Goal: Task Accomplishment & Management: Manage account settings

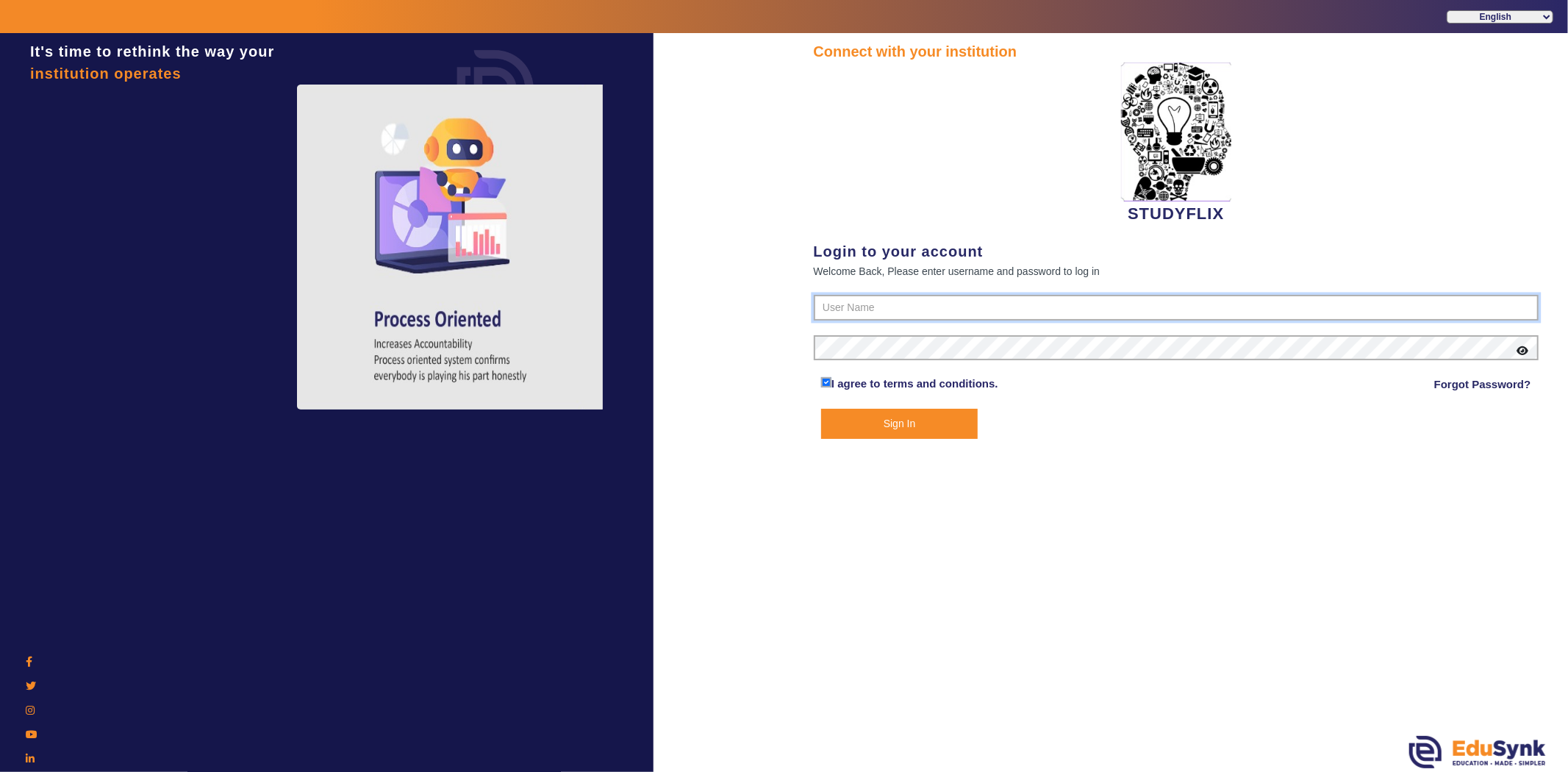
type input "6354922771"
click at [873, 414] on button "Sign In" at bounding box center [899, 423] width 157 height 31
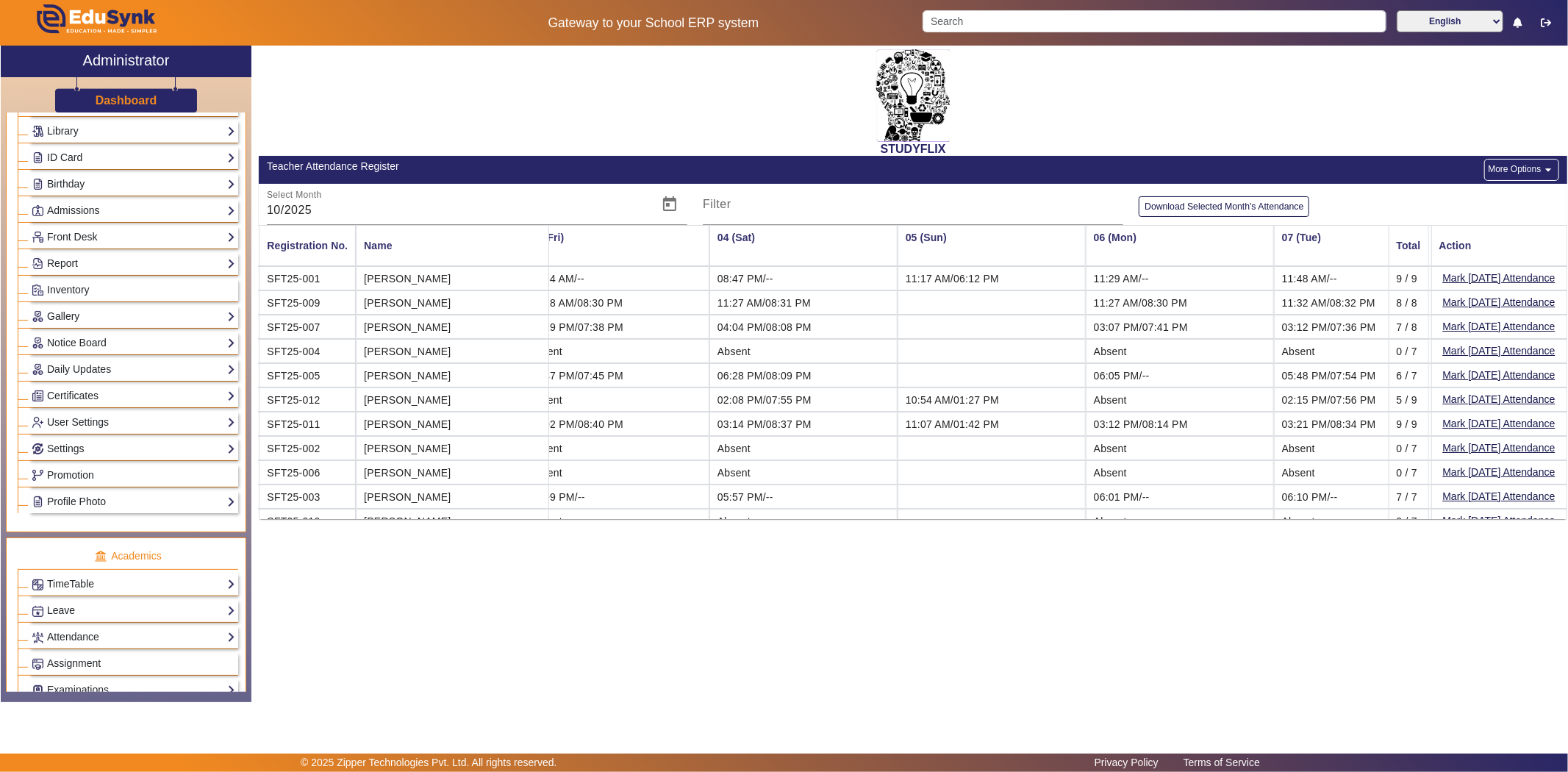
scroll to position [163, 0]
click at [78, 450] on link "Settings" at bounding box center [133, 447] width 204 height 17
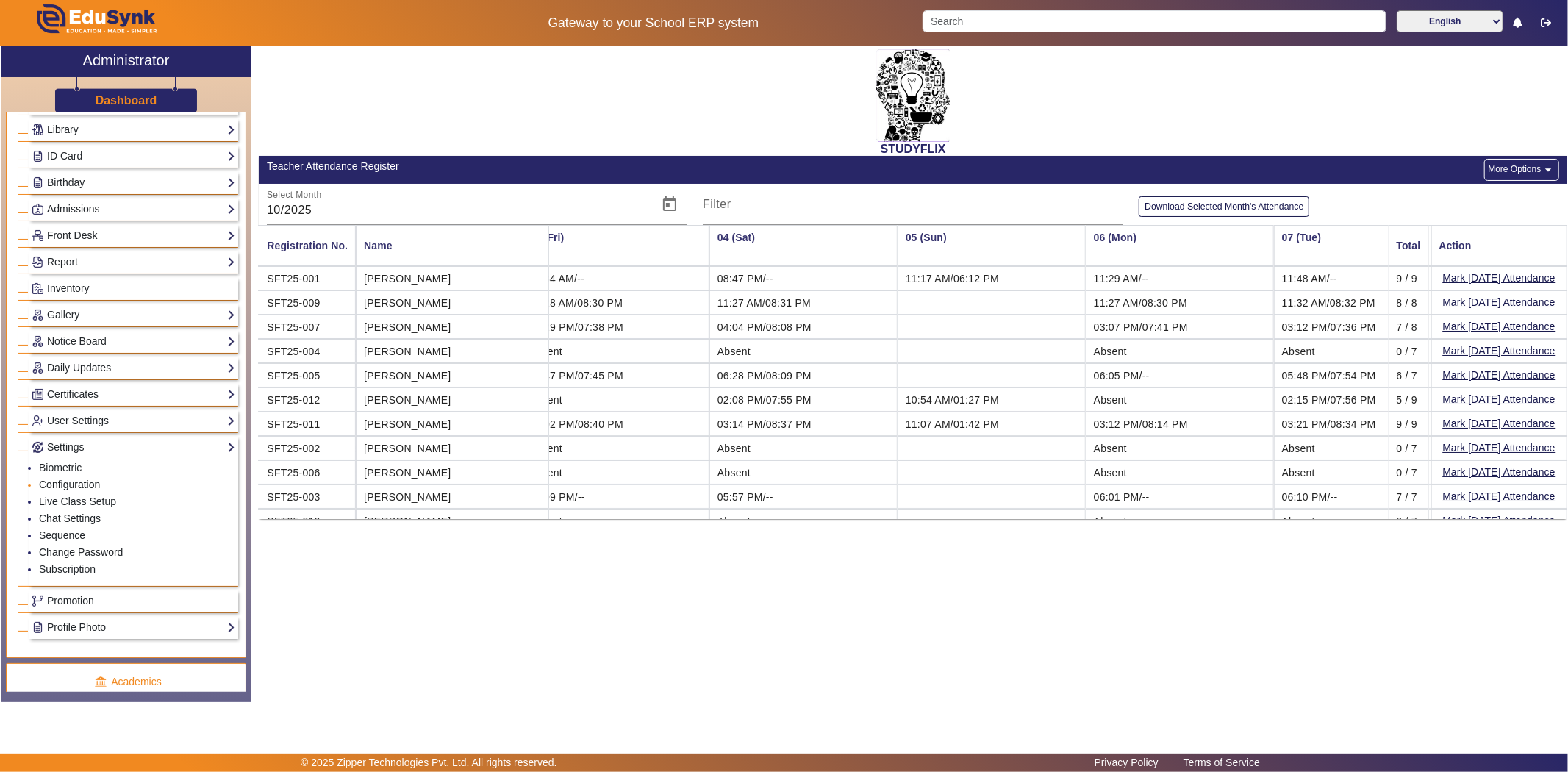
click at [71, 482] on link "Configuration" at bounding box center [70, 484] width 61 height 12
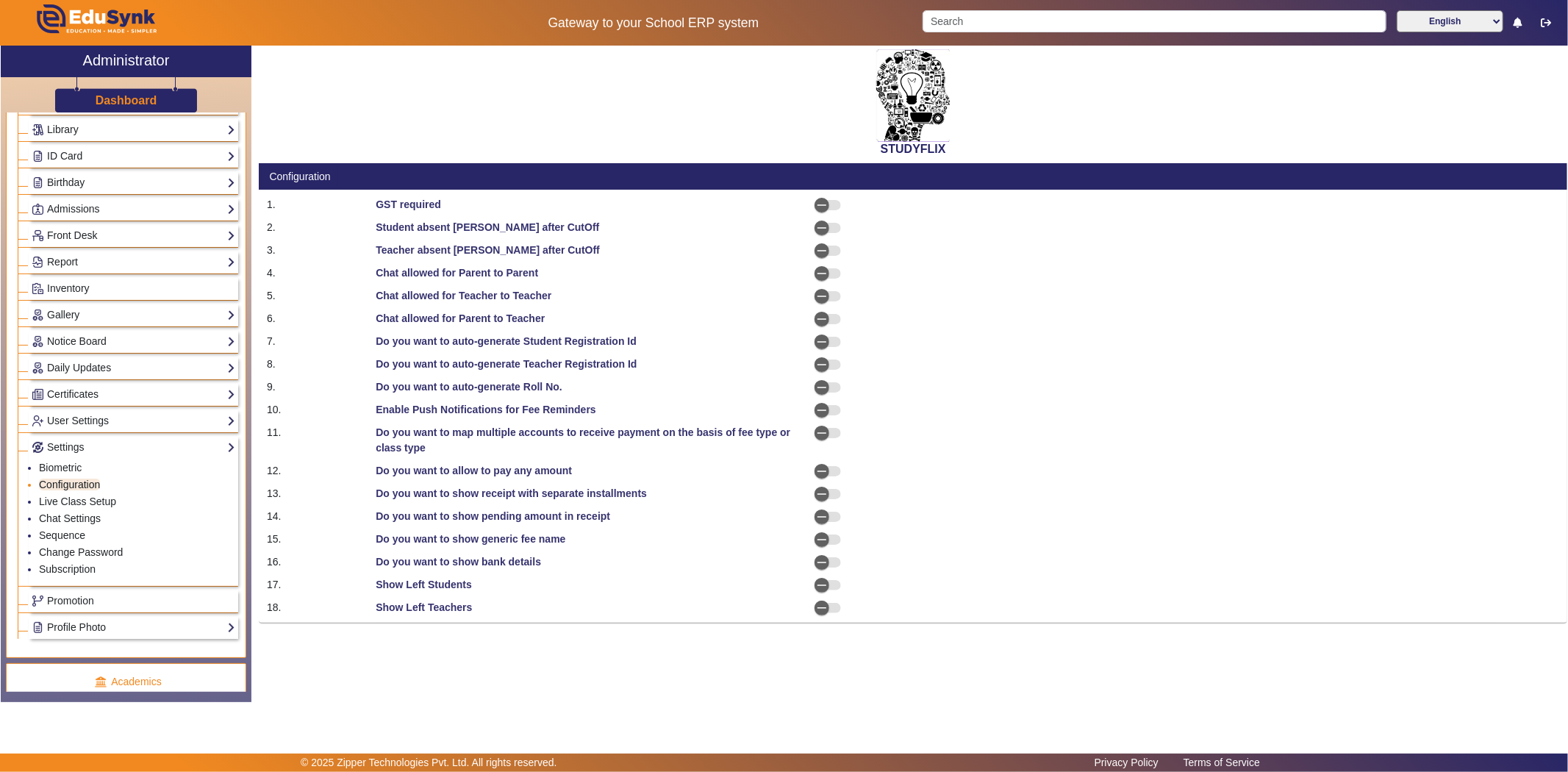
select select "AfterDueDate"
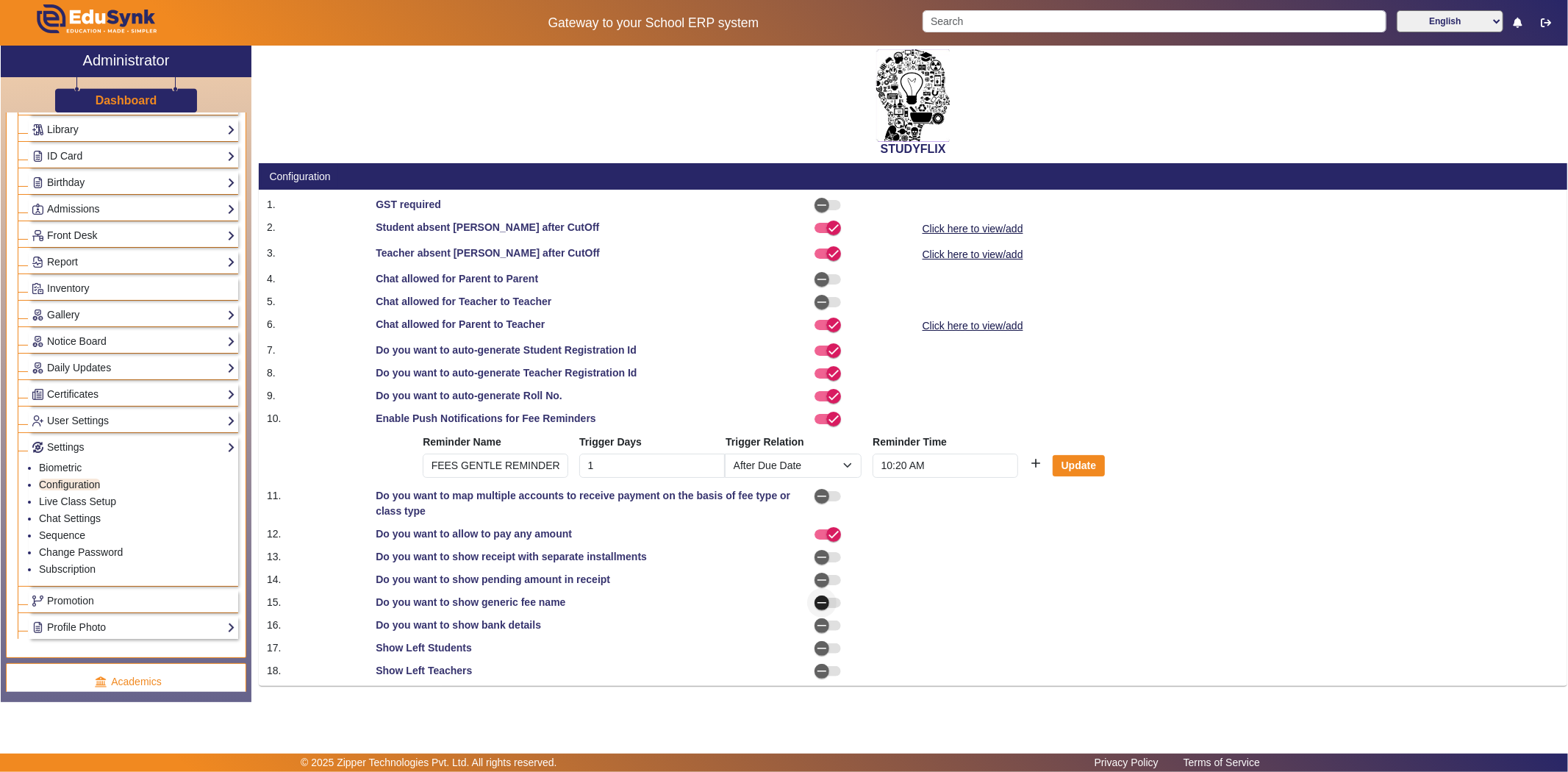
click at [822, 603] on icon "button" at bounding box center [821, 603] width 9 height 1
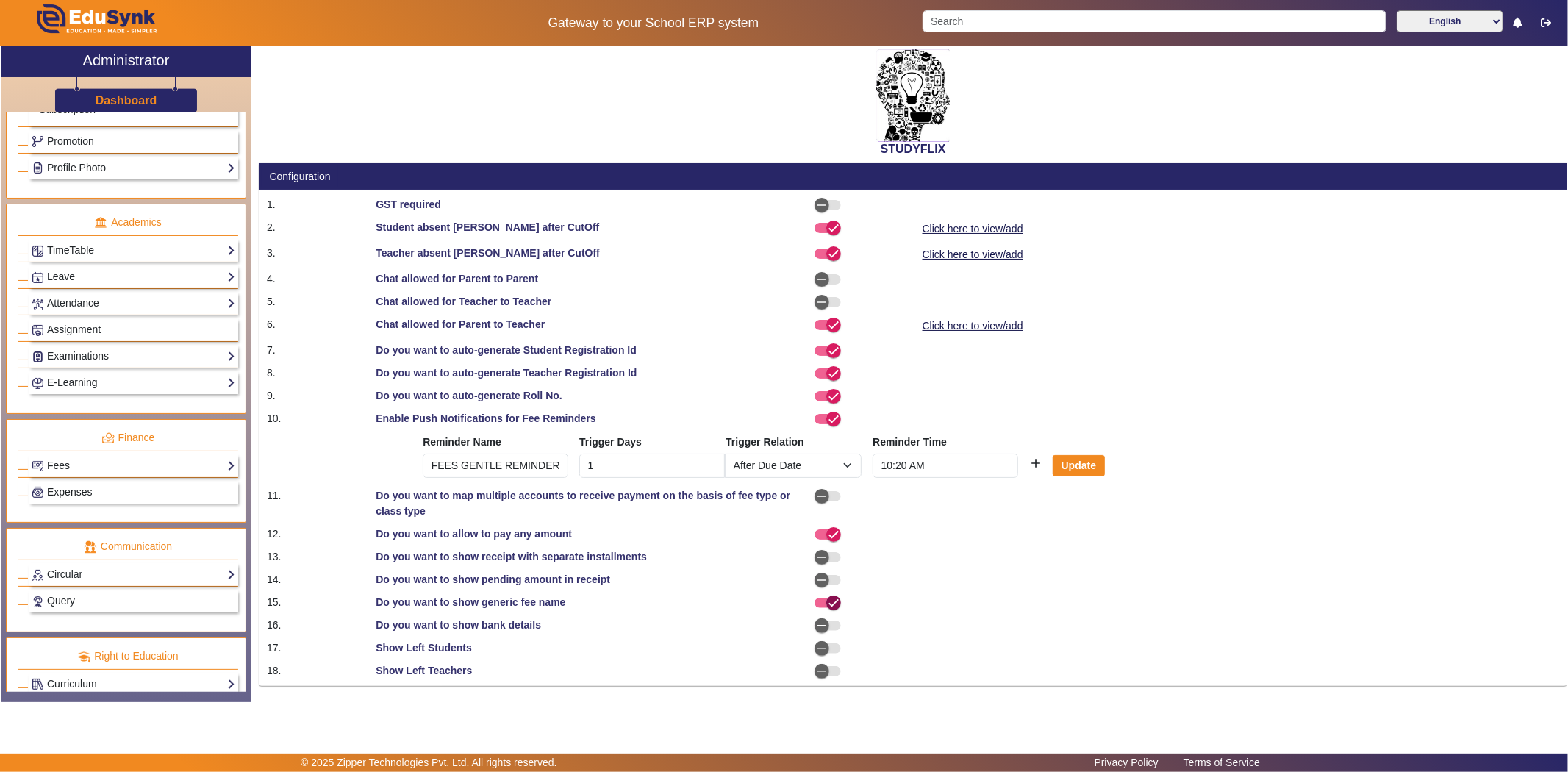
scroll to position [652, 0]
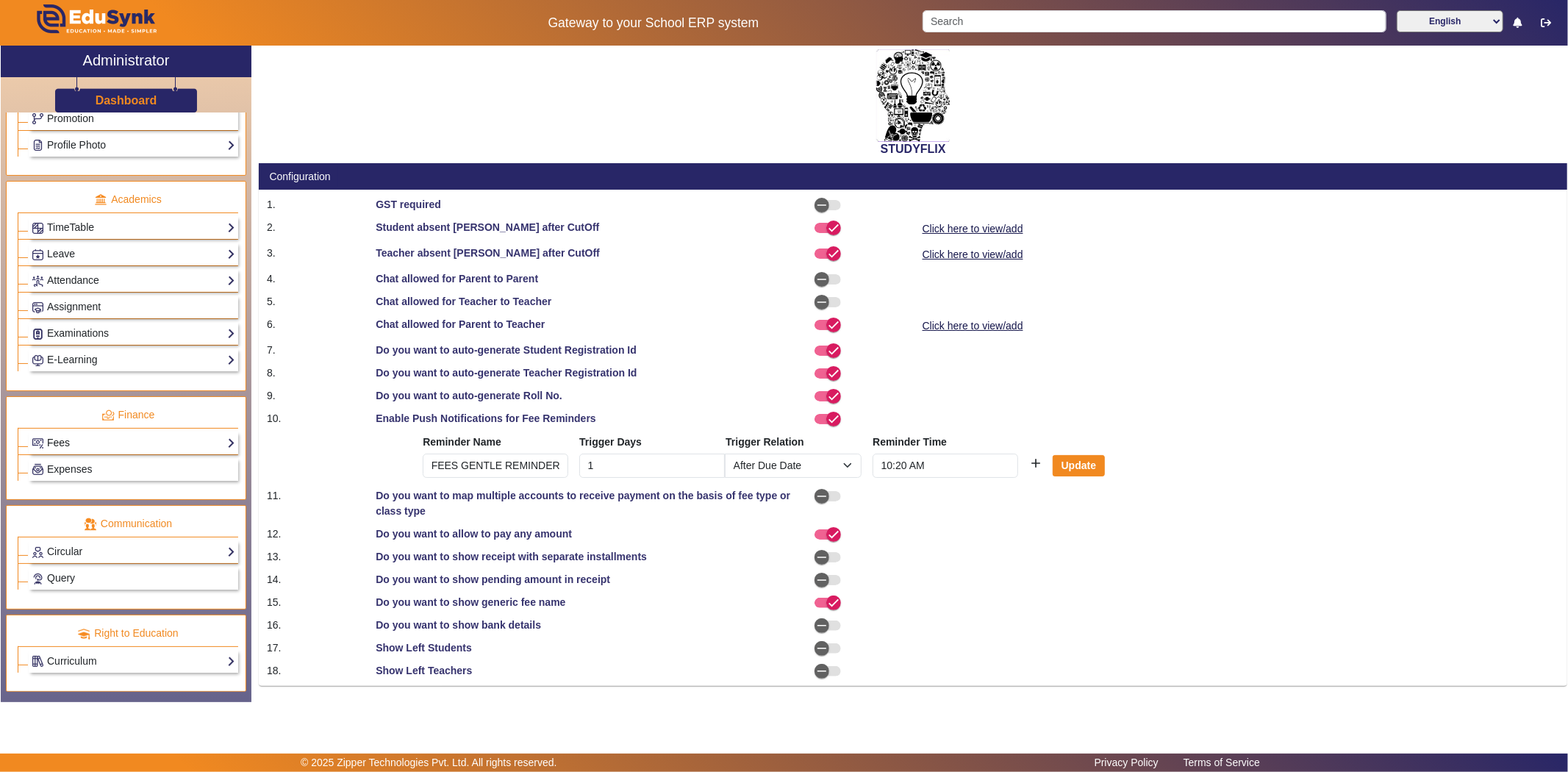
click at [97, 443] on link "Fees" at bounding box center [133, 442] width 204 height 17
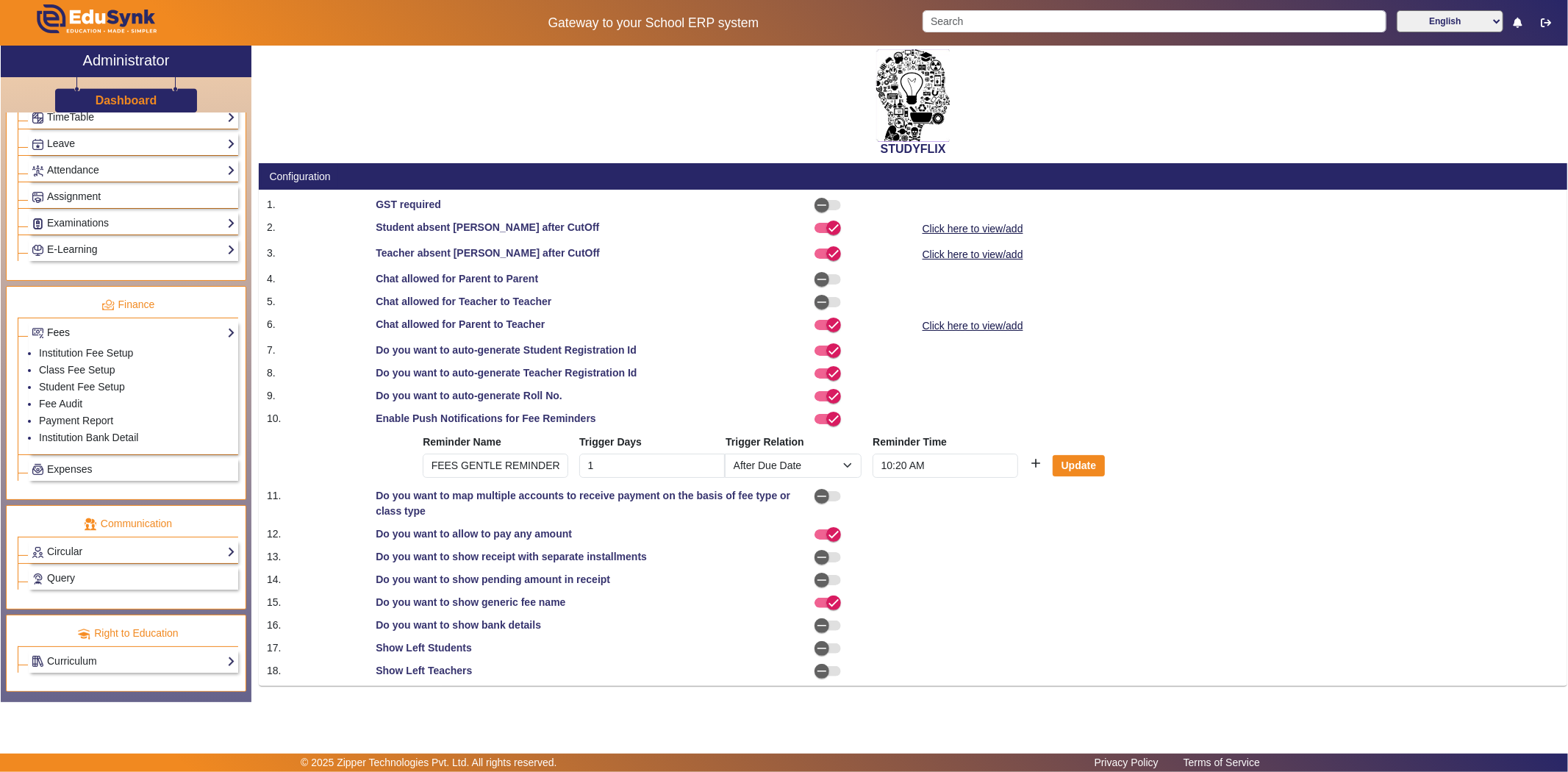
scroll to position [524, 0]
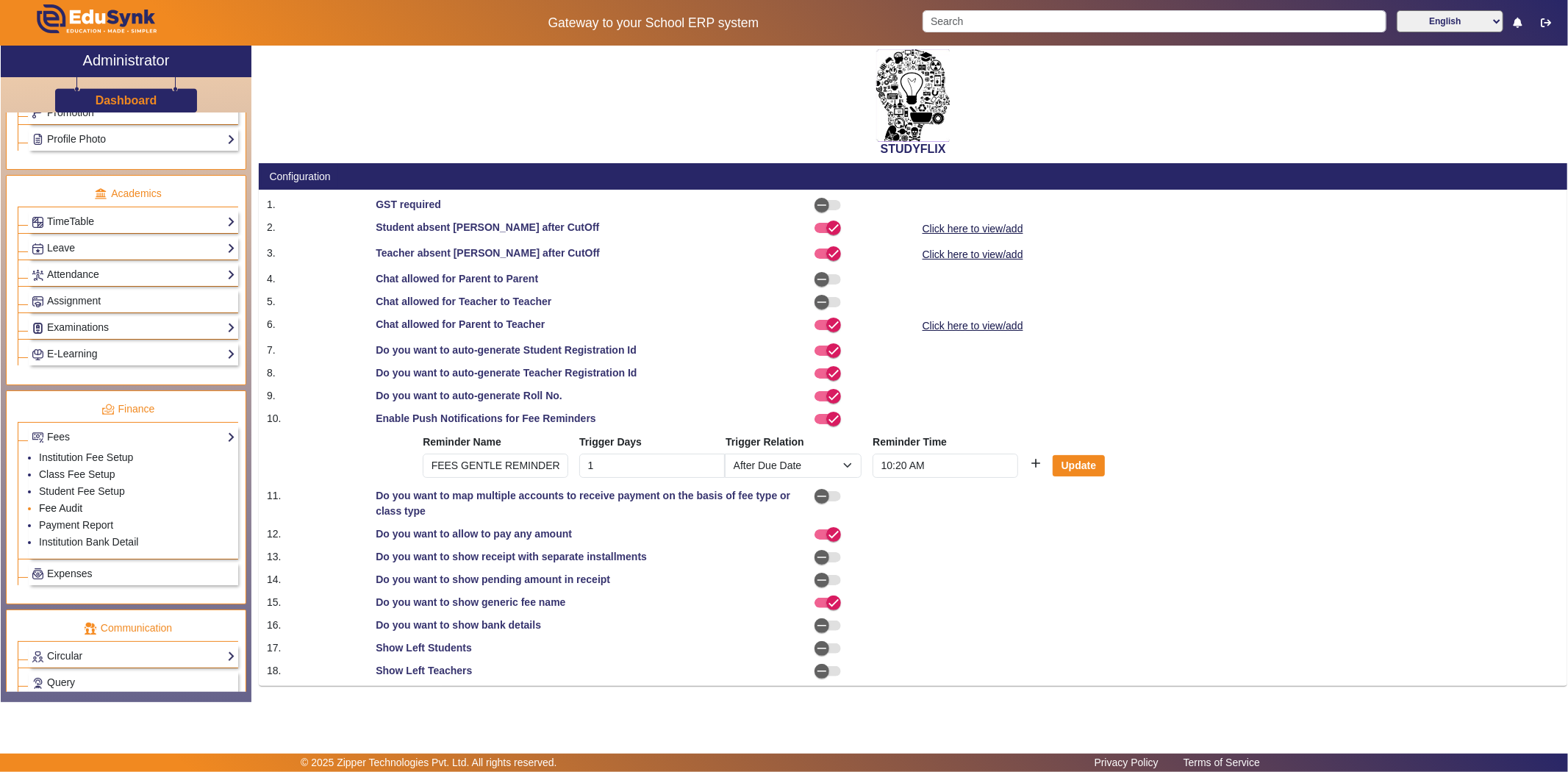
click at [67, 508] on link "Fee Audit" at bounding box center [61, 508] width 43 height 12
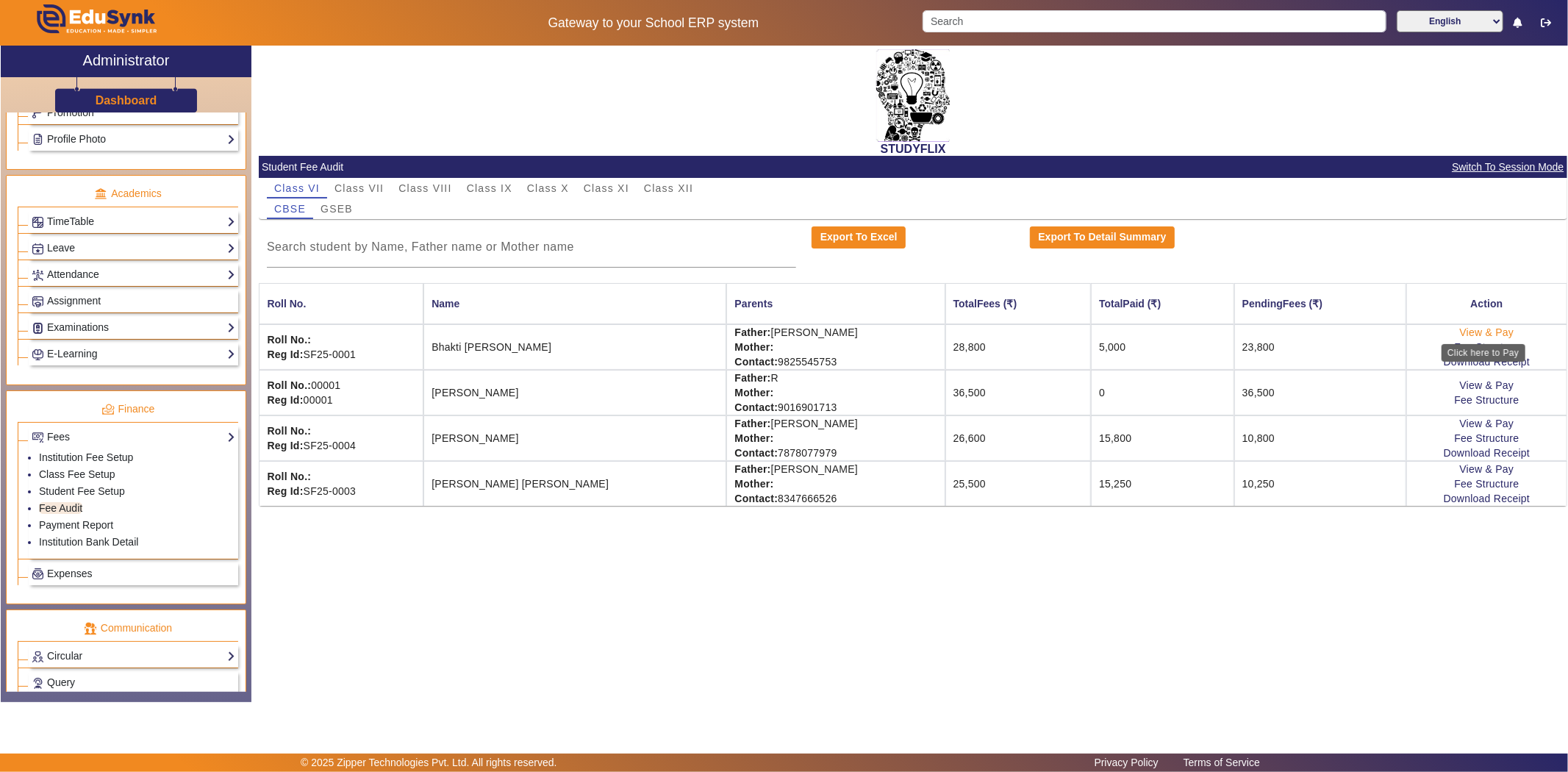
click at [1488, 335] on link "View & Pay" at bounding box center [1486, 333] width 54 height 12
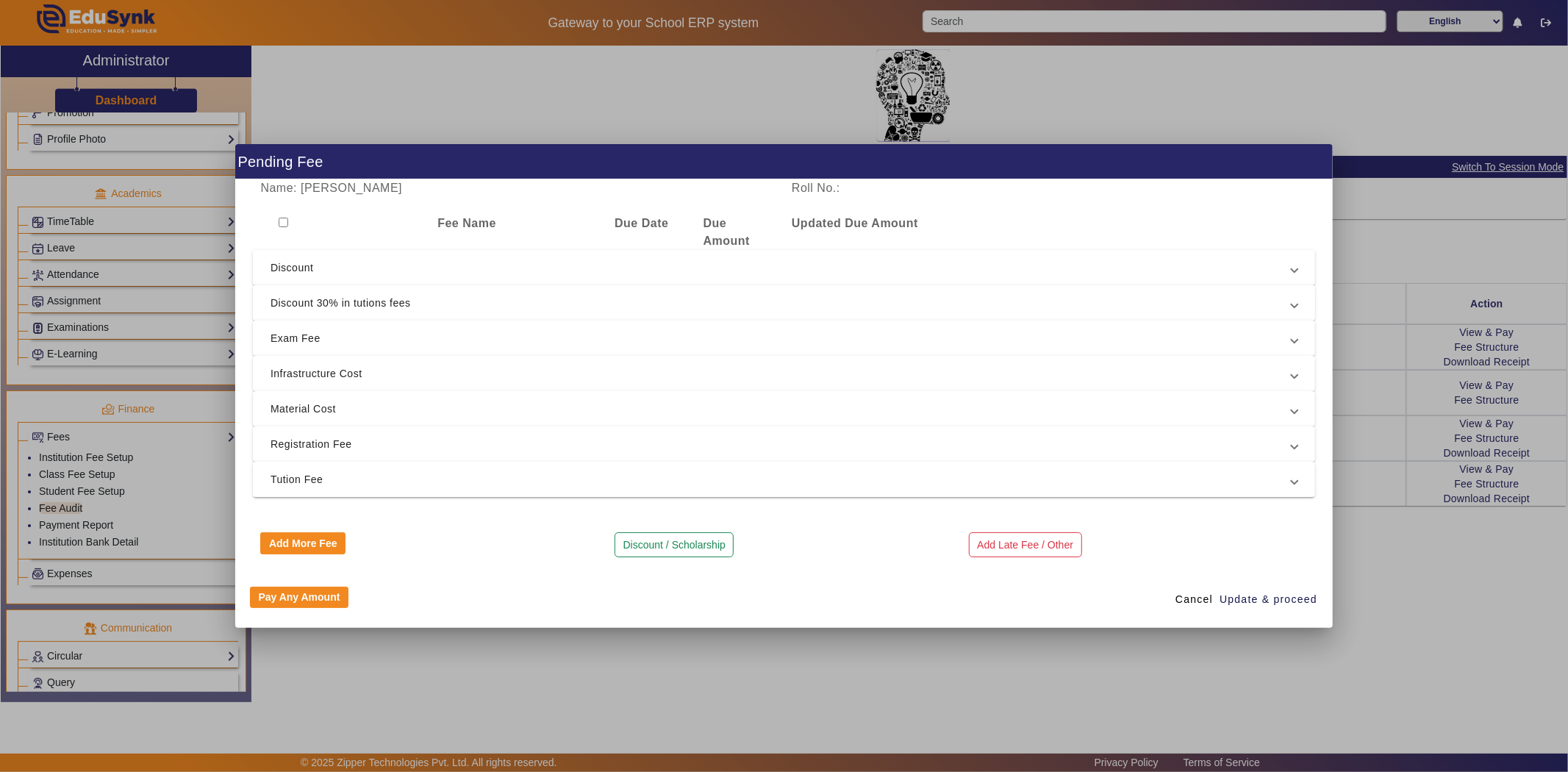
click at [1298, 307] on mat-expansion-panel-header "Discount 30% in tutions fees" at bounding box center [784, 303] width 1062 height 35
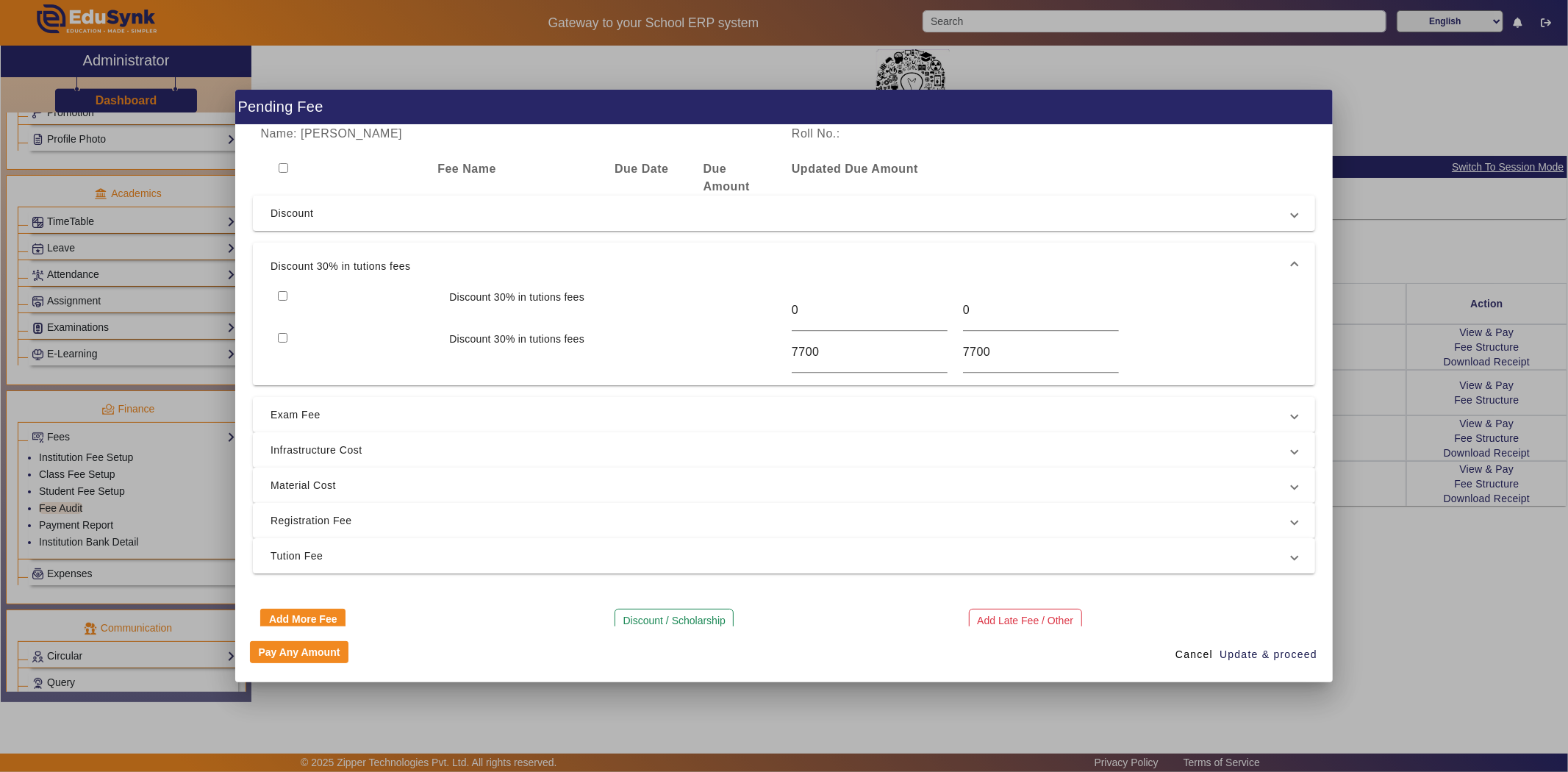
click at [1378, 342] on div at bounding box center [784, 386] width 1568 height 772
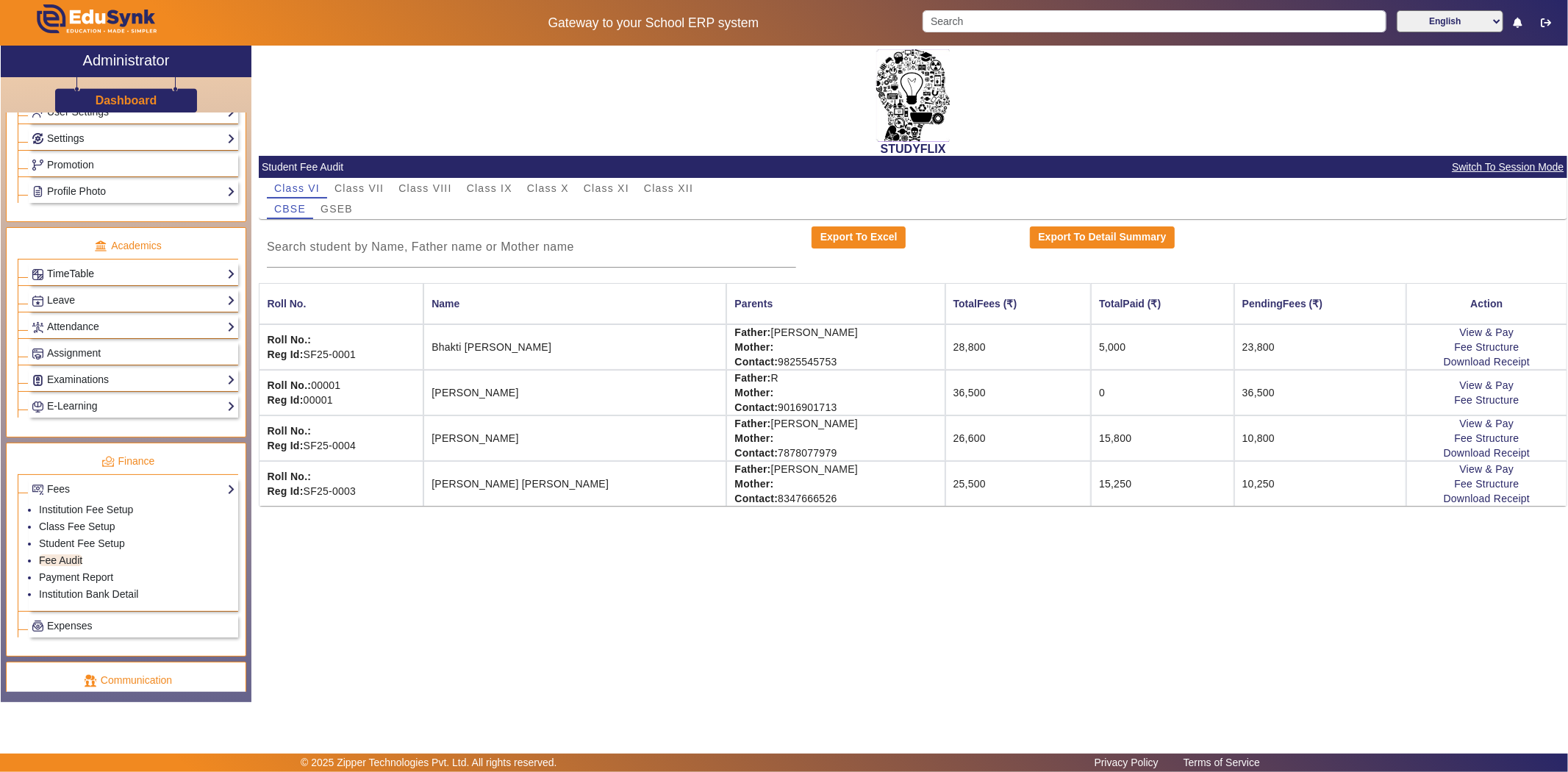
scroll to position [443, 0]
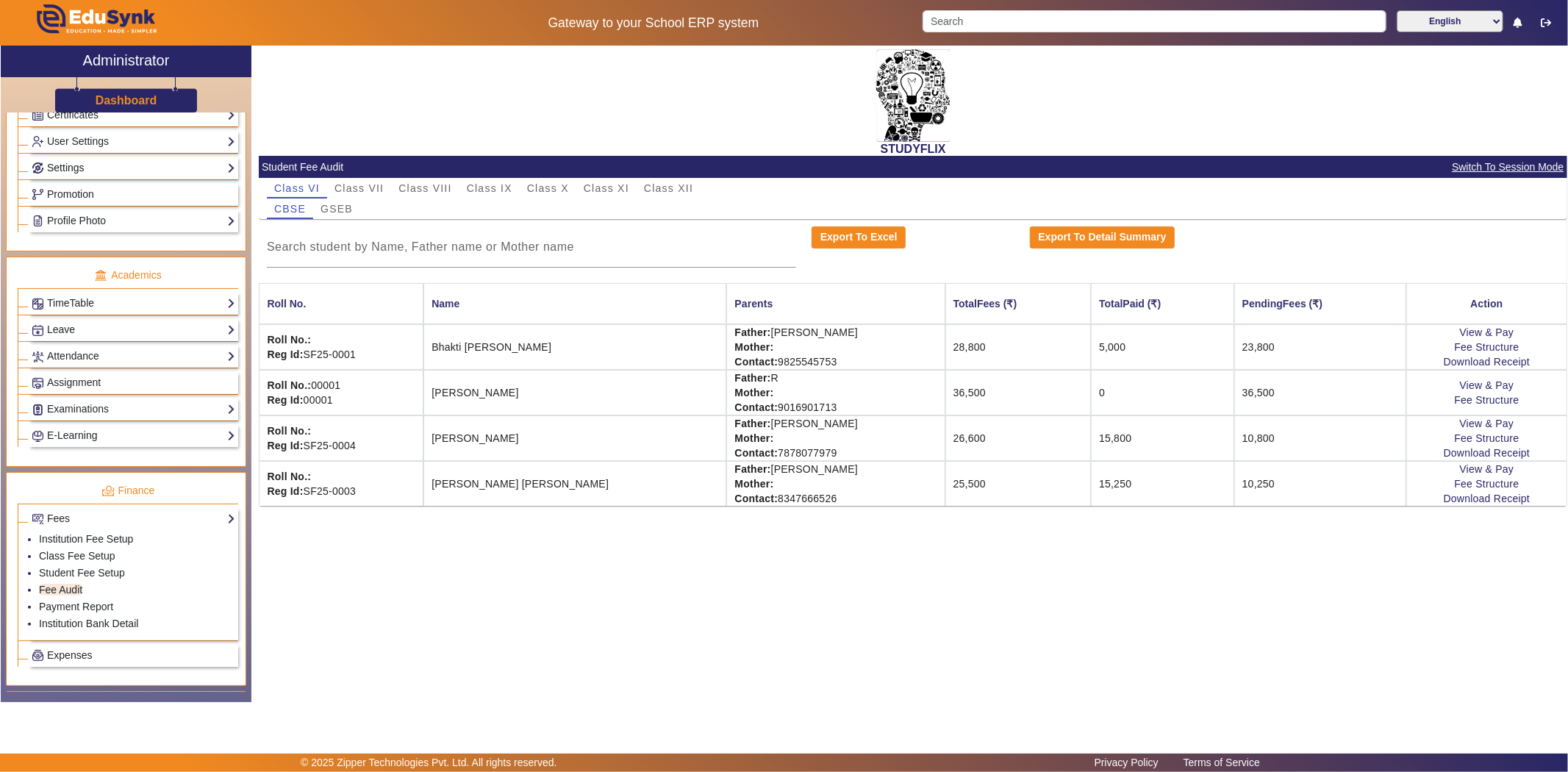
click at [75, 167] on link "Settings" at bounding box center [133, 167] width 204 height 17
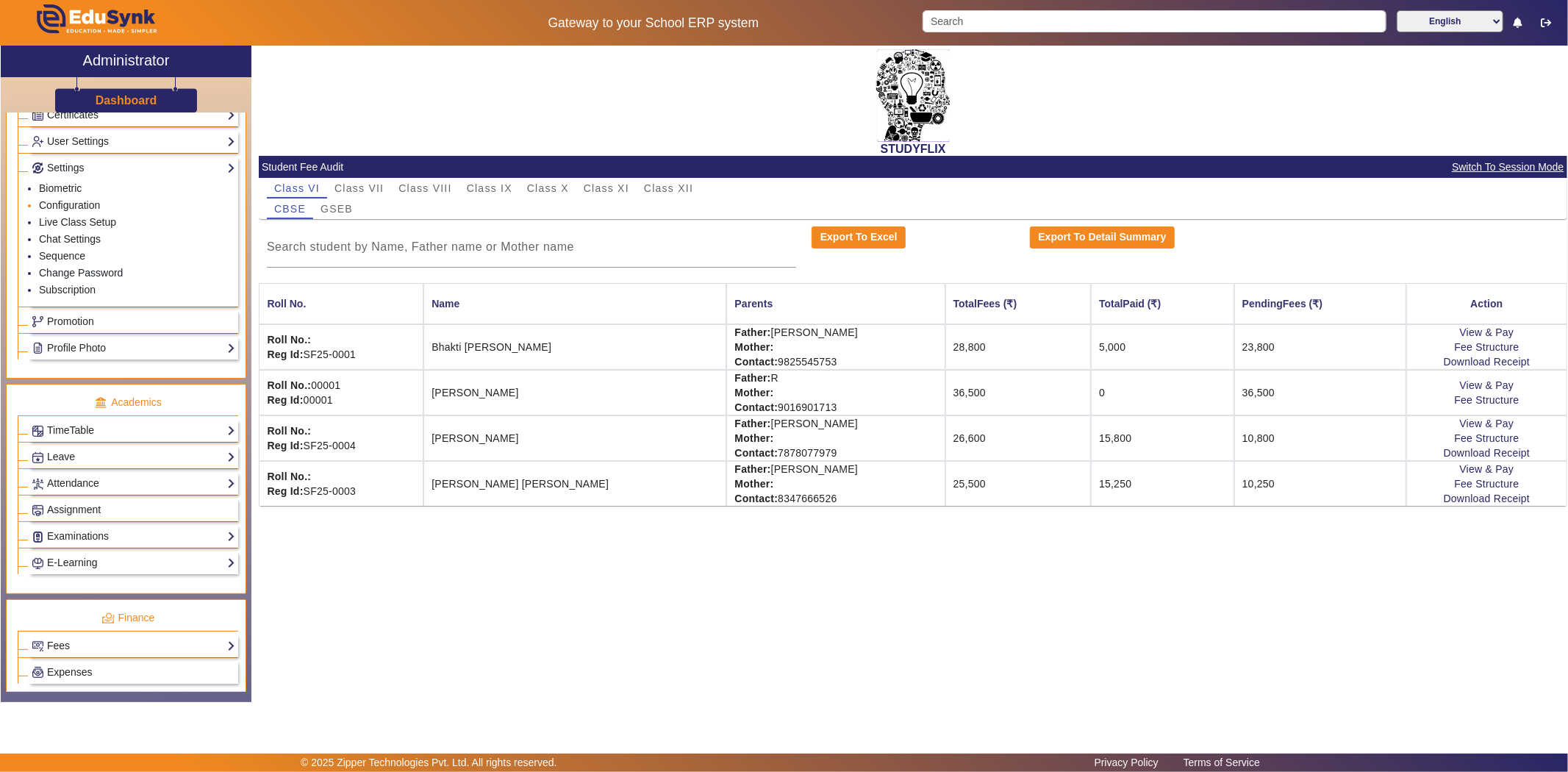
click at [68, 200] on li "Configuration" at bounding box center [137, 206] width 196 height 17
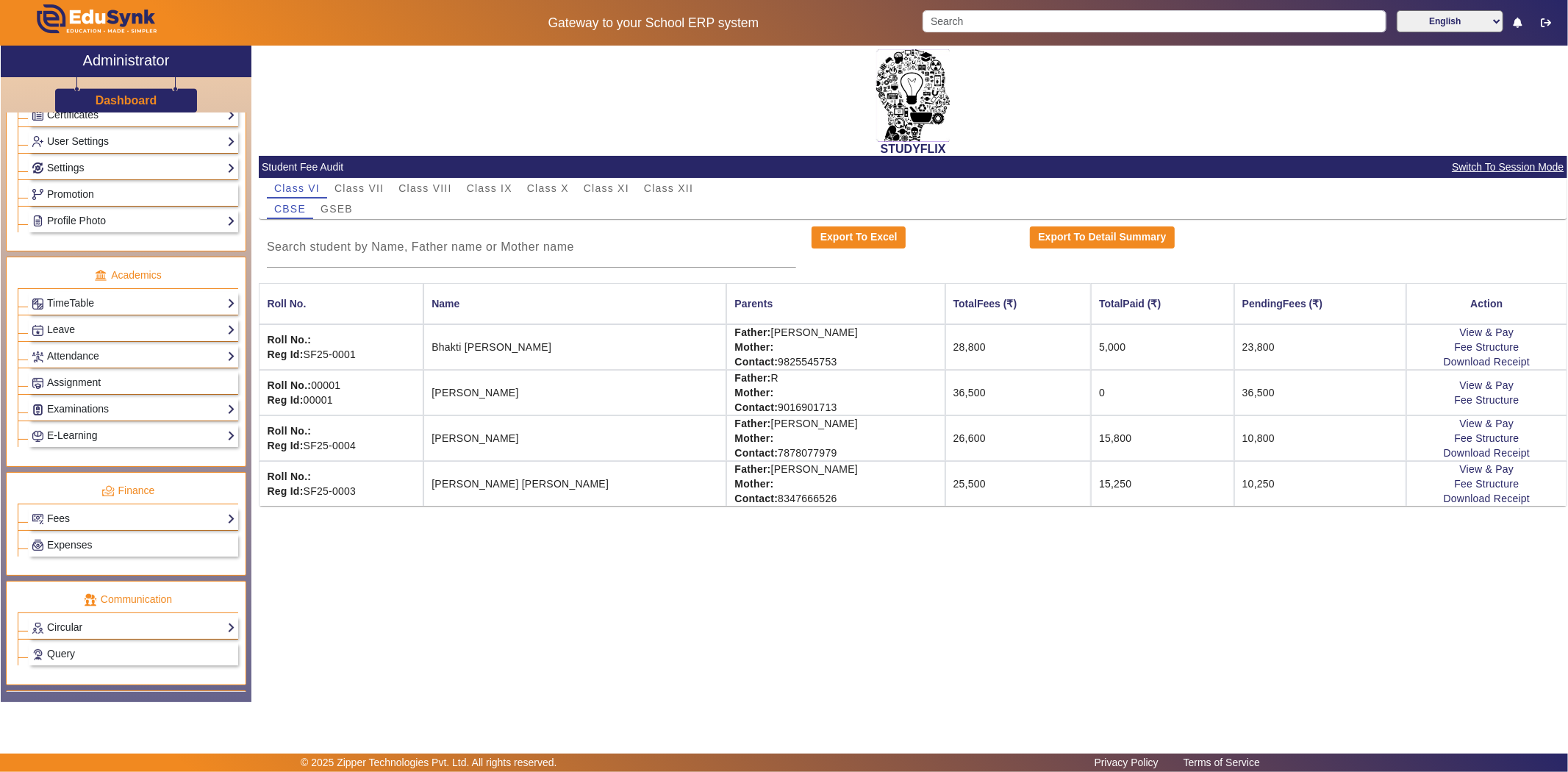
click at [68, 171] on link "Settings" at bounding box center [133, 167] width 204 height 17
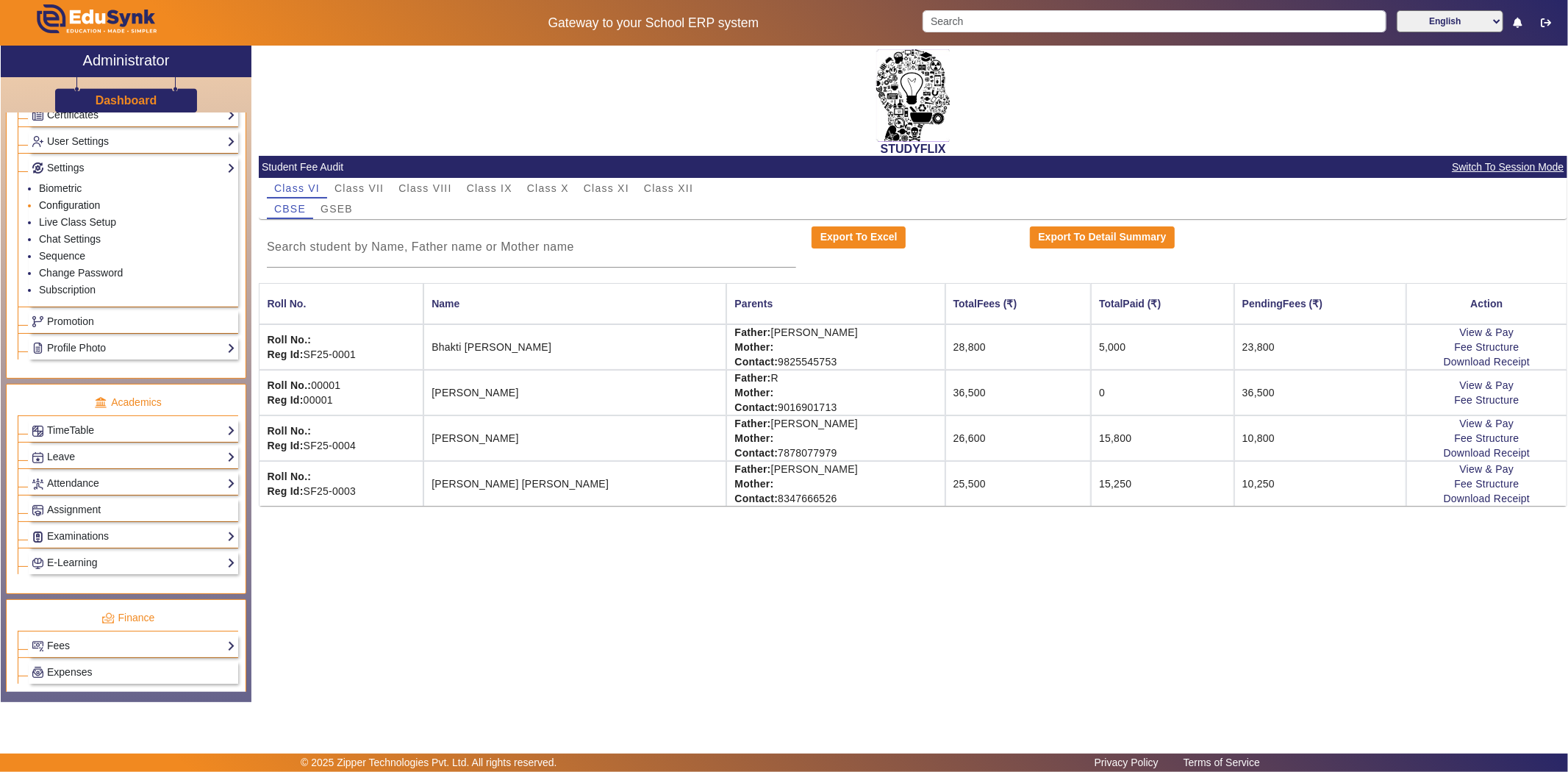
click at [68, 211] on link "Configuration" at bounding box center [70, 205] width 61 height 12
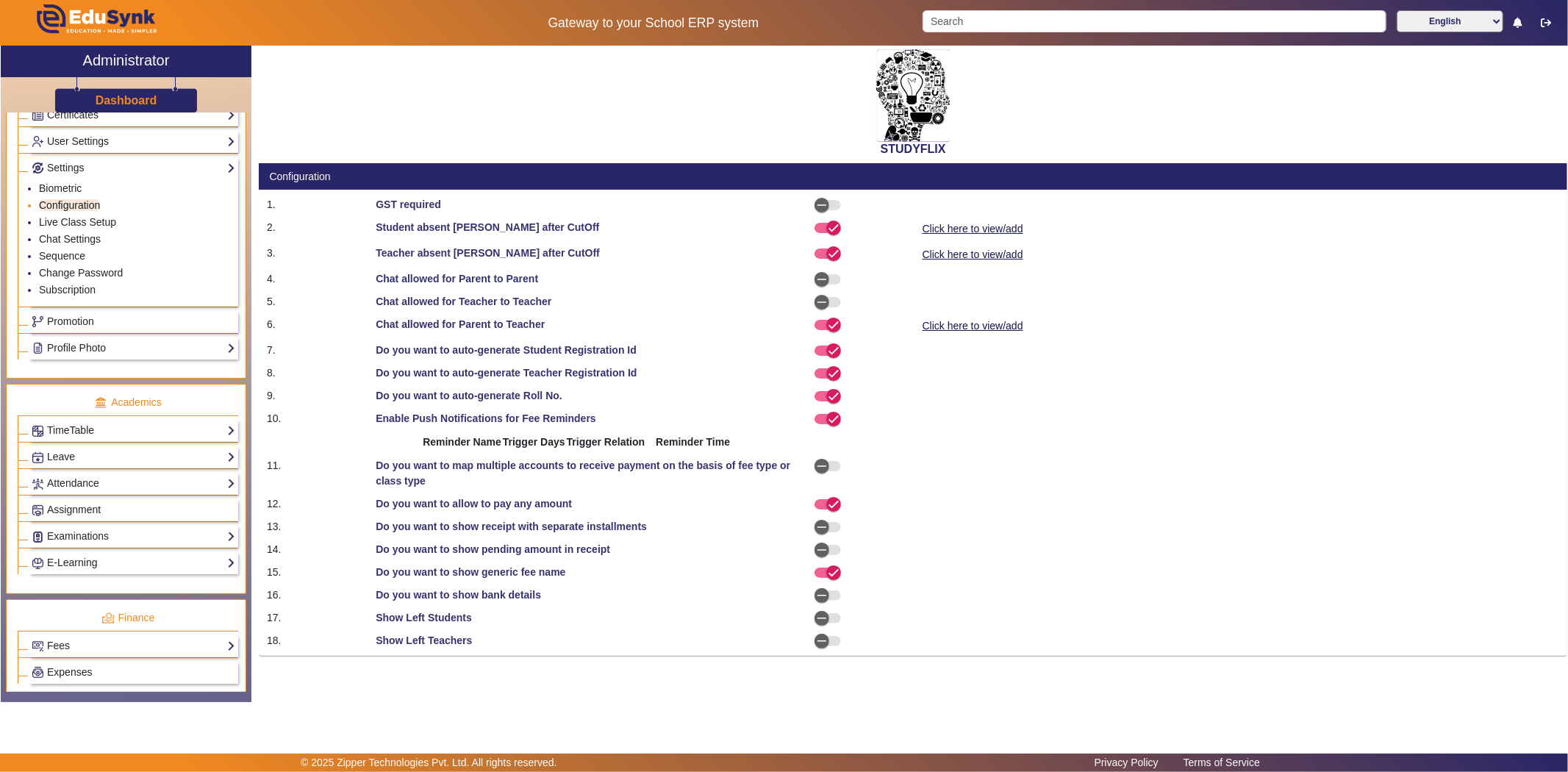
select select "AfterDueDate"
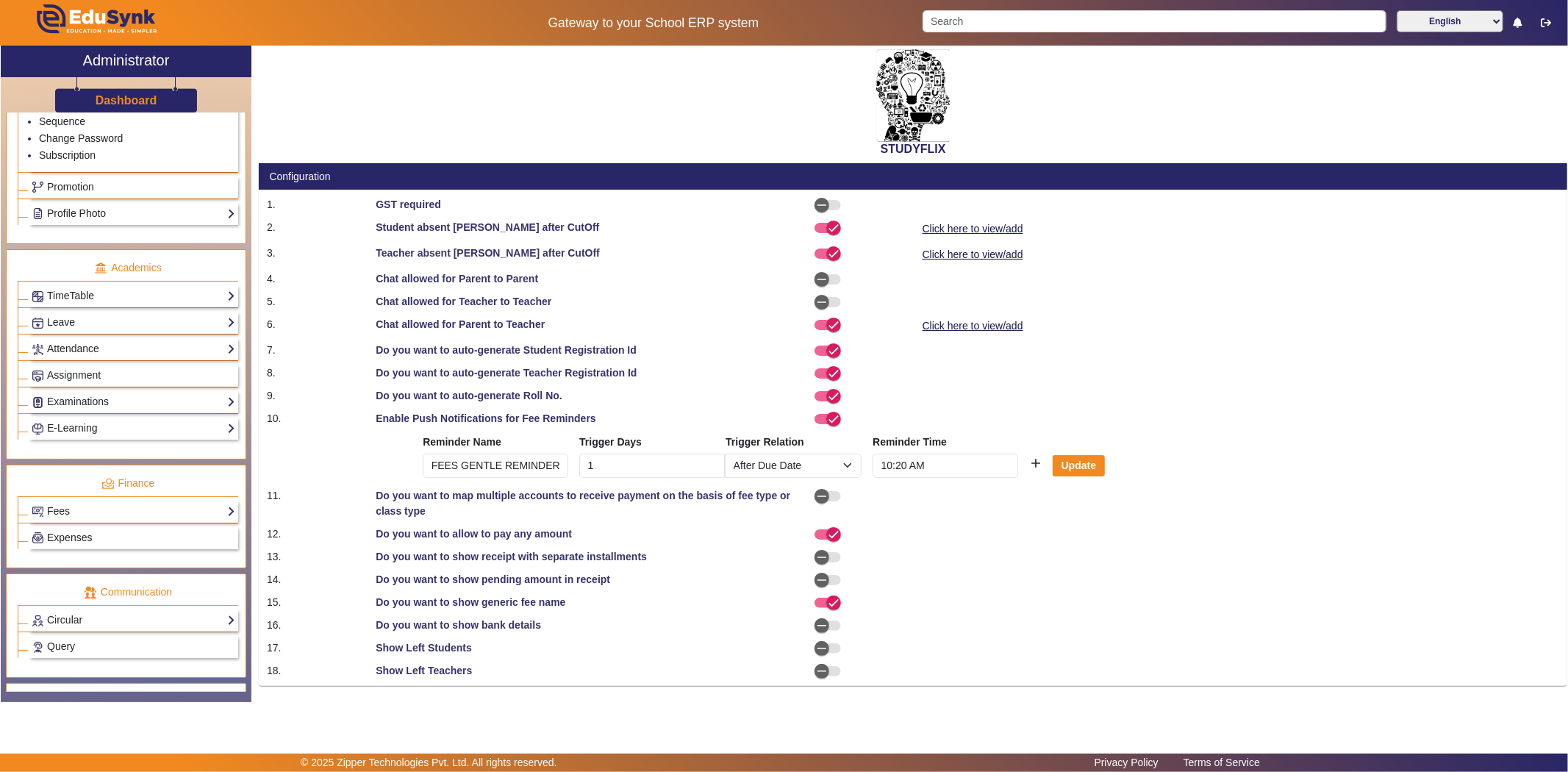
scroll to position [606, 0]
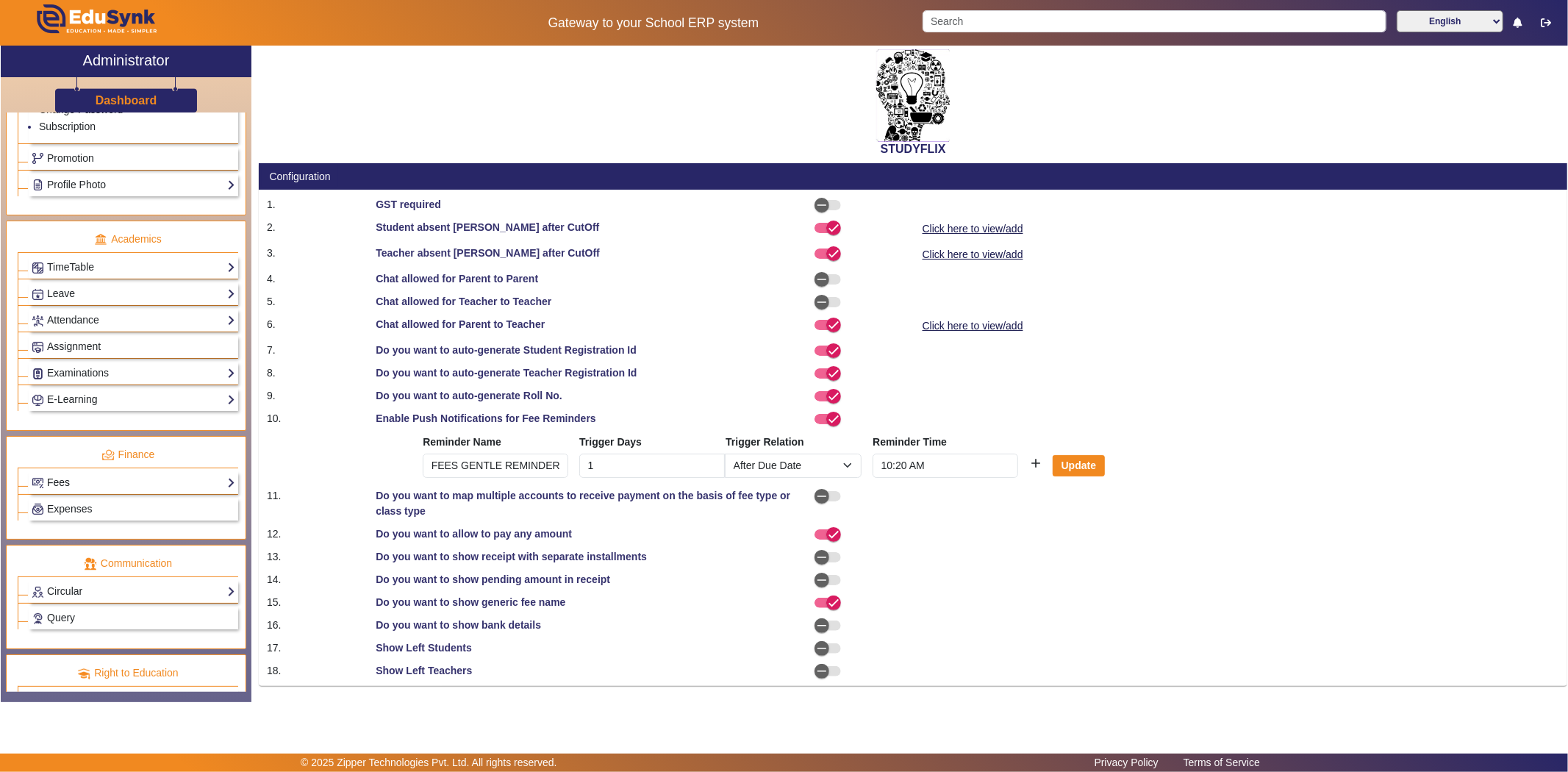
click at [72, 486] on link "Fees" at bounding box center [133, 482] width 204 height 17
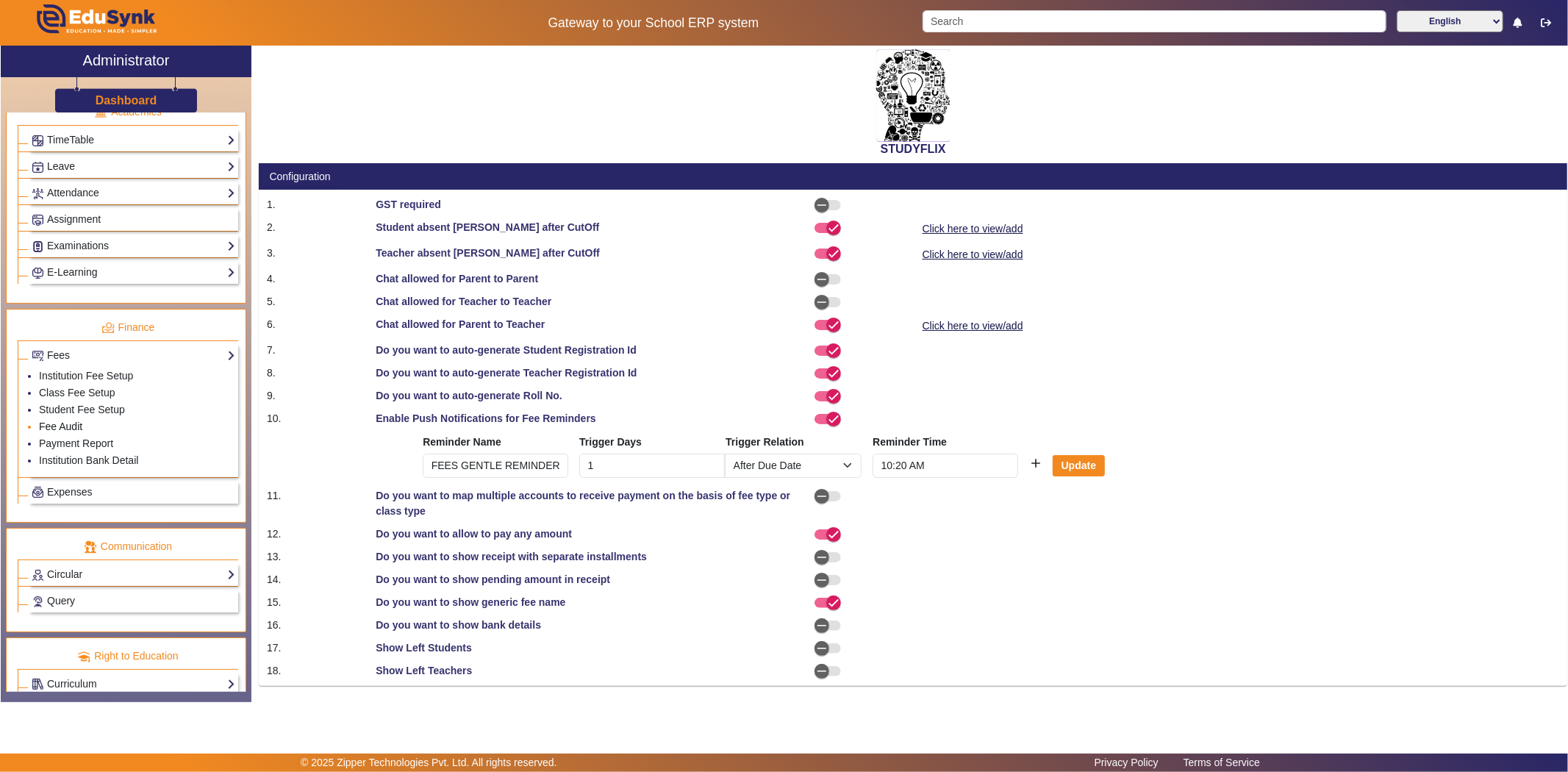
click at [59, 430] on link "Fee Audit" at bounding box center [61, 426] width 43 height 12
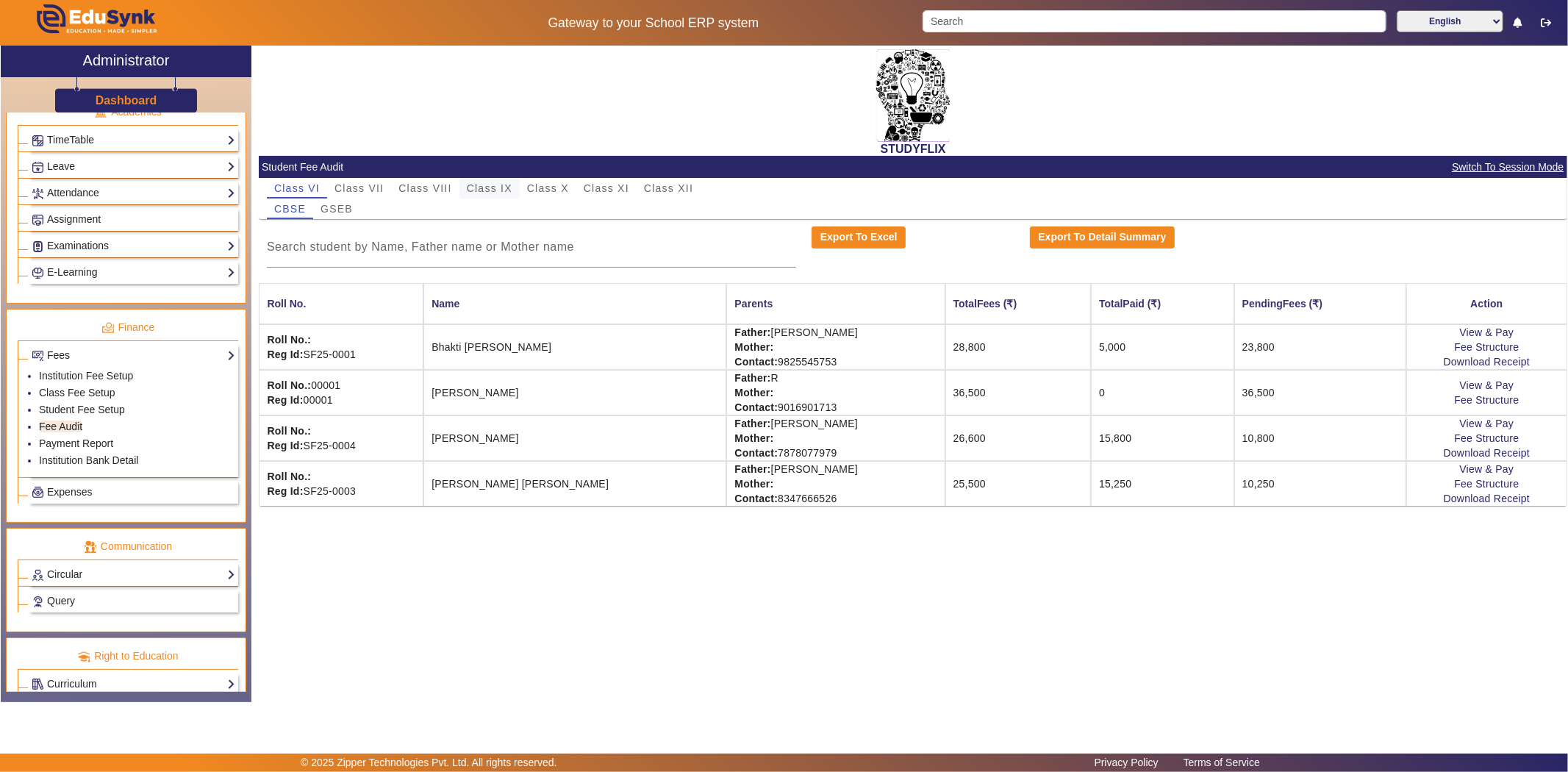
click at [482, 187] on span "Class IX" at bounding box center [489, 188] width 45 height 10
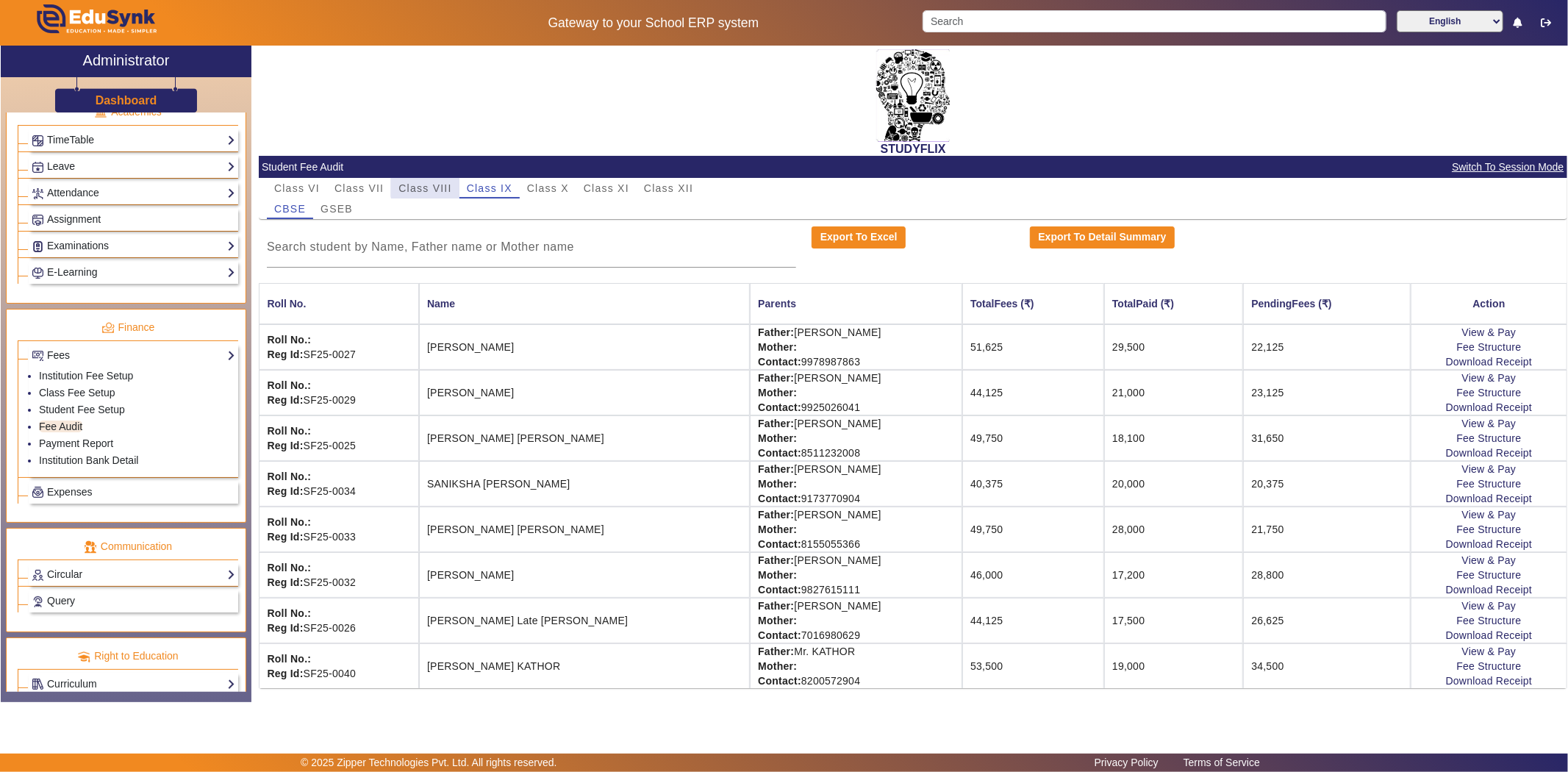
click at [429, 185] on span "Class VIII" at bounding box center [425, 188] width 53 height 10
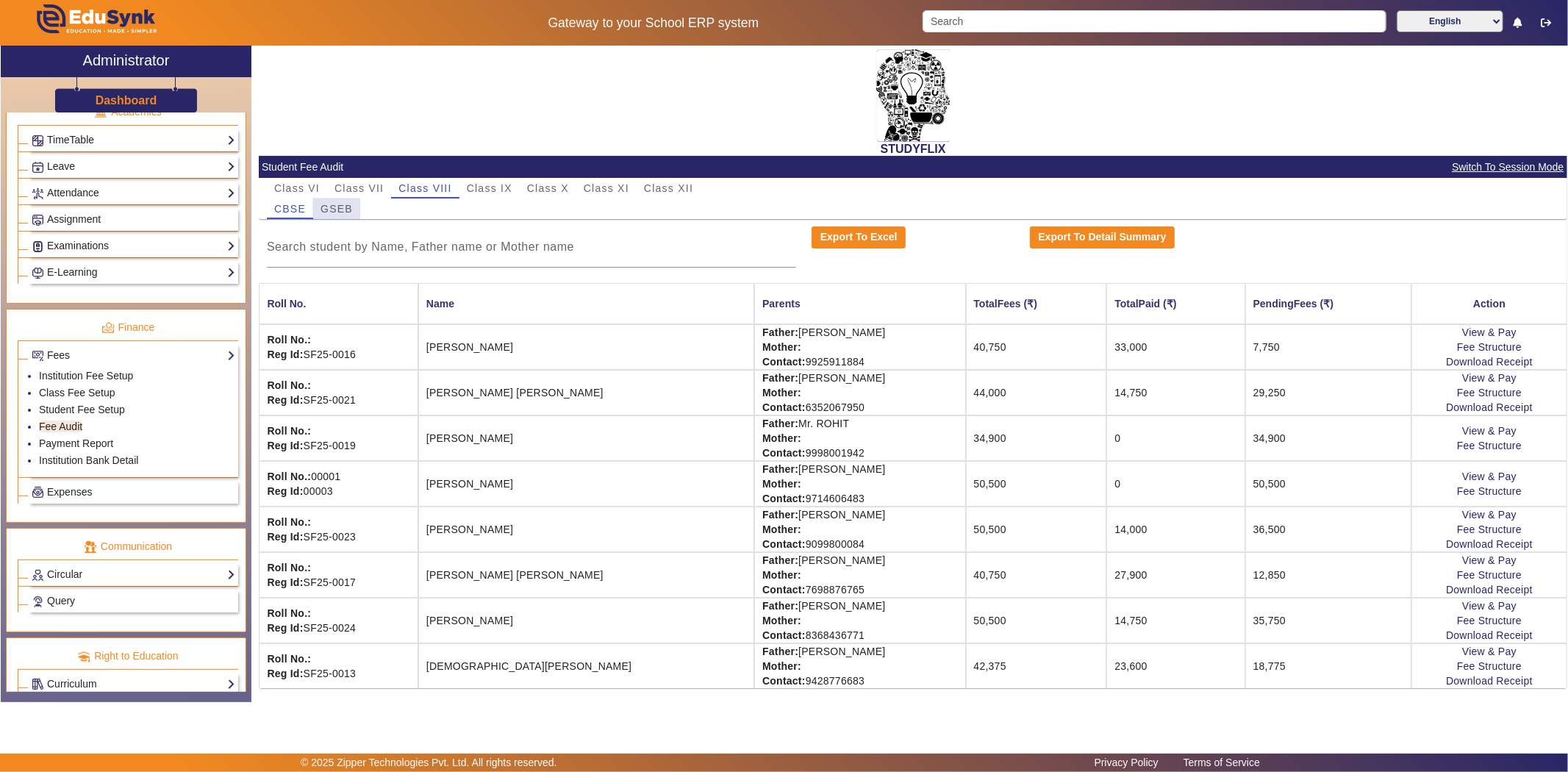
click at [334, 206] on span "GSEB" at bounding box center [337, 209] width 32 height 10
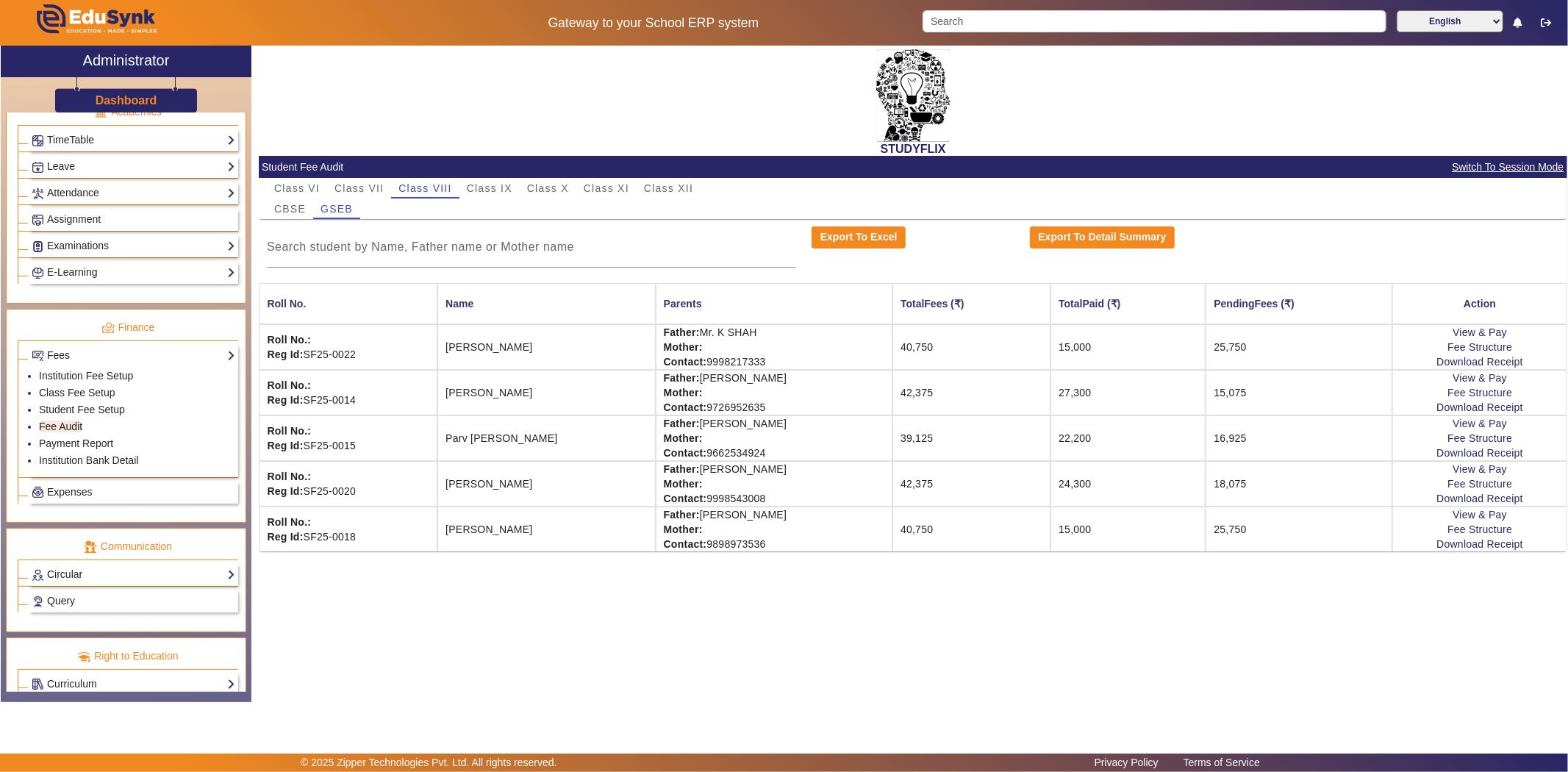
click at [922, 343] on td "40,750" at bounding box center [972, 347] width 158 height 45
click at [1463, 332] on link "View & Pay" at bounding box center [1479, 333] width 54 height 12
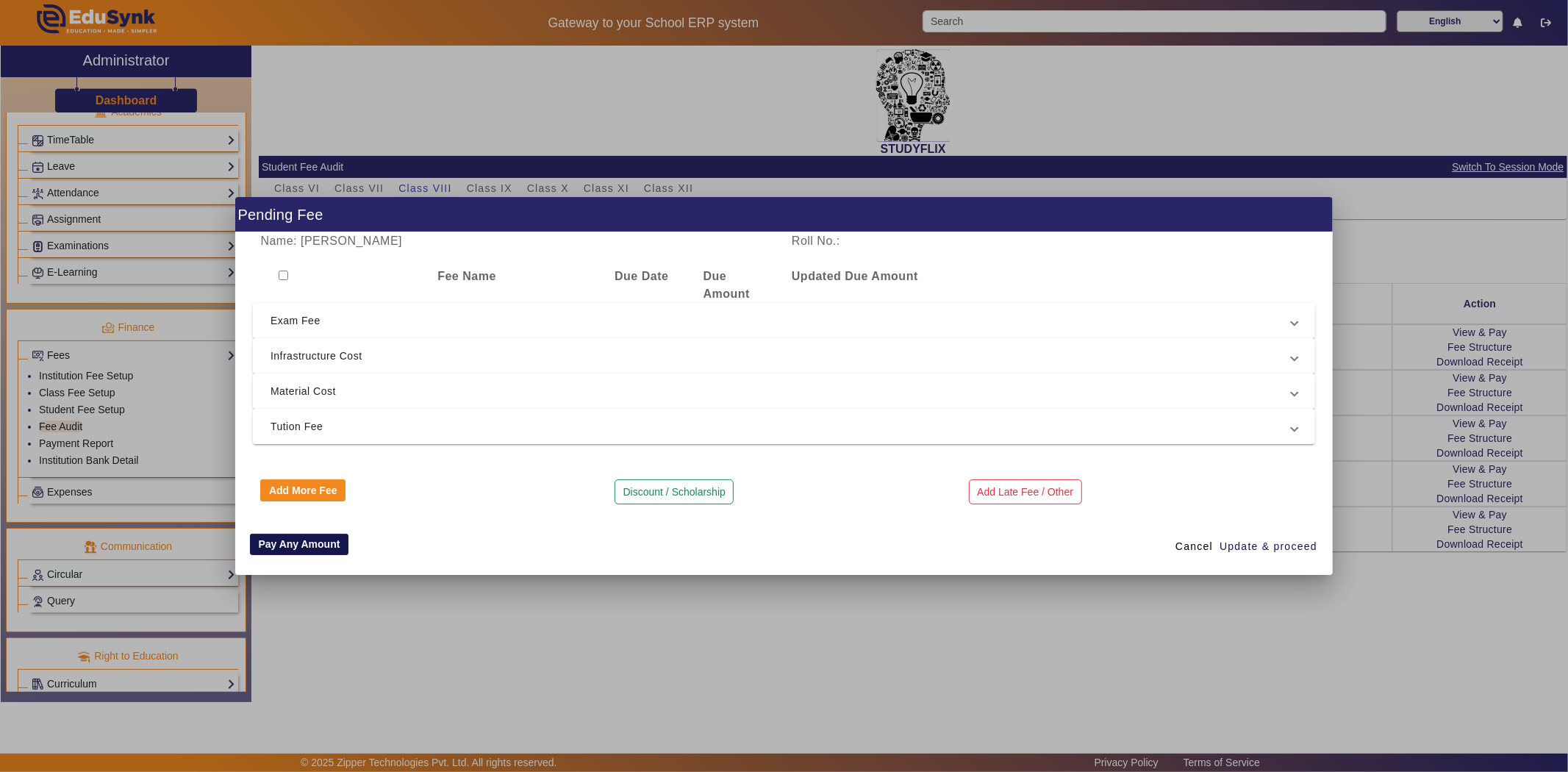
click at [306, 539] on button "Pay Any Amount" at bounding box center [299, 545] width 98 height 22
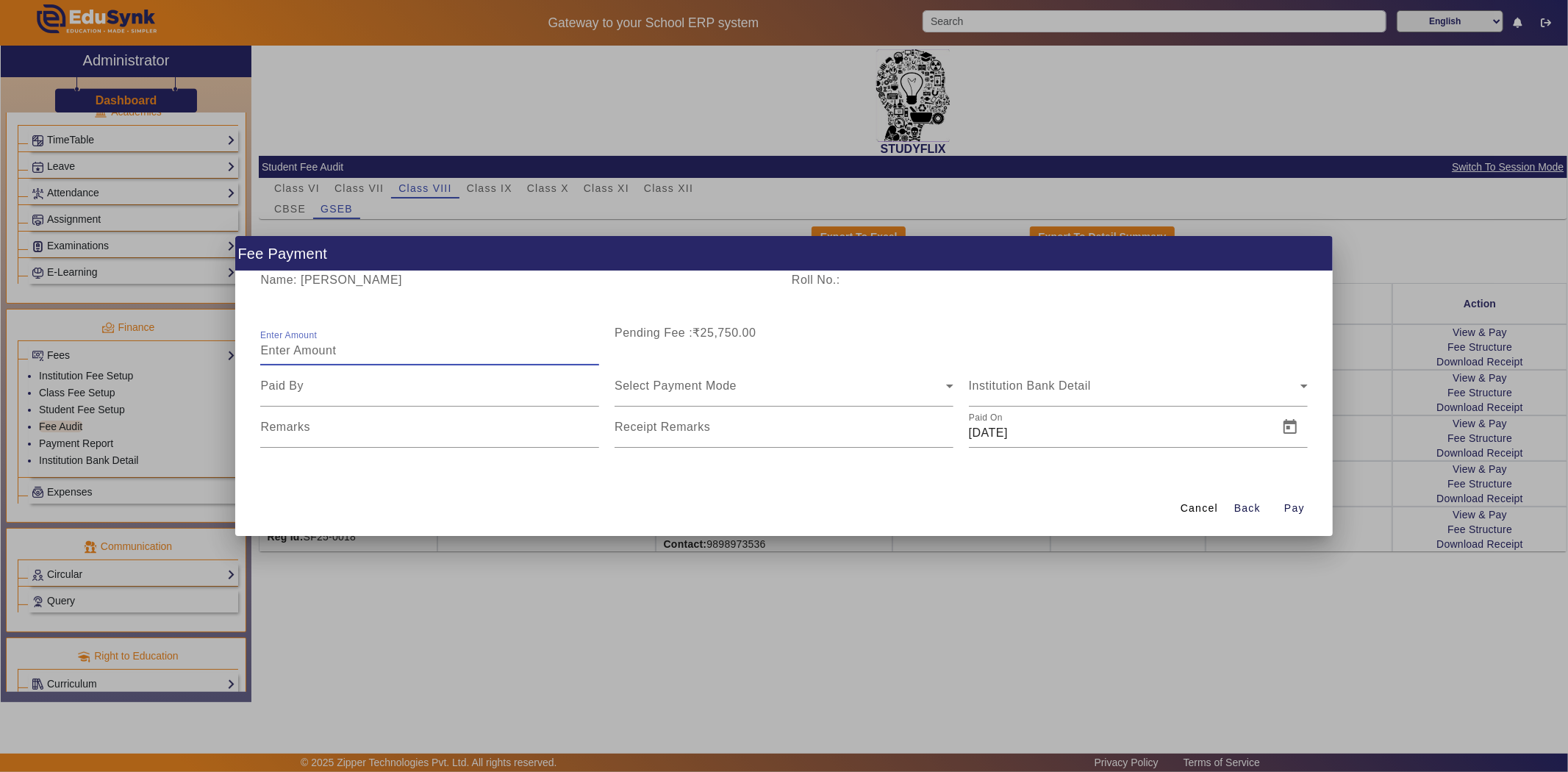
click at [367, 348] on input "Enter Amount" at bounding box center [429, 351] width 339 height 18
type input "10000"
click at [403, 400] on div at bounding box center [429, 386] width 339 height 41
type input "[PERSON_NAME]"
click at [735, 391] on span "Select Payment Mode" at bounding box center [675, 385] width 122 height 13
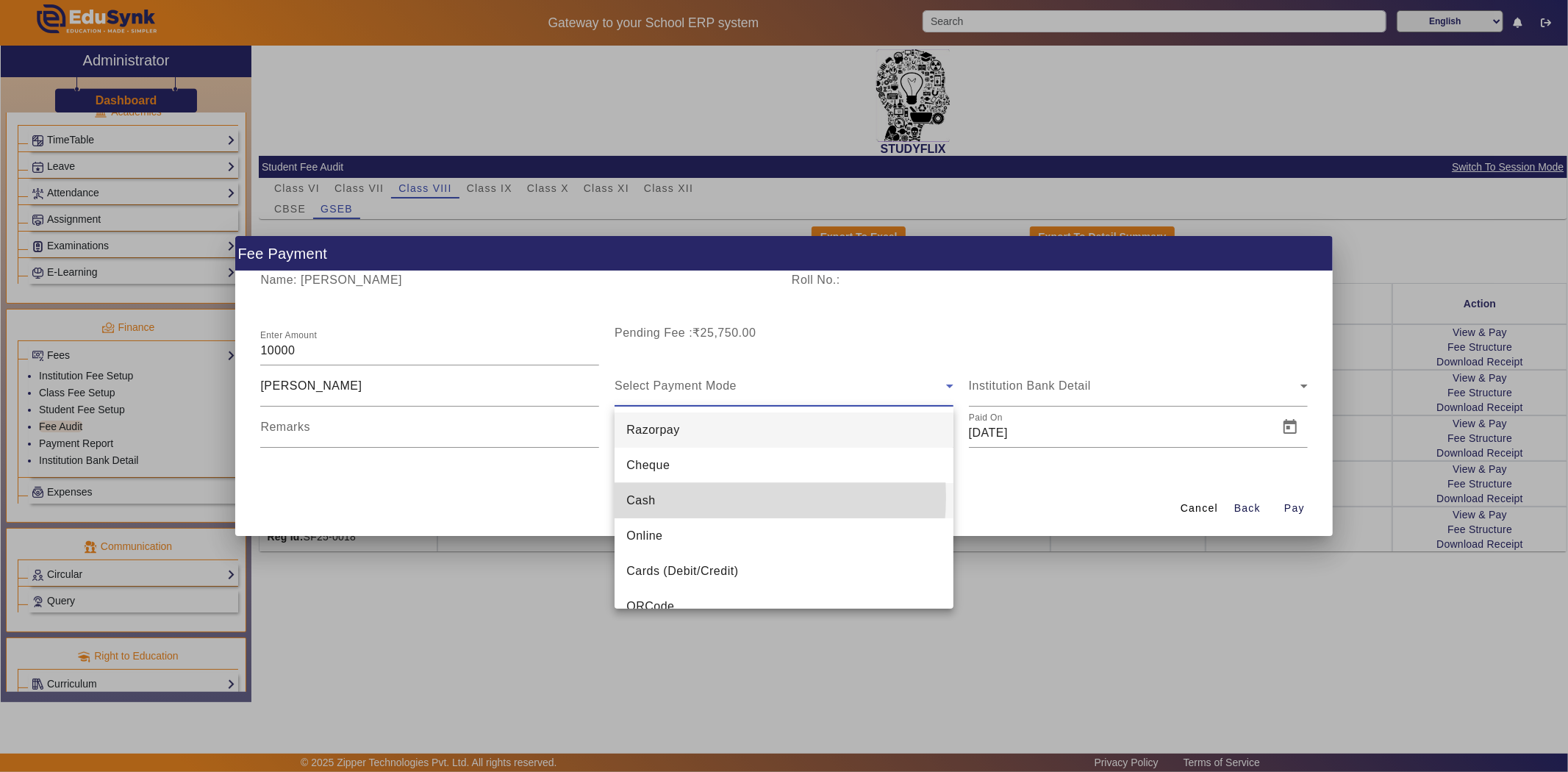
click at [696, 497] on mat-option "Cash" at bounding box center [784, 501] width 339 height 35
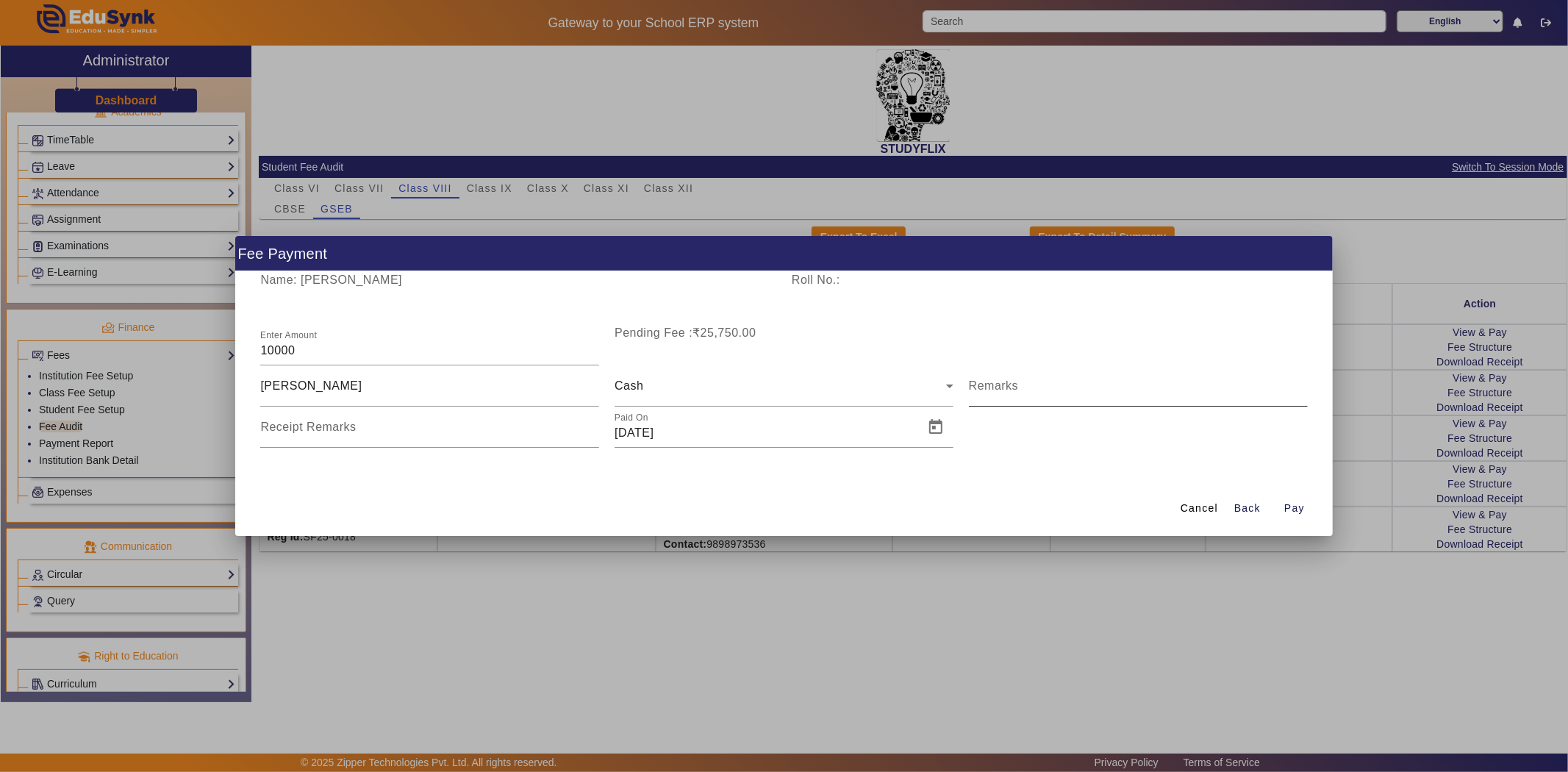
click at [1002, 385] on mat-label "Remarks" at bounding box center [993, 385] width 50 height 13
click at [1002, 385] on input "Remarks" at bounding box center [1138, 392] width 339 height 18
click at [938, 434] on span "Open calendar" at bounding box center [936, 427] width 35 height 35
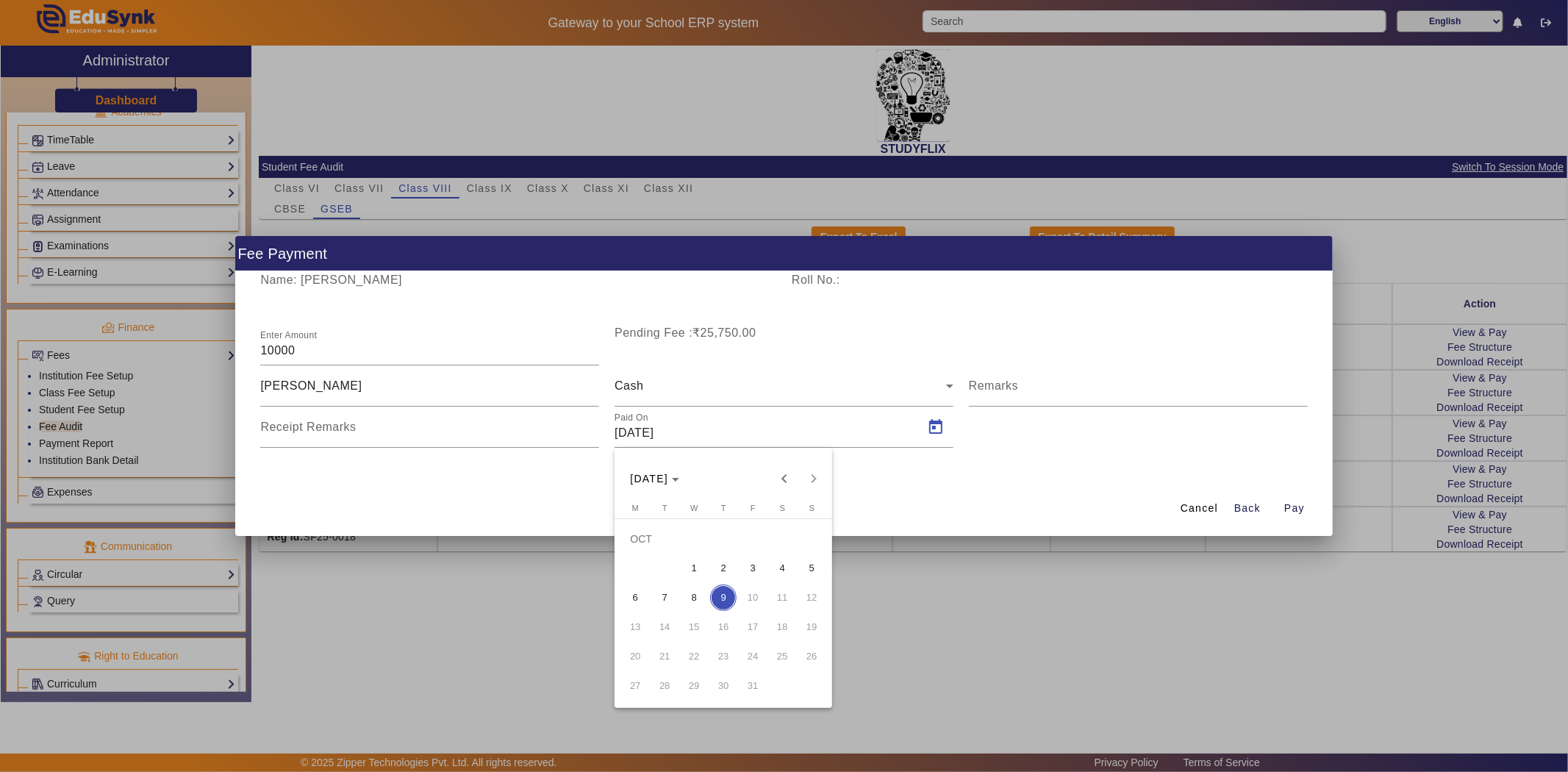
click at [642, 597] on span "6" at bounding box center [635, 598] width 27 height 27
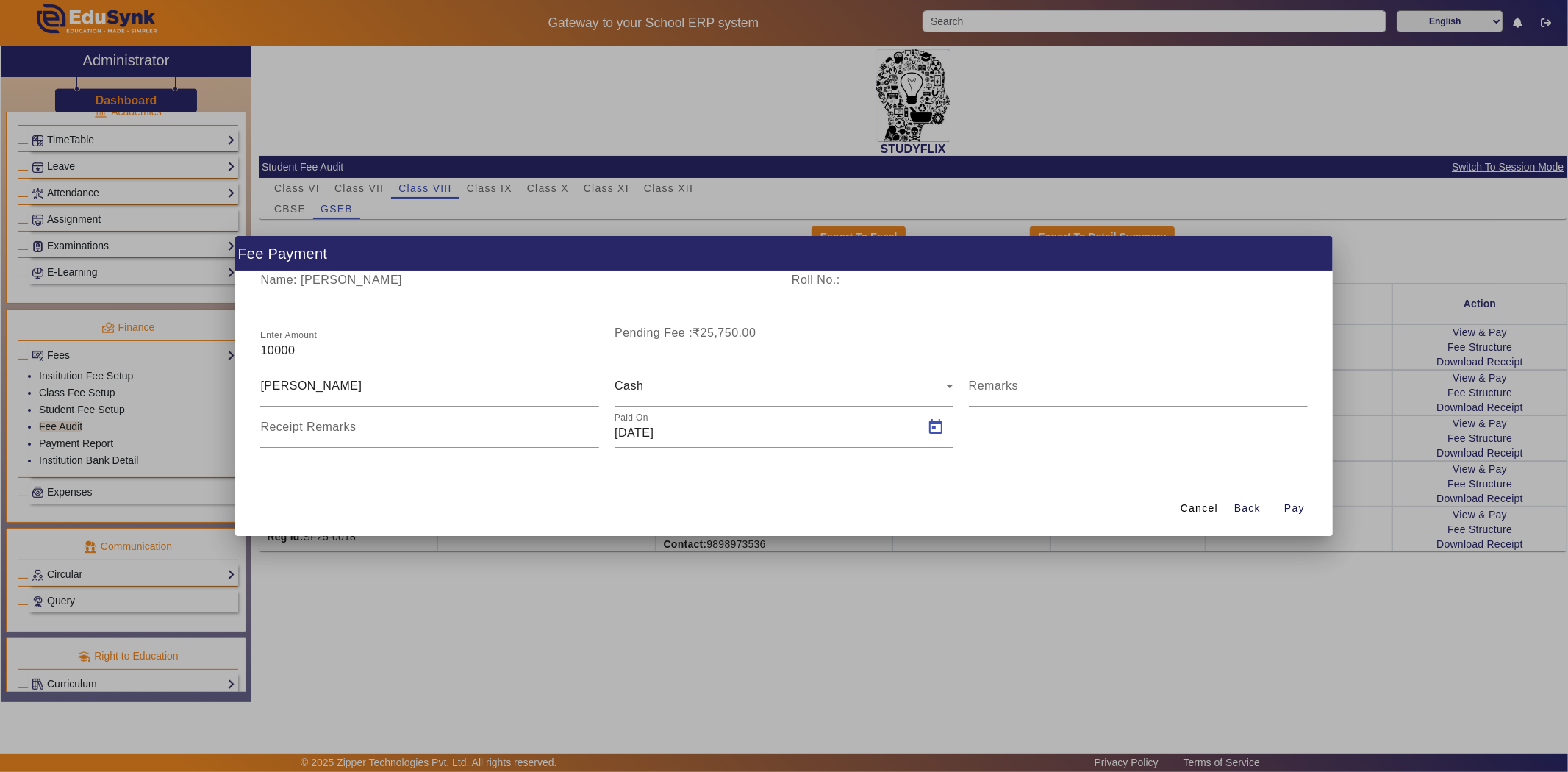
type input "[DATE]"
click at [693, 571] on div at bounding box center [784, 386] width 1568 height 772
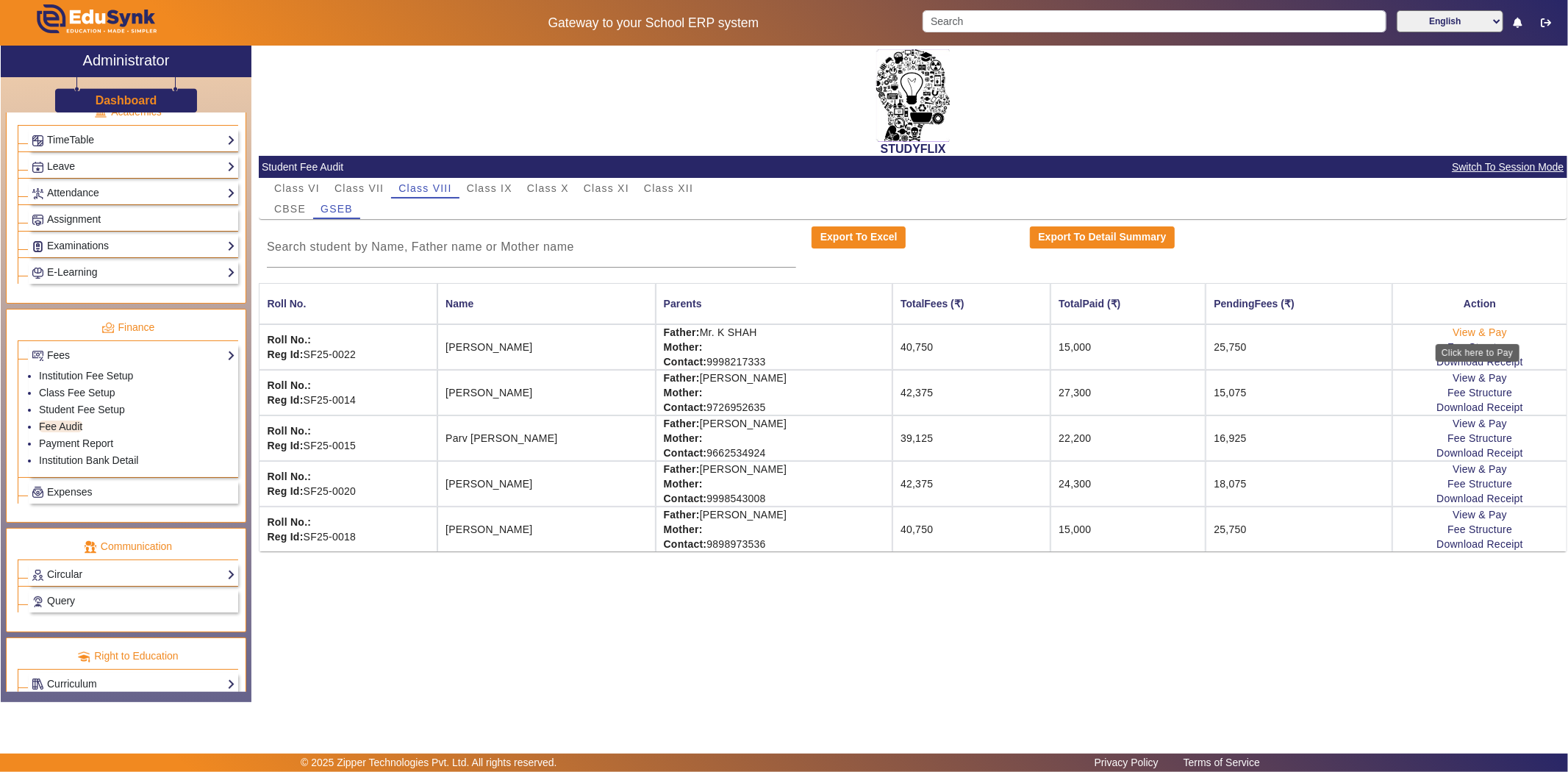
click at [1469, 333] on link "View & Pay" at bounding box center [1479, 333] width 54 height 12
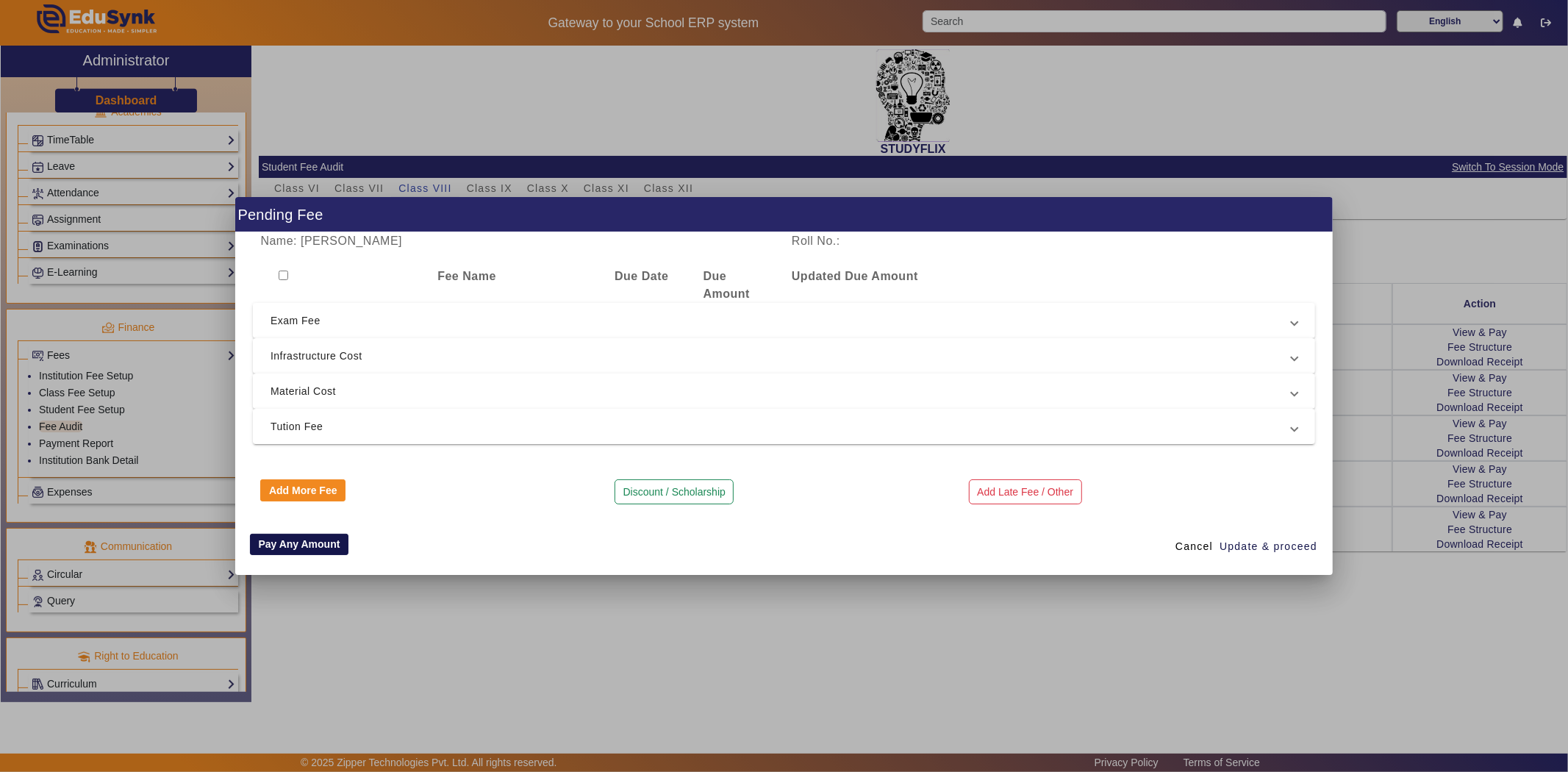
click at [297, 545] on button "Pay Any Amount" at bounding box center [299, 545] width 98 height 22
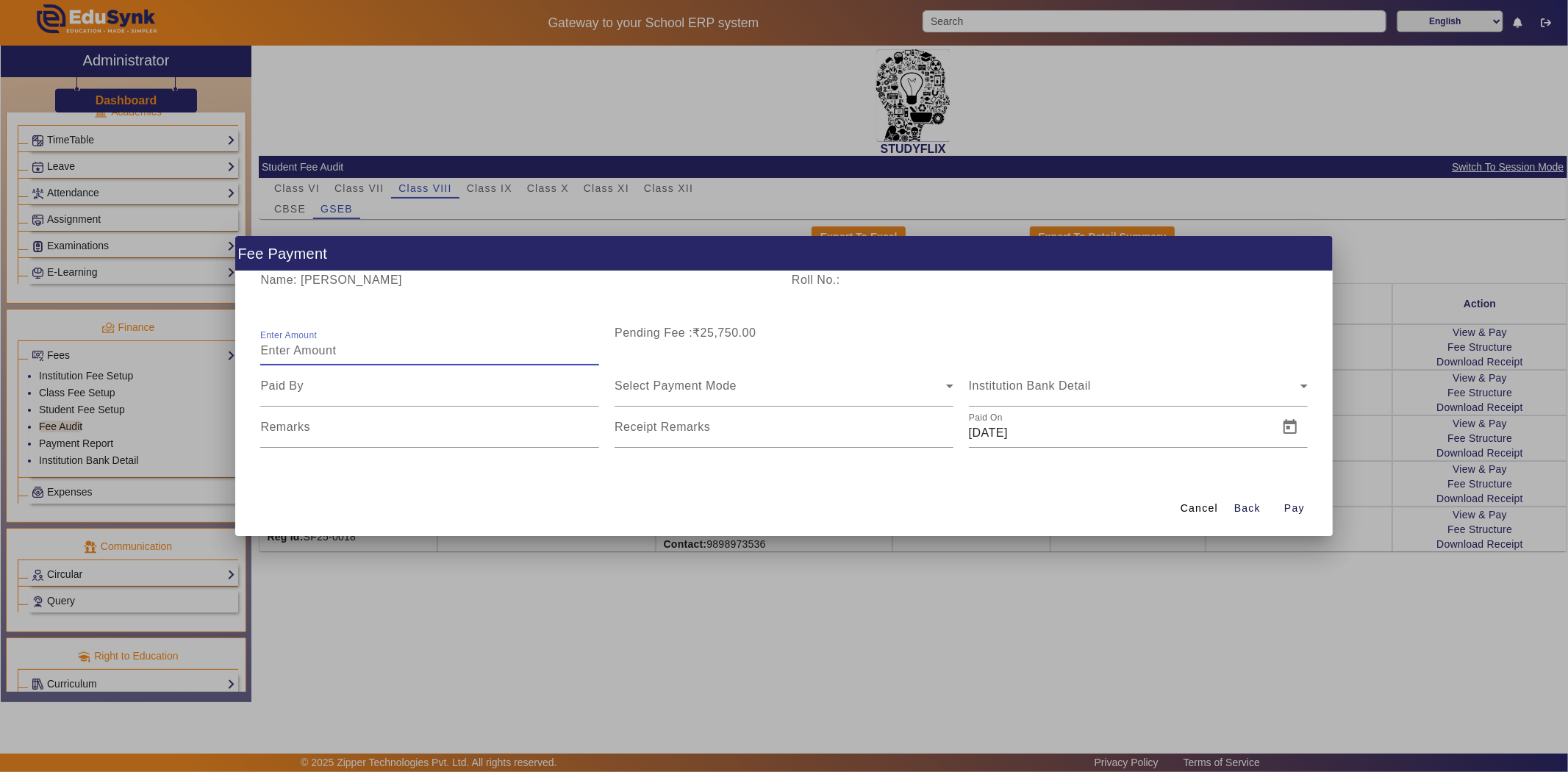
click at [317, 354] on input "Enter Amount" at bounding box center [429, 351] width 339 height 18
type input "10000"
click at [341, 388] on input at bounding box center [429, 386] width 339 height 18
type input "[PERSON_NAME]"
click at [666, 391] on span "Select Payment Mode" at bounding box center [675, 385] width 122 height 13
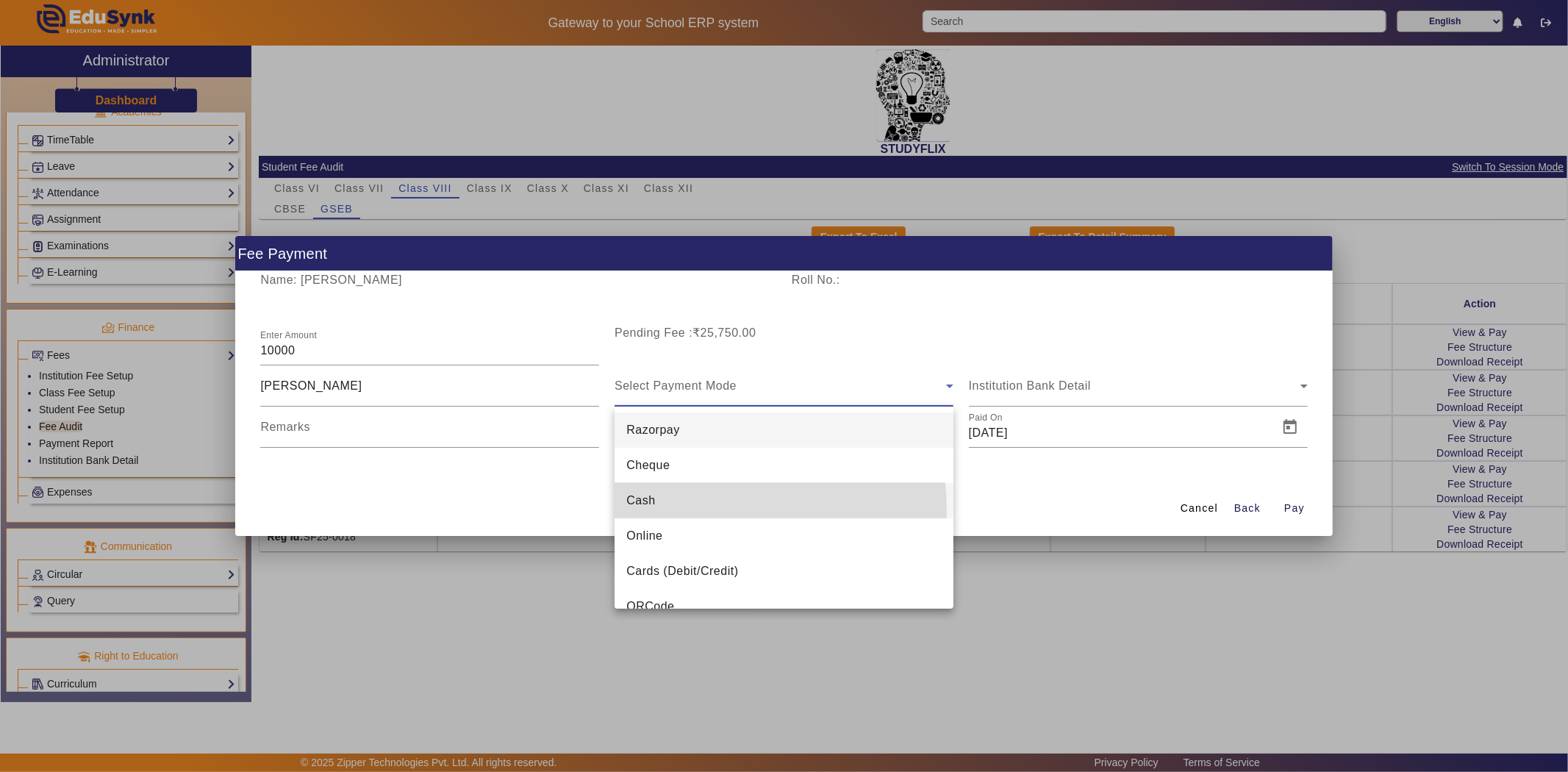
click at [650, 511] on mat-option "Cash" at bounding box center [784, 501] width 339 height 35
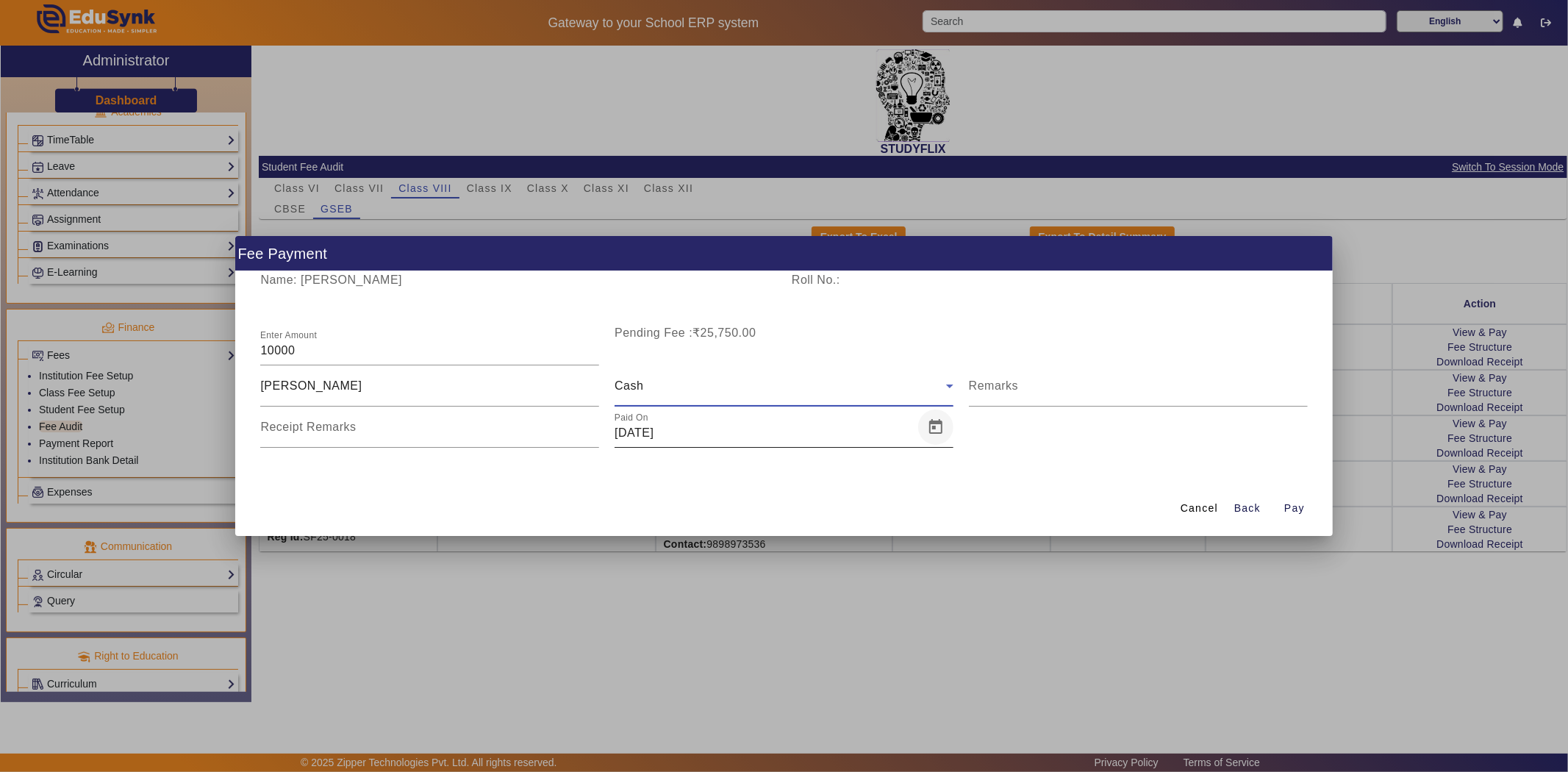
click at [943, 423] on span "Open calendar" at bounding box center [936, 427] width 35 height 35
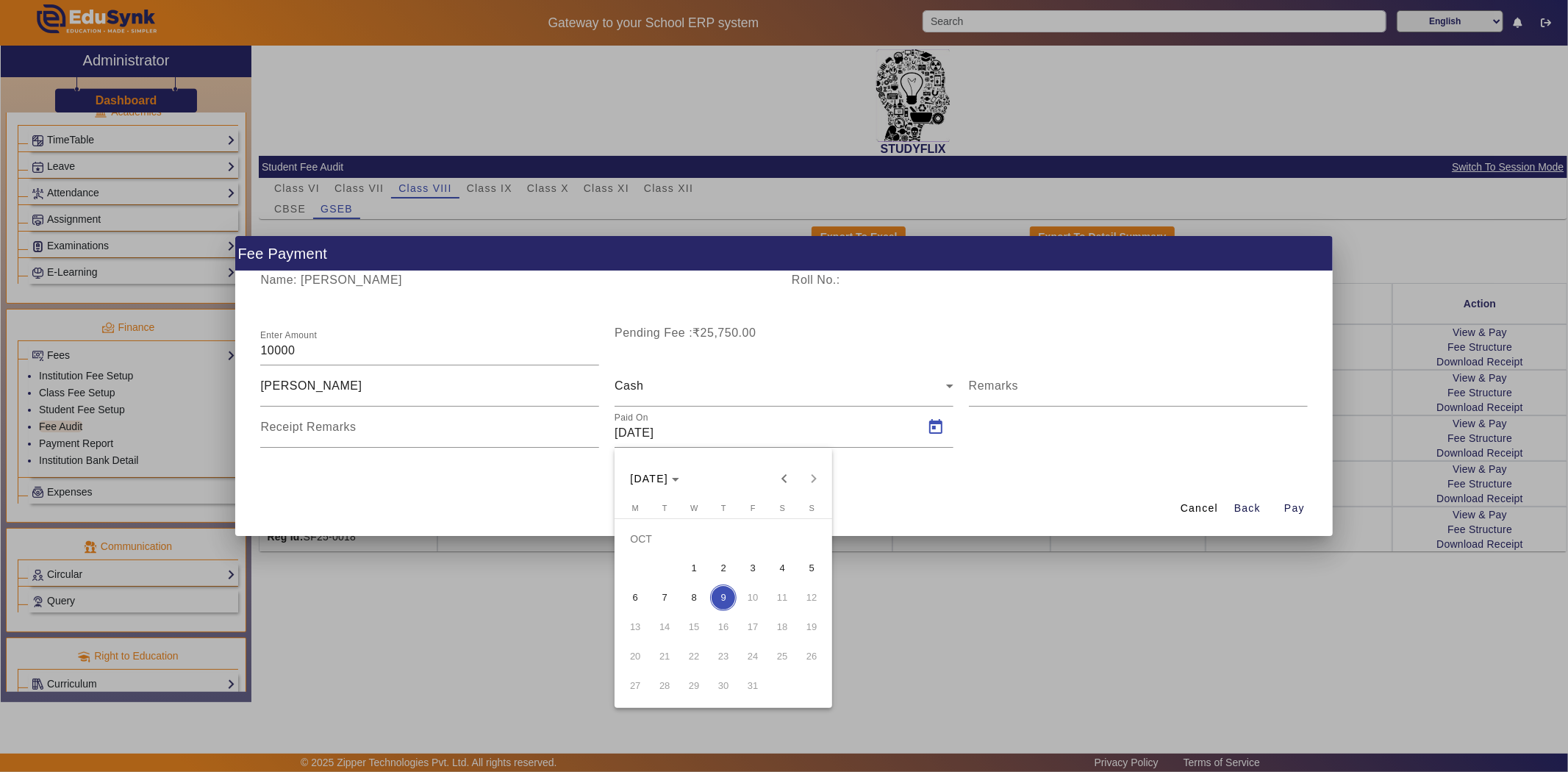
click at [645, 597] on span "6" at bounding box center [635, 598] width 27 height 27
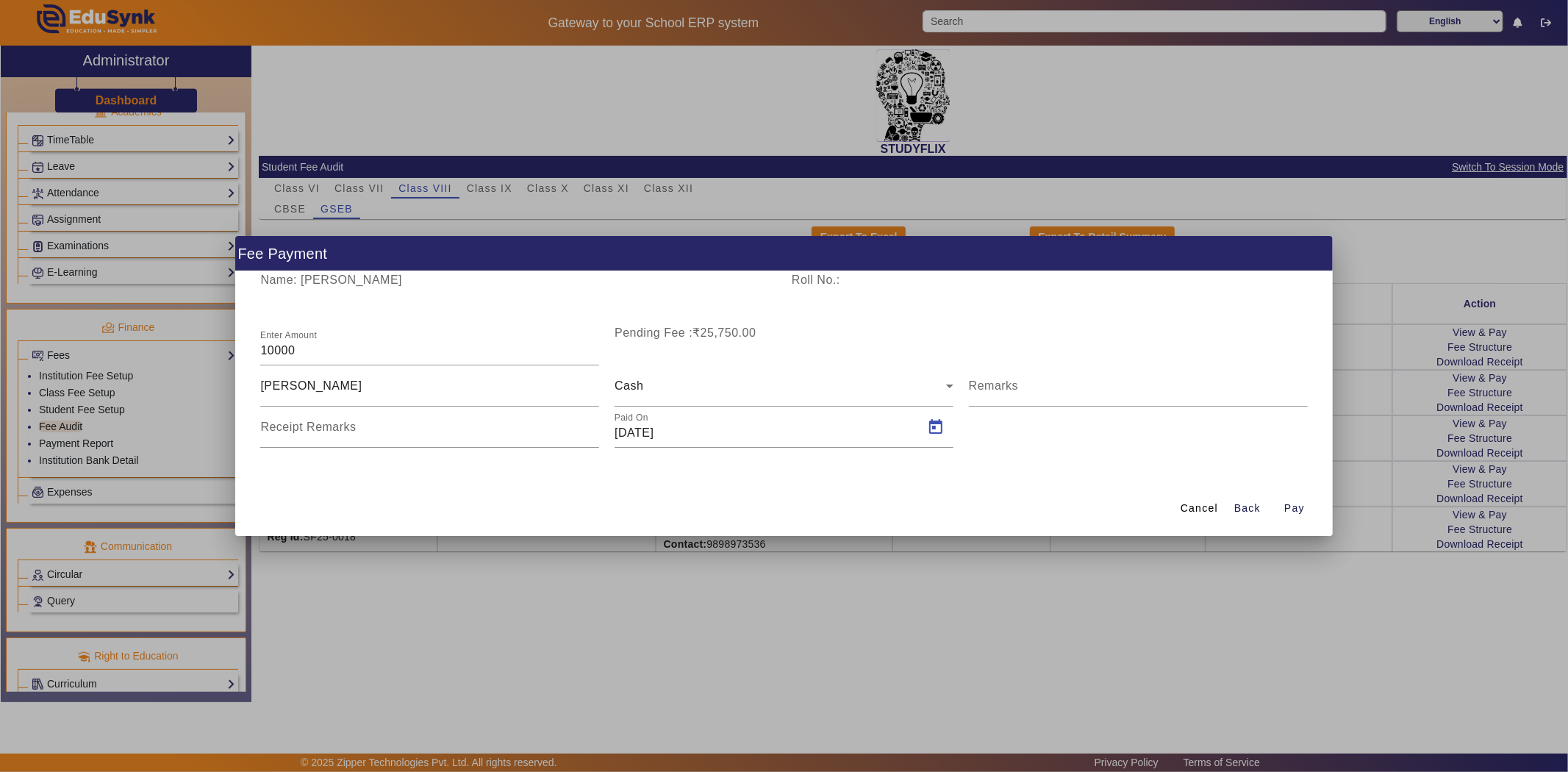
type input "[DATE]"
click at [1287, 505] on span "Pay" at bounding box center [1294, 509] width 21 height 16
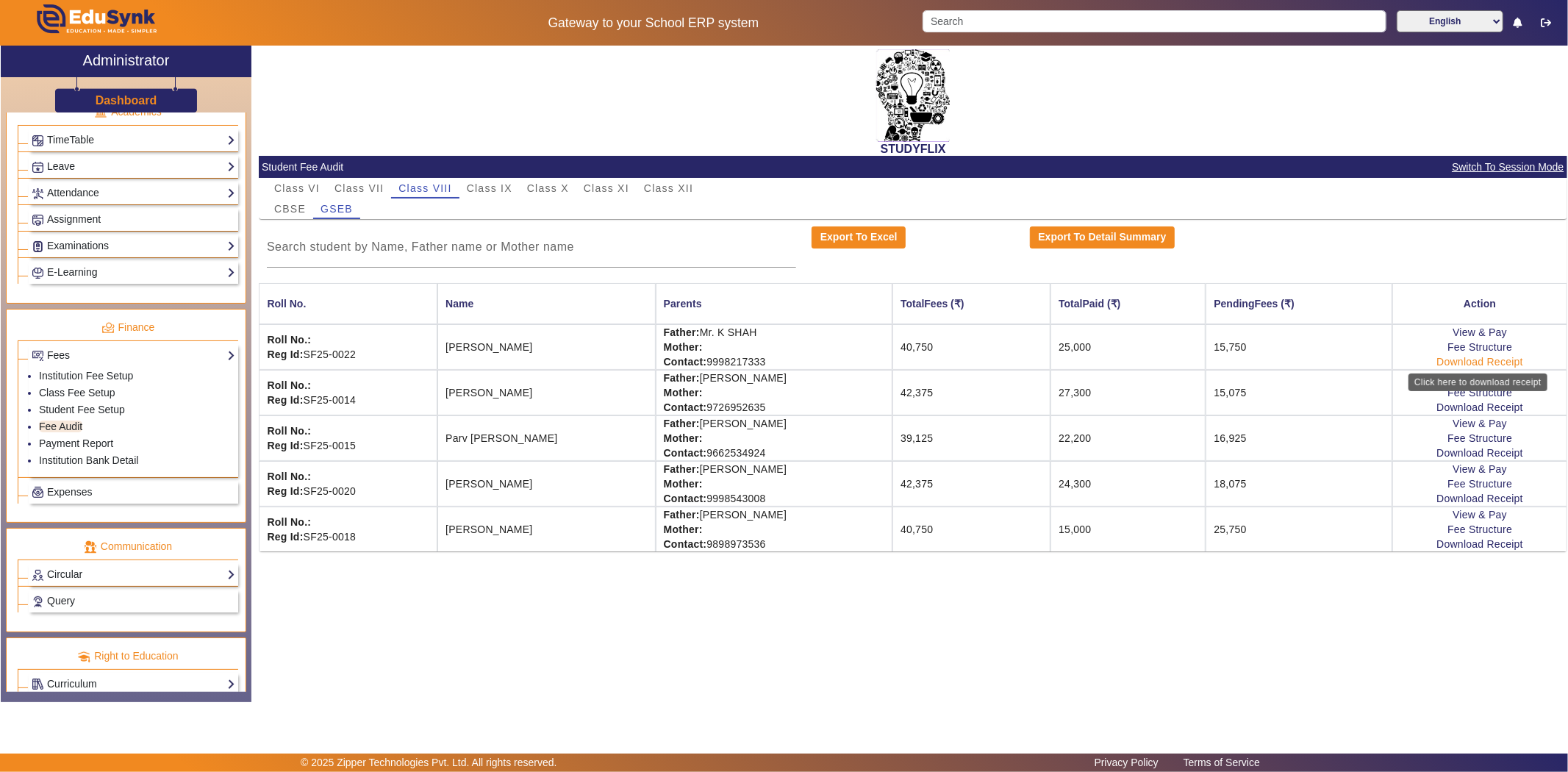
click at [1488, 358] on link "Download Receipt" at bounding box center [1479, 361] width 87 height 12
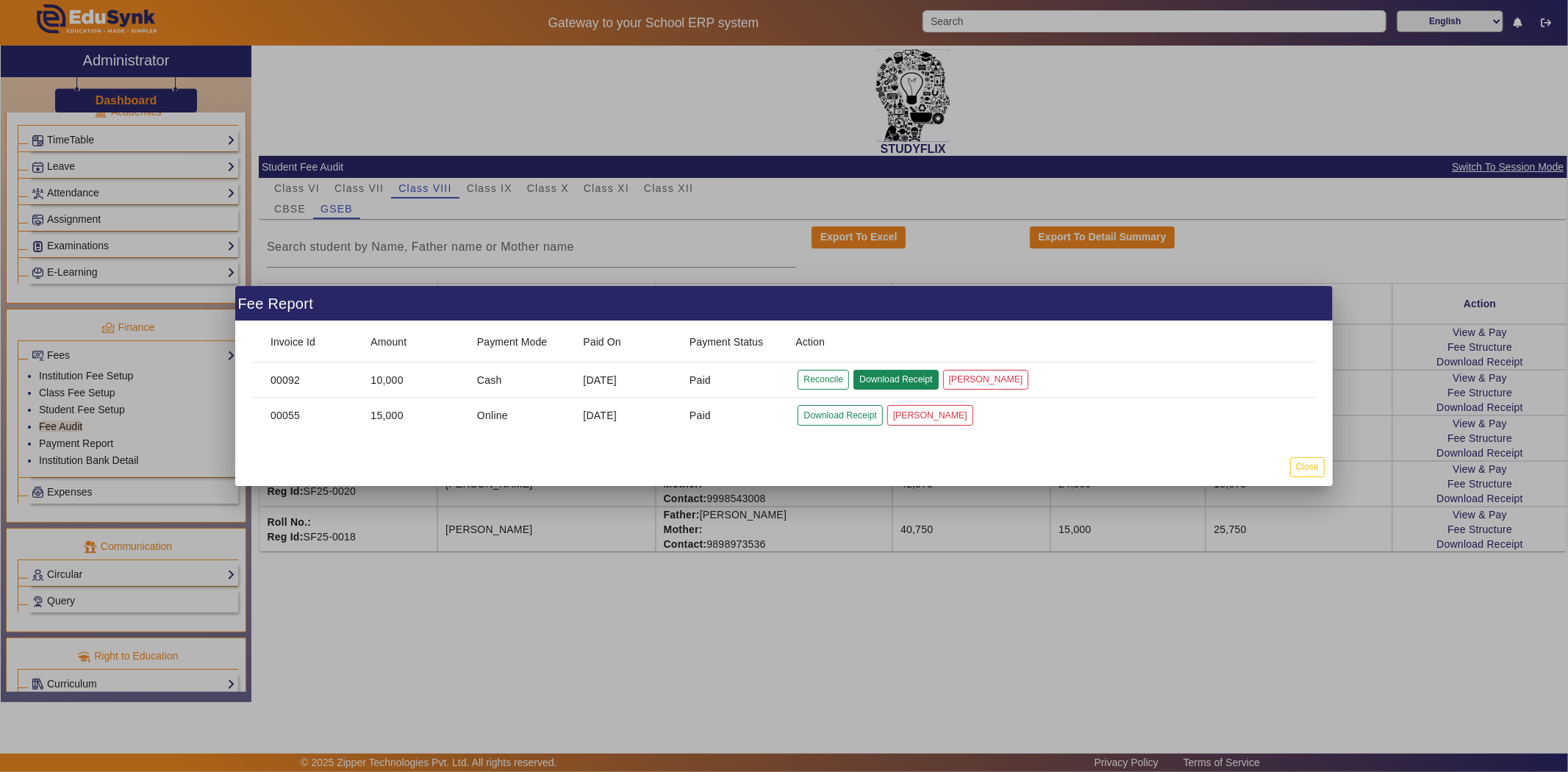
click at [920, 385] on button "Download Receipt" at bounding box center [896, 380] width 85 height 20
click at [803, 196] on div at bounding box center [784, 386] width 1568 height 772
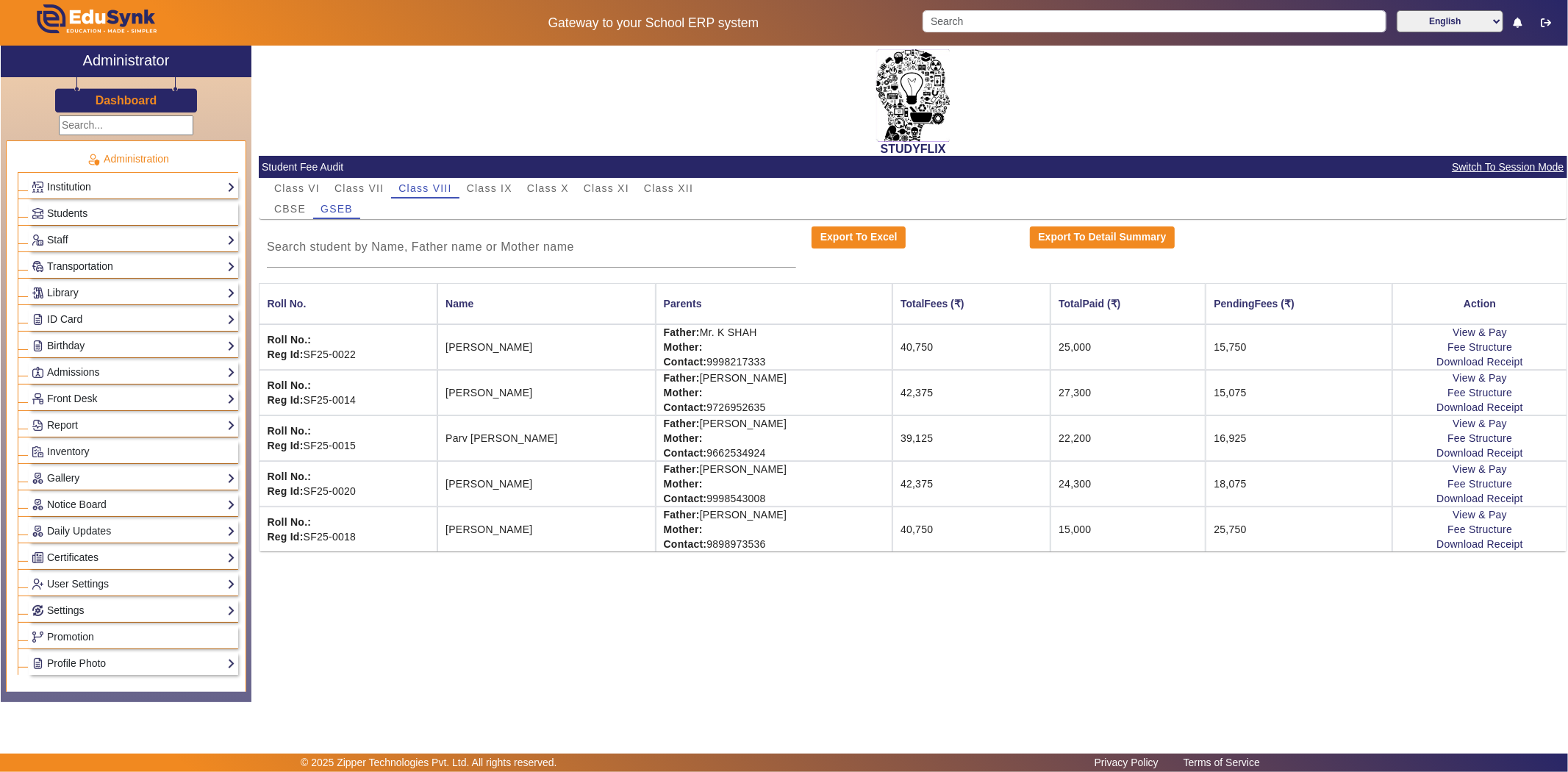
click at [77, 187] on link "Institution" at bounding box center [133, 186] width 204 height 17
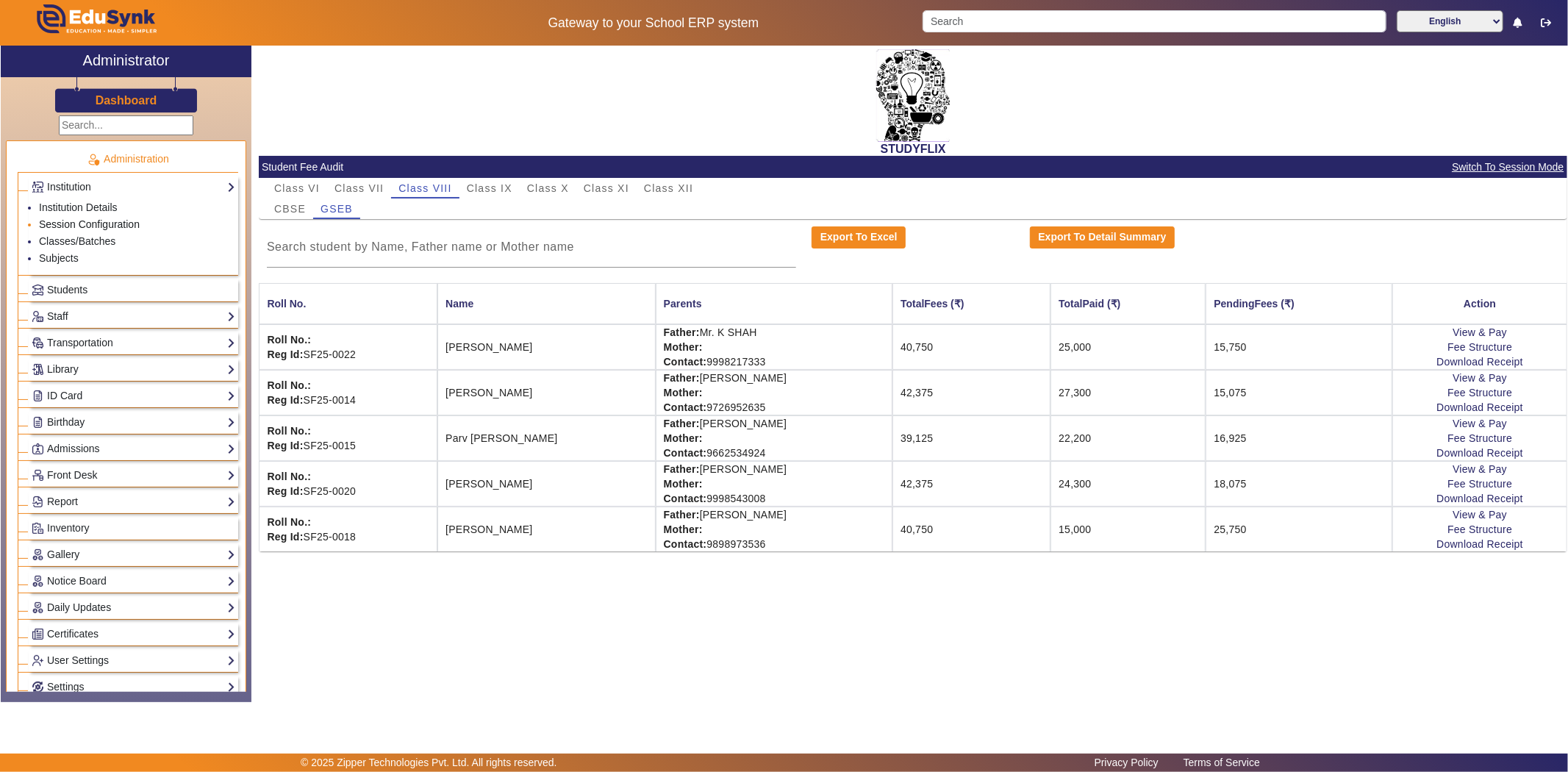
click at [64, 221] on link "Session Configuration" at bounding box center [90, 225] width 100 height 12
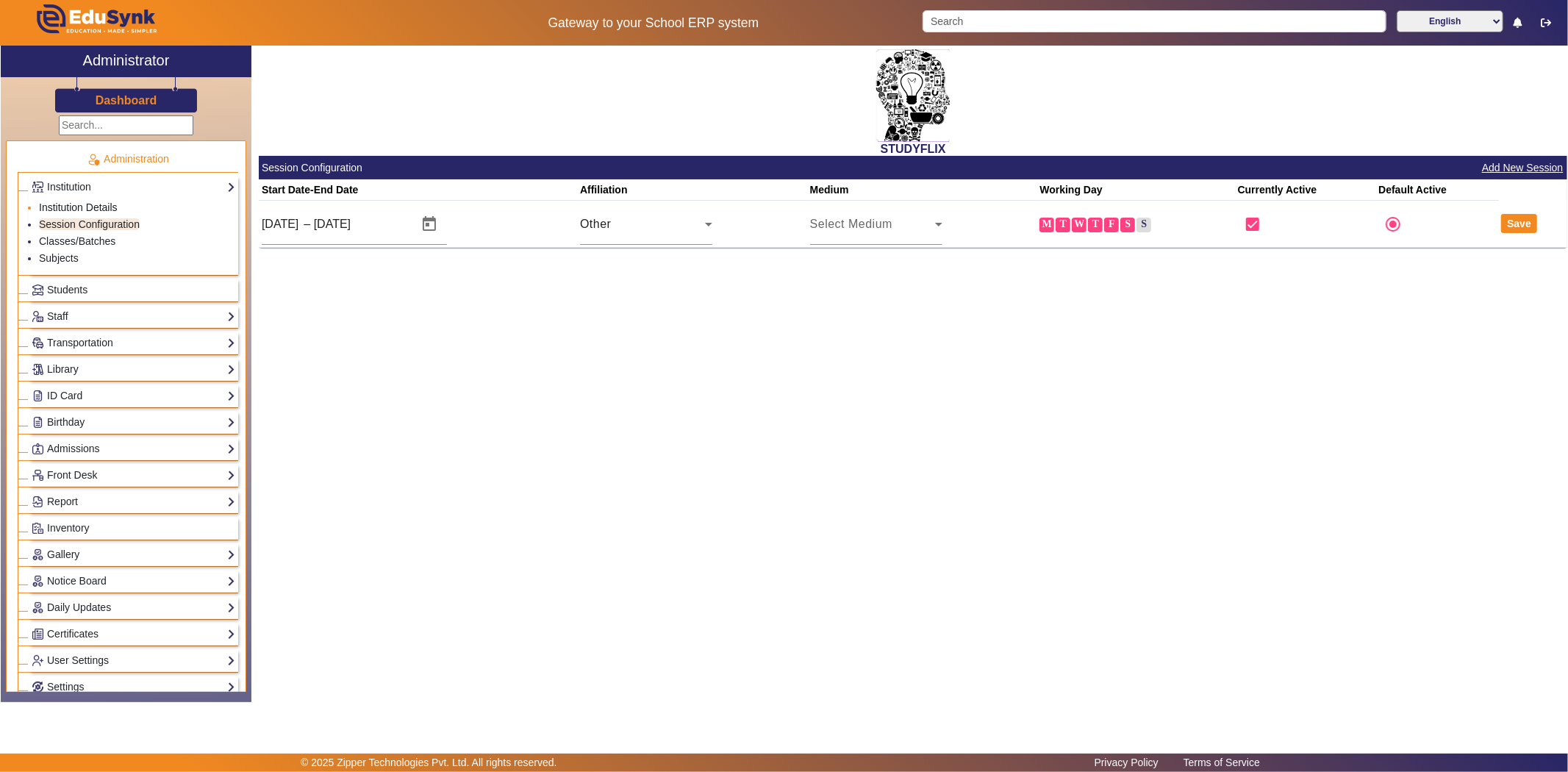
click at [63, 206] on link "Institution Details" at bounding box center [79, 208] width 79 height 12
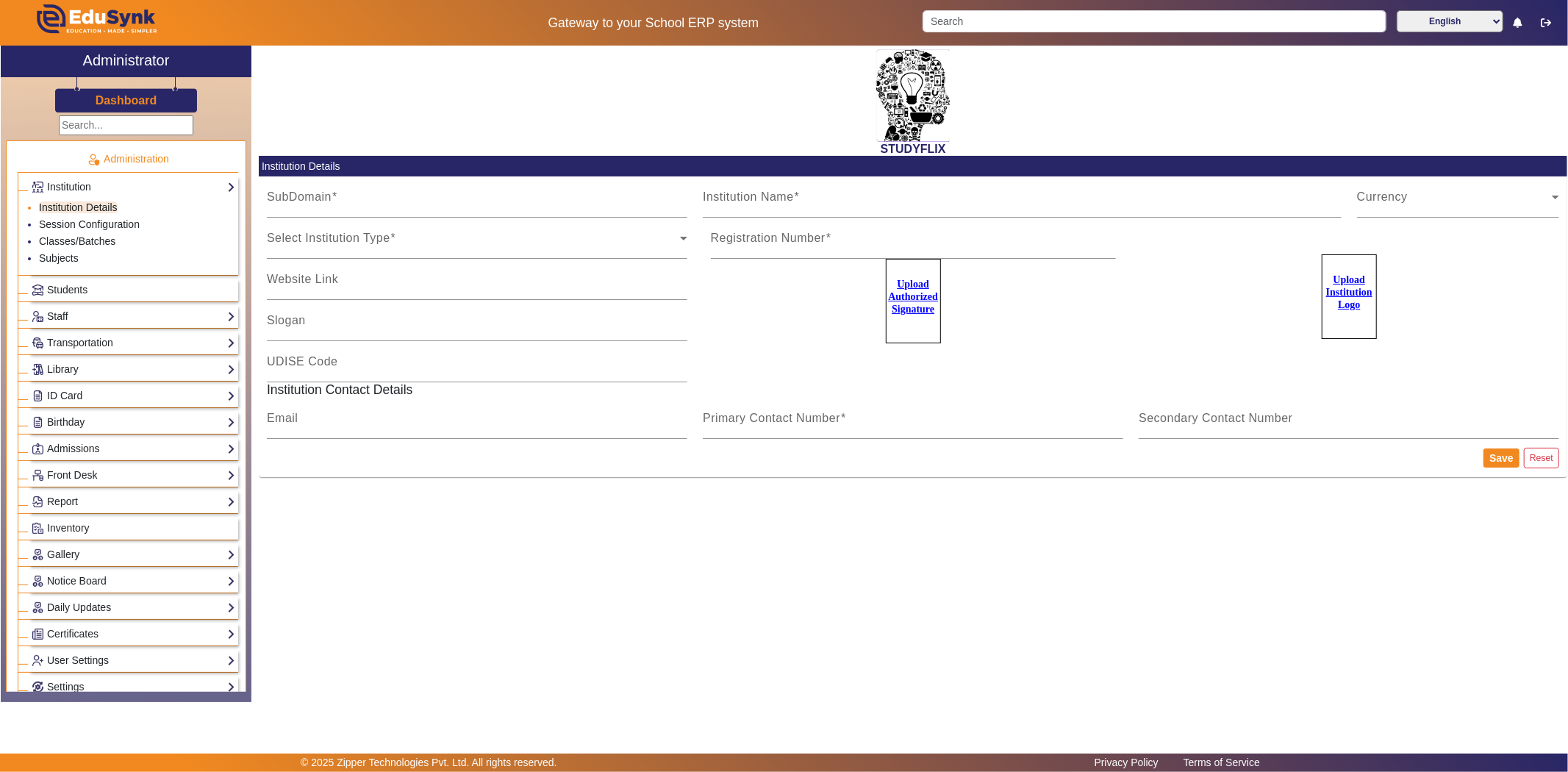
type input "StudyflixGJ"
type input "STUDYFLIX"
type input "Centre of Excellence"
type input "[EMAIL_ADDRESS][PERSON_NAME][DOMAIN_NAME]"
type input "6354922771"
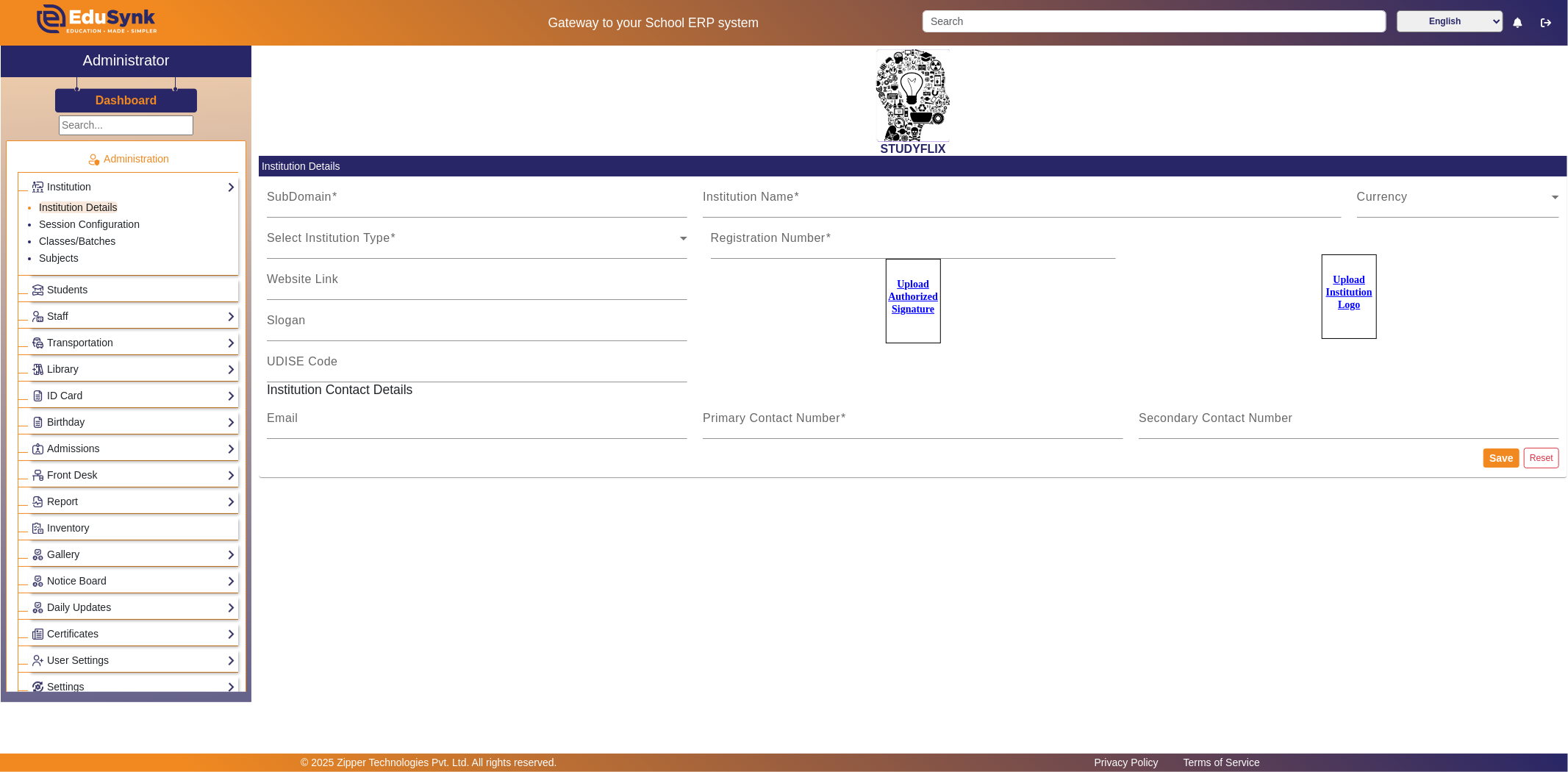
type input "9974211266"
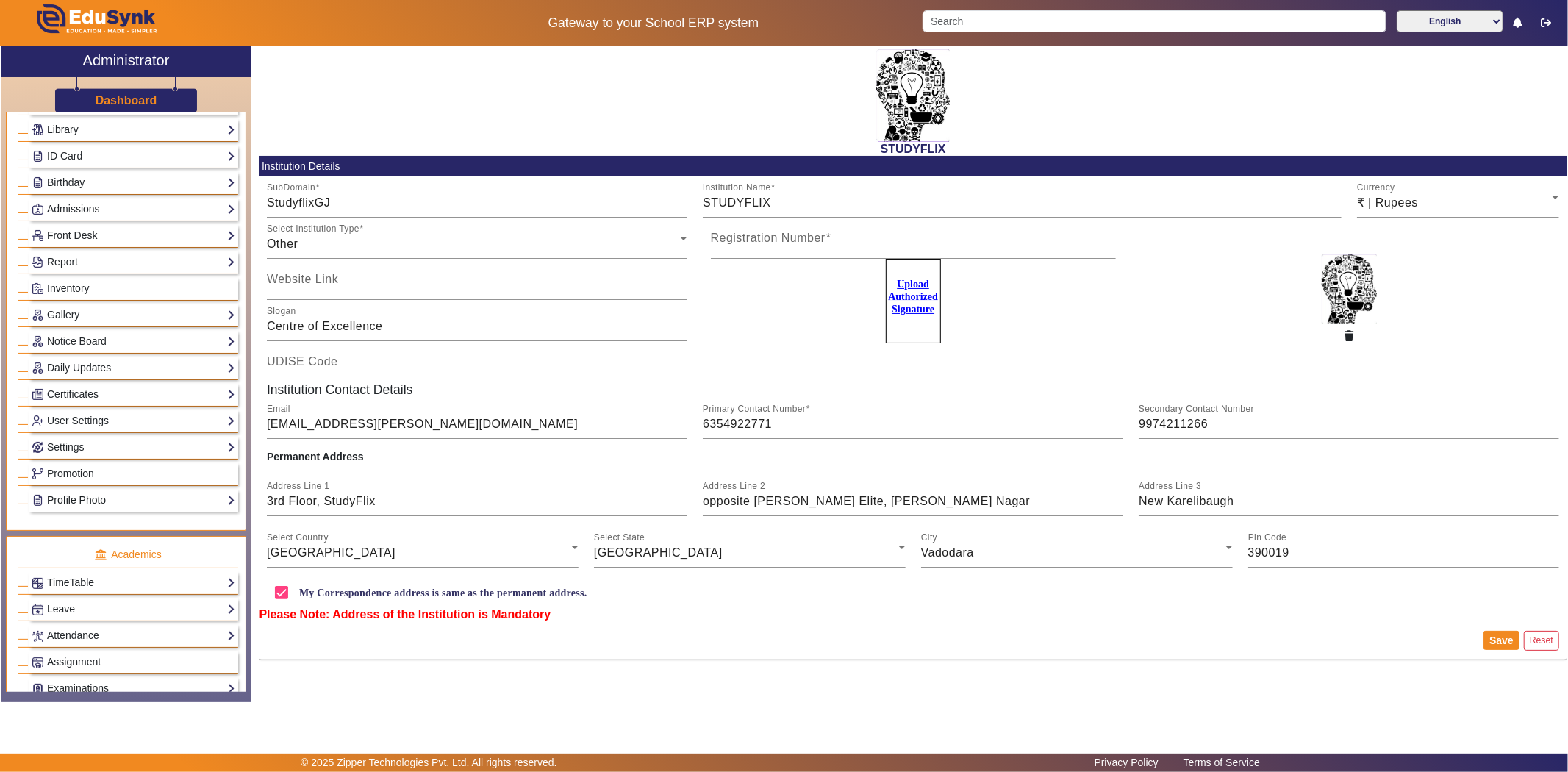
scroll to position [327, 0]
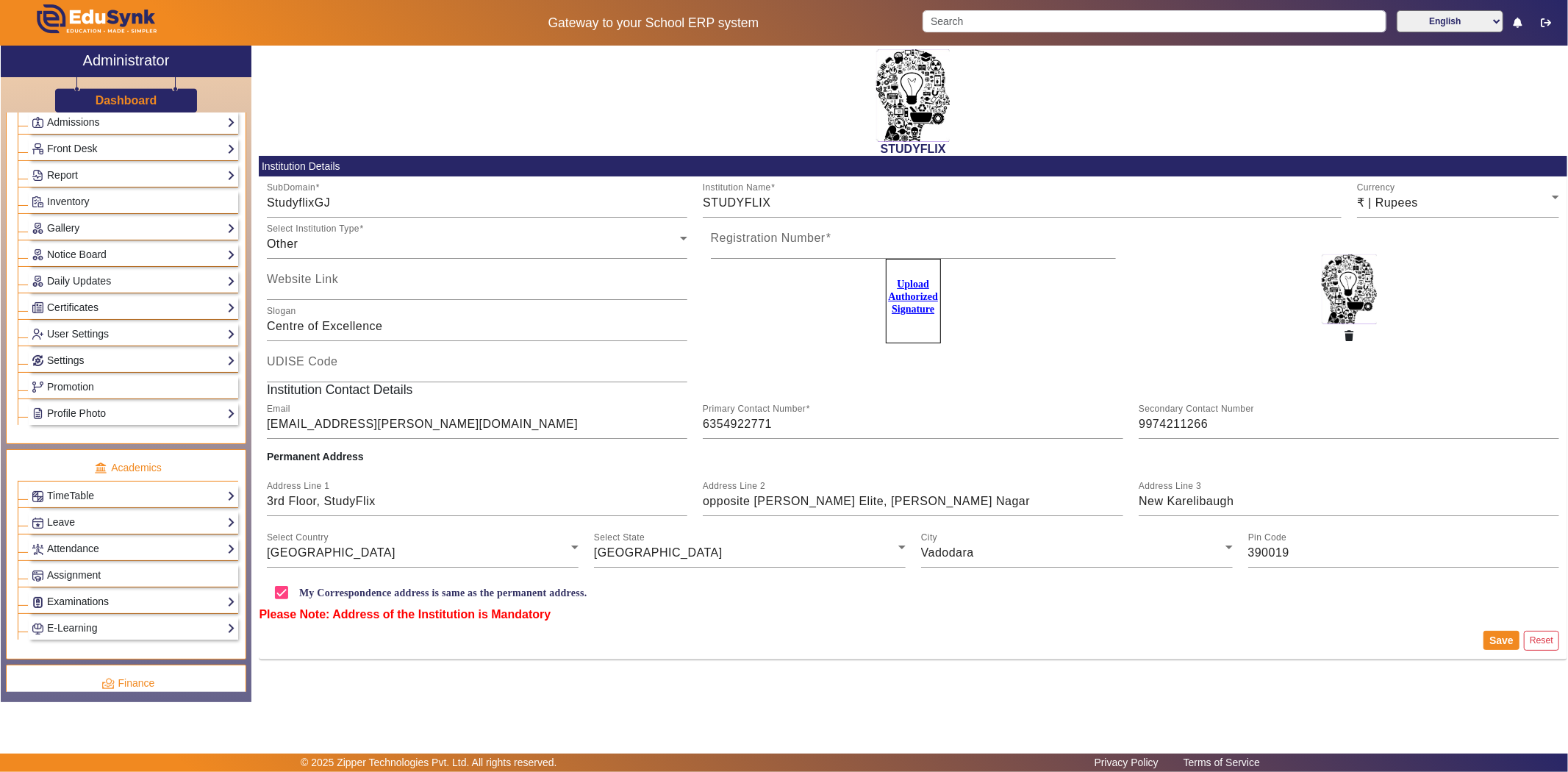
click at [68, 600] on link "Examinations" at bounding box center [133, 602] width 204 height 17
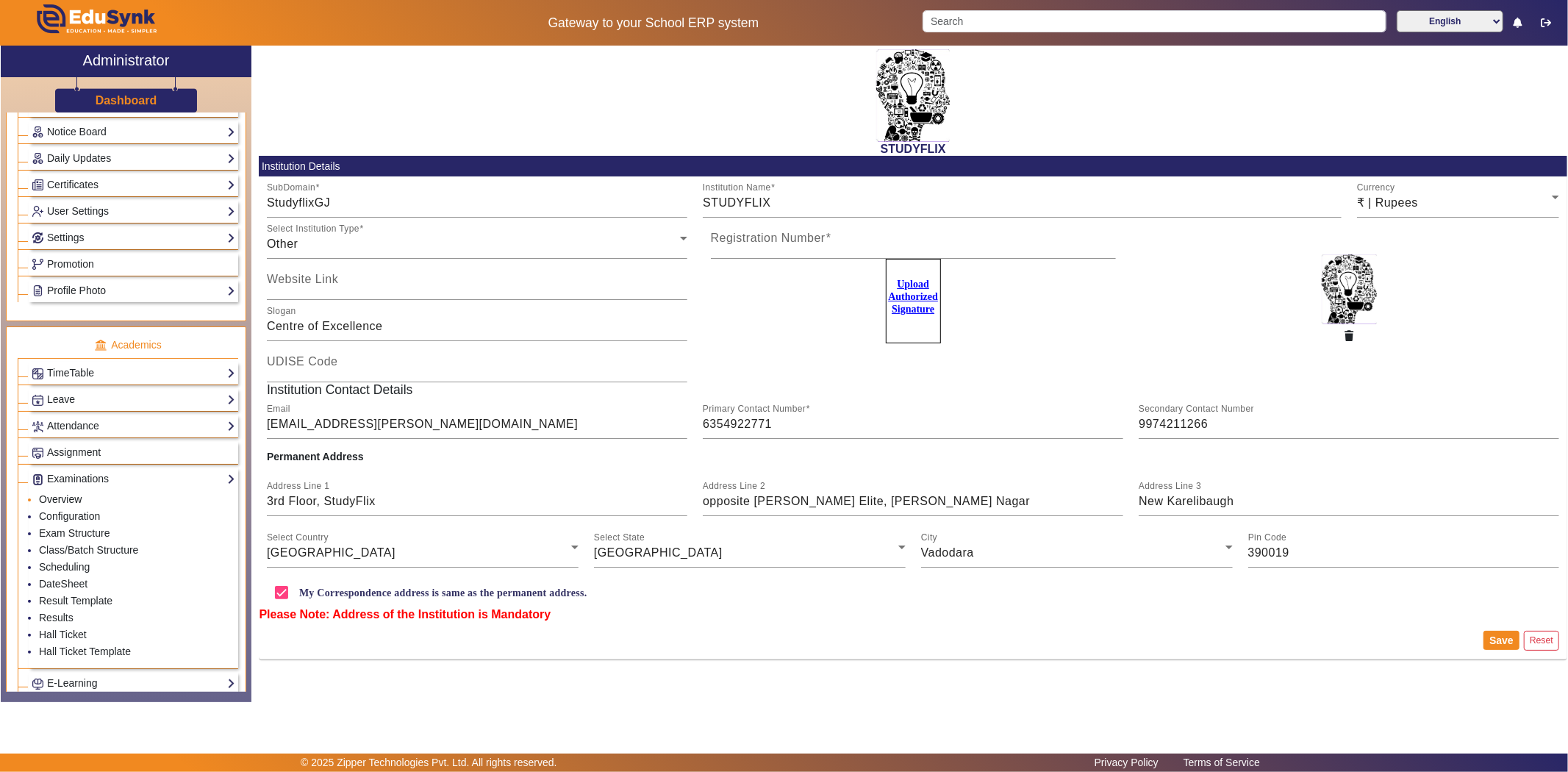
scroll to position [414, 0]
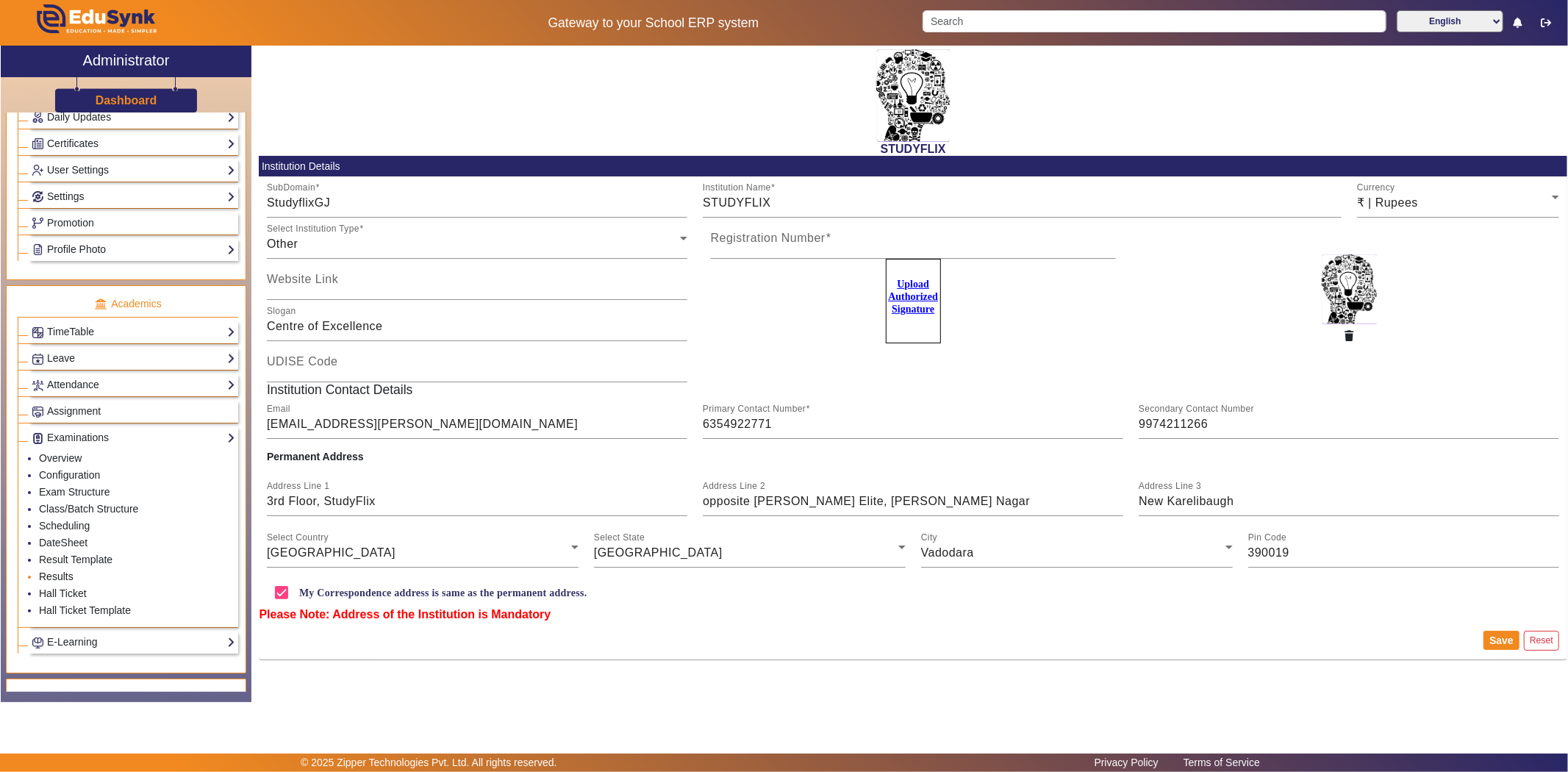
click at [62, 579] on link "Results" at bounding box center [56, 577] width 34 height 12
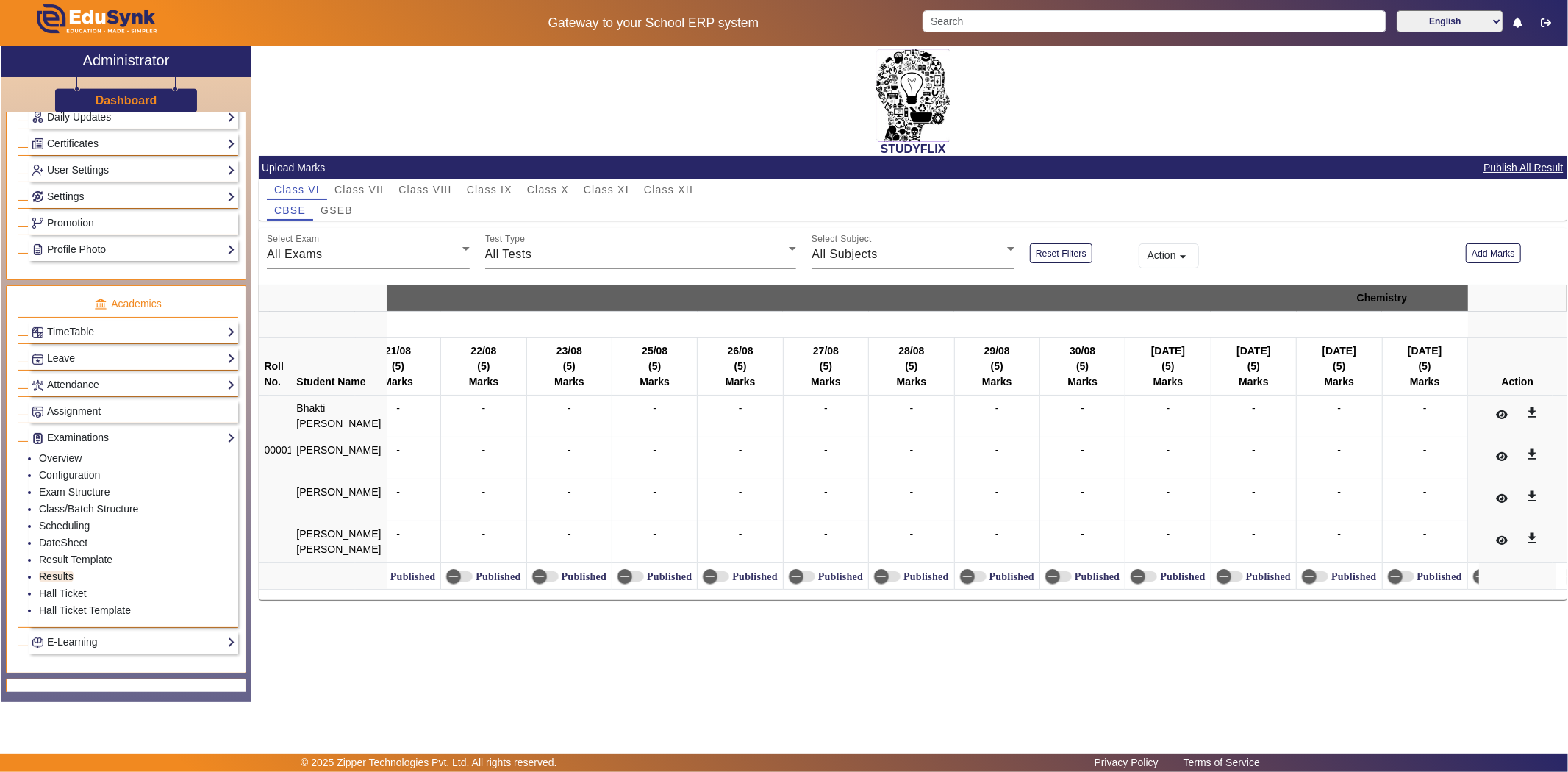
scroll to position [0, 19817]
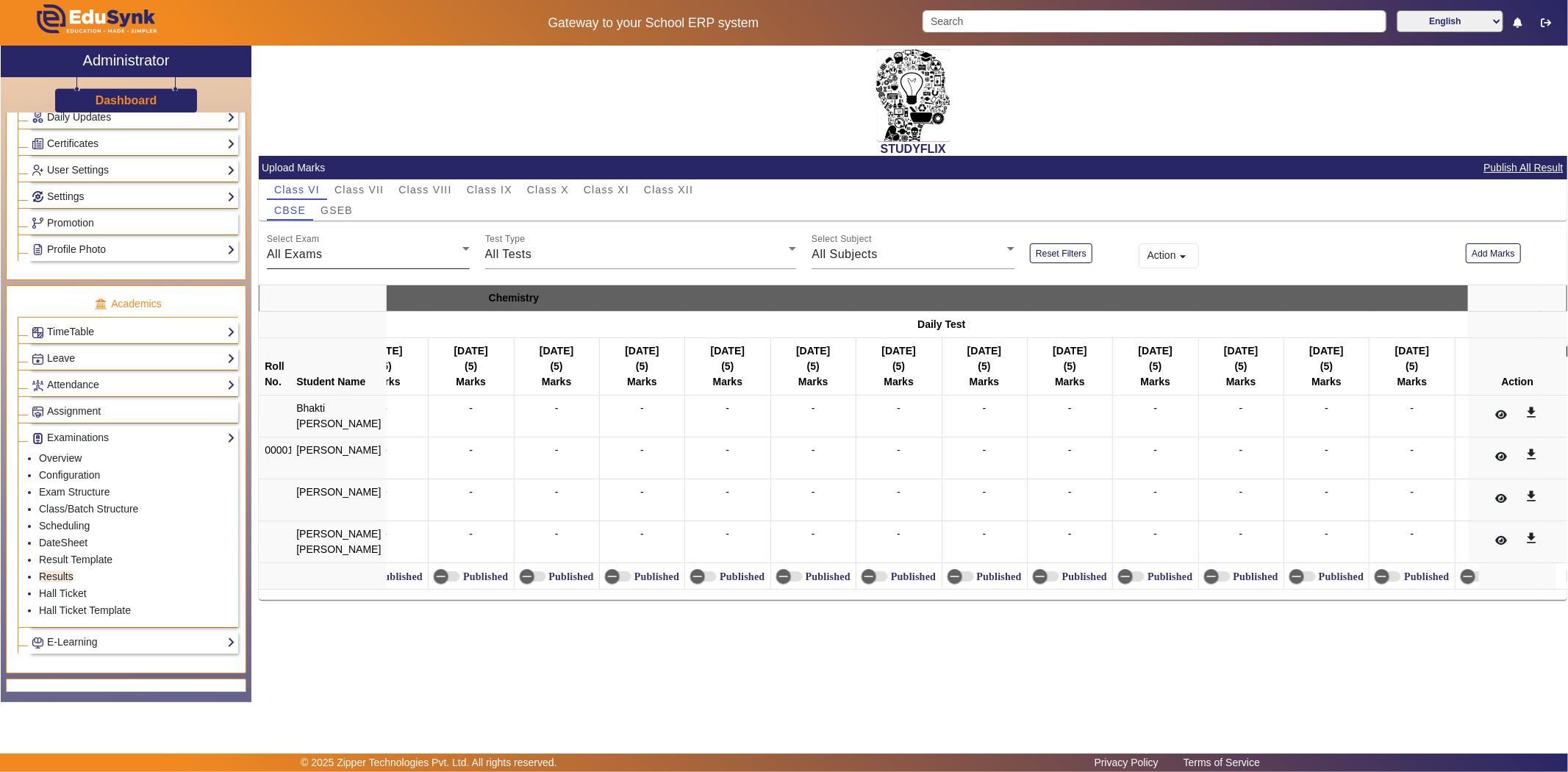
click at [350, 248] on div "All Exams" at bounding box center [364, 254] width 196 height 18
click at [367, 321] on mat-option "Weekly Test" at bounding box center [368, 328] width 203 height 35
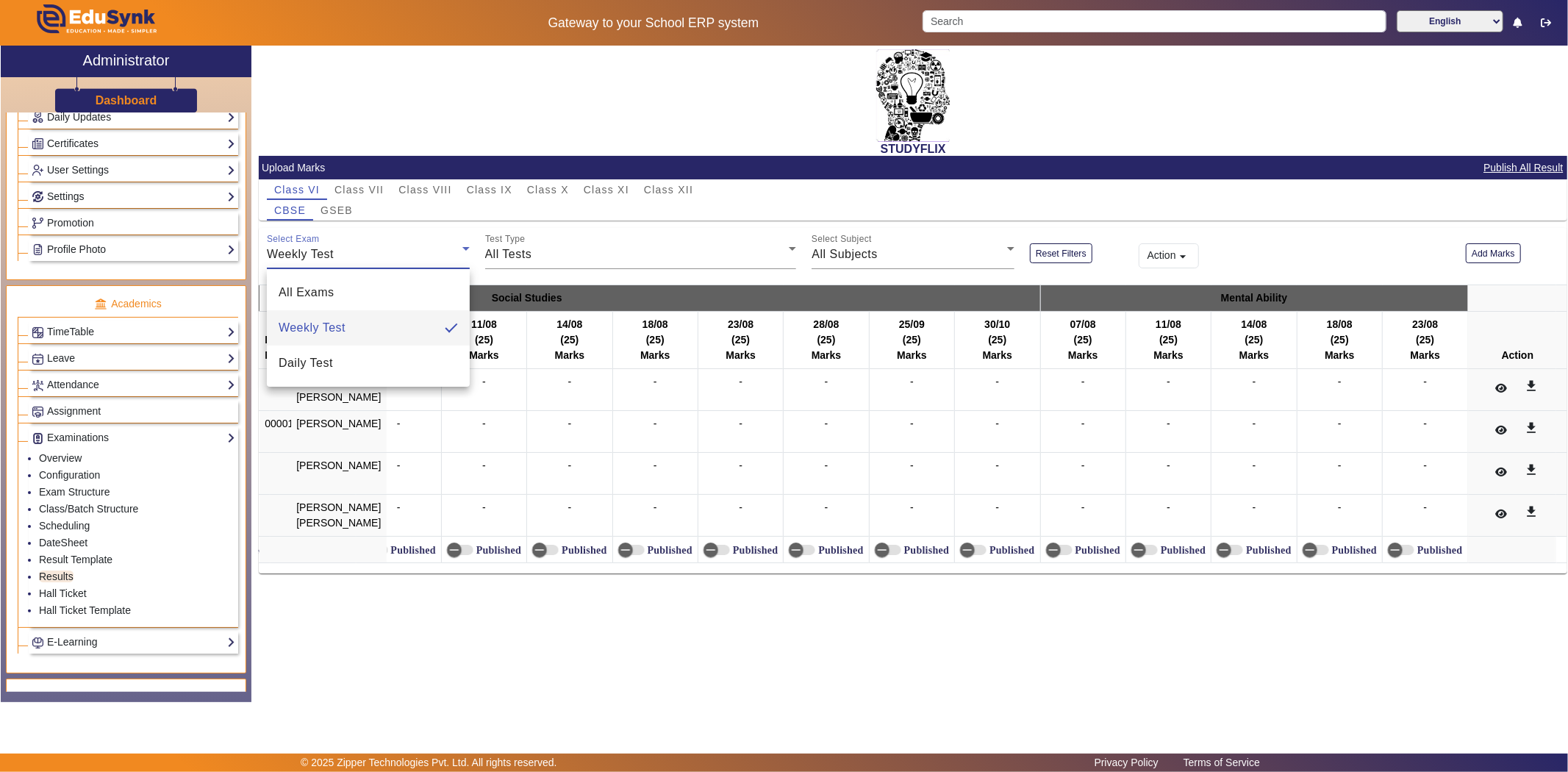
scroll to position [0, 5504]
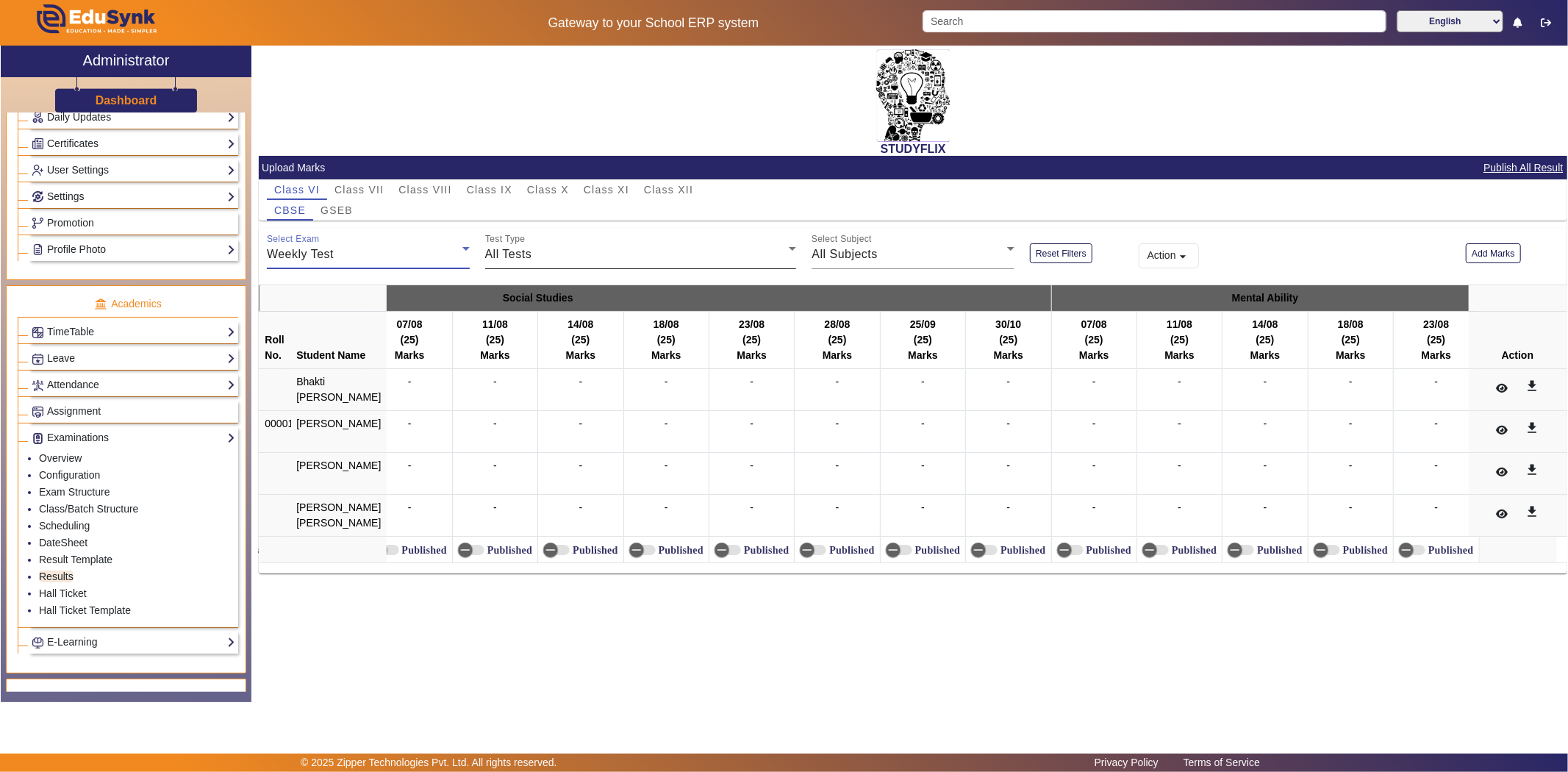
click at [578, 240] on div "Test Type All Tests" at bounding box center [641, 249] width 312 height 41
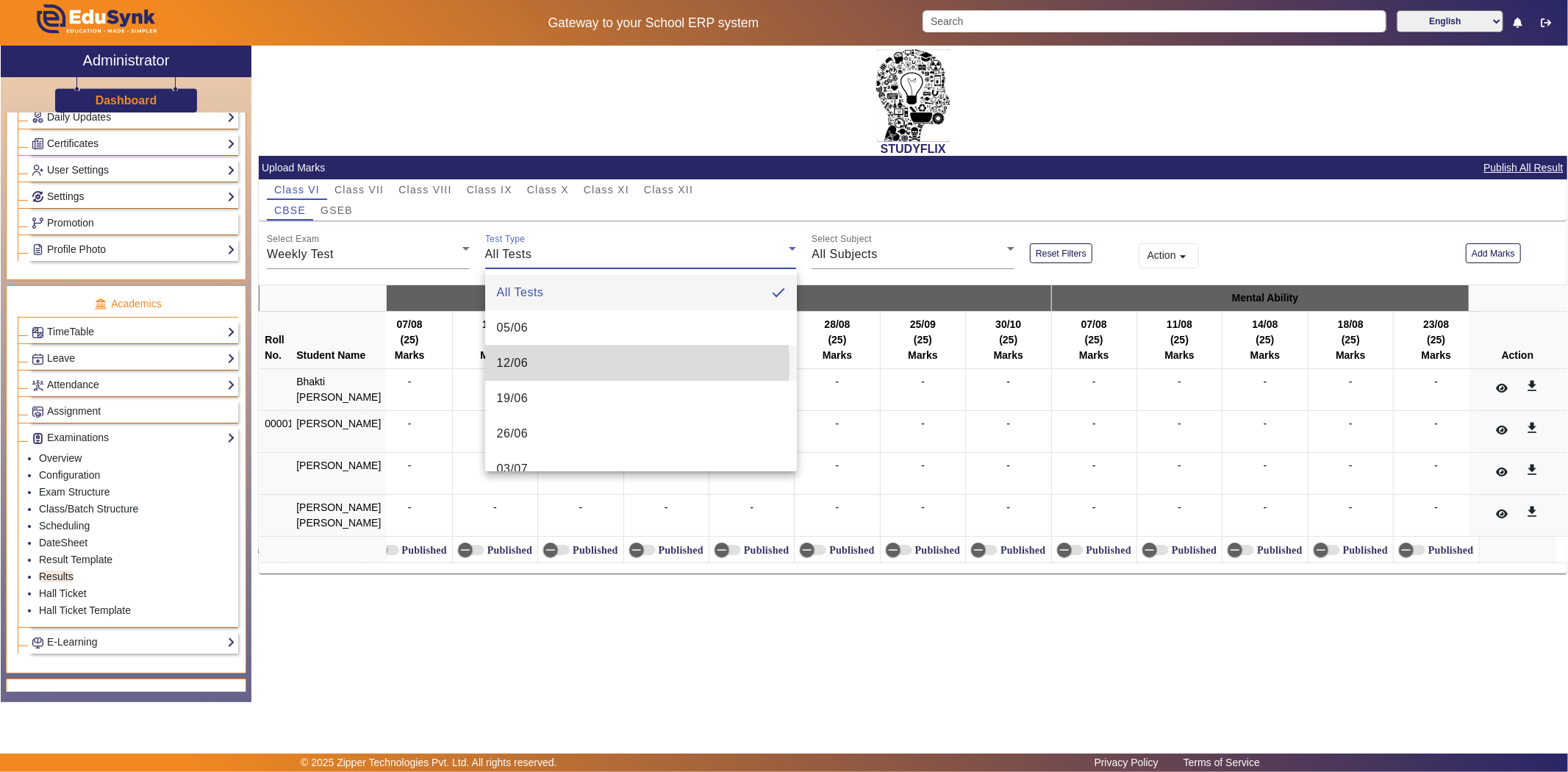
click at [586, 364] on mat-option "12/06" at bounding box center [641, 363] width 312 height 35
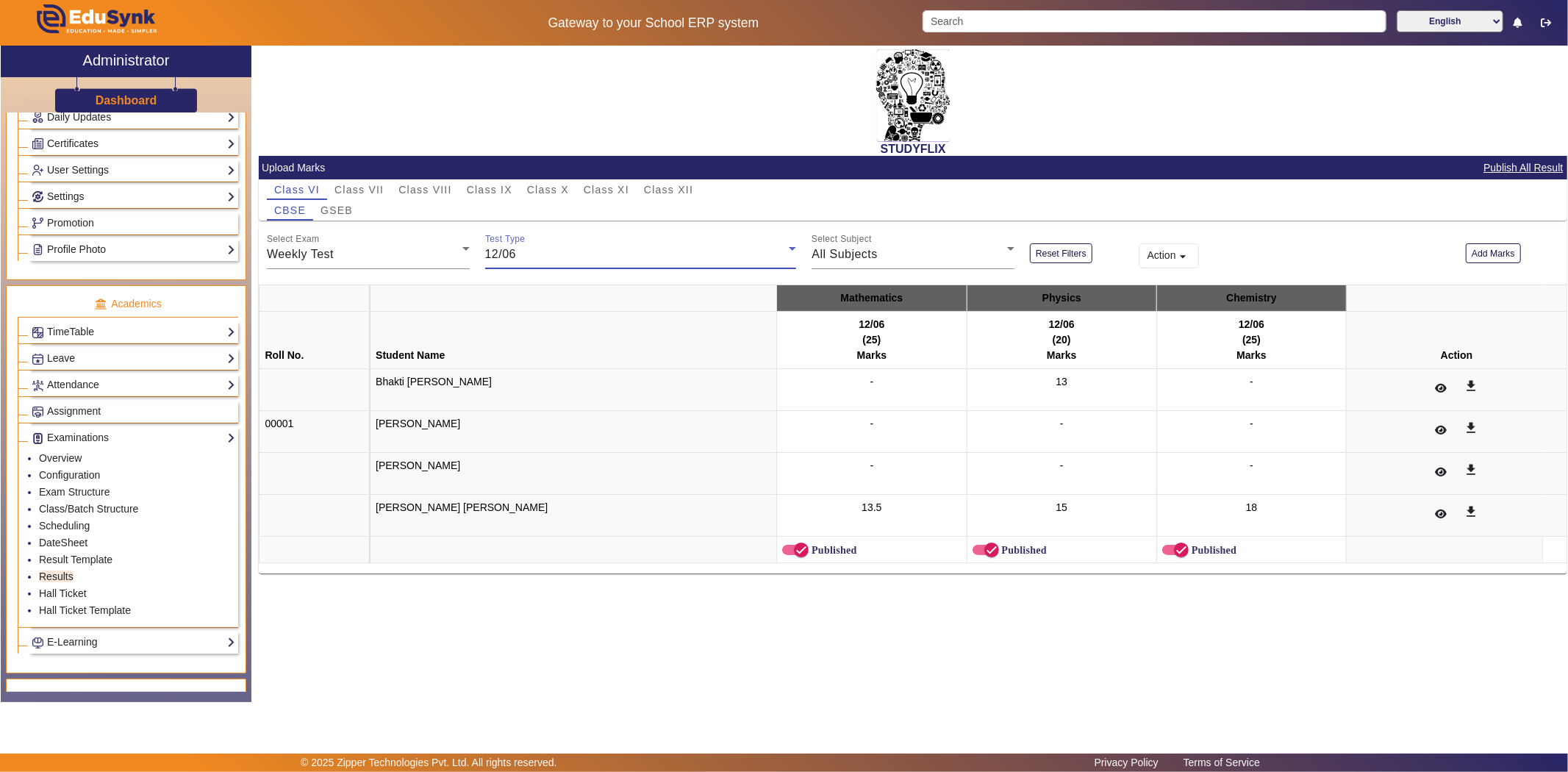
click at [519, 260] on div "12/06" at bounding box center [637, 254] width 304 height 18
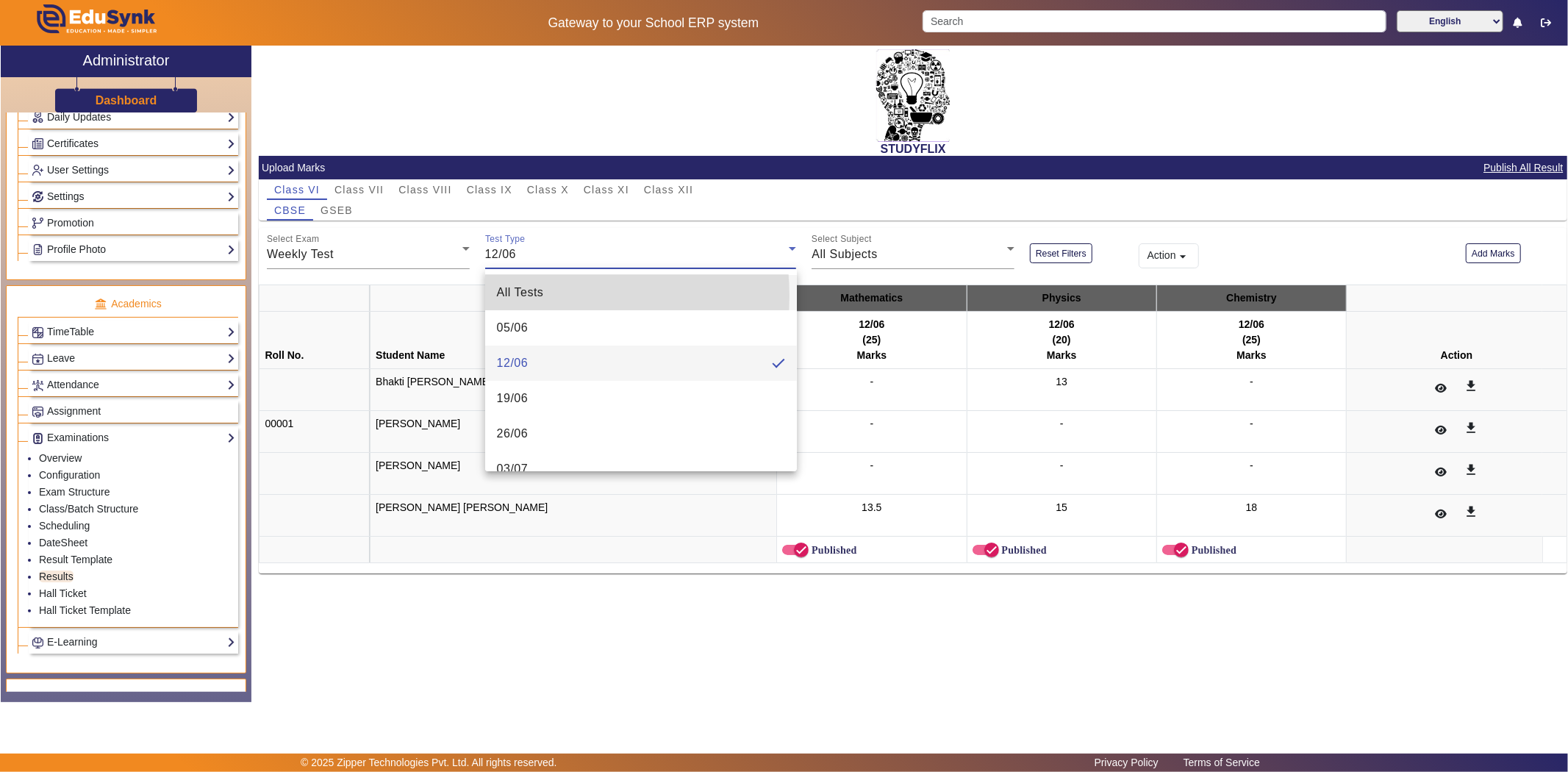
click at [519, 296] on span "All Tests" at bounding box center [521, 292] width 47 height 18
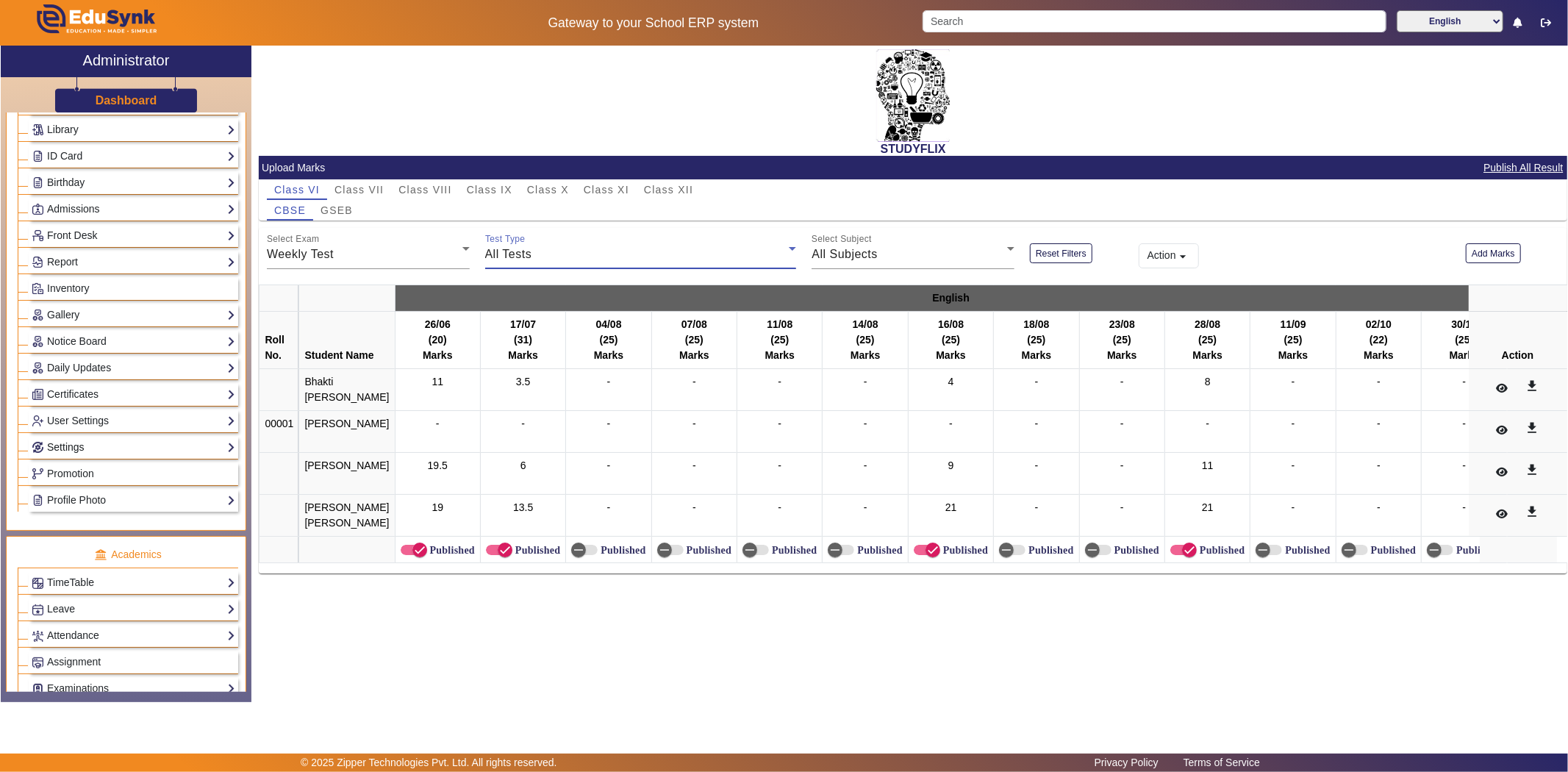
scroll to position [245, 0]
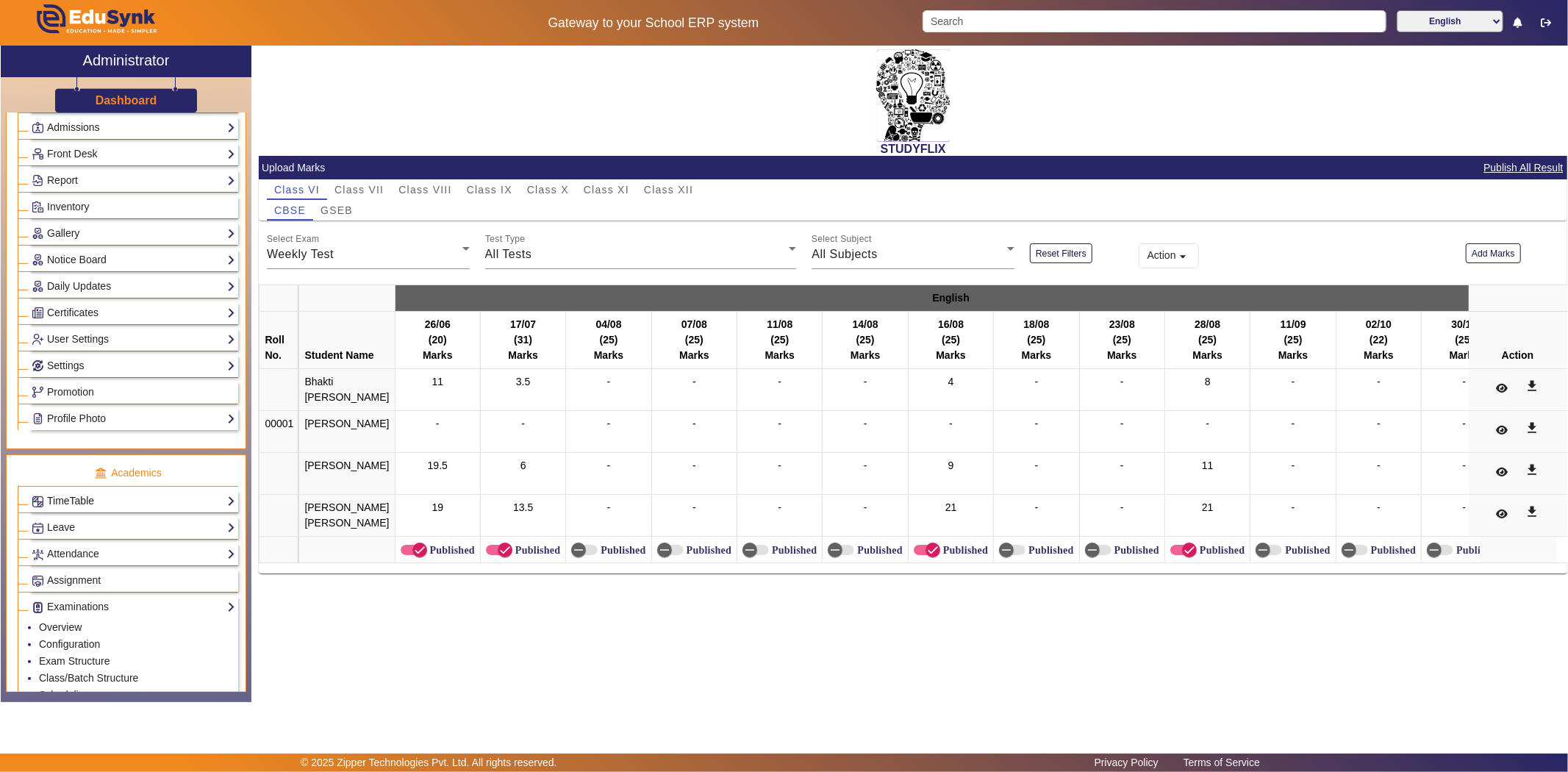
click at [74, 507] on link "TimeTable" at bounding box center [133, 500] width 204 height 17
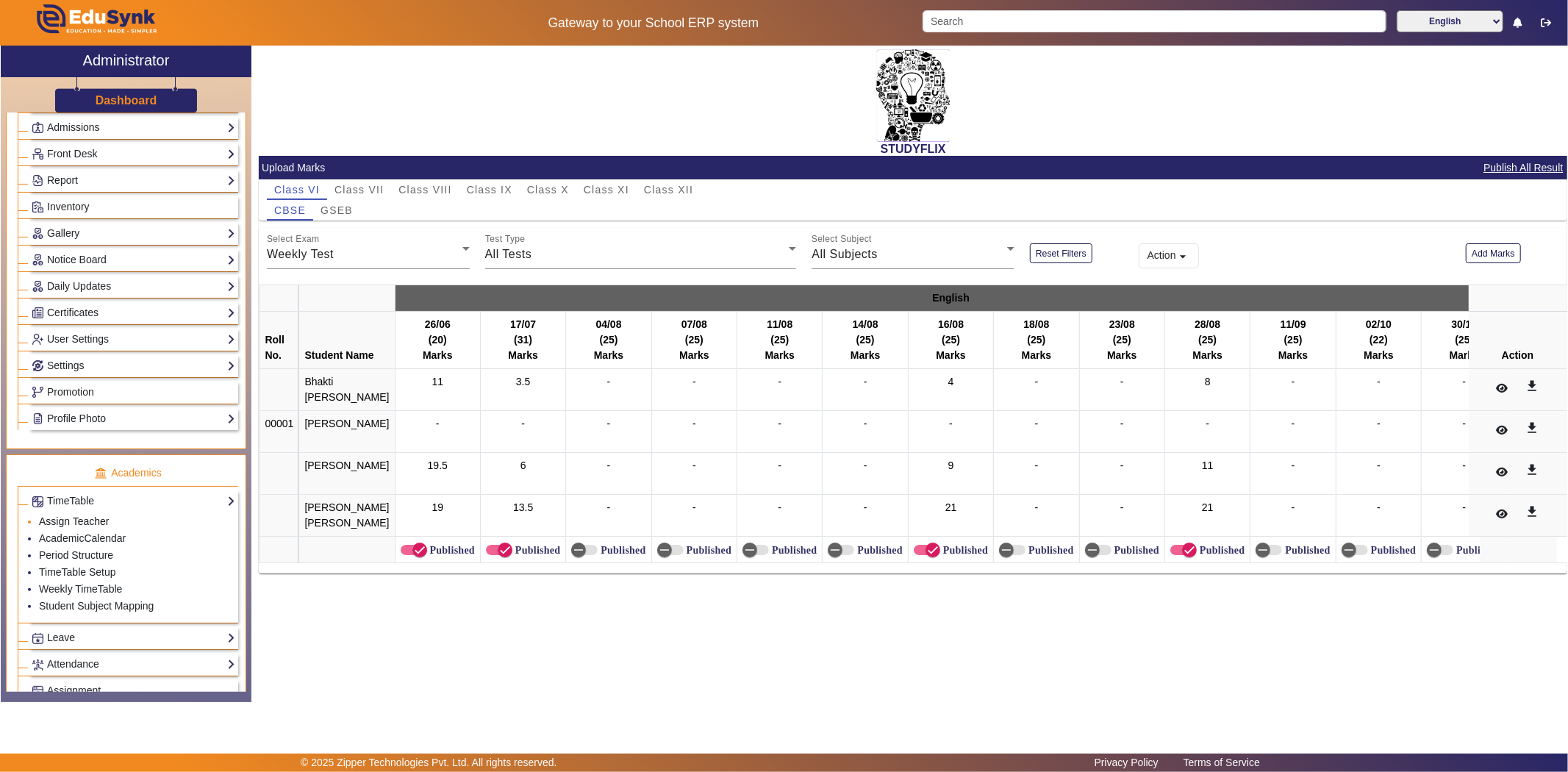
click at [66, 524] on link "Assign Teacher" at bounding box center [74, 522] width 70 height 12
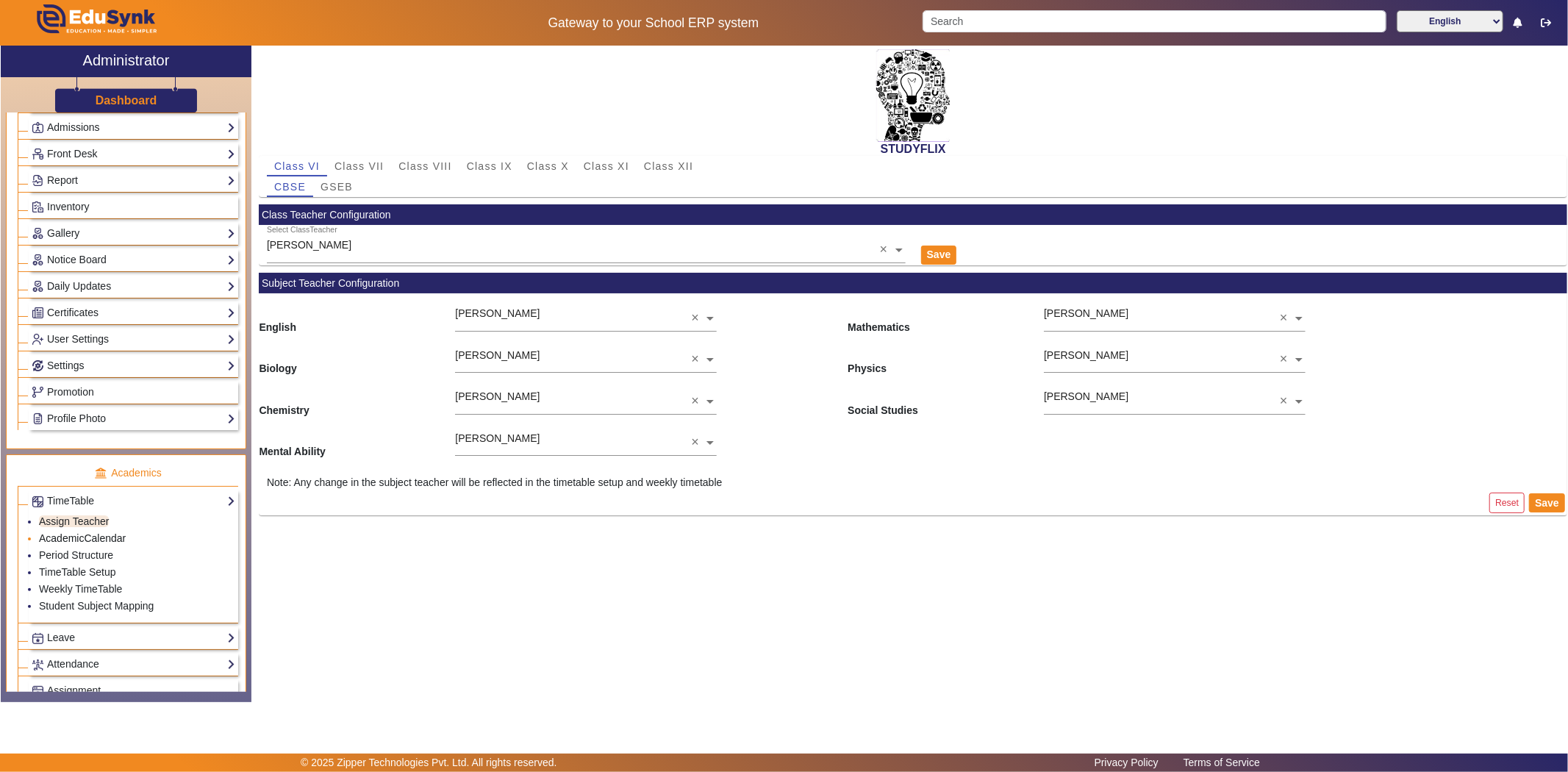
click at [59, 538] on link "AcademicCalendar" at bounding box center [83, 539] width 87 height 12
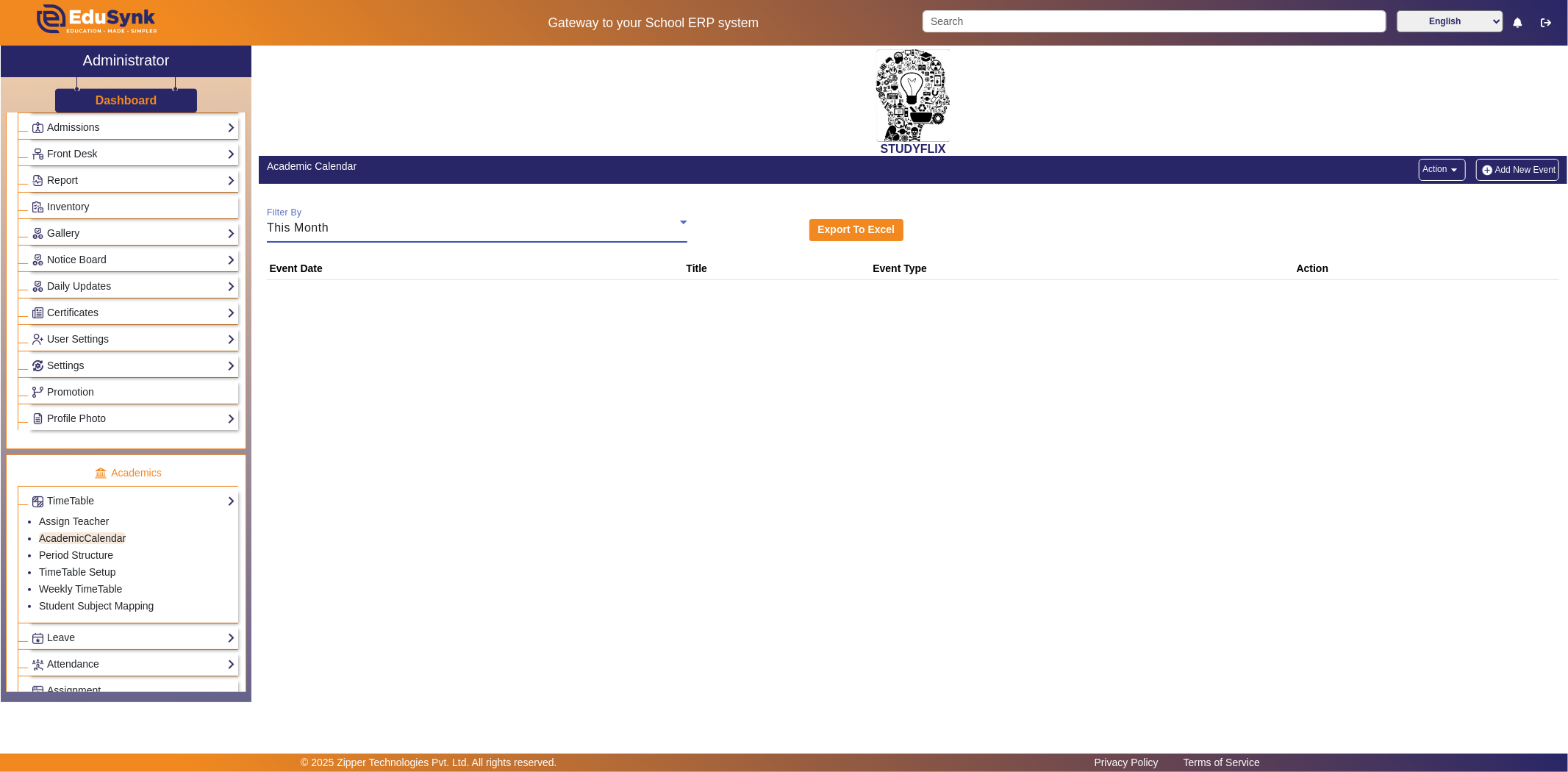
click at [303, 229] on span "This Month" at bounding box center [297, 227] width 62 height 13
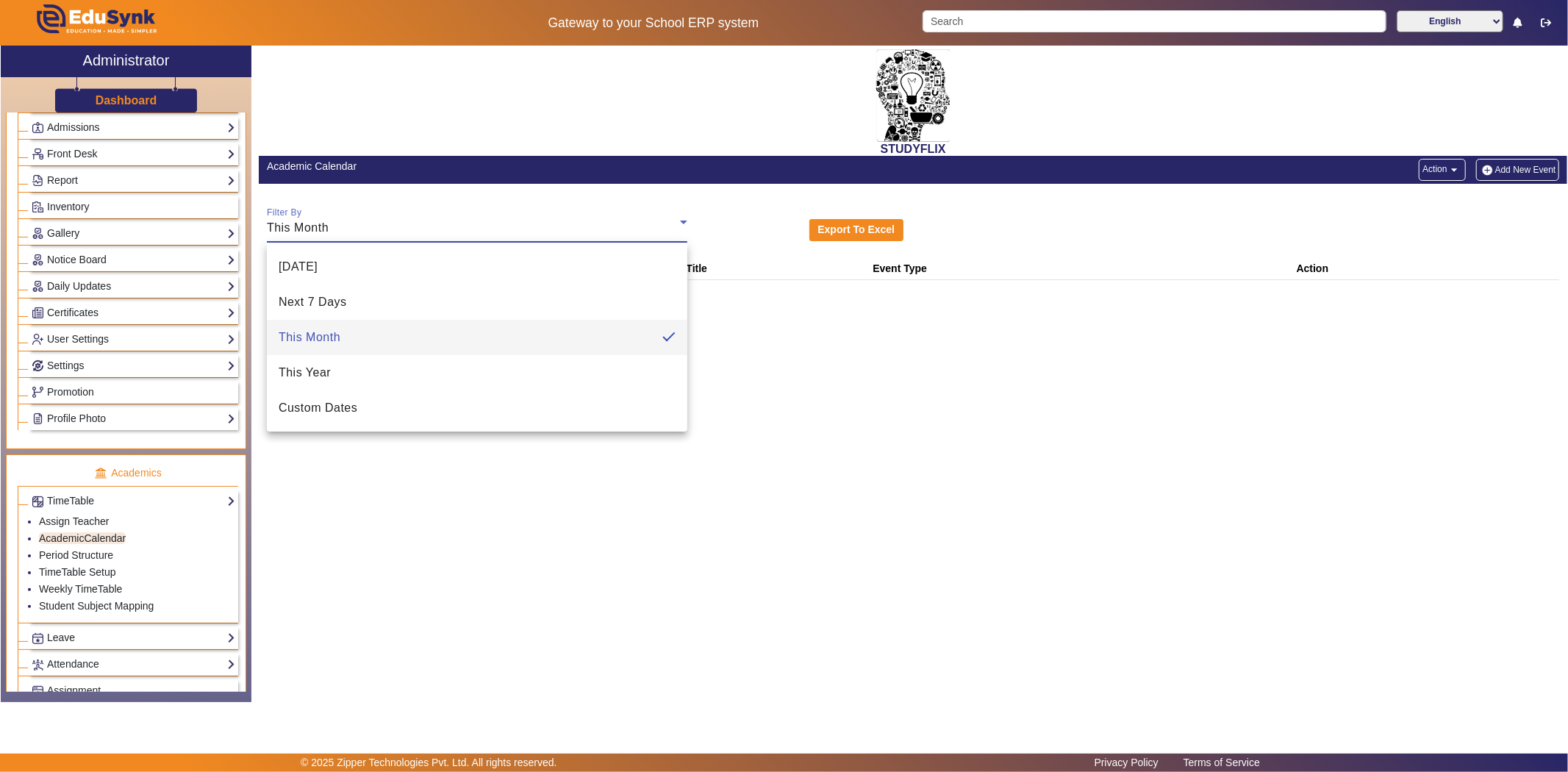
click at [307, 232] on div at bounding box center [784, 386] width 1568 height 772
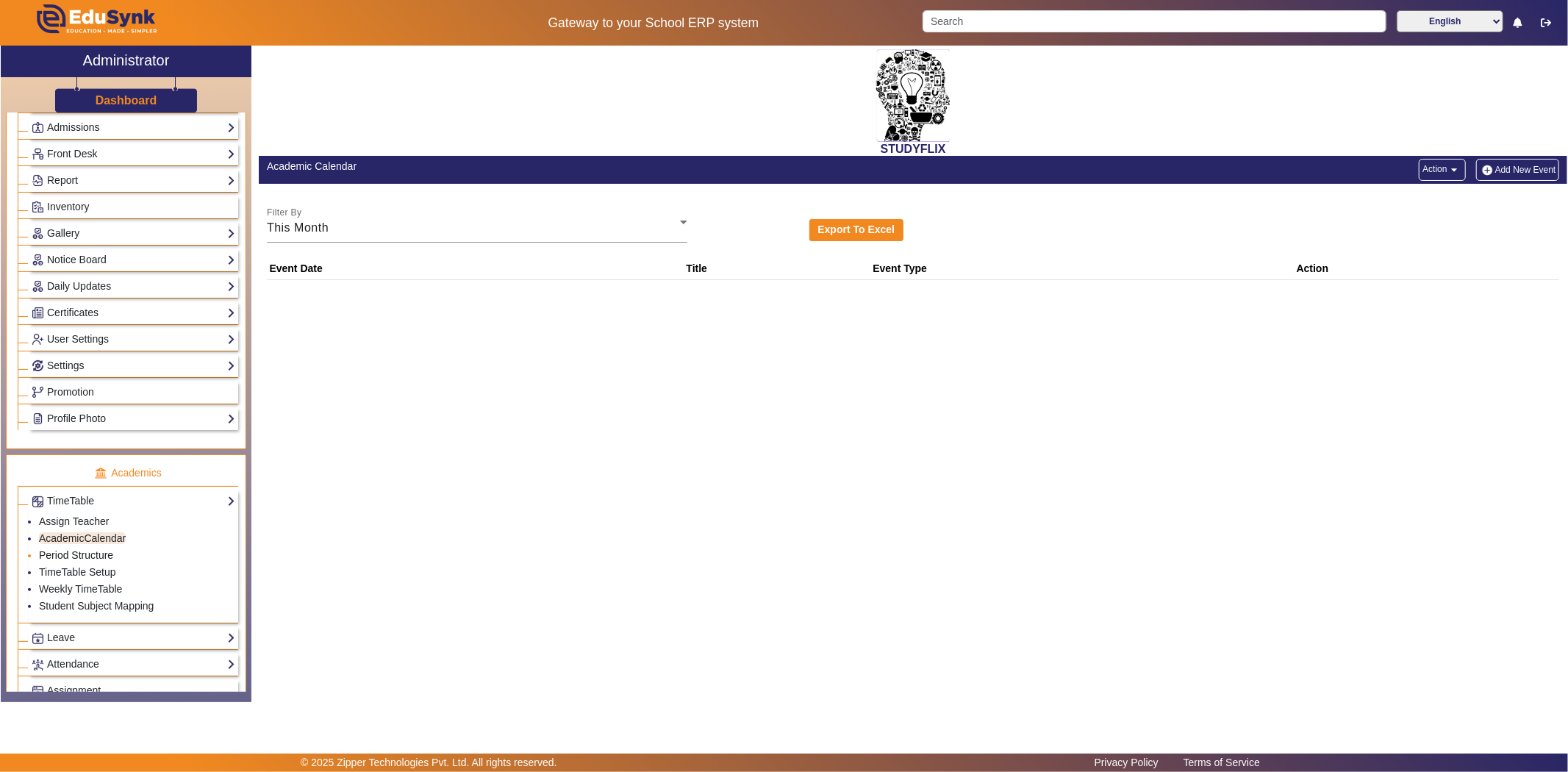
click at [64, 561] on link "Period Structure" at bounding box center [76, 555] width 74 height 12
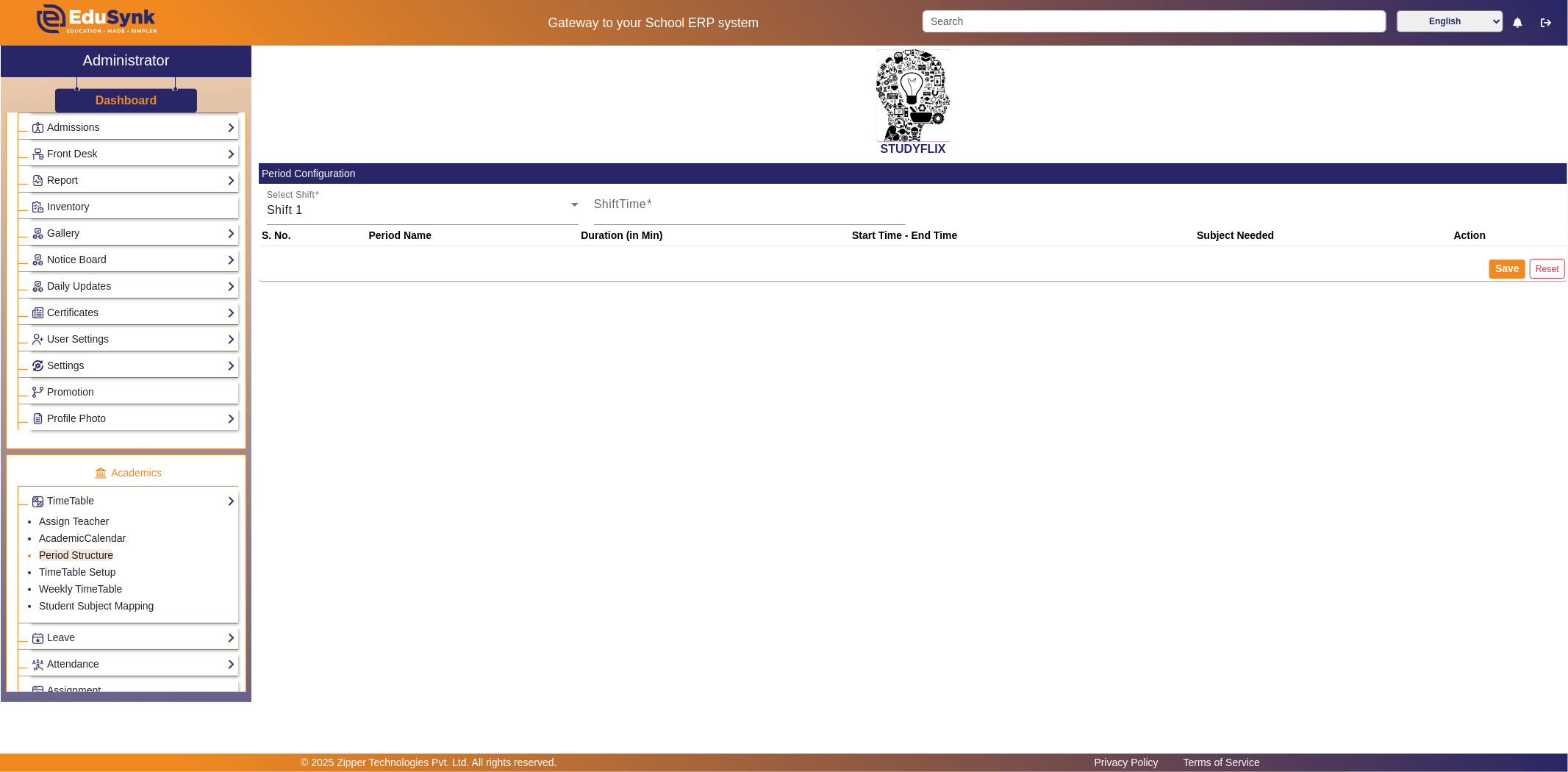
type input "12:00 PM"
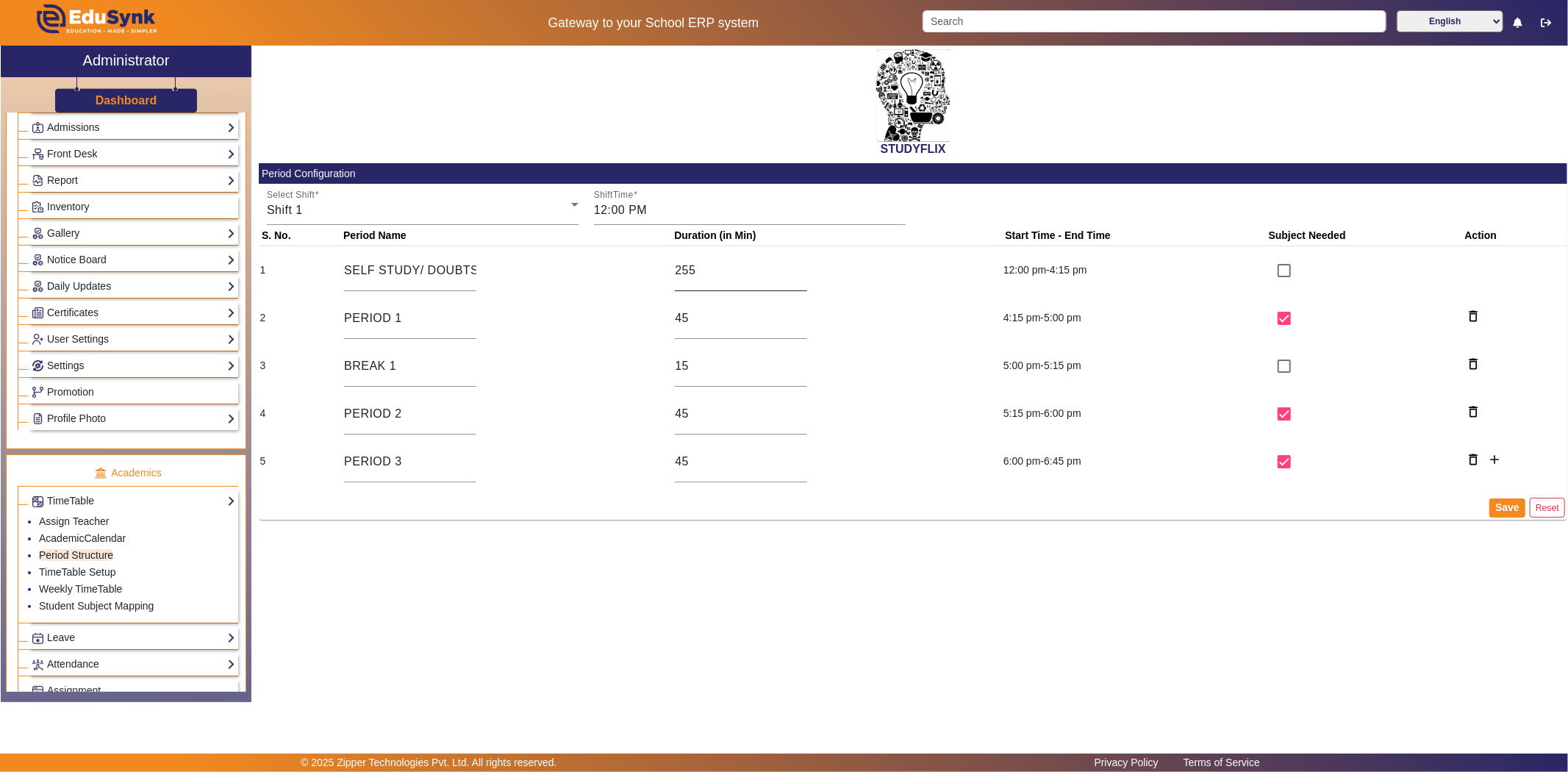
click at [721, 275] on input "255" at bounding box center [741, 271] width 132 height 18
click at [868, 439] on td "45" at bounding box center [838, 461] width 331 height 48
click at [54, 571] on link "TimeTable Setup" at bounding box center [78, 572] width 77 height 12
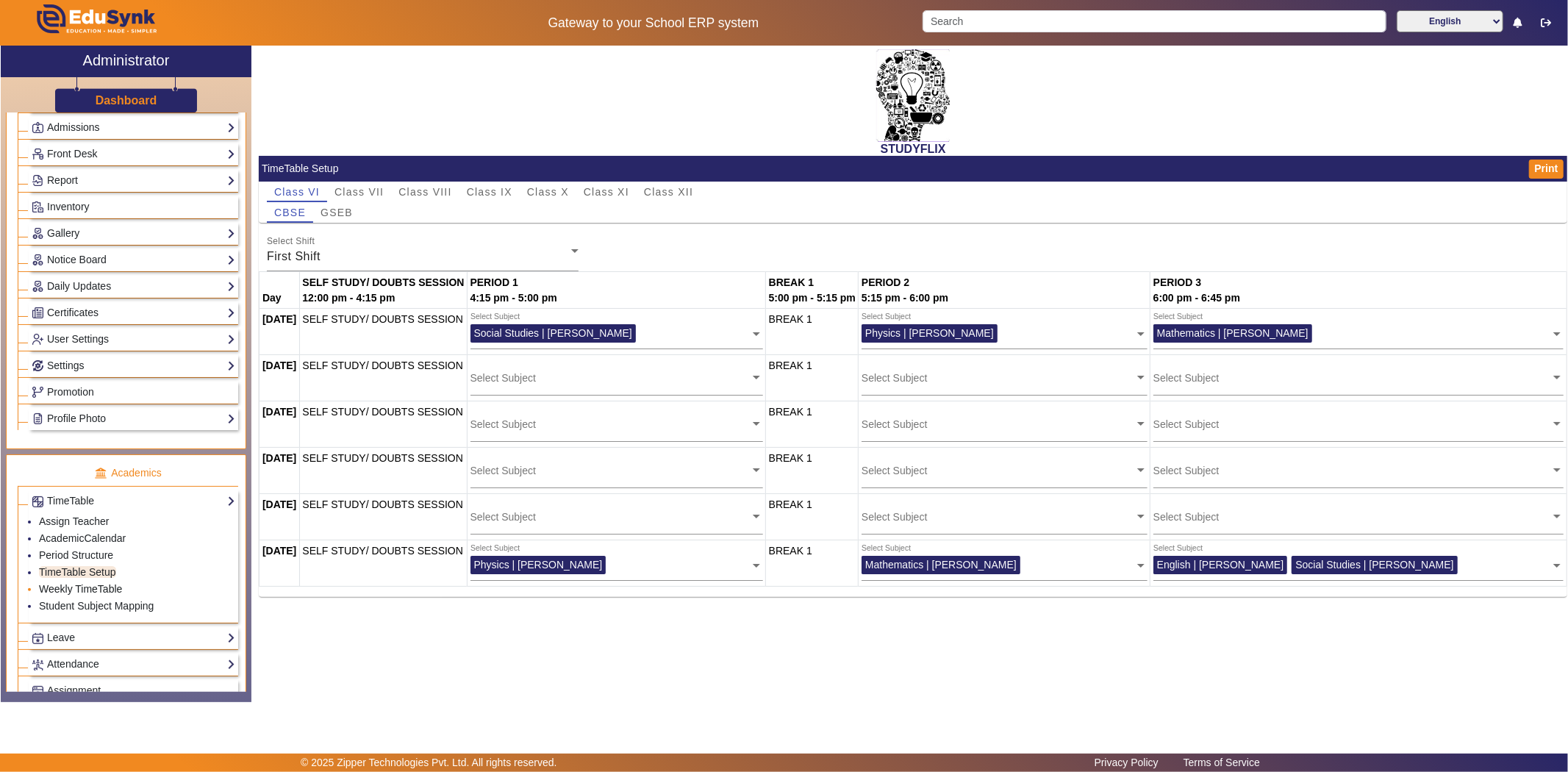
click at [95, 593] on link "Weekly TimeTable" at bounding box center [81, 589] width 83 height 12
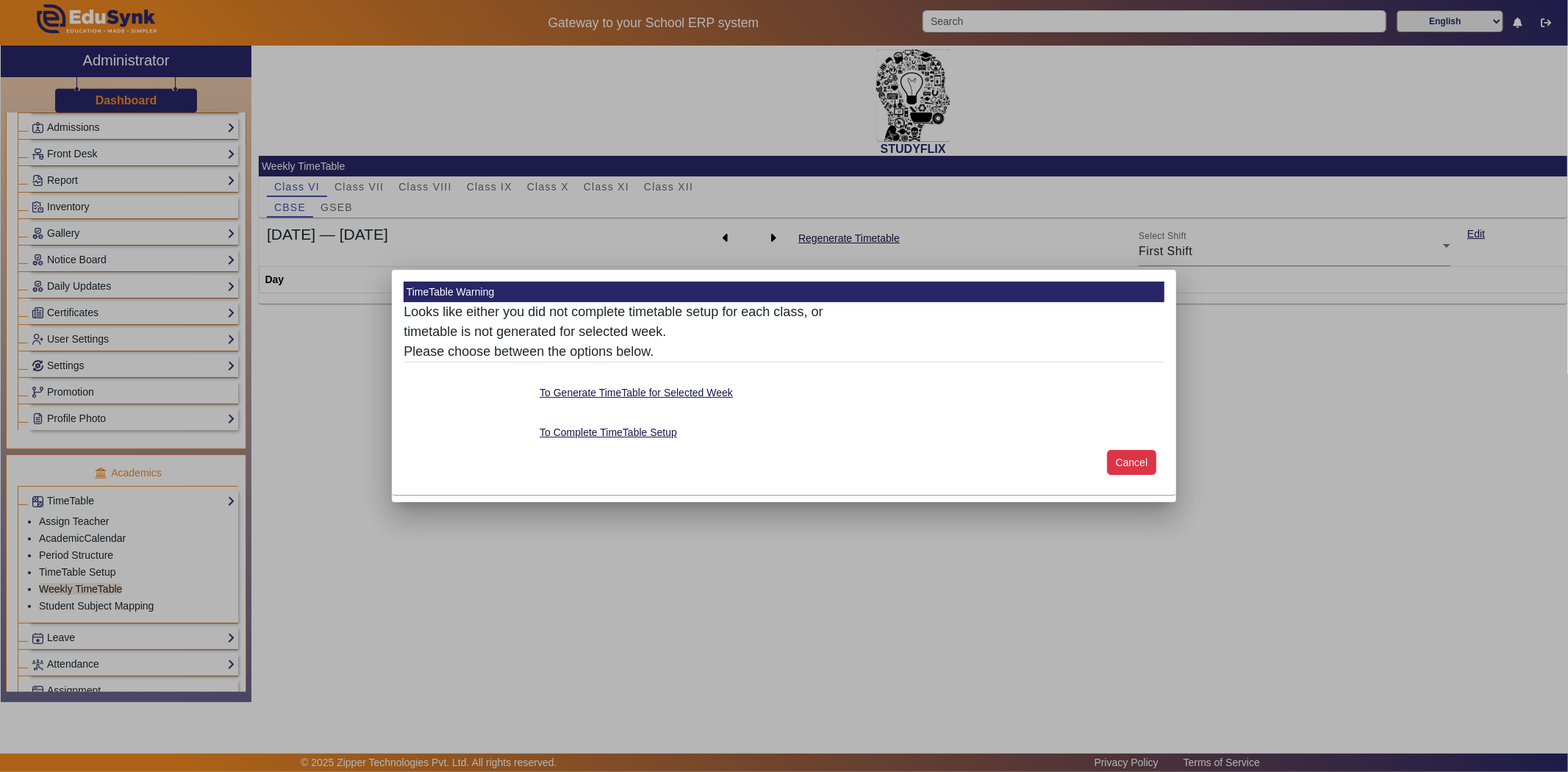
click at [1138, 459] on button "Cancel" at bounding box center [1132, 462] width 49 height 25
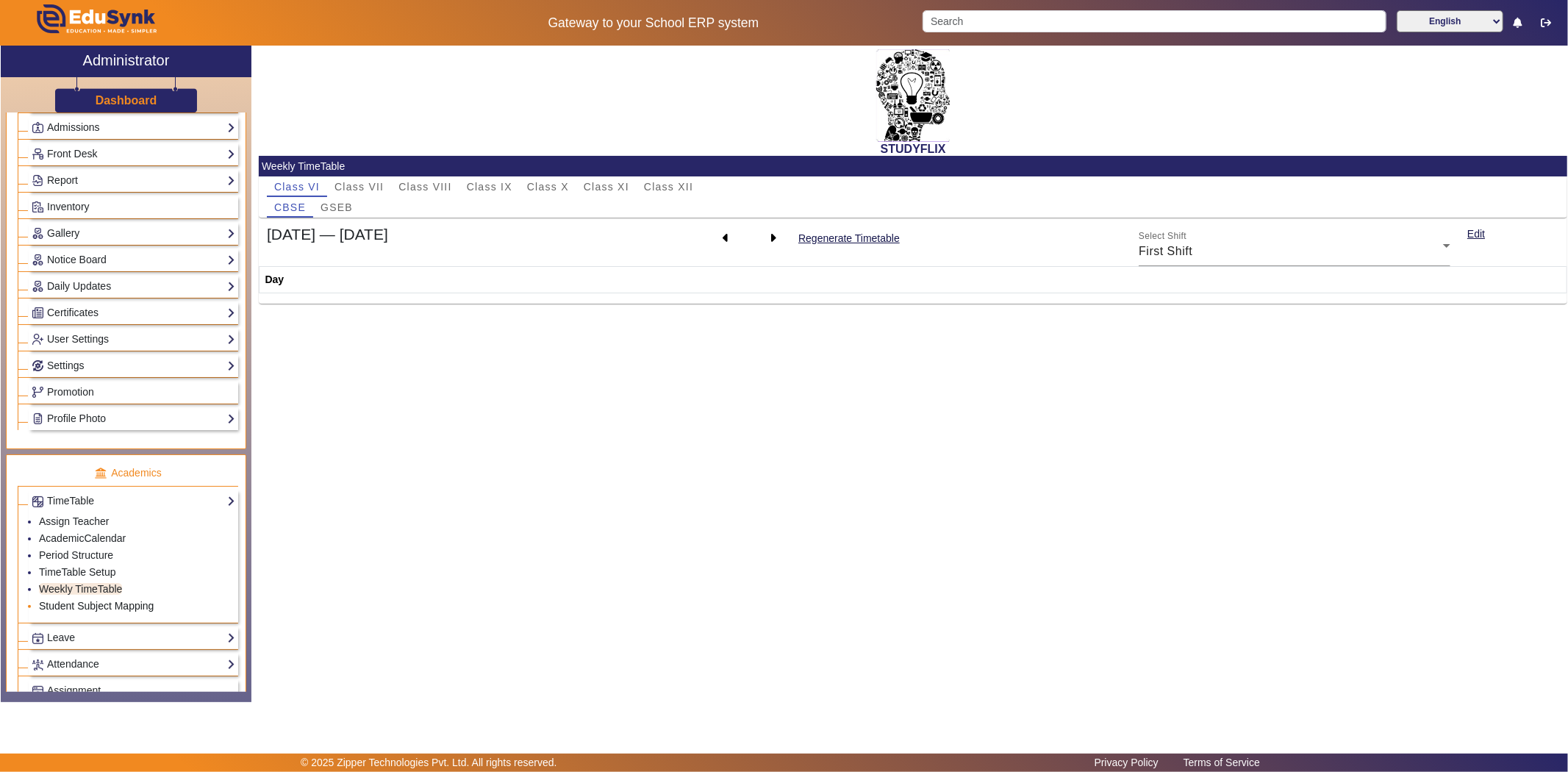
click at [89, 603] on link "Student Subject Mapping" at bounding box center [96, 606] width 115 height 12
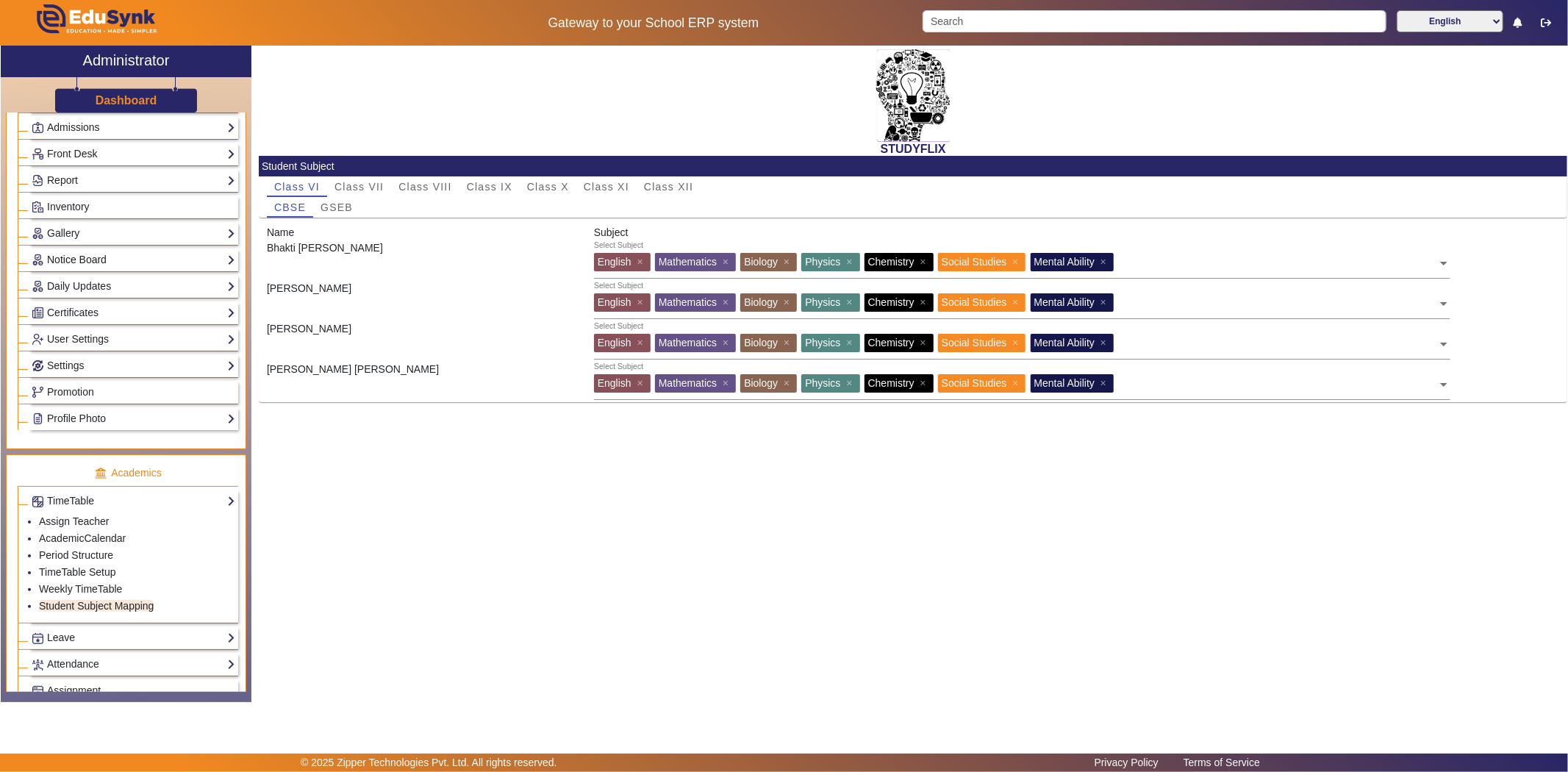
click at [86, 260] on link "Notice Board" at bounding box center [133, 259] width 204 height 17
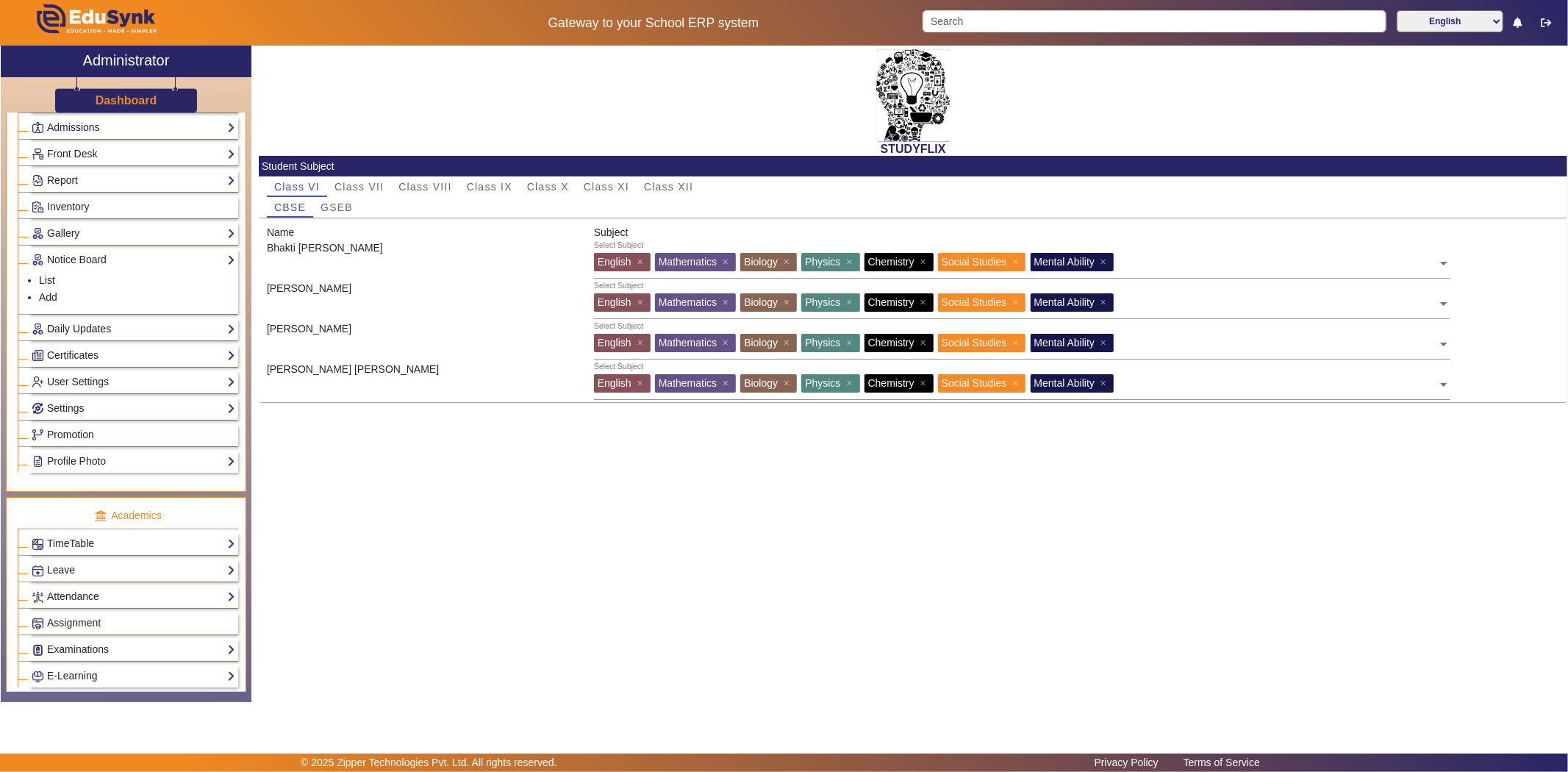
click at [72, 330] on link "Daily Updates" at bounding box center [133, 329] width 204 height 17
click at [47, 321] on link "Add" at bounding box center [48, 324] width 19 height 12
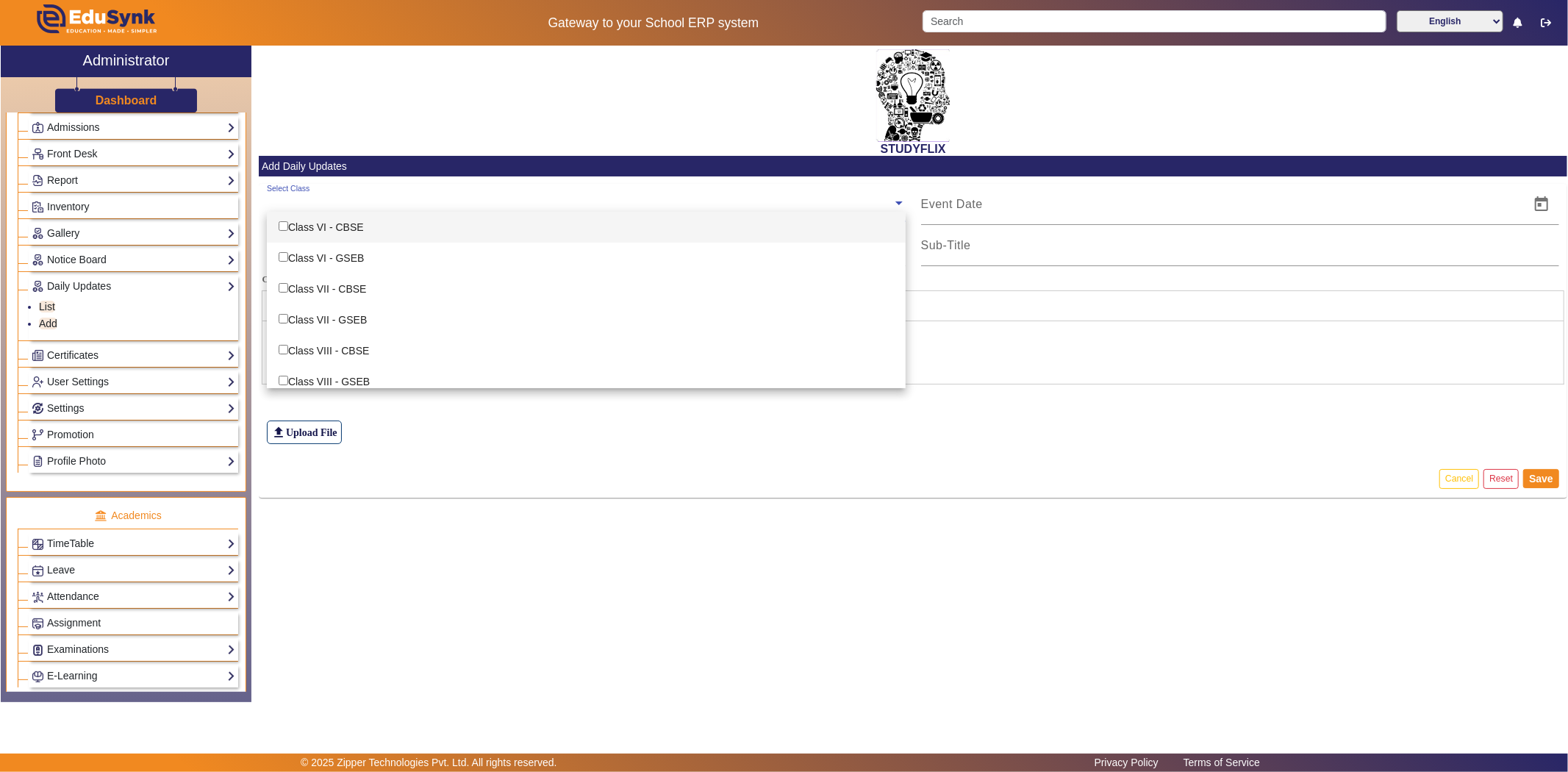
click at [325, 211] on ng-select "Select Class Class VI - CBSE Class VI - GSEB Class VII - CBSE Class VII - GSEB …" at bounding box center [586, 204] width 639 height 40
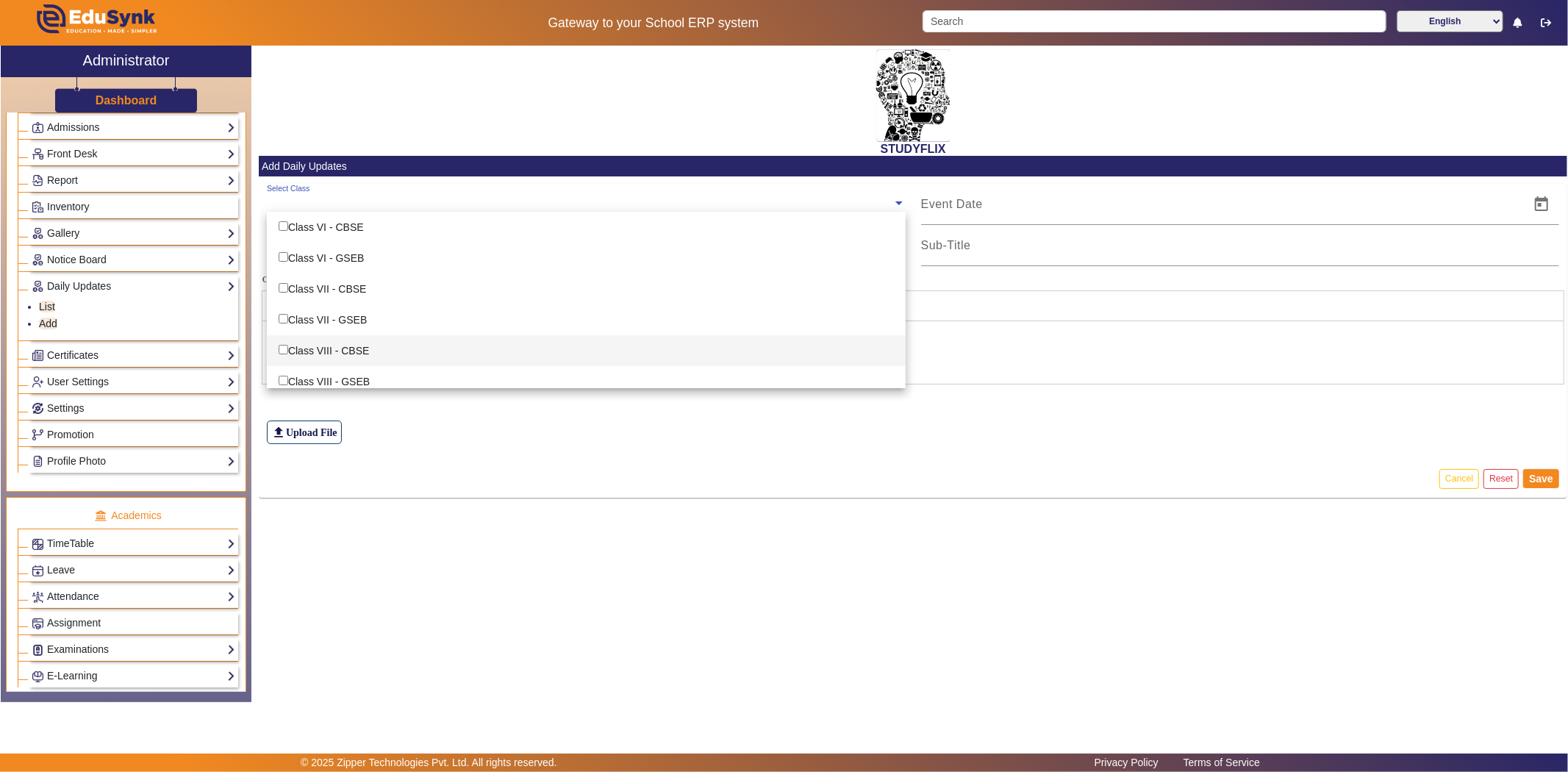
click at [427, 520] on div "STUDYFLIX Add Daily Updates Select Class Class VI - CBSE Class VI - GSEB Class …" at bounding box center [909, 365] width 1316 height 641
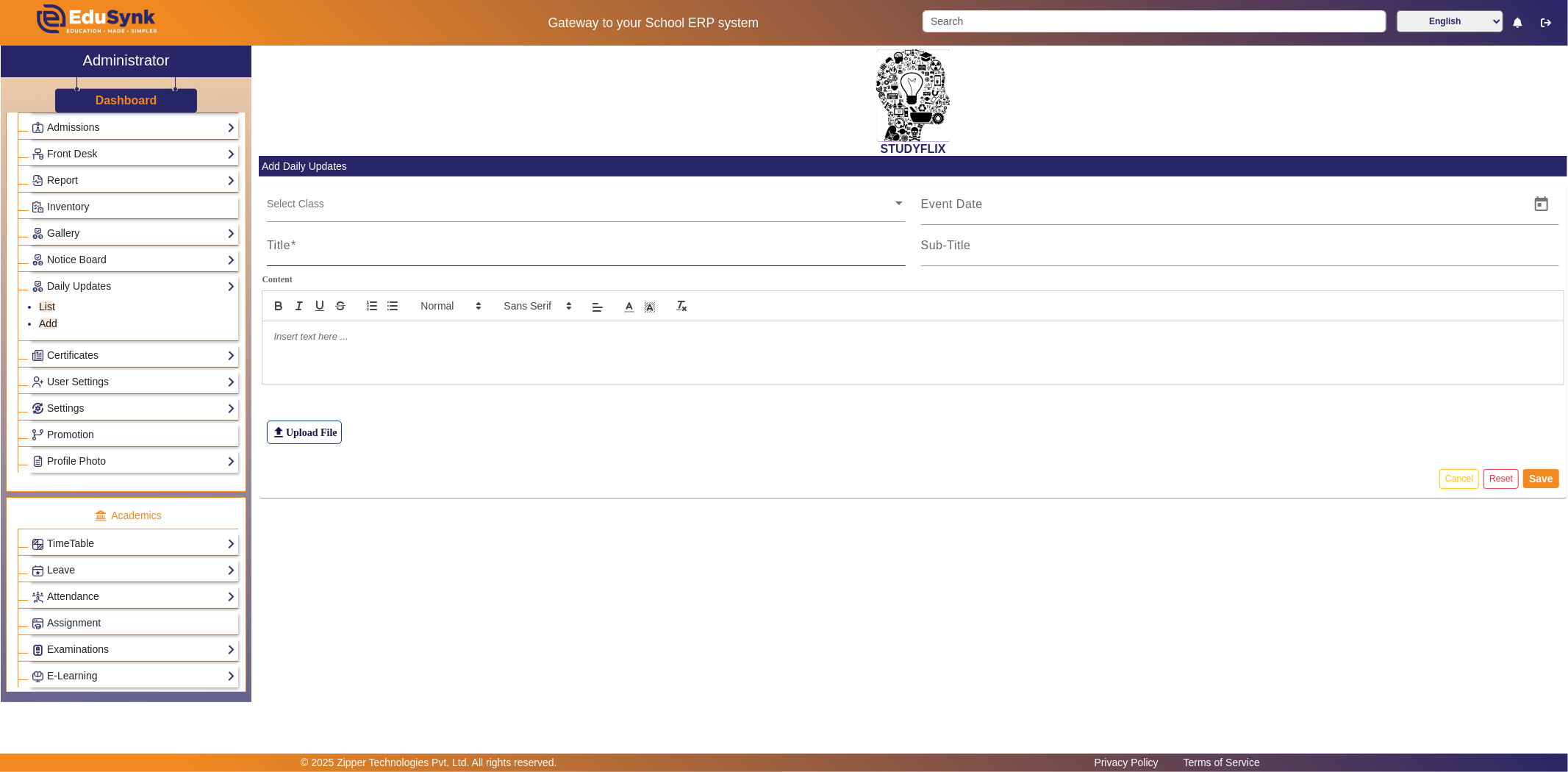
click at [311, 254] on input "Title" at bounding box center [586, 251] width 639 height 18
click at [356, 379] on div at bounding box center [913, 352] width 1301 height 62
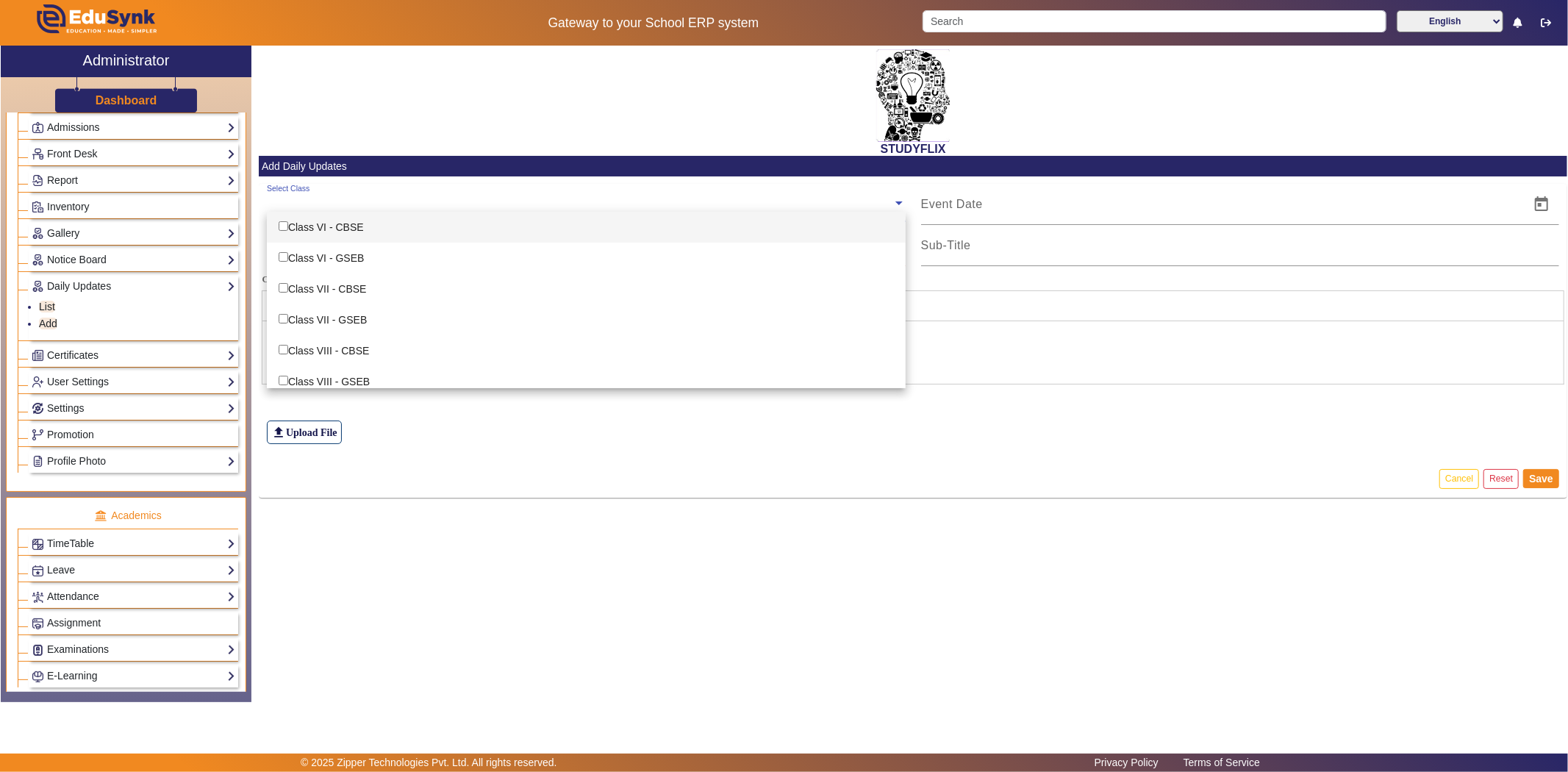
click at [336, 206] on input "text" at bounding box center [580, 203] width 626 height 14
click at [396, 482] on mat-card-actions "Cancel Reset Save" at bounding box center [912, 479] width 1308 height 38
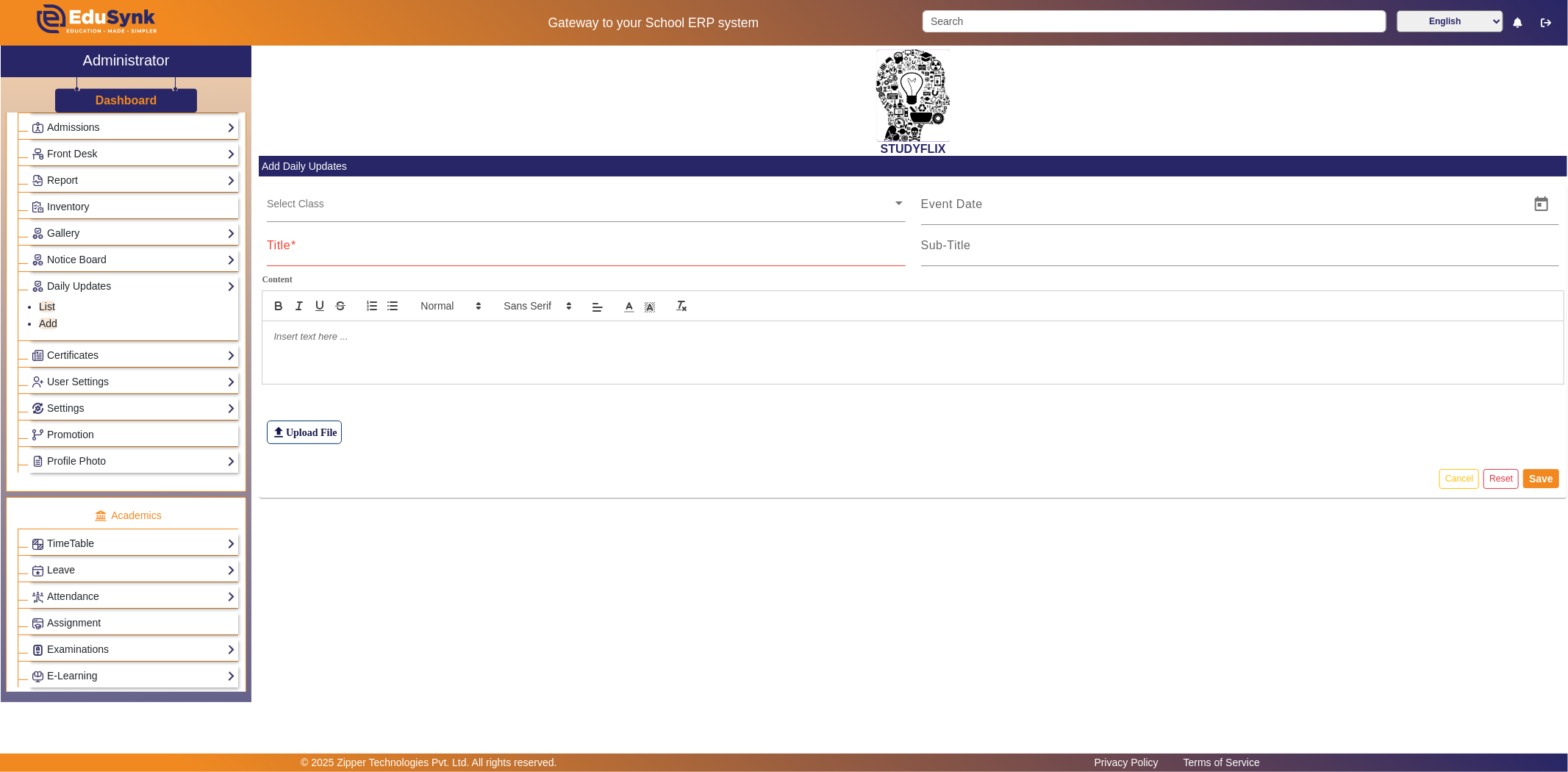
click at [401, 427] on div "file_upload Upload File" at bounding box center [913, 401] width 1293 height 89
click at [412, 203] on input "text" at bounding box center [580, 203] width 626 height 14
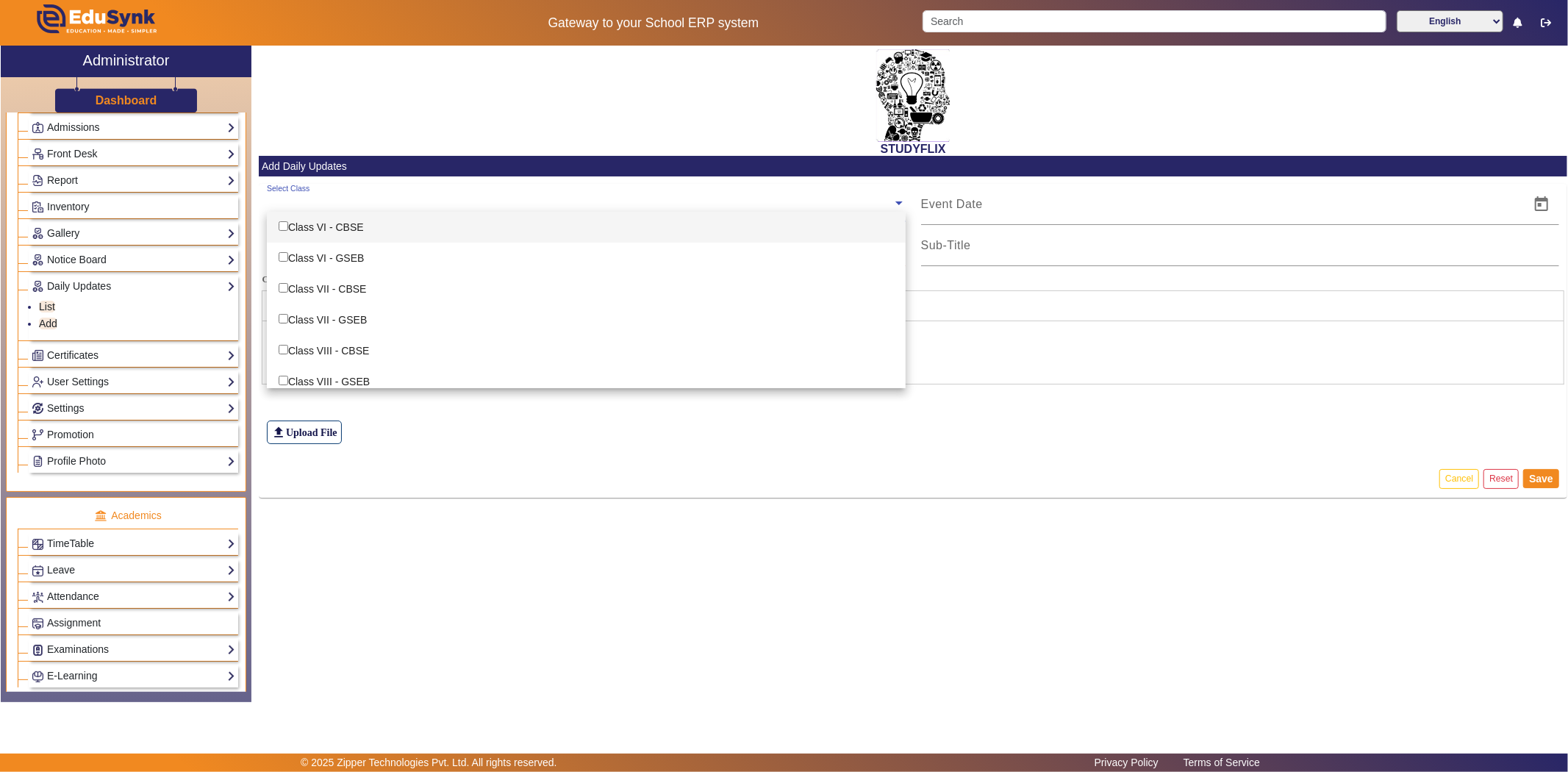
click at [400, 231] on div "Class VI - CBSE" at bounding box center [586, 226] width 639 height 31
checkbox input "true"
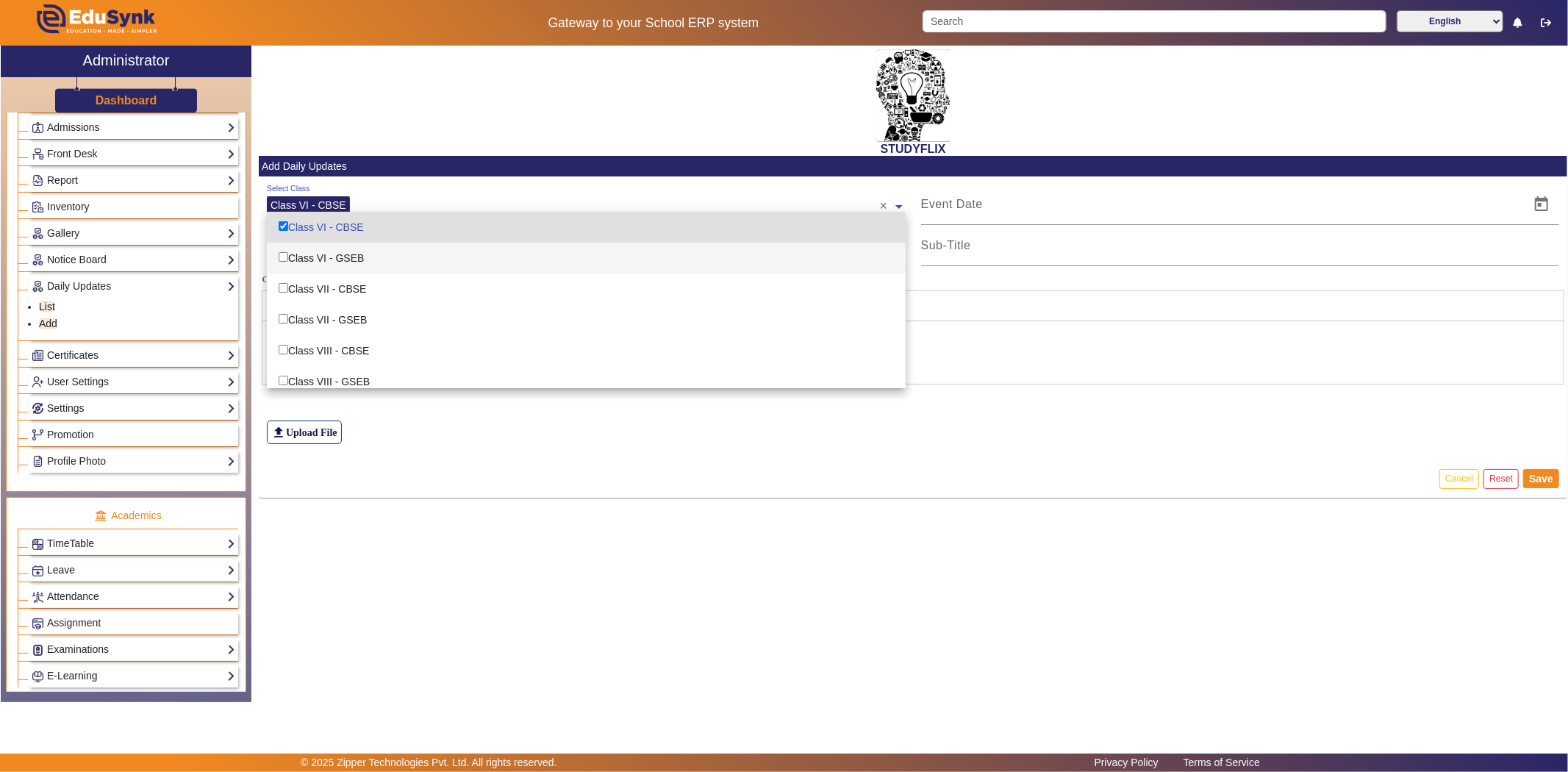
click at [393, 255] on div "Class VI - GSEB" at bounding box center [586, 257] width 639 height 31
checkbox input "true"
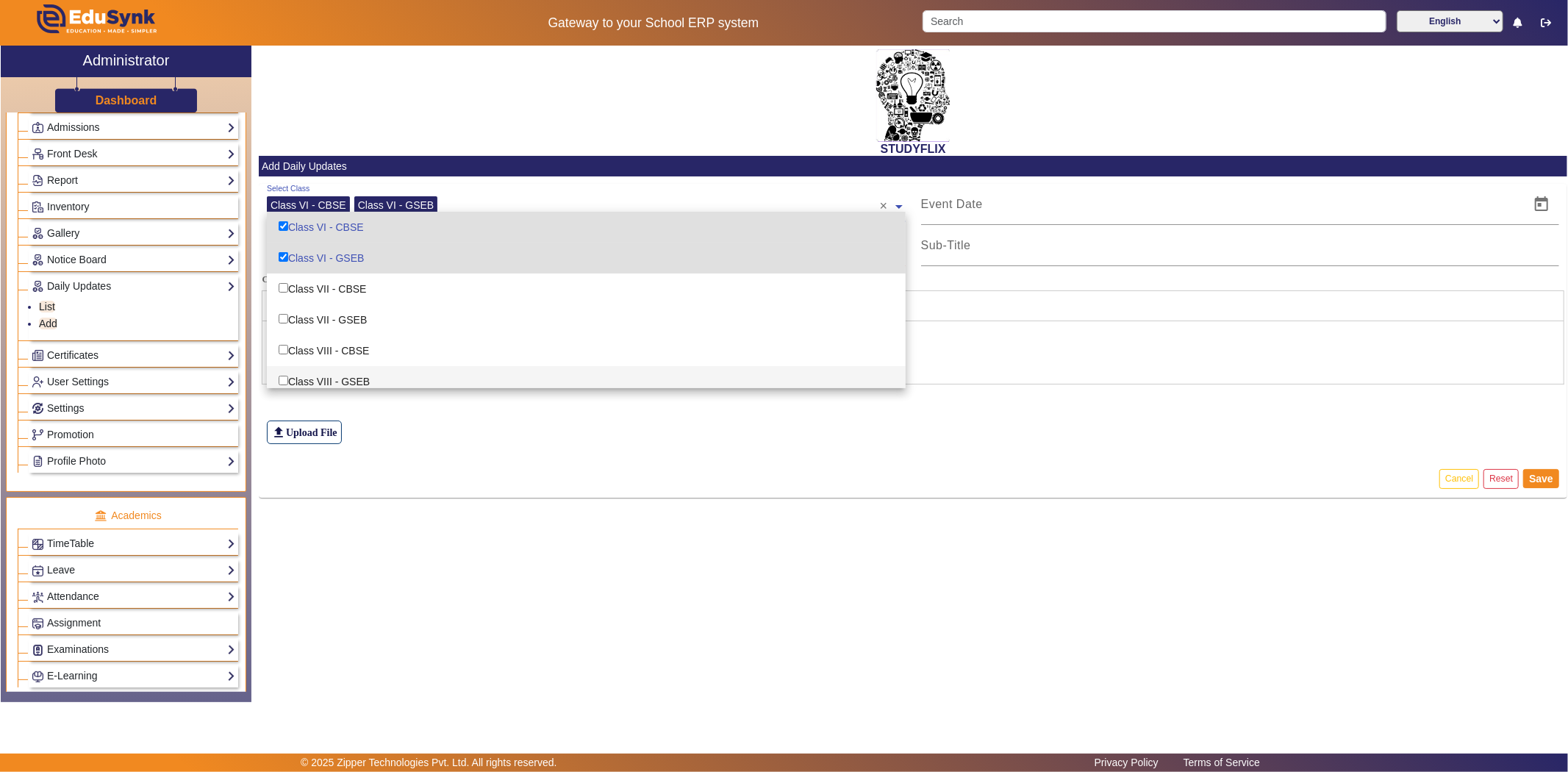
click at [820, 471] on mat-card-actions "Cancel Reset Save" at bounding box center [912, 479] width 1308 height 38
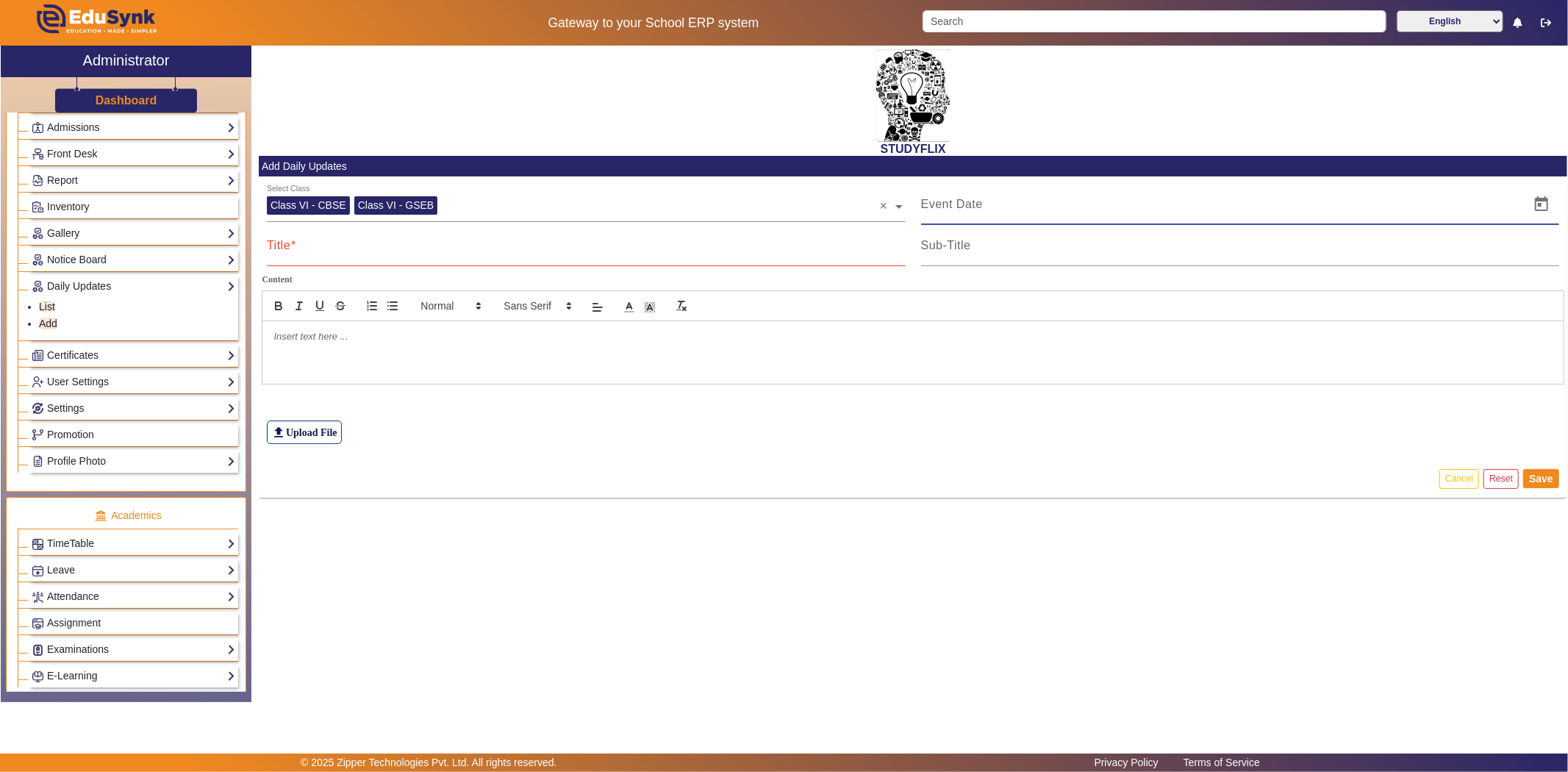
click at [960, 211] on input at bounding box center [1222, 205] width 600 height 18
click at [1545, 202] on span "Open calendar" at bounding box center [1541, 205] width 35 height 35
click at [1034, 380] on span "9" at bounding box center [1030, 374] width 27 height 27
type input "[DATE]"
click at [344, 258] on input "Title" at bounding box center [586, 251] width 639 height 18
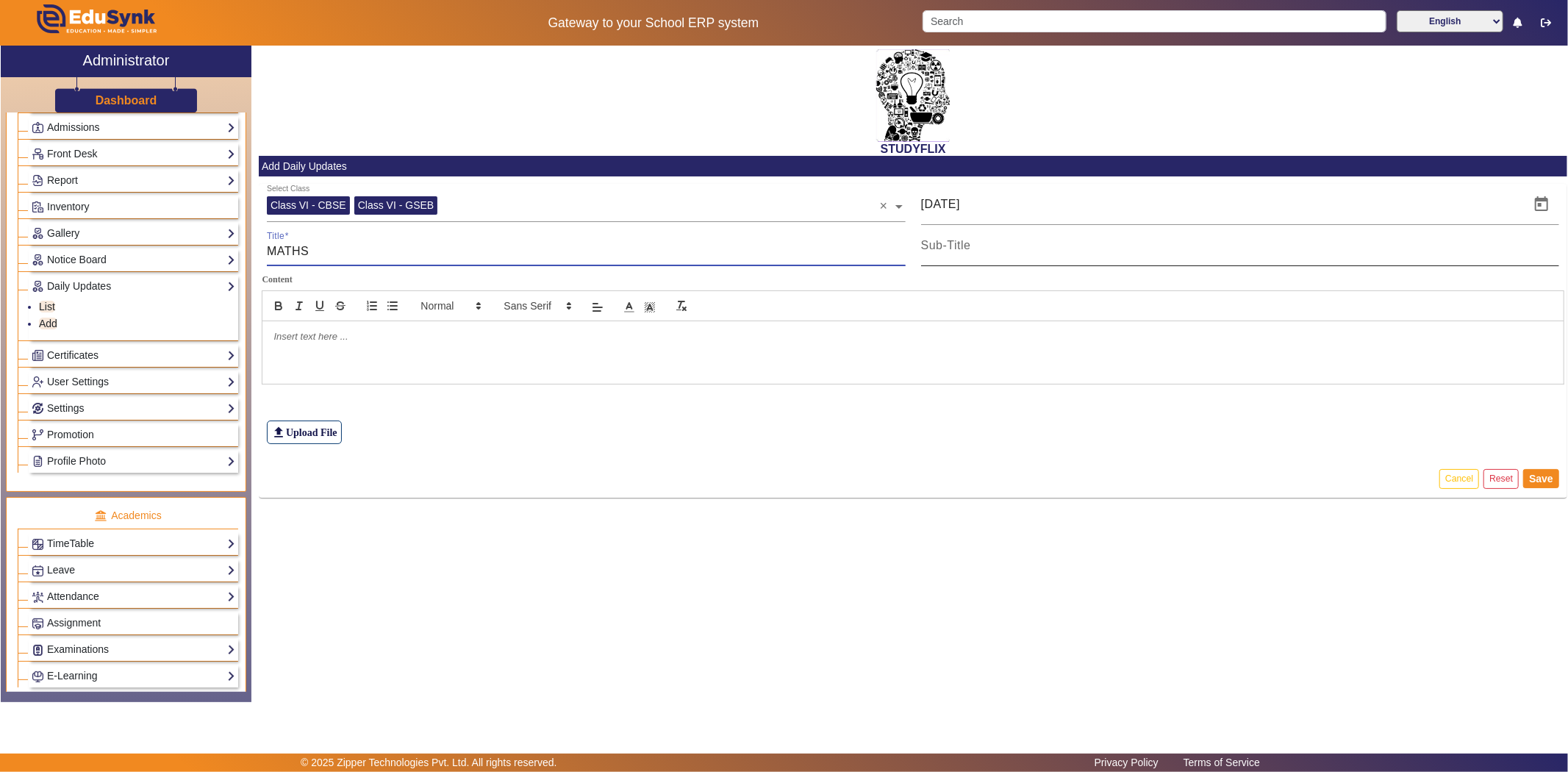
type input "MATHS"
click at [972, 245] on input "Sub-Title" at bounding box center [1240, 251] width 639 height 18
click at [574, 348] on div at bounding box center [913, 352] width 1301 height 62
click at [794, 362] on div at bounding box center [913, 352] width 1301 height 62
click at [951, 388] on div "file_upload Upload File" at bounding box center [913, 401] width 1293 height 89
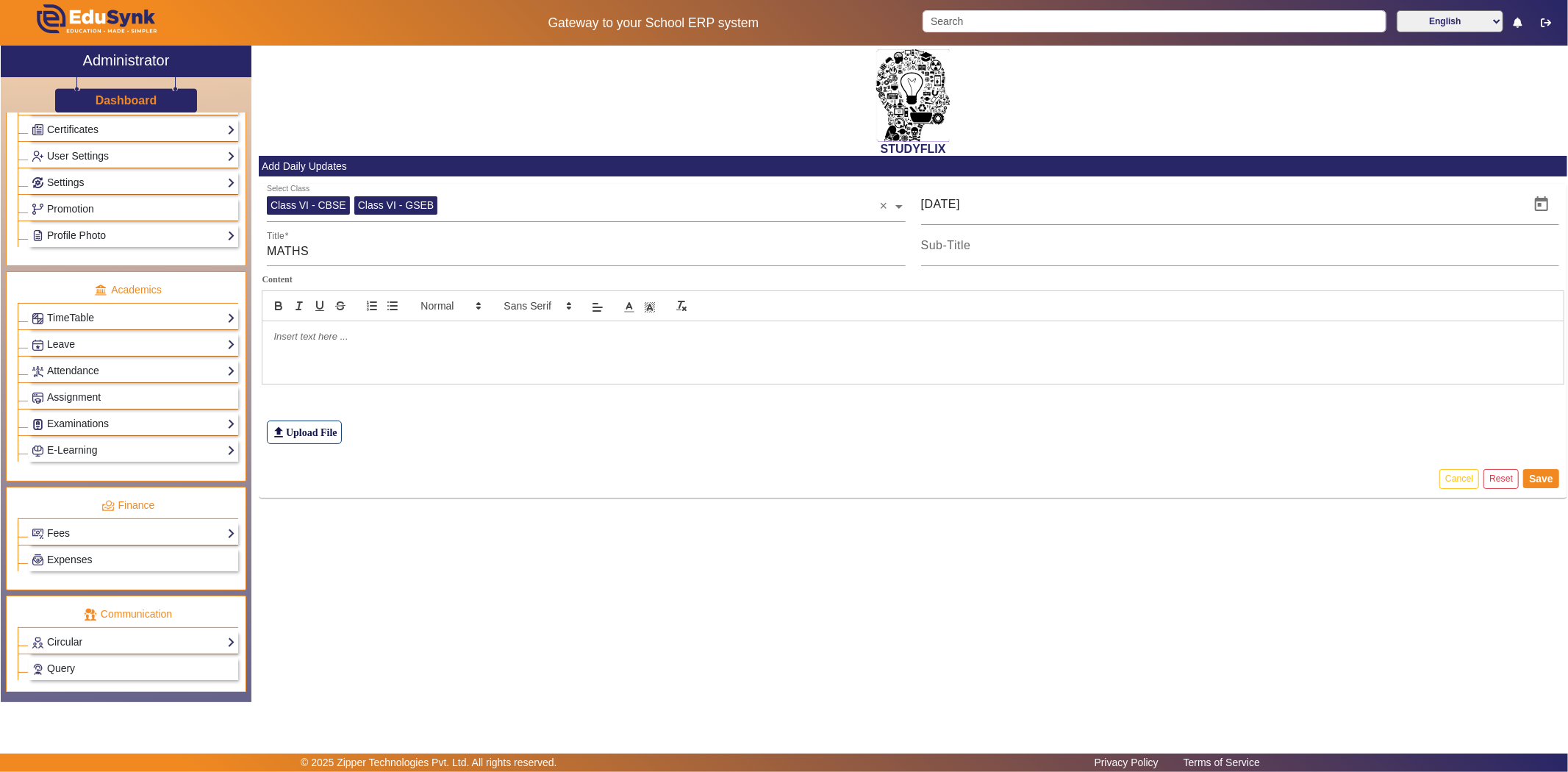
scroll to position [567, 0]
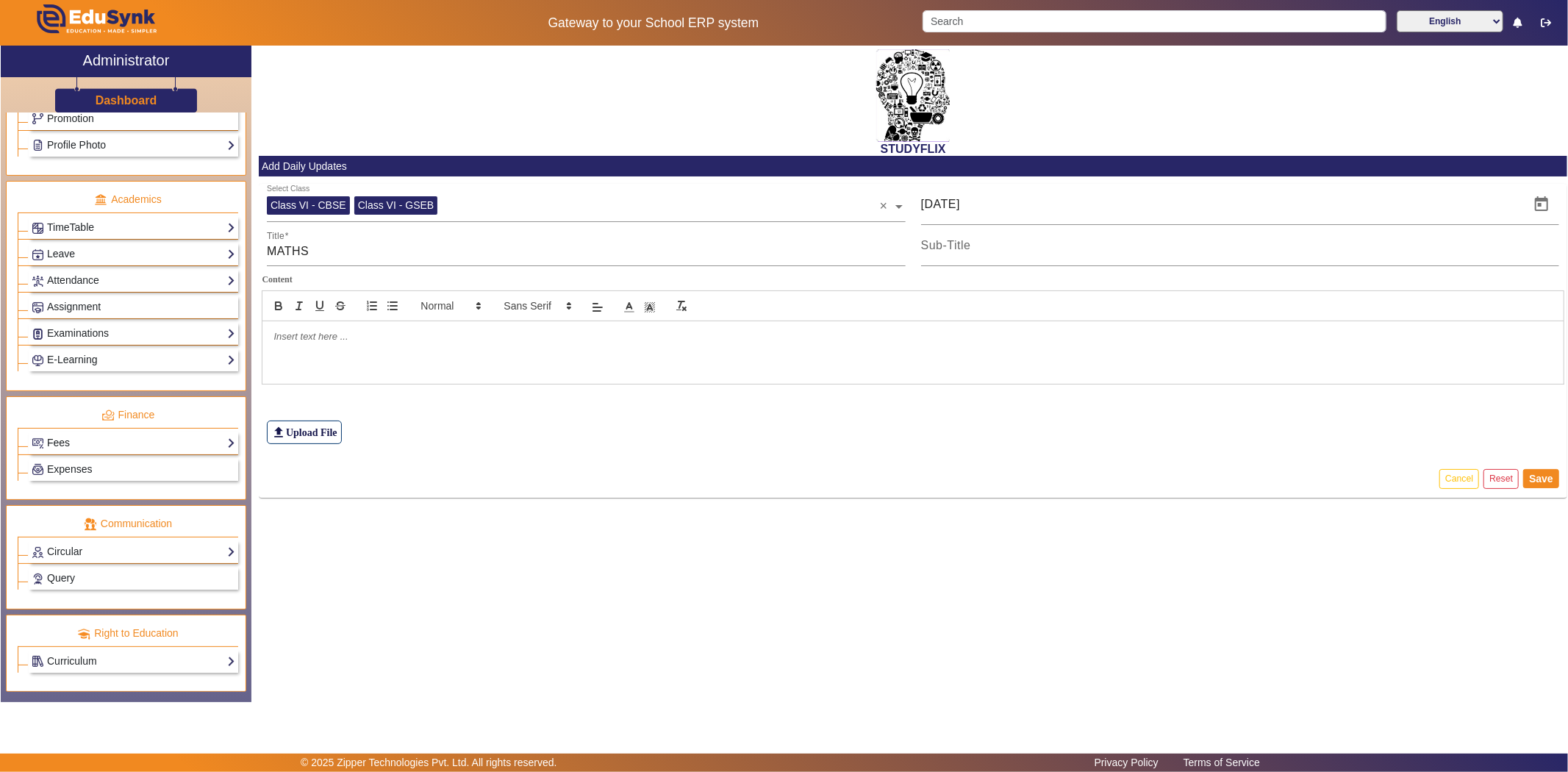
click at [77, 439] on link "Fees" at bounding box center [133, 442] width 204 height 17
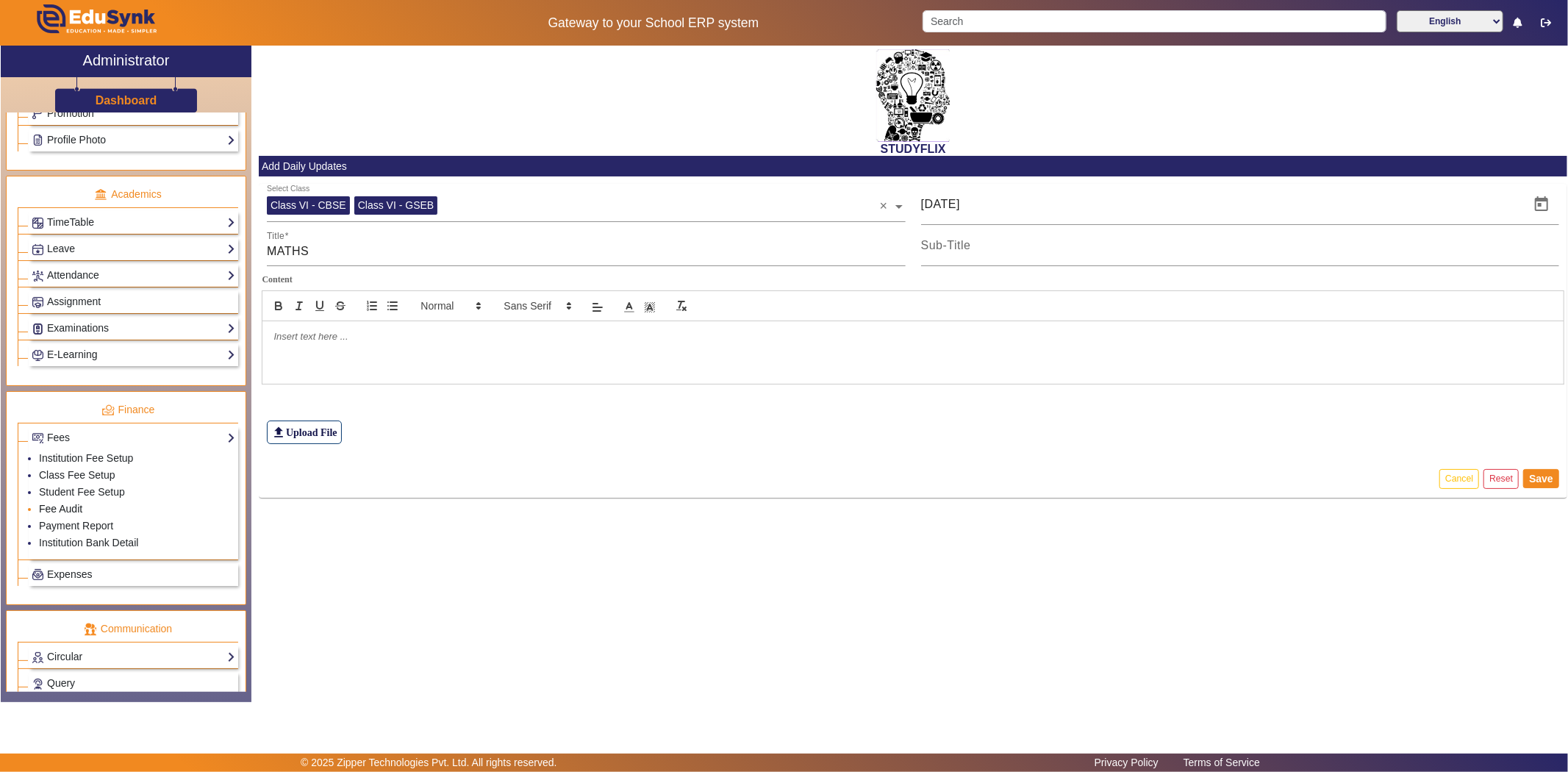
click at [68, 512] on link "Fee Audit" at bounding box center [61, 509] width 43 height 12
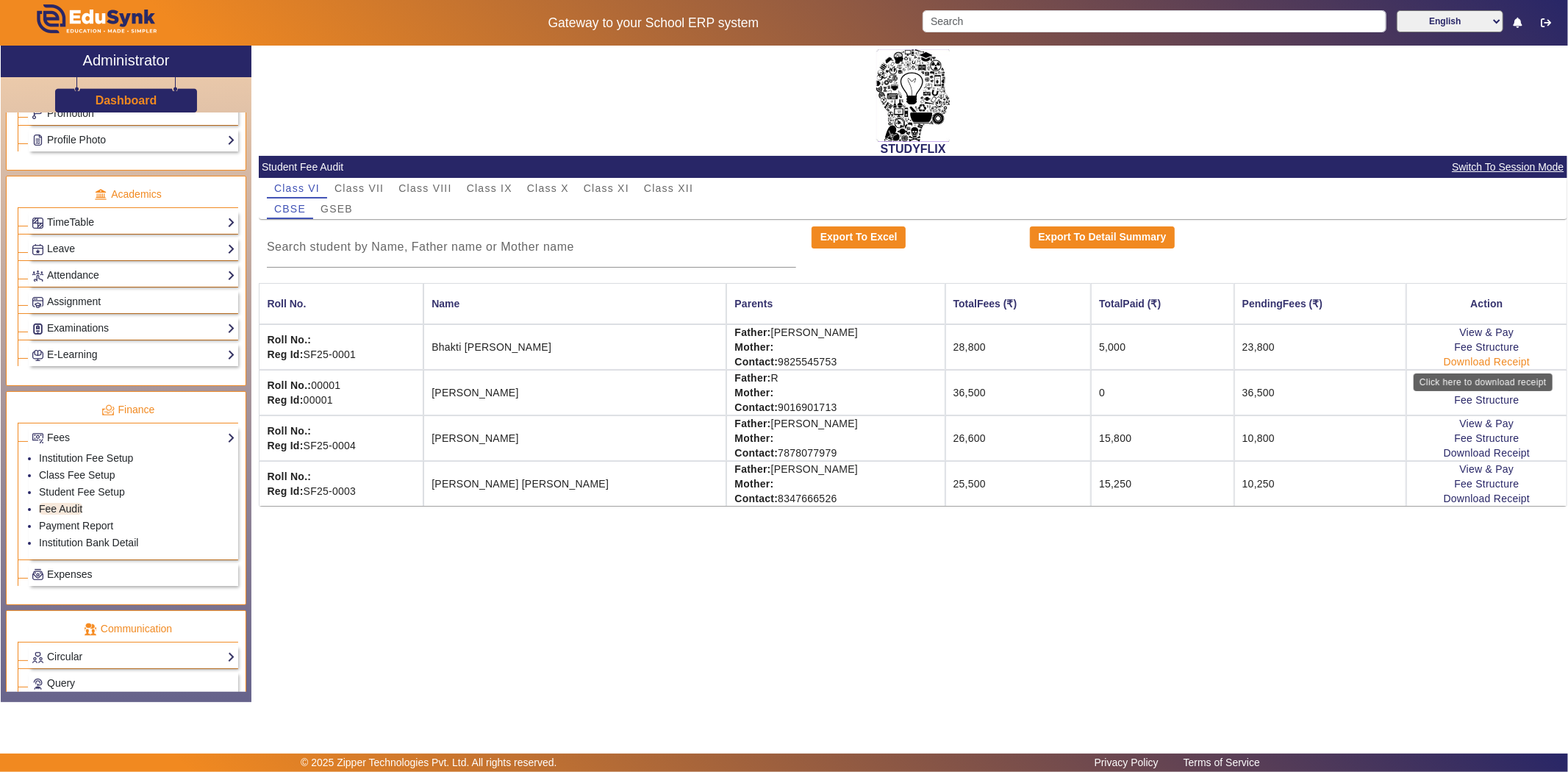
click at [1468, 363] on link "Download Receipt" at bounding box center [1487, 361] width 87 height 12
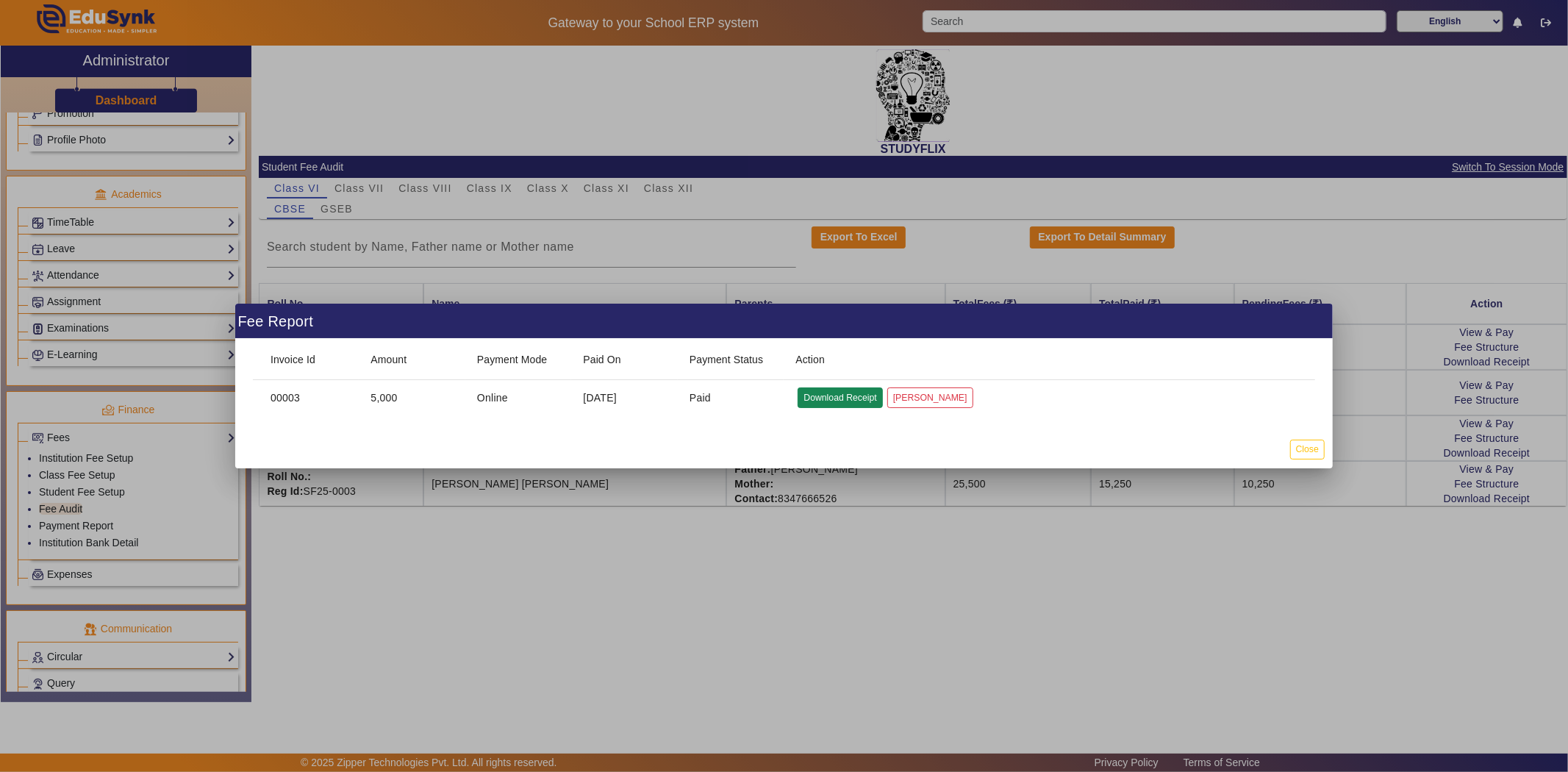
click at [861, 401] on button "Download Receipt" at bounding box center [840, 398] width 85 height 20
click at [510, 253] on div at bounding box center [784, 386] width 1568 height 772
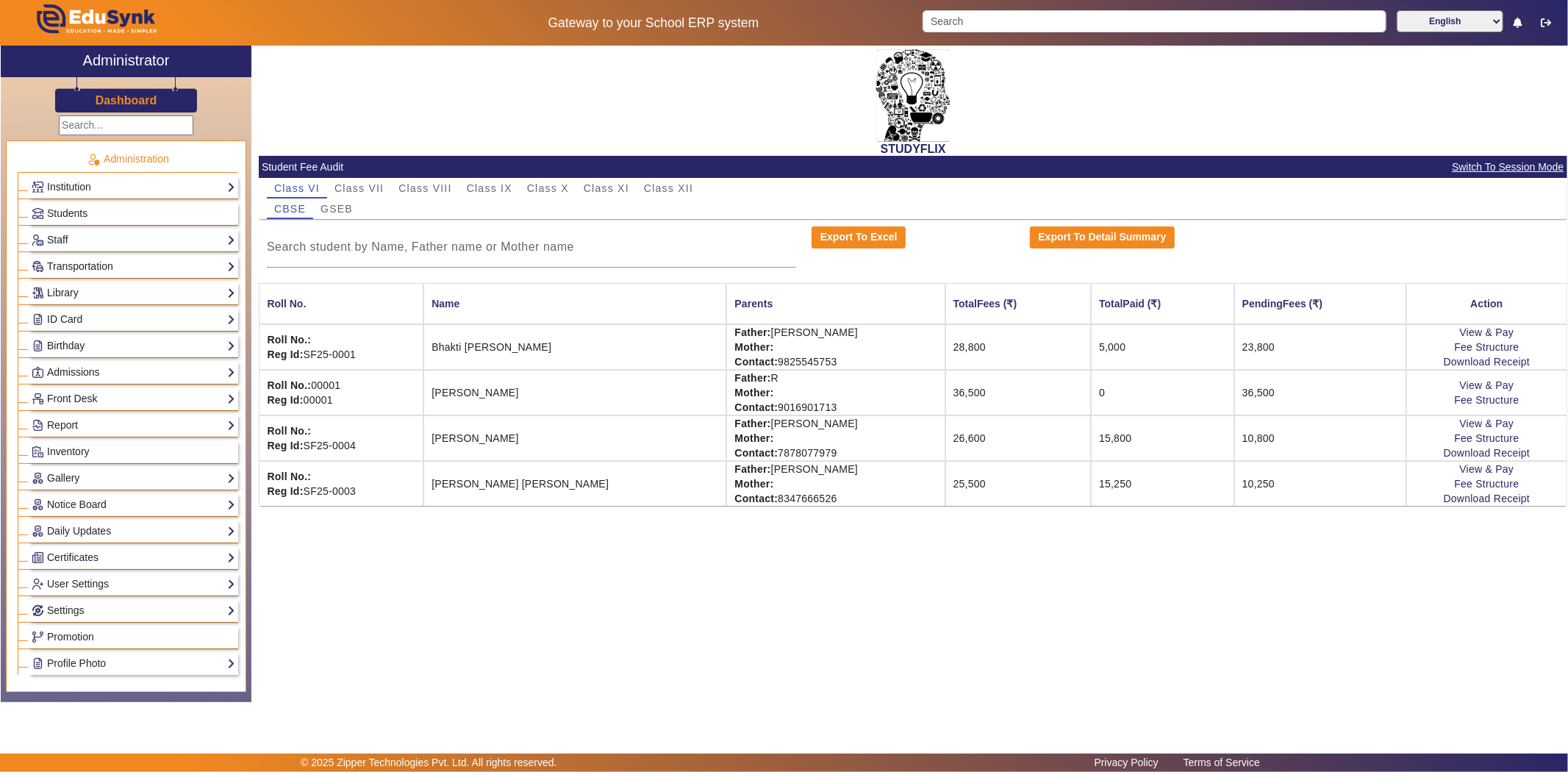
click at [397, 543] on div "STUDYFLIX Student Fee Audit Switch To Session Mode Class VI Class VII Class VII…" at bounding box center [909, 365] width 1316 height 641
click at [100, 206] on link "Students" at bounding box center [133, 213] width 204 height 17
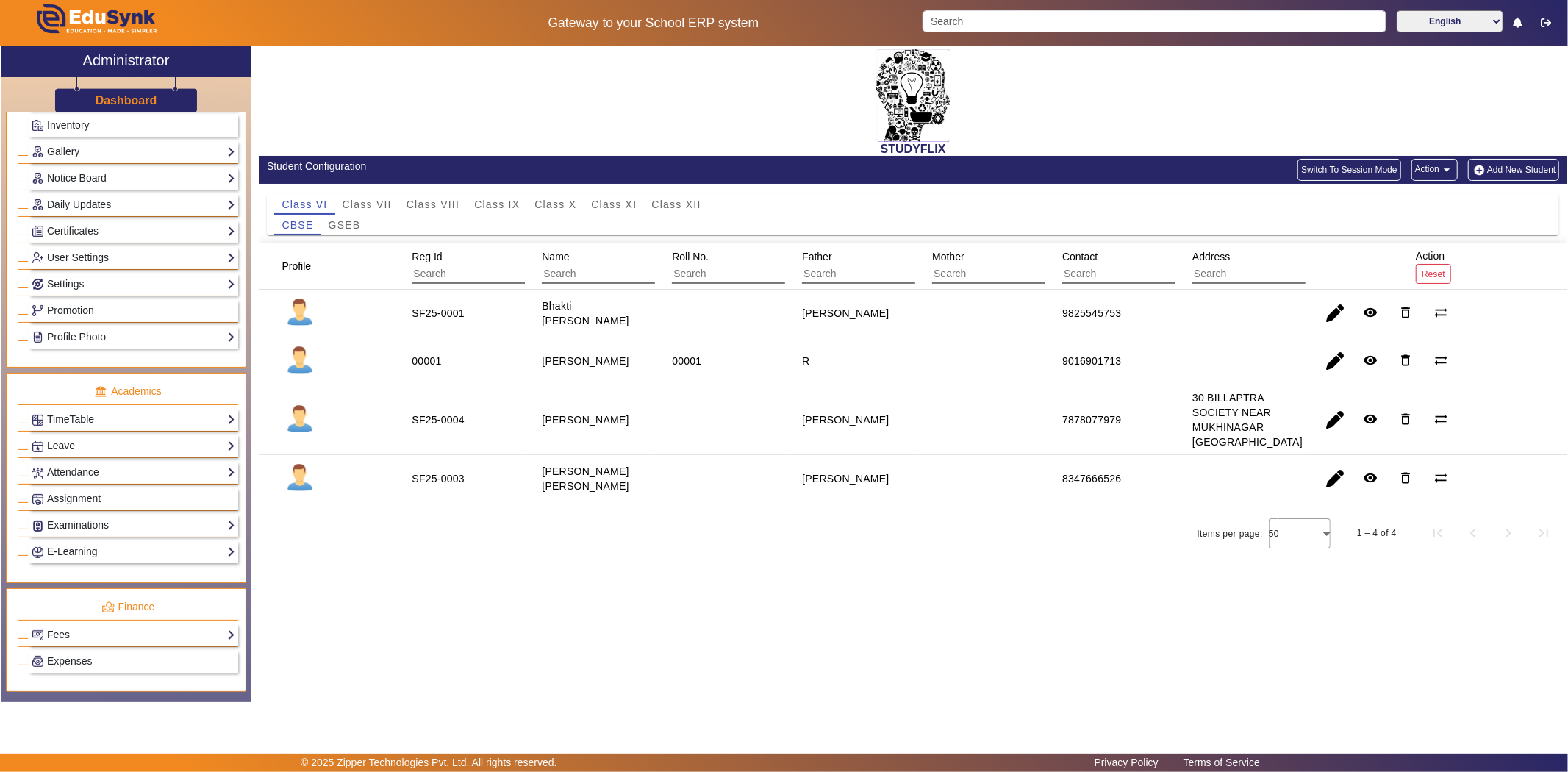
scroll to position [524, 0]
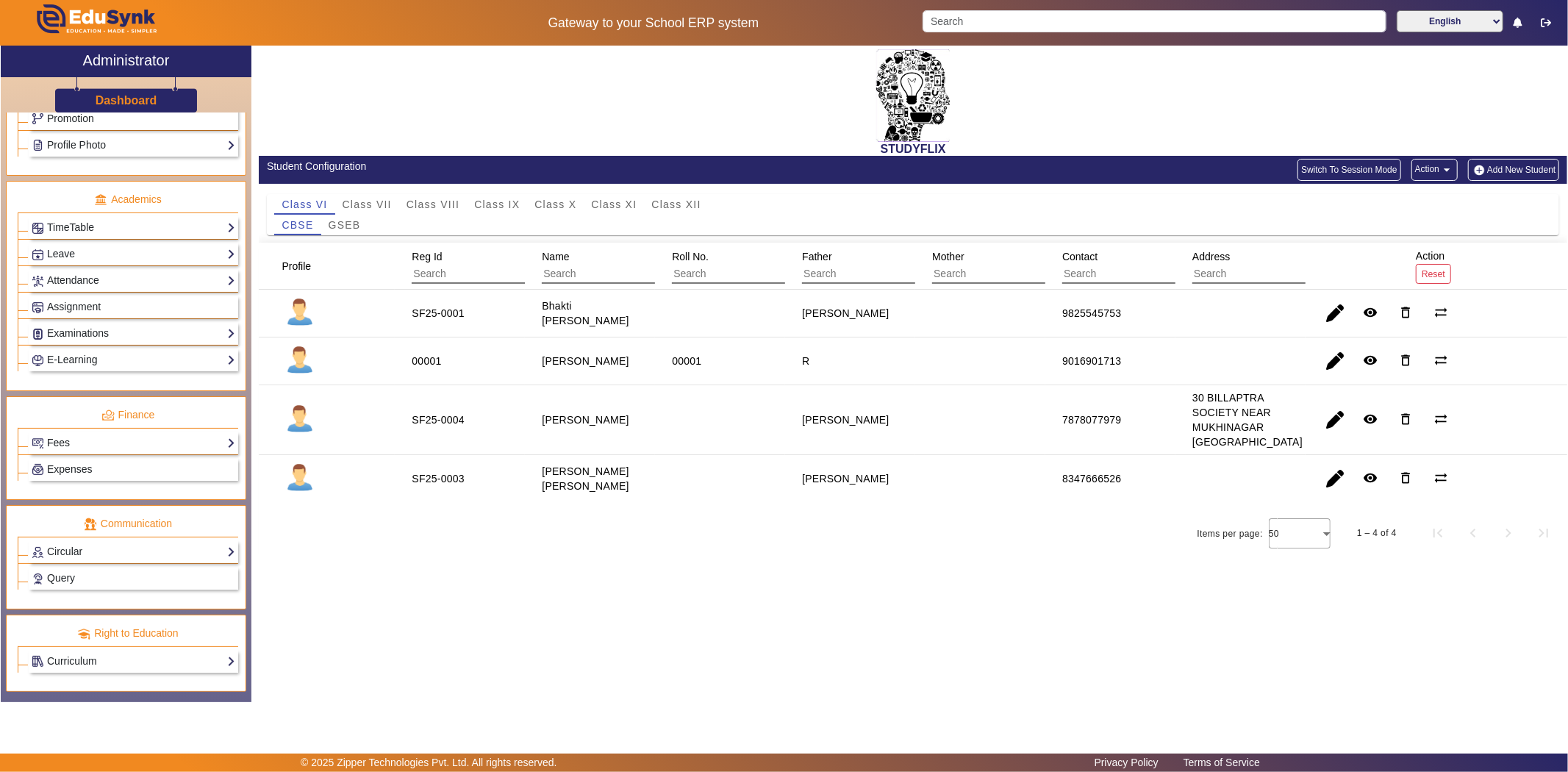
click at [62, 440] on link "Fees" at bounding box center [133, 442] width 204 height 17
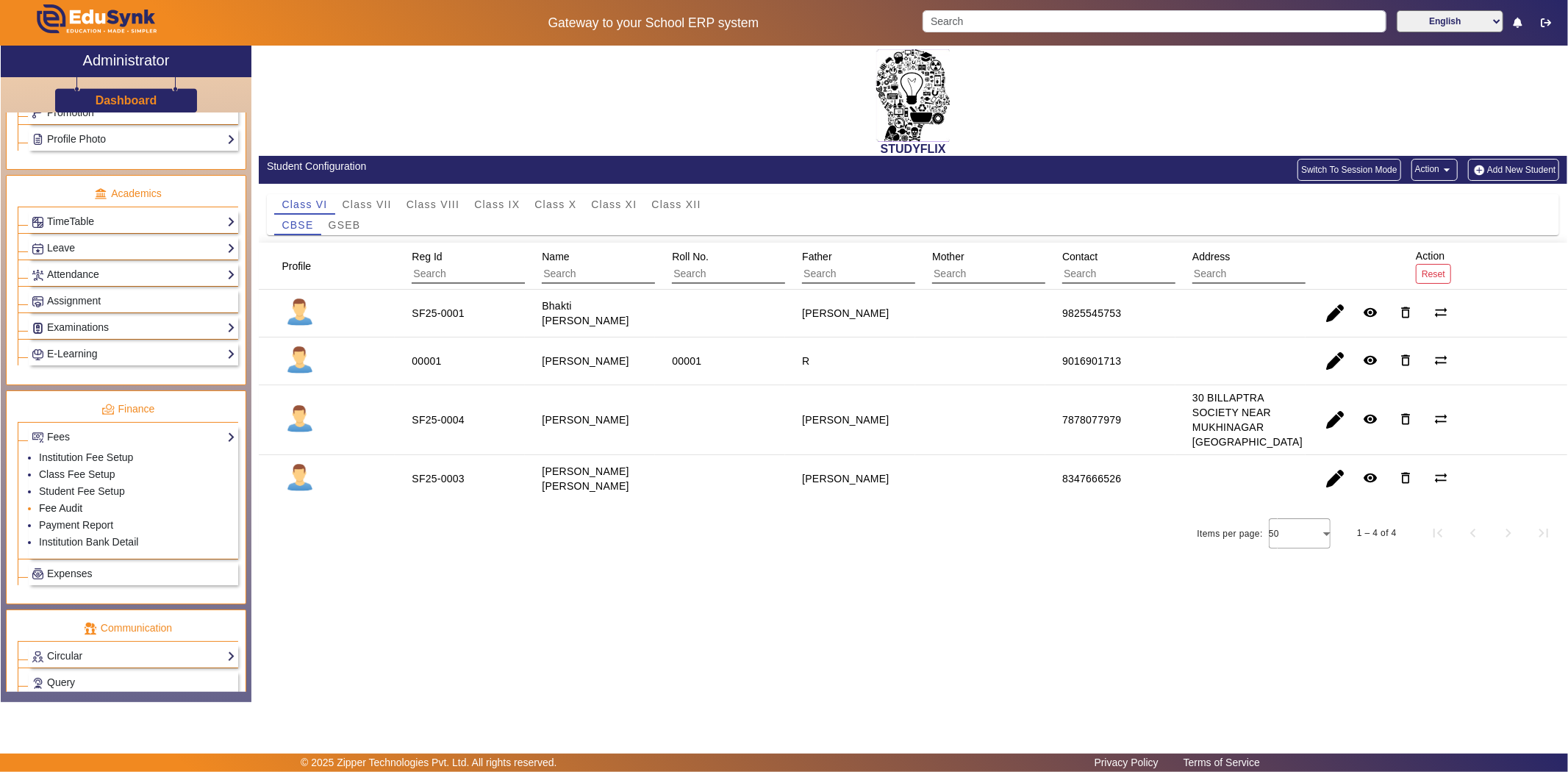
click at [62, 510] on link "Fee Audit" at bounding box center [61, 508] width 43 height 12
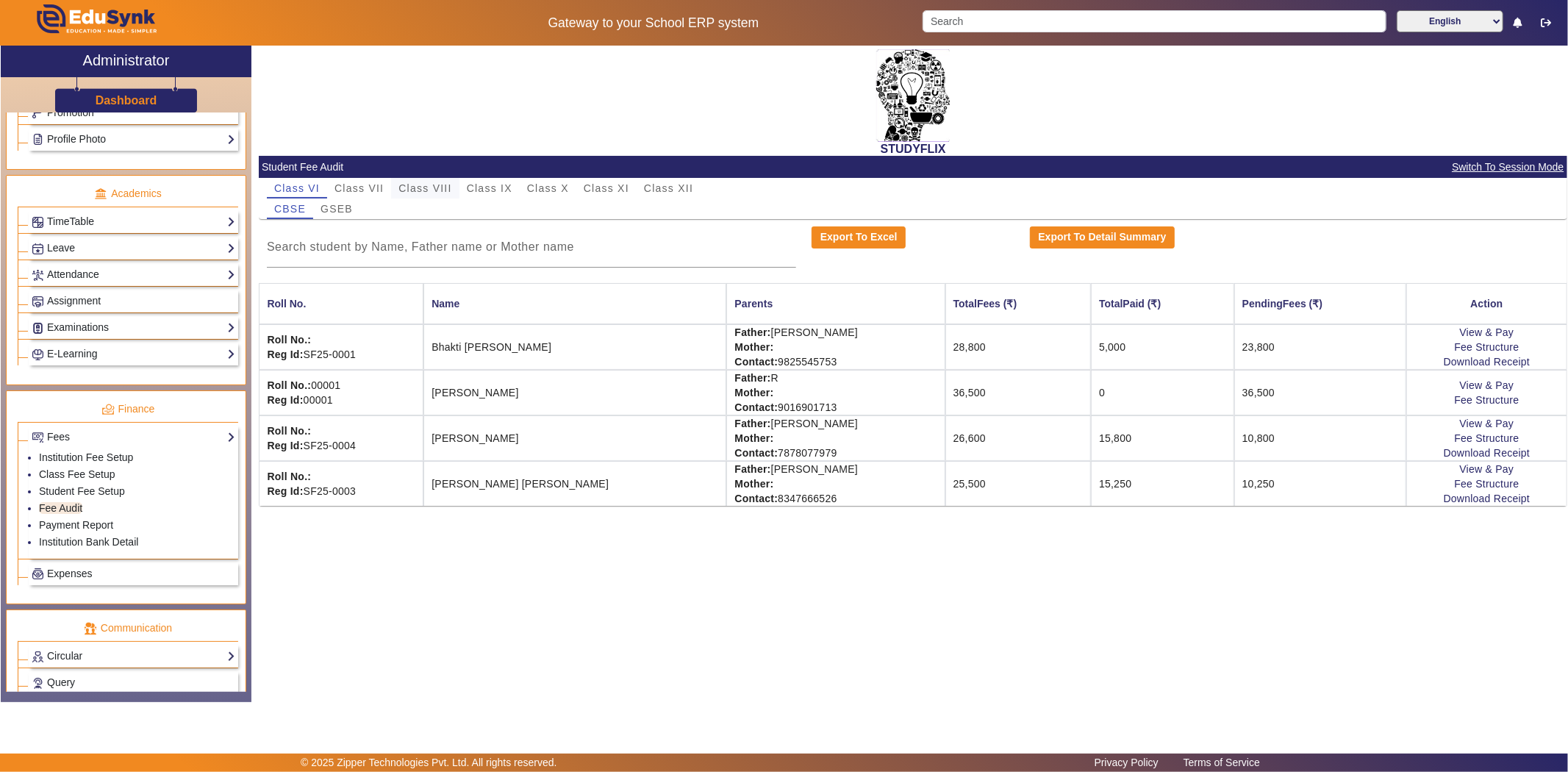
click at [419, 181] on span "Class VIII" at bounding box center [425, 188] width 53 height 21
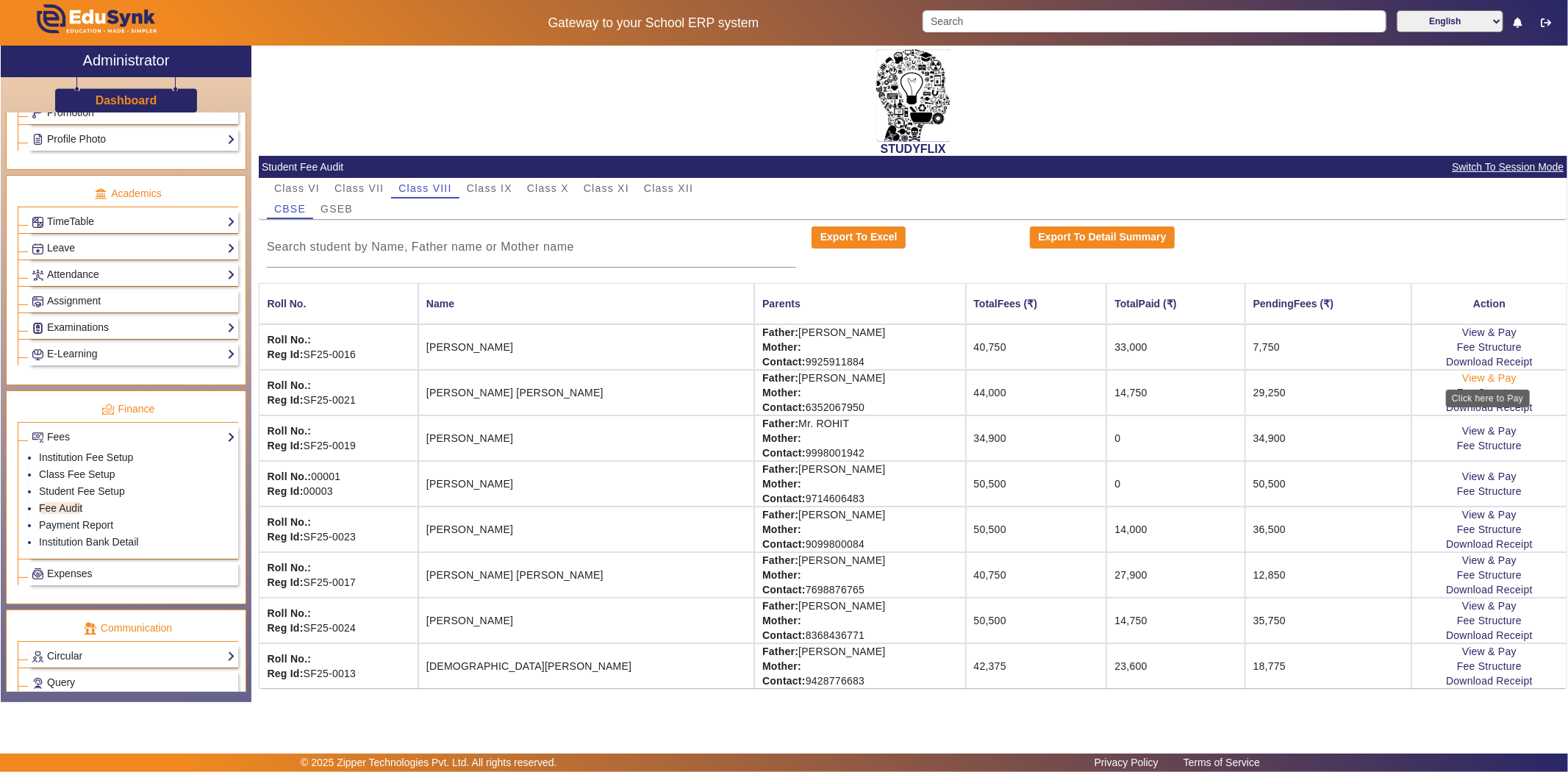
click at [1486, 376] on link "View & Pay" at bounding box center [1488, 378] width 54 height 12
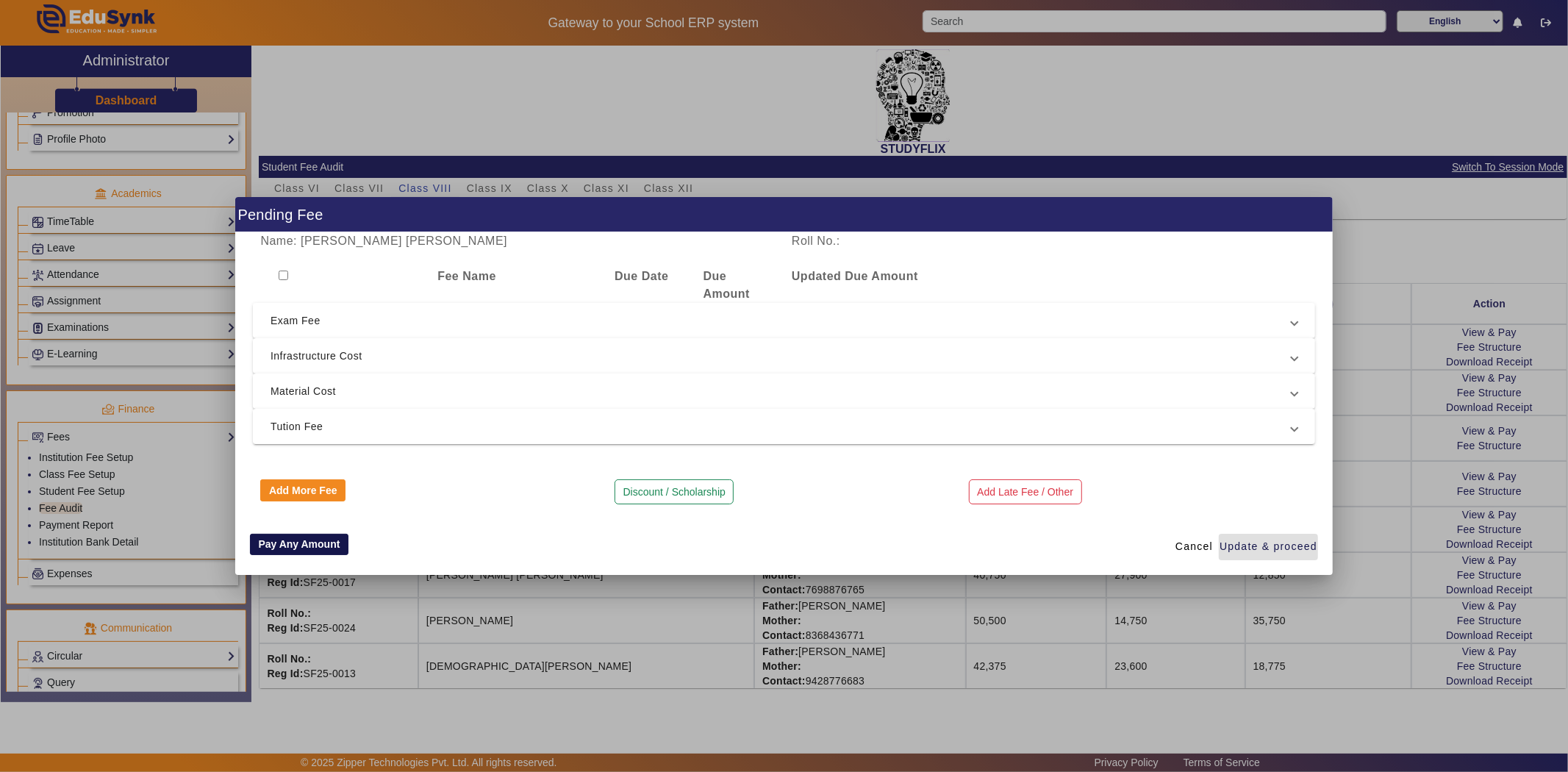
click at [286, 547] on button "Pay Any Amount" at bounding box center [299, 545] width 98 height 22
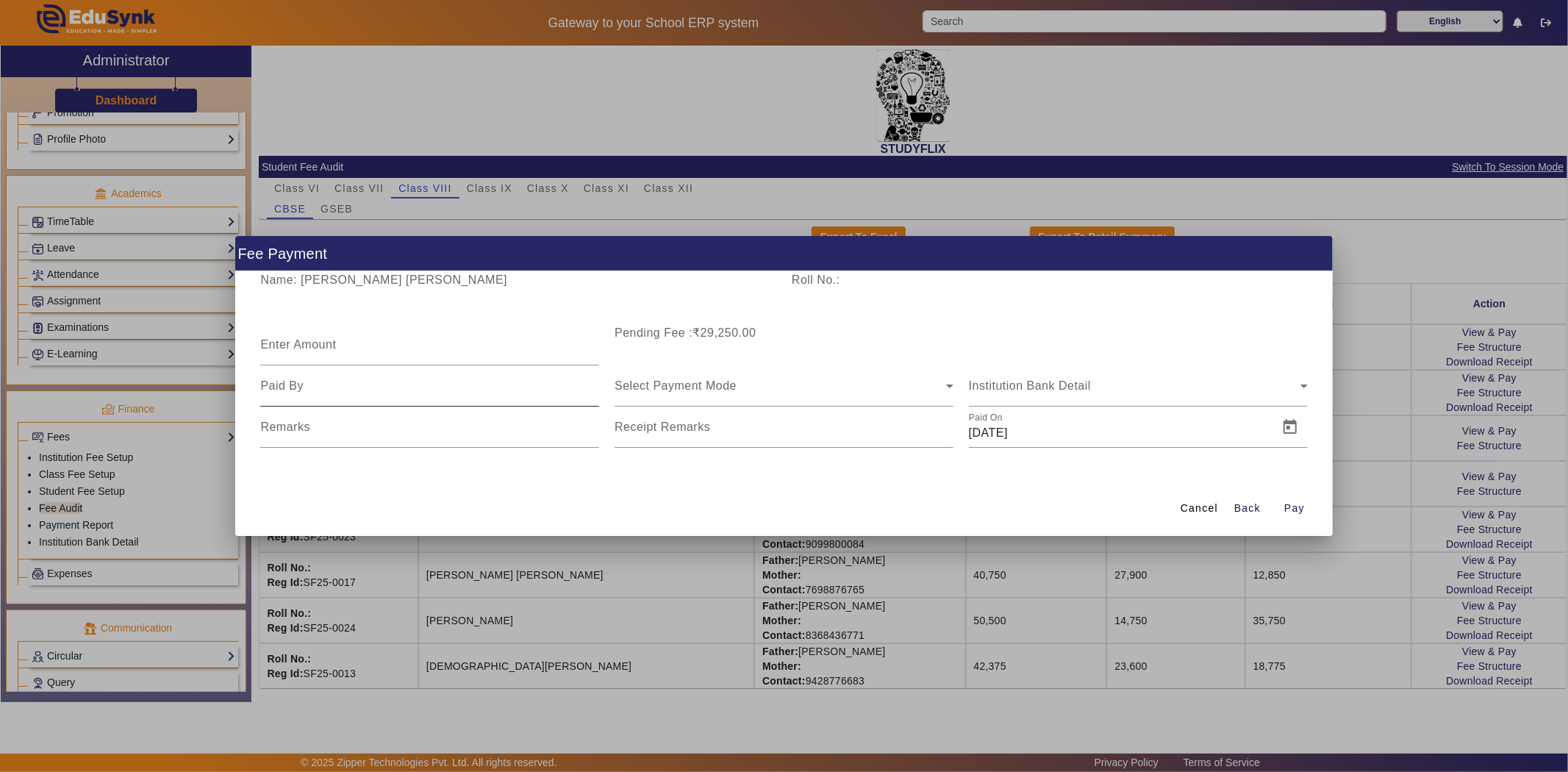
click at [335, 391] on input at bounding box center [429, 386] width 339 height 18
click at [322, 347] on div "Enter Amount" at bounding box center [429, 345] width 339 height 41
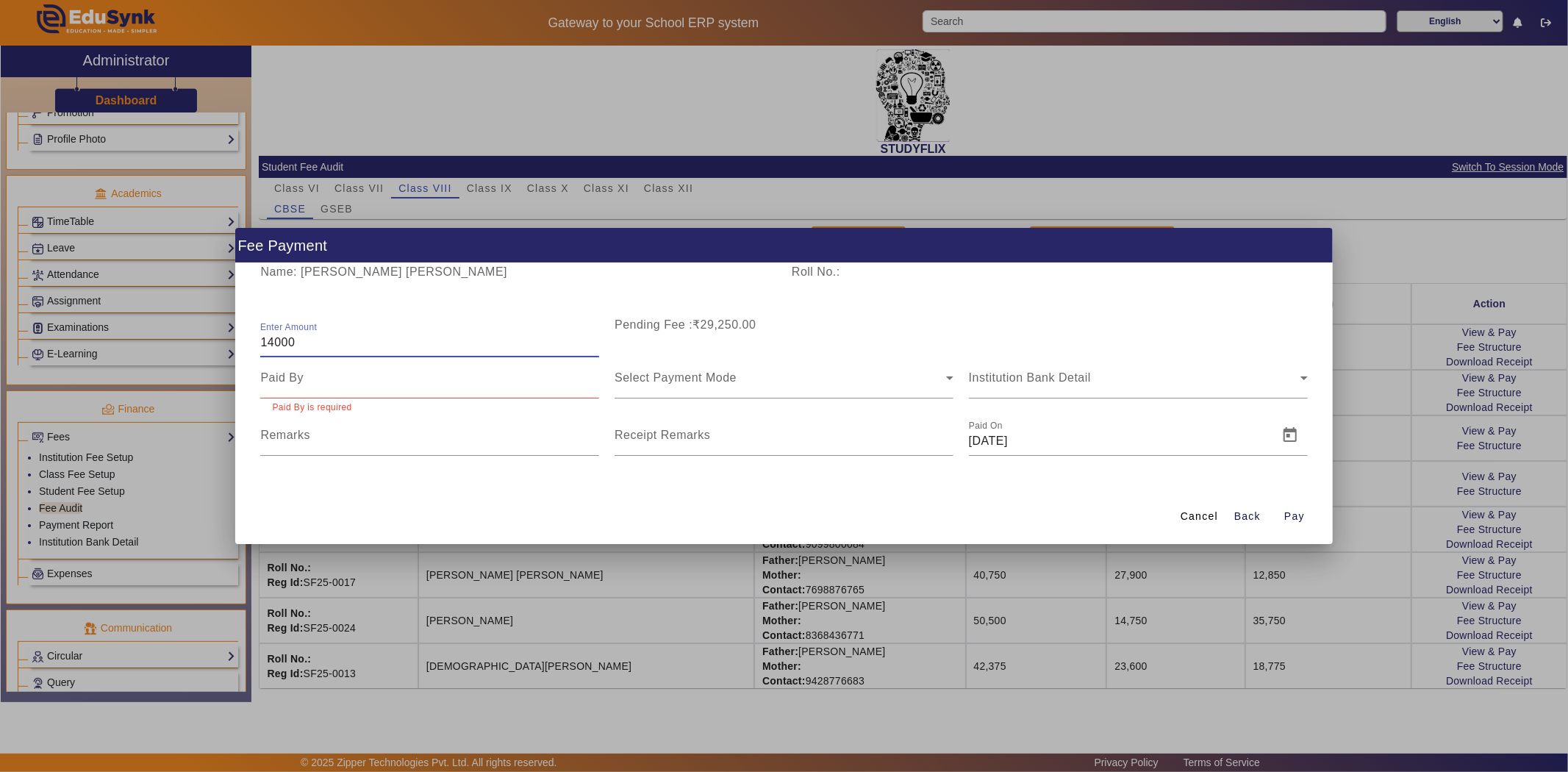
type input "14000"
click at [326, 385] on input at bounding box center [429, 378] width 339 height 18
type input "J"
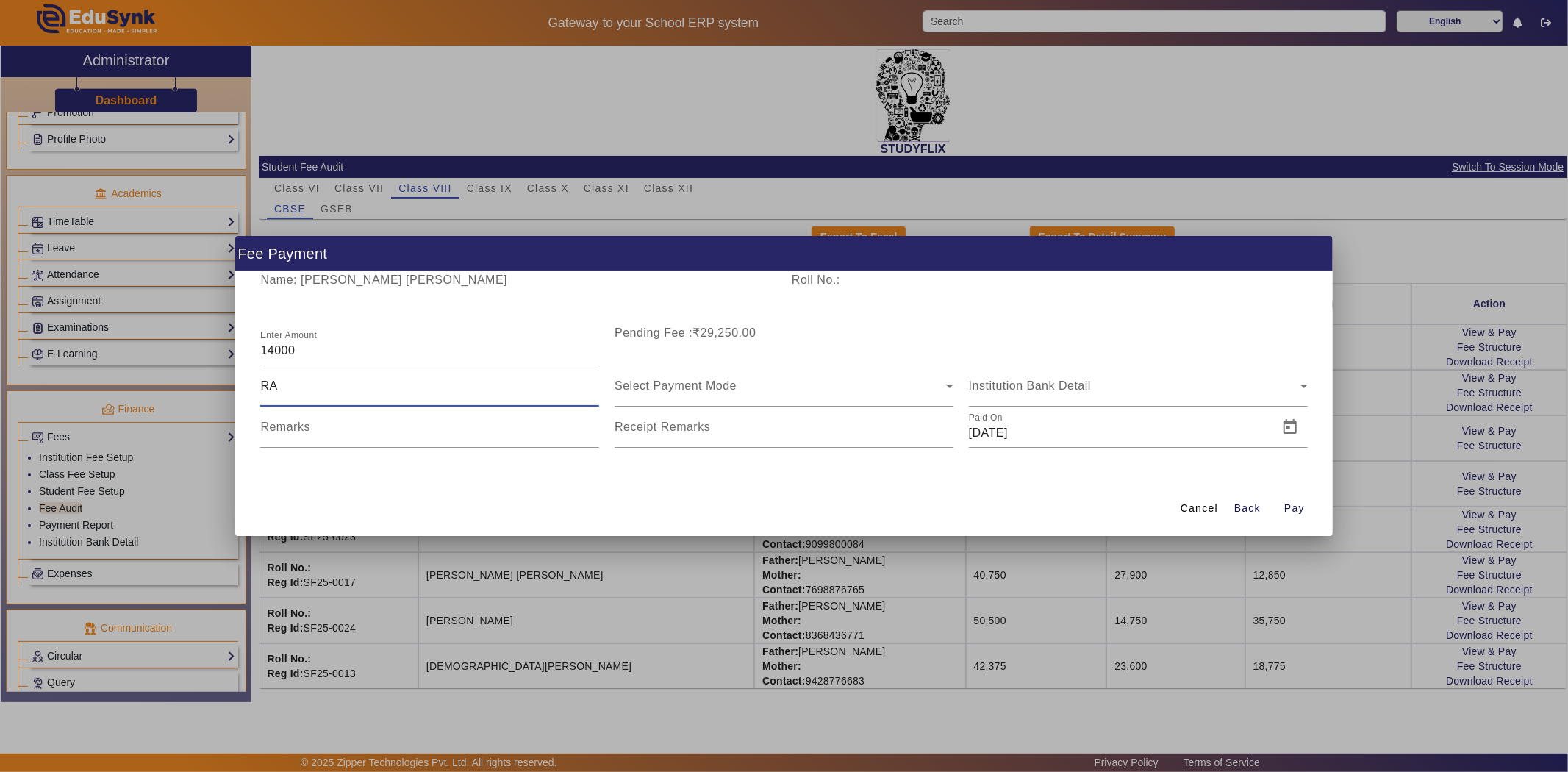
type input "[PERSON_NAME]"
click at [337, 427] on input "Remarks" at bounding box center [429, 433] width 339 height 18
click at [648, 391] on span "Select Payment Mode" at bounding box center [675, 385] width 122 height 13
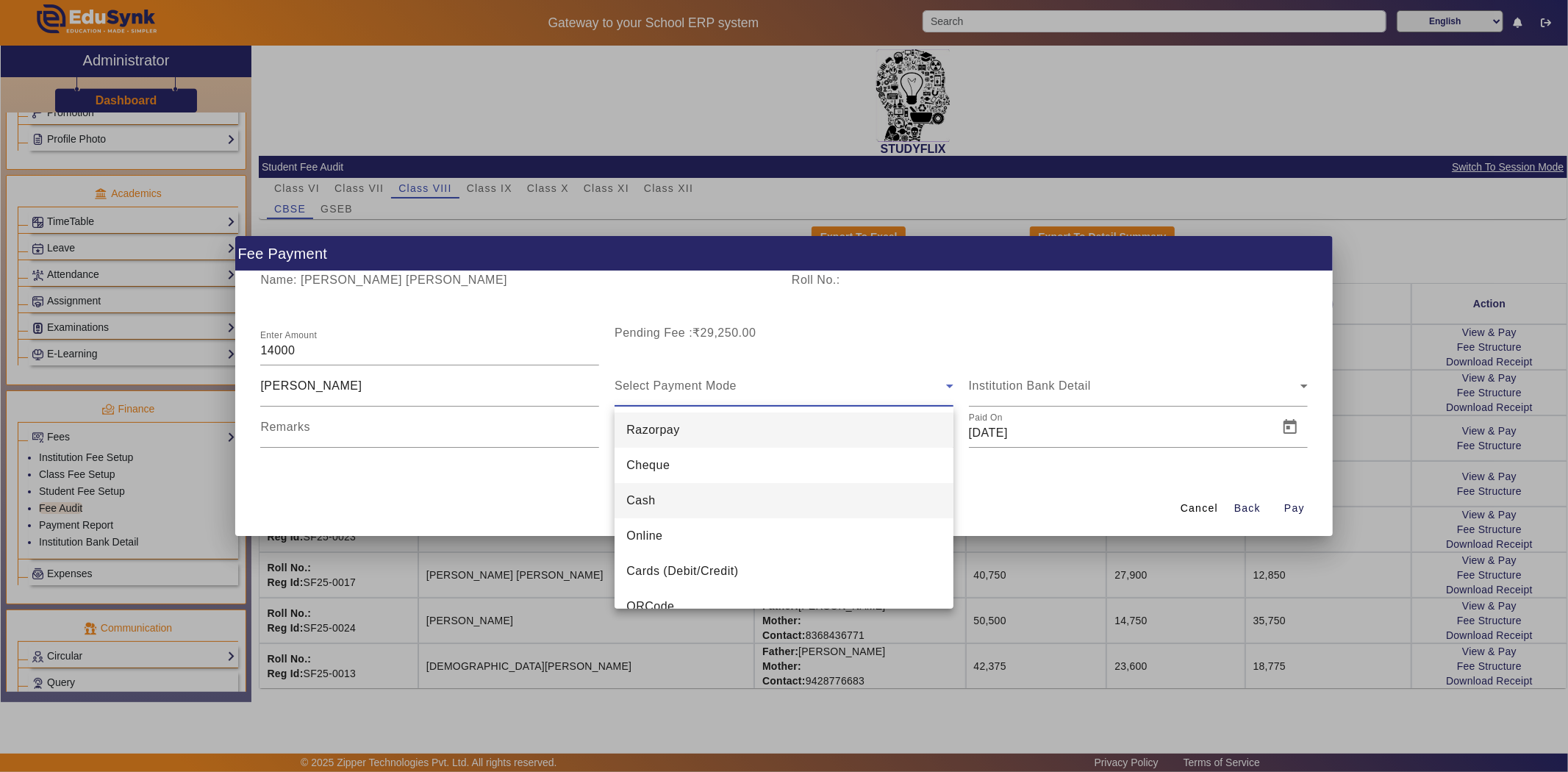
click at [669, 502] on mat-option "Cash" at bounding box center [784, 501] width 339 height 35
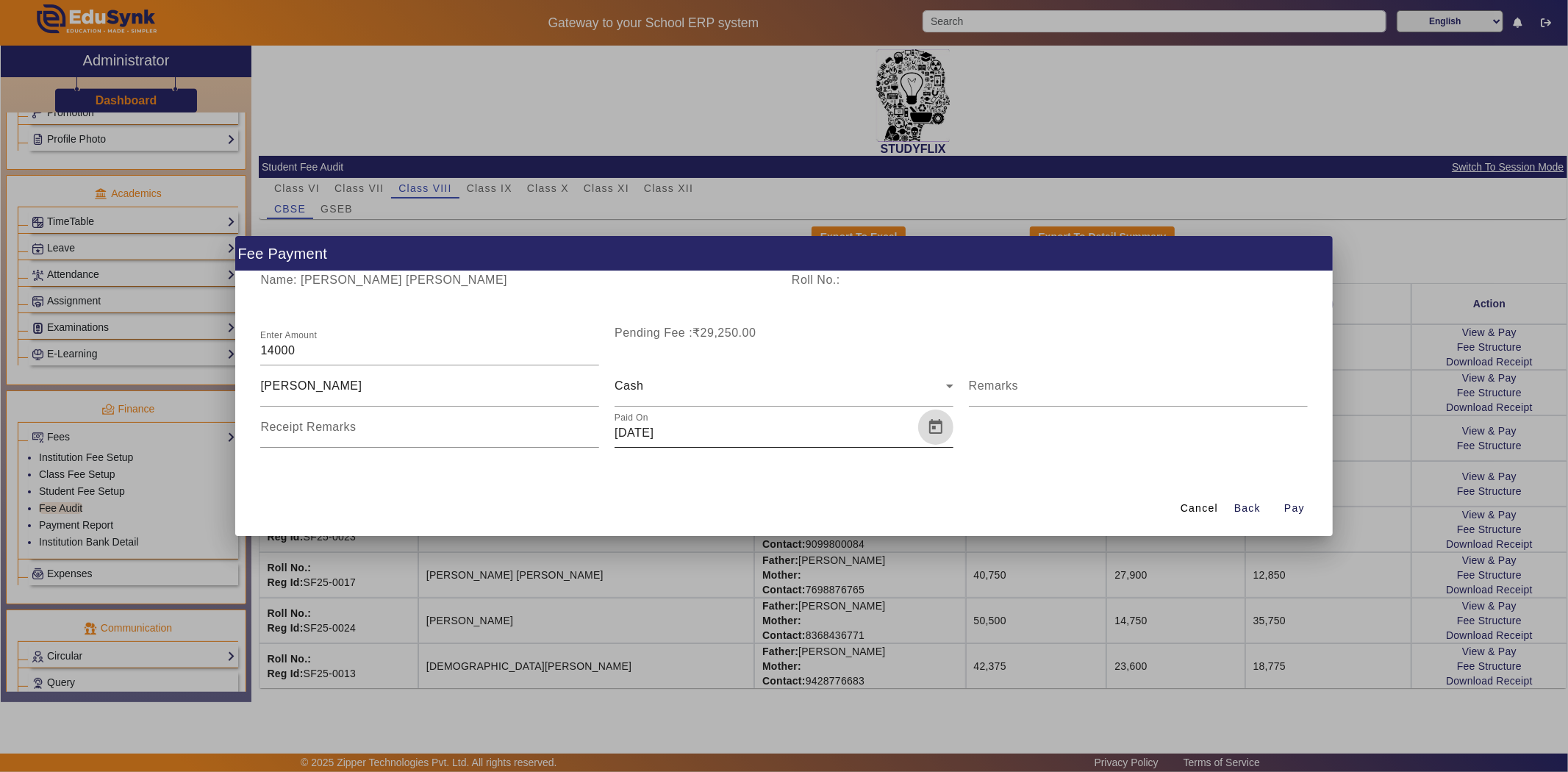
click at [934, 431] on span "Open calendar" at bounding box center [936, 427] width 35 height 35
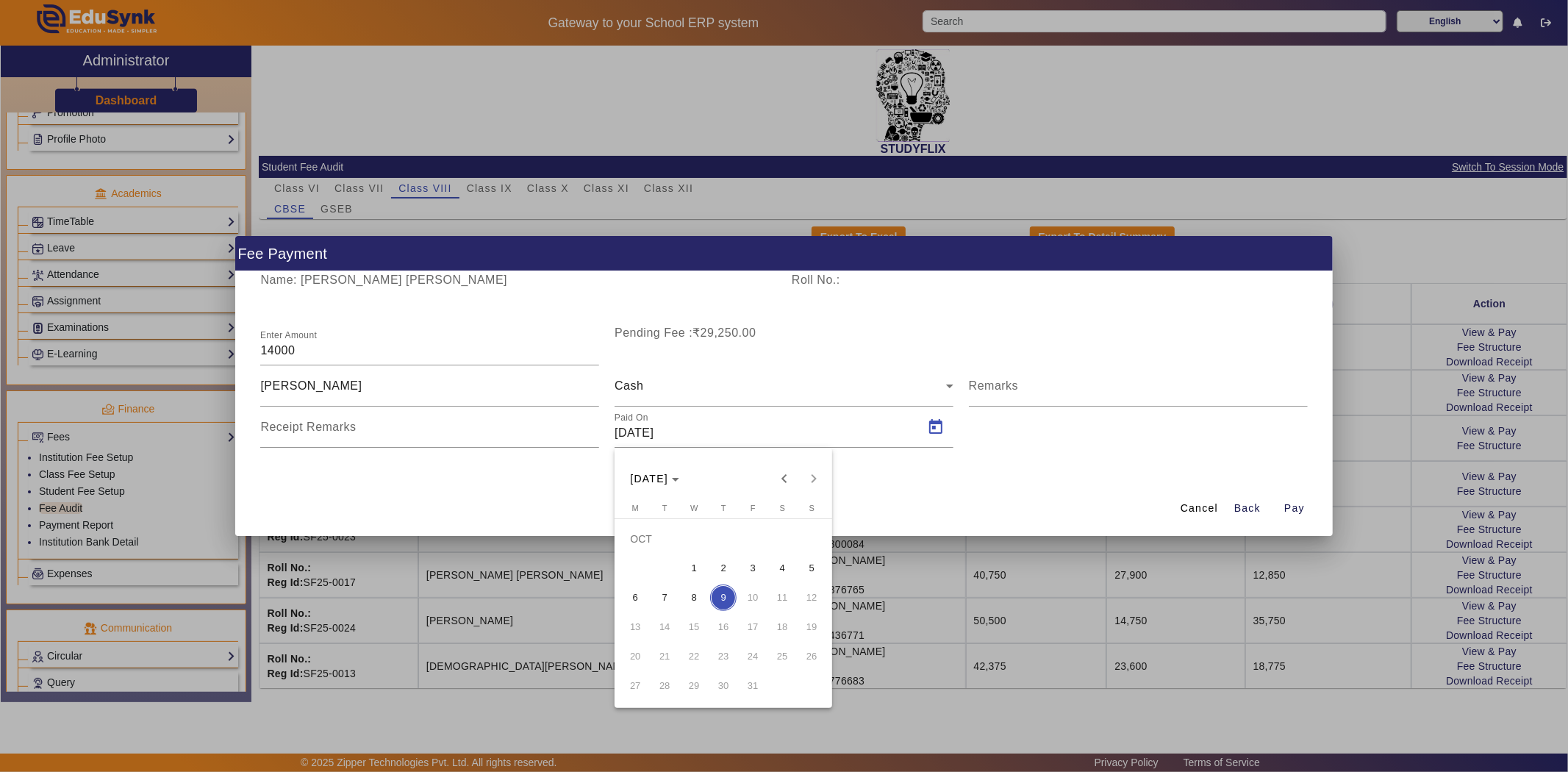
click at [783, 568] on span "4" at bounding box center [782, 568] width 27 height 27
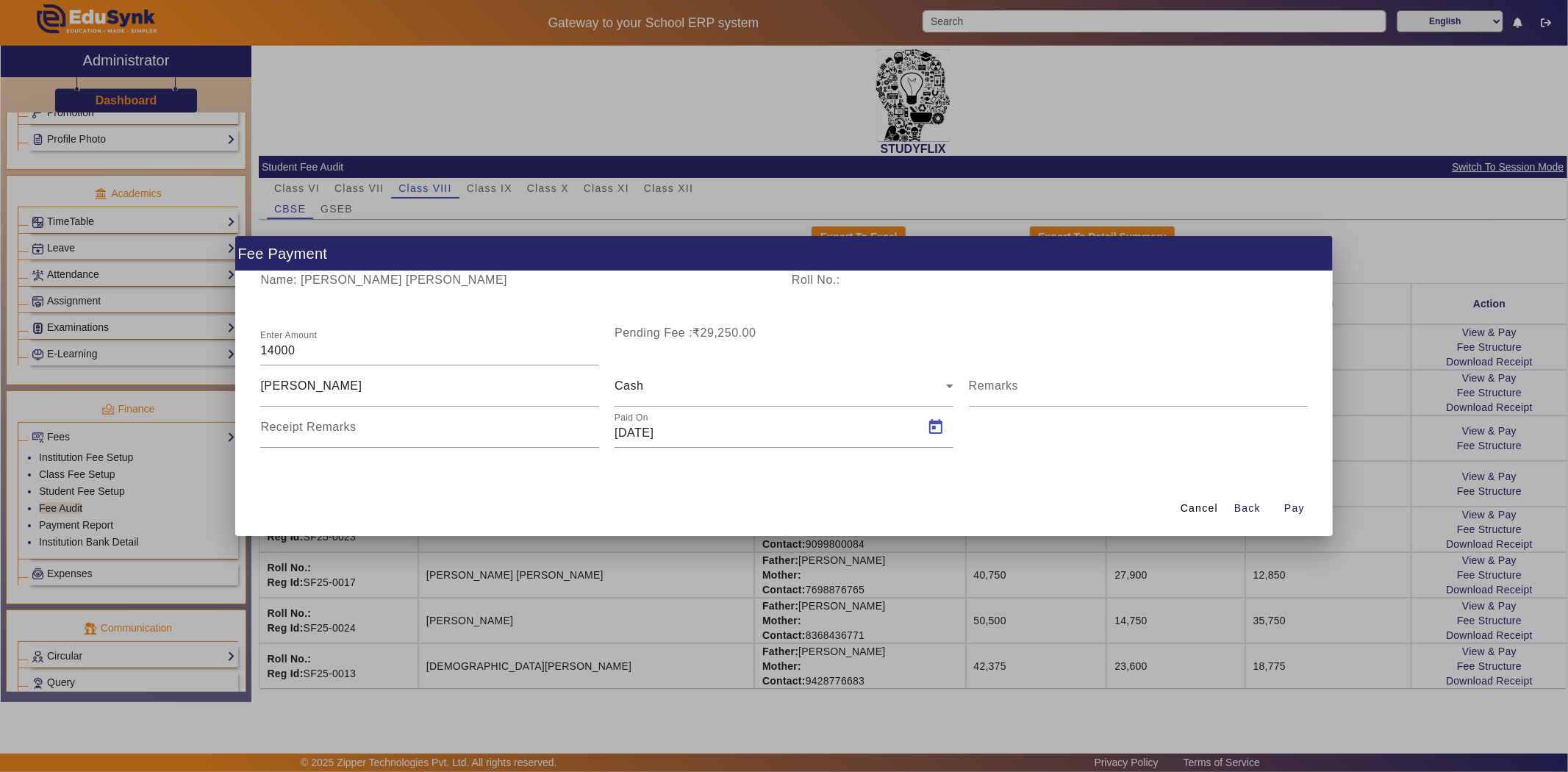
type input "[DATE]"
click at [1296, 505] on span "Pay" at bounding box center [1294, 509] width 21 height 16
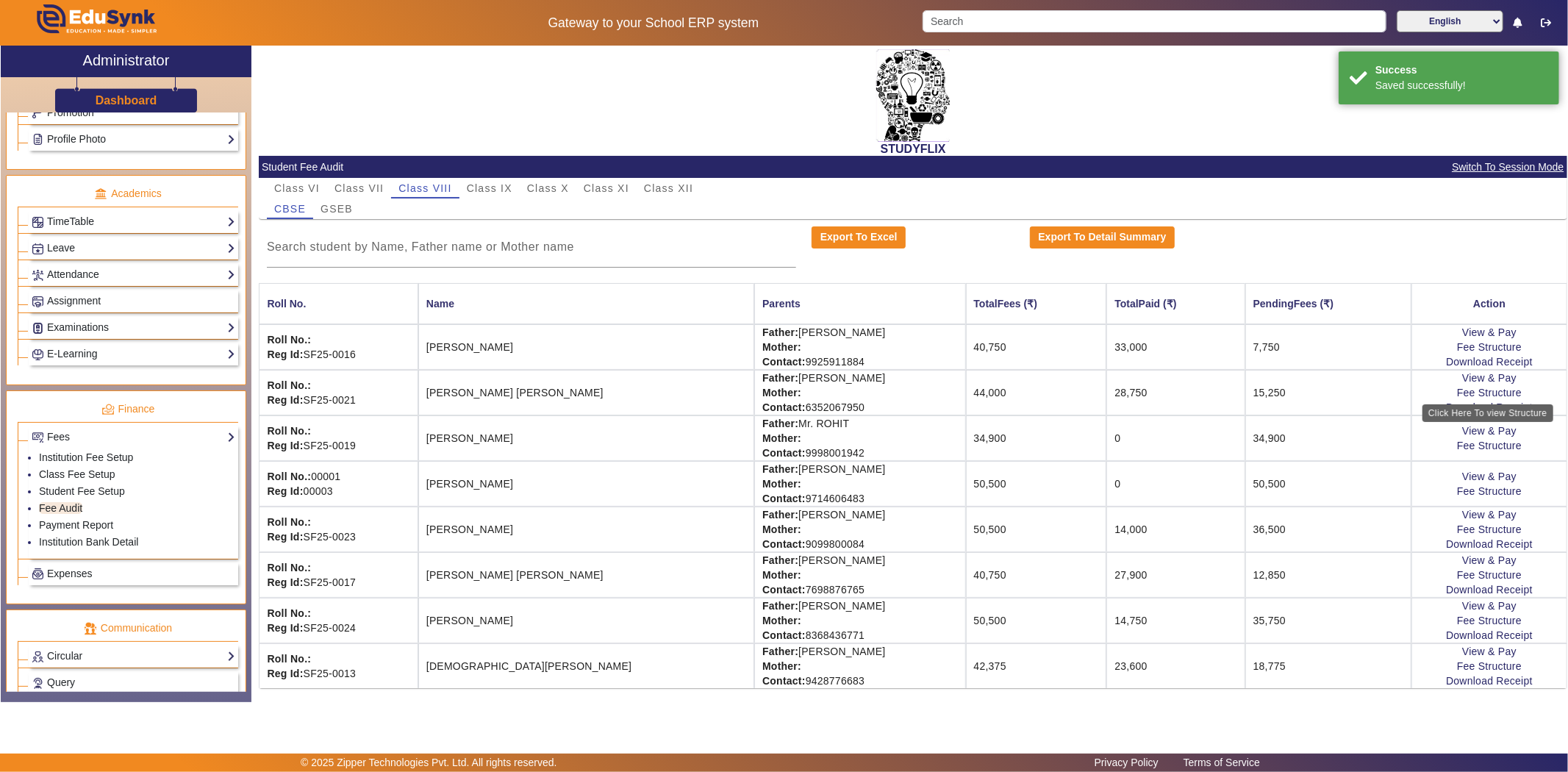
click at [1451, 405] on div "Click Here To view Structure" at bounding box center [1487, 414] width 131 height 18
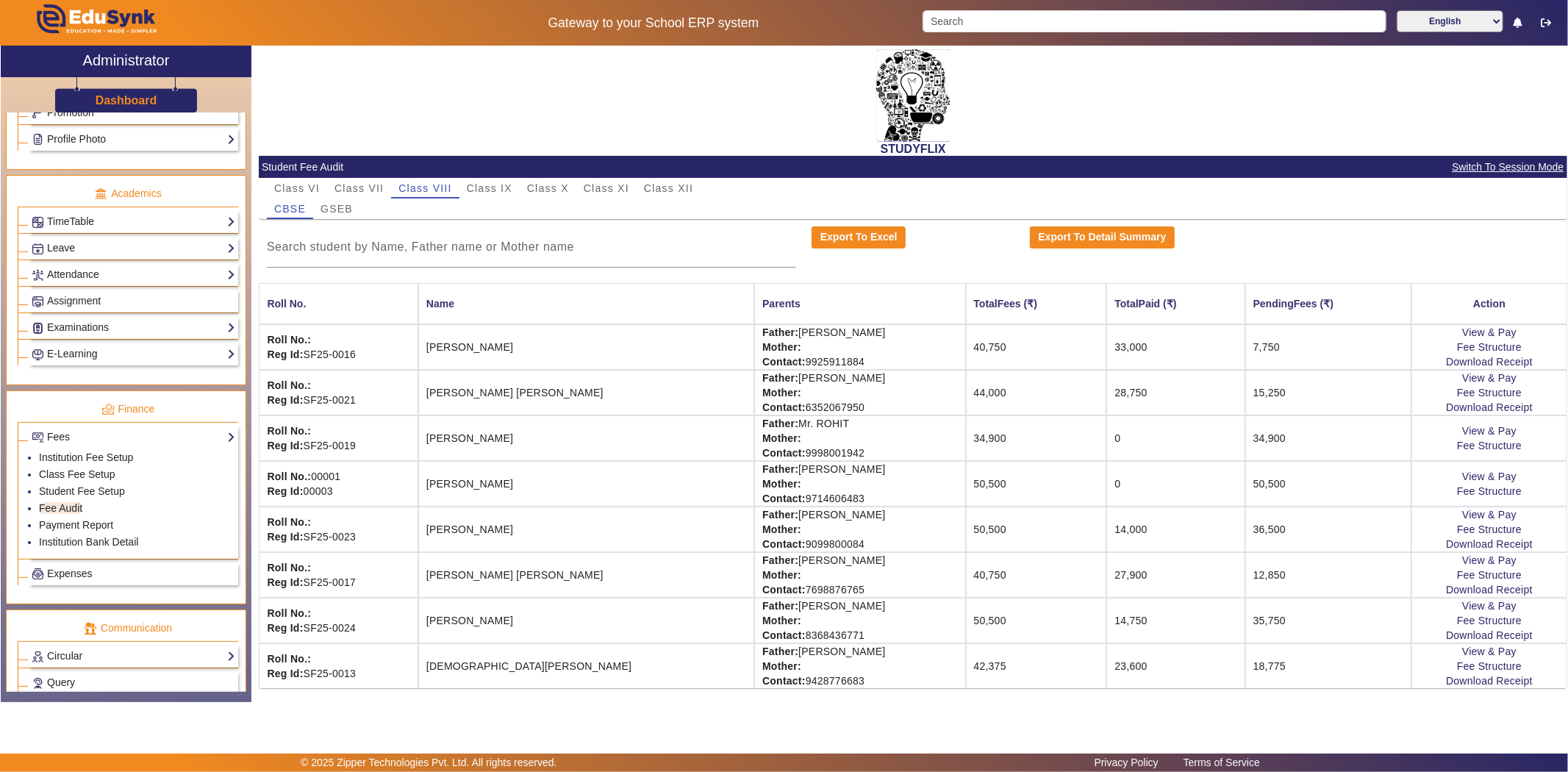
click at [1555, 397] on td "View & Pay Fee Structure Download Receipt" at bounding box center [1489, 393] width 156 height 45
click at [1527, 405] on link "Download Receipt" at bounding box center [1489, 408] width 87 height 12
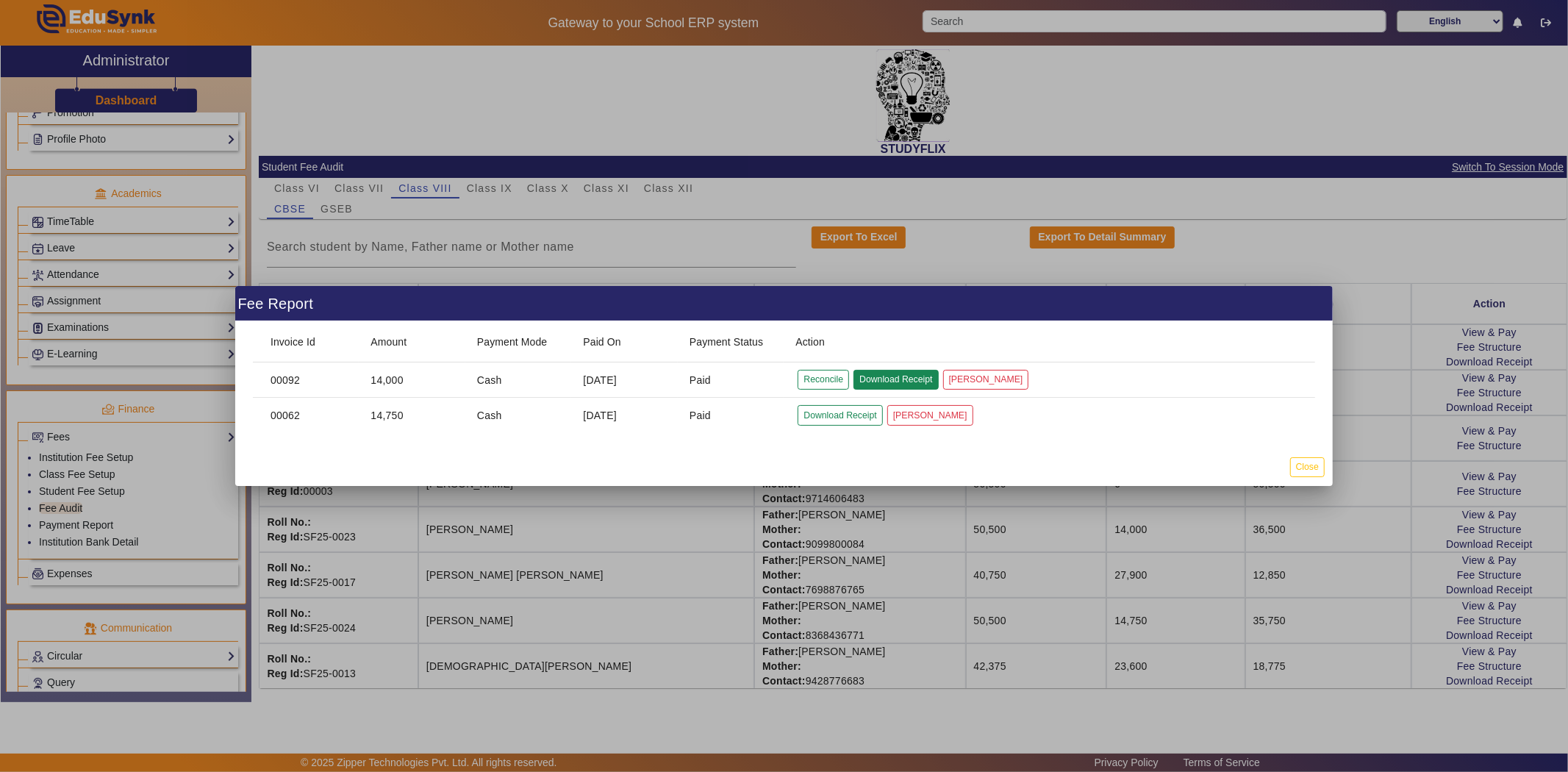
click at [878, 377] on button "Download Receipt" at bounding box center [896, 380] width 85 height 20
click at [688, 238] on div at bounding box center [784, 386] width 1568 height 772
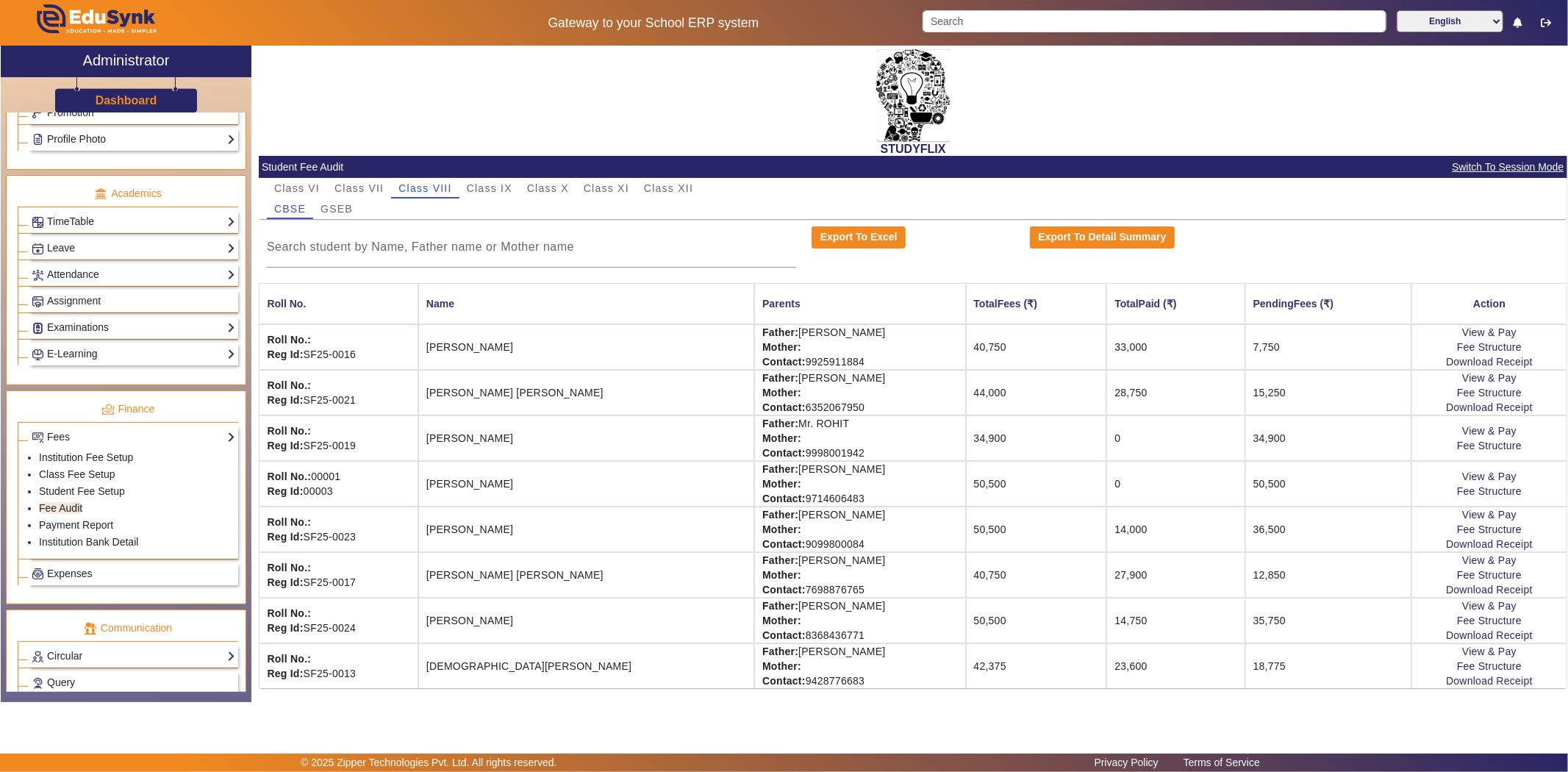
scroll to position [635, 0]
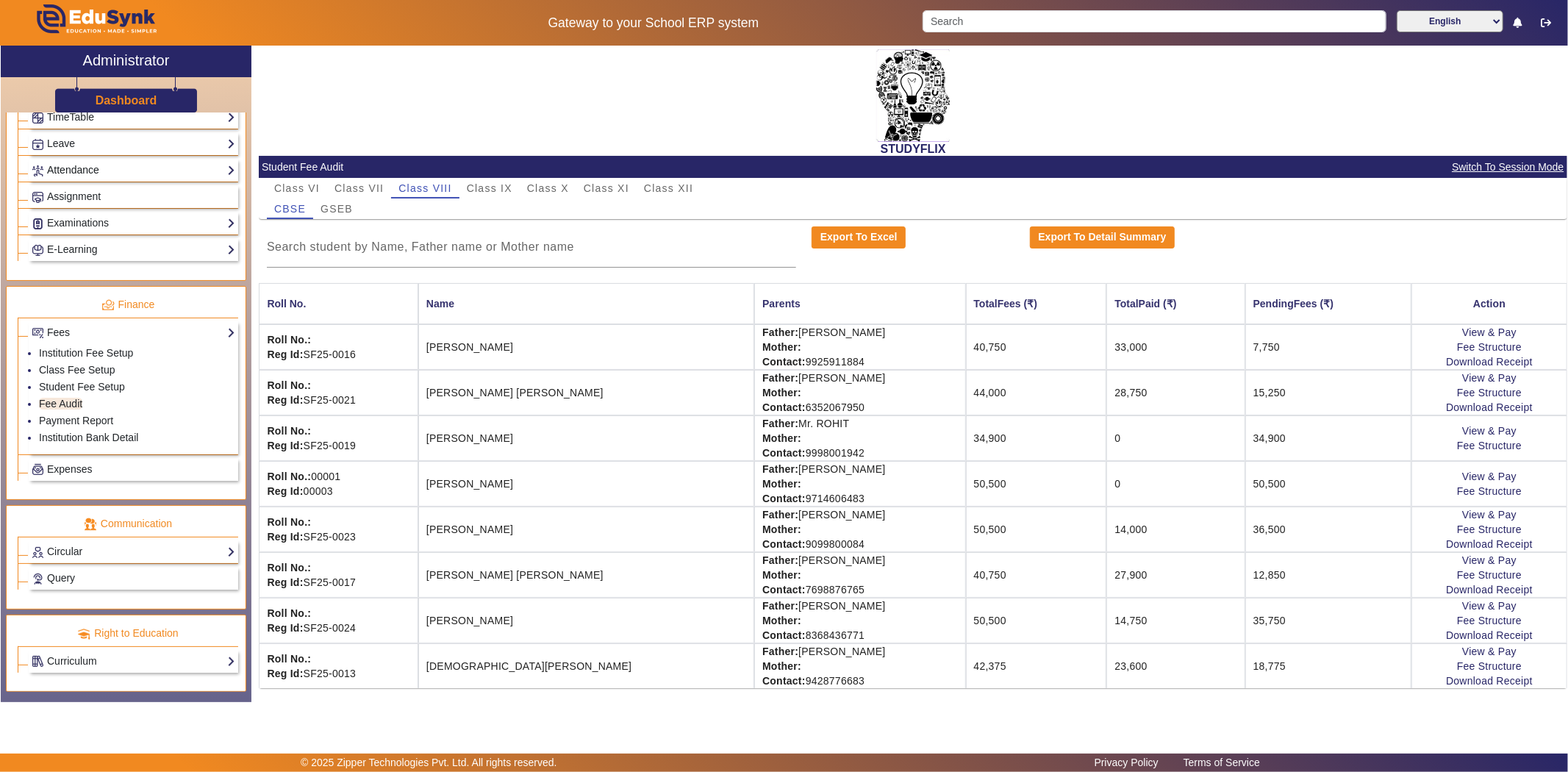
click at [74, 164] on link "Attendance" at bounding box center [133, 169] width 204 height 17
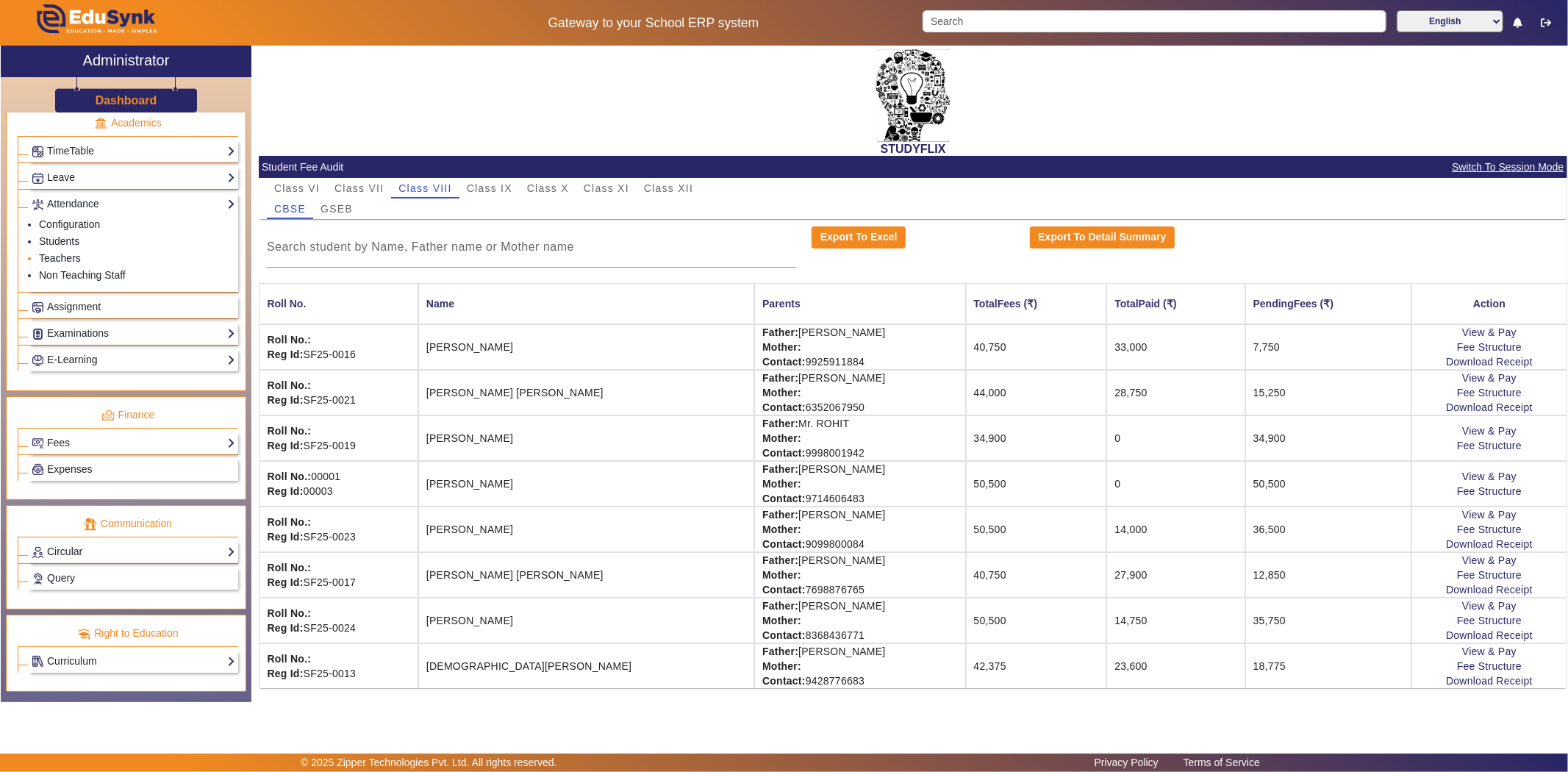
click at [54, 252] on link "Teachers" at bounding box center [60, 258] width 42 height 12
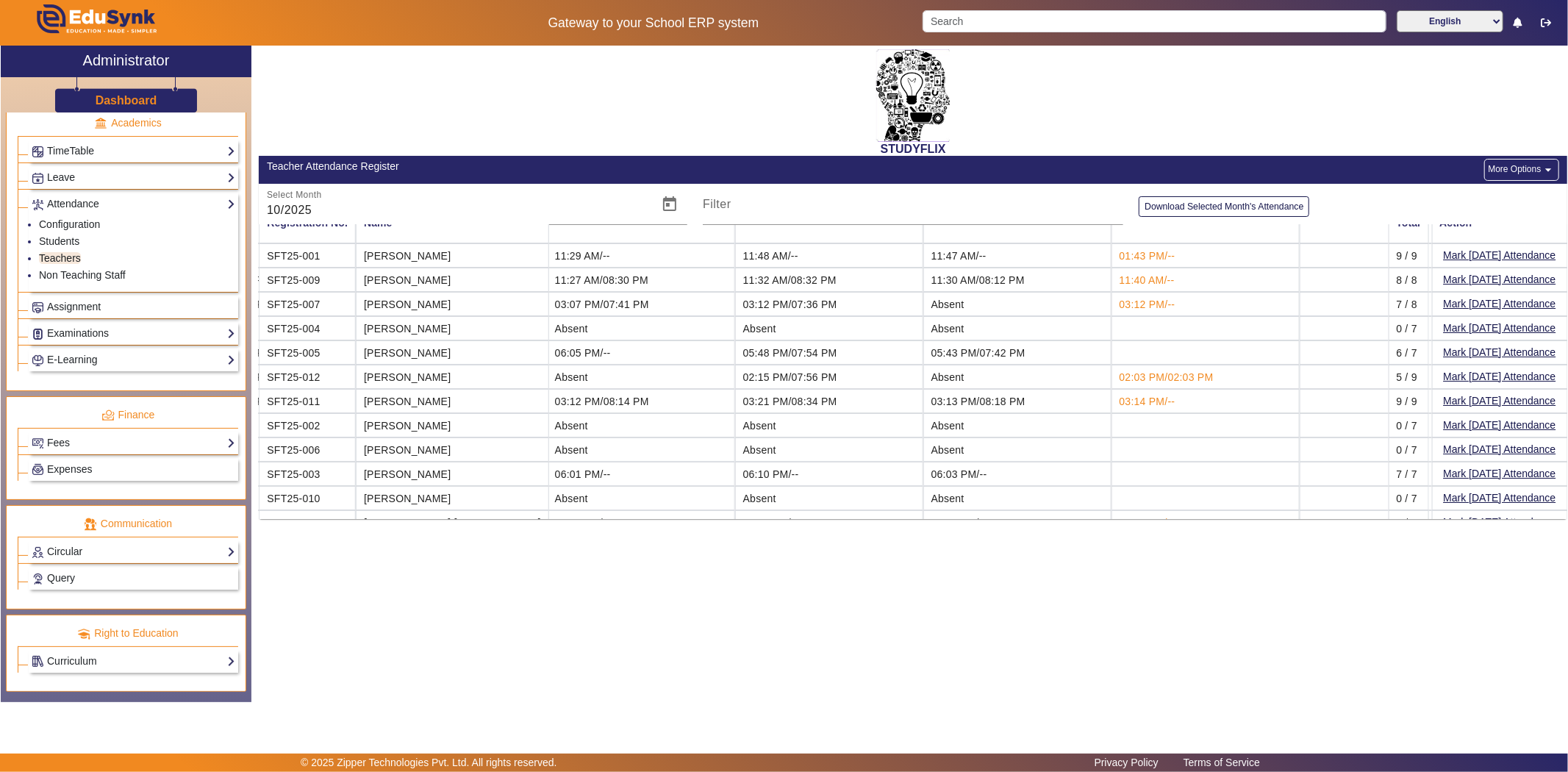
scroll to position [0, 943]
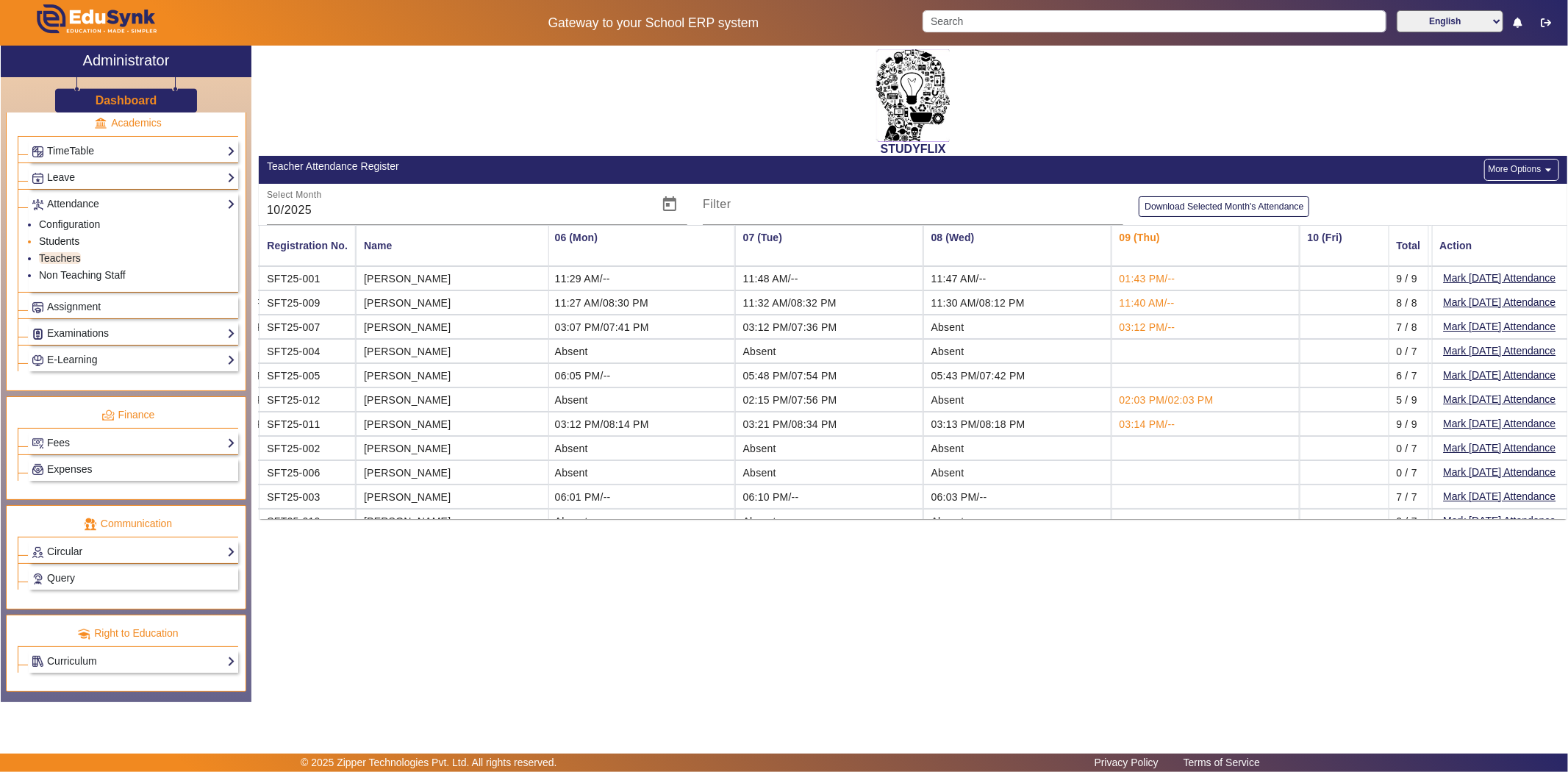
click at [56, 236] on link "Students" at bounding box center [59, 241] width 40 height 12
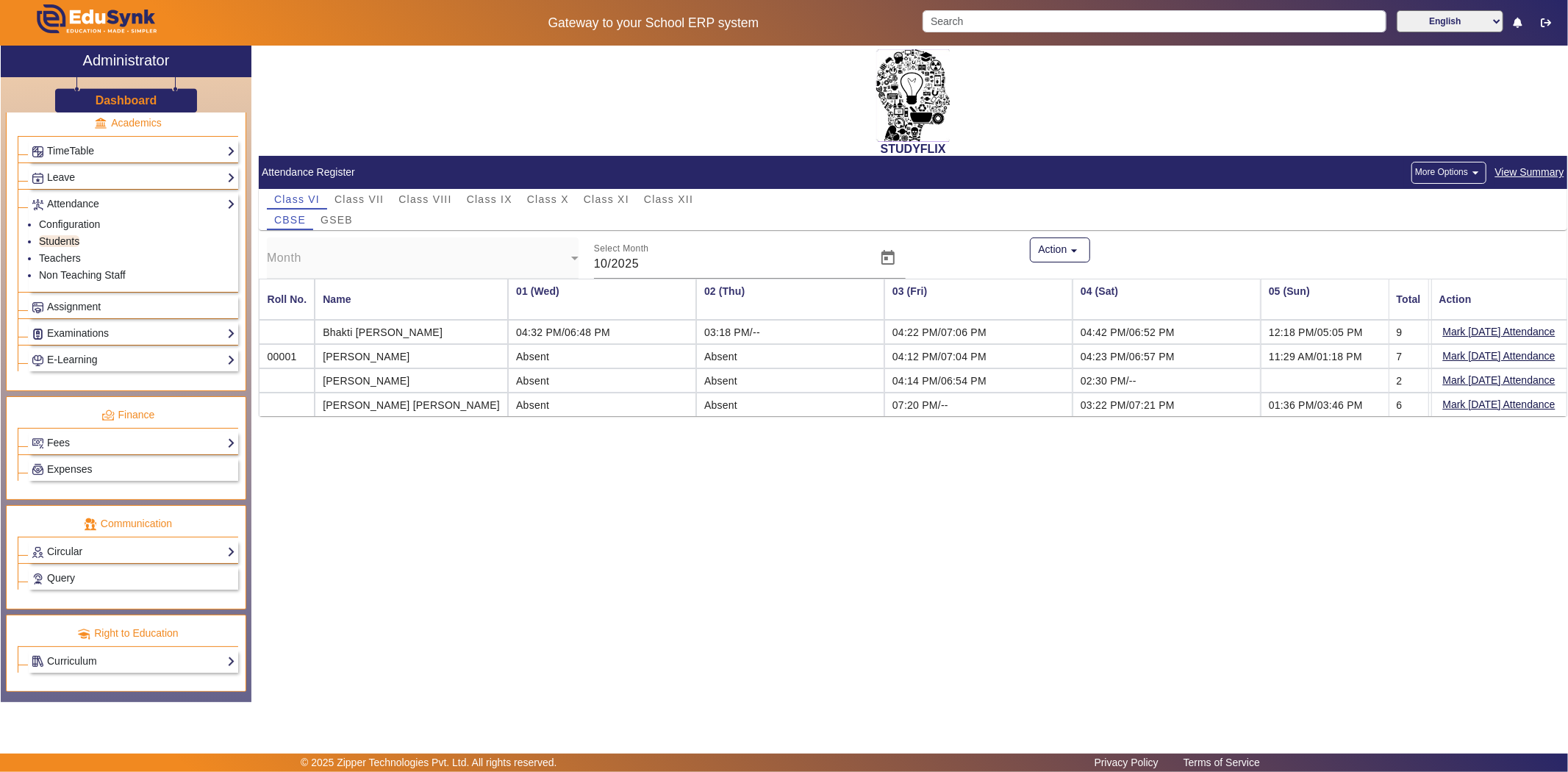
scroll to position [0, 405]
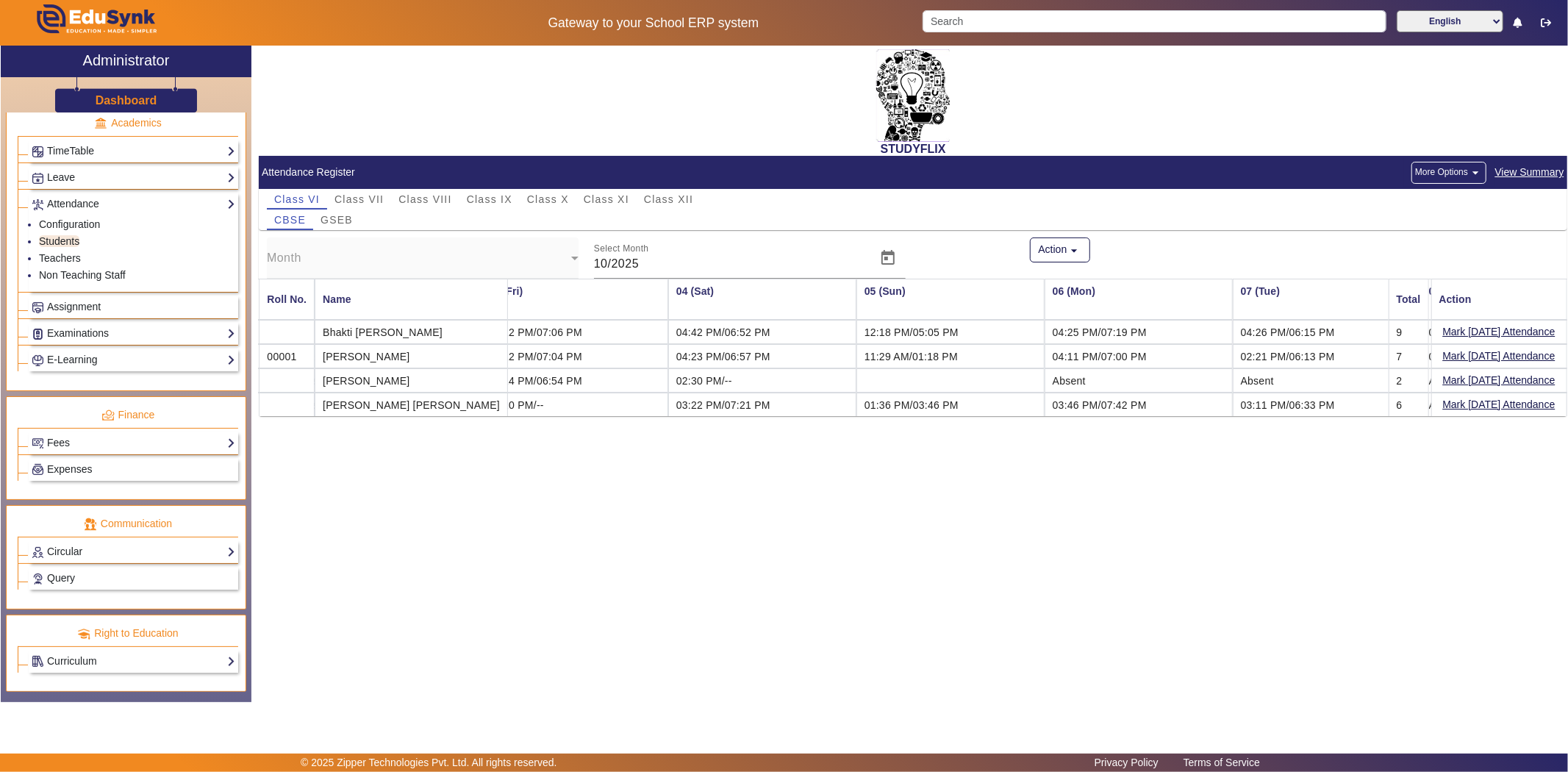
click at [1533, 173] on span "View Summary" at bounding box center [1530, 172] width 71 height 17
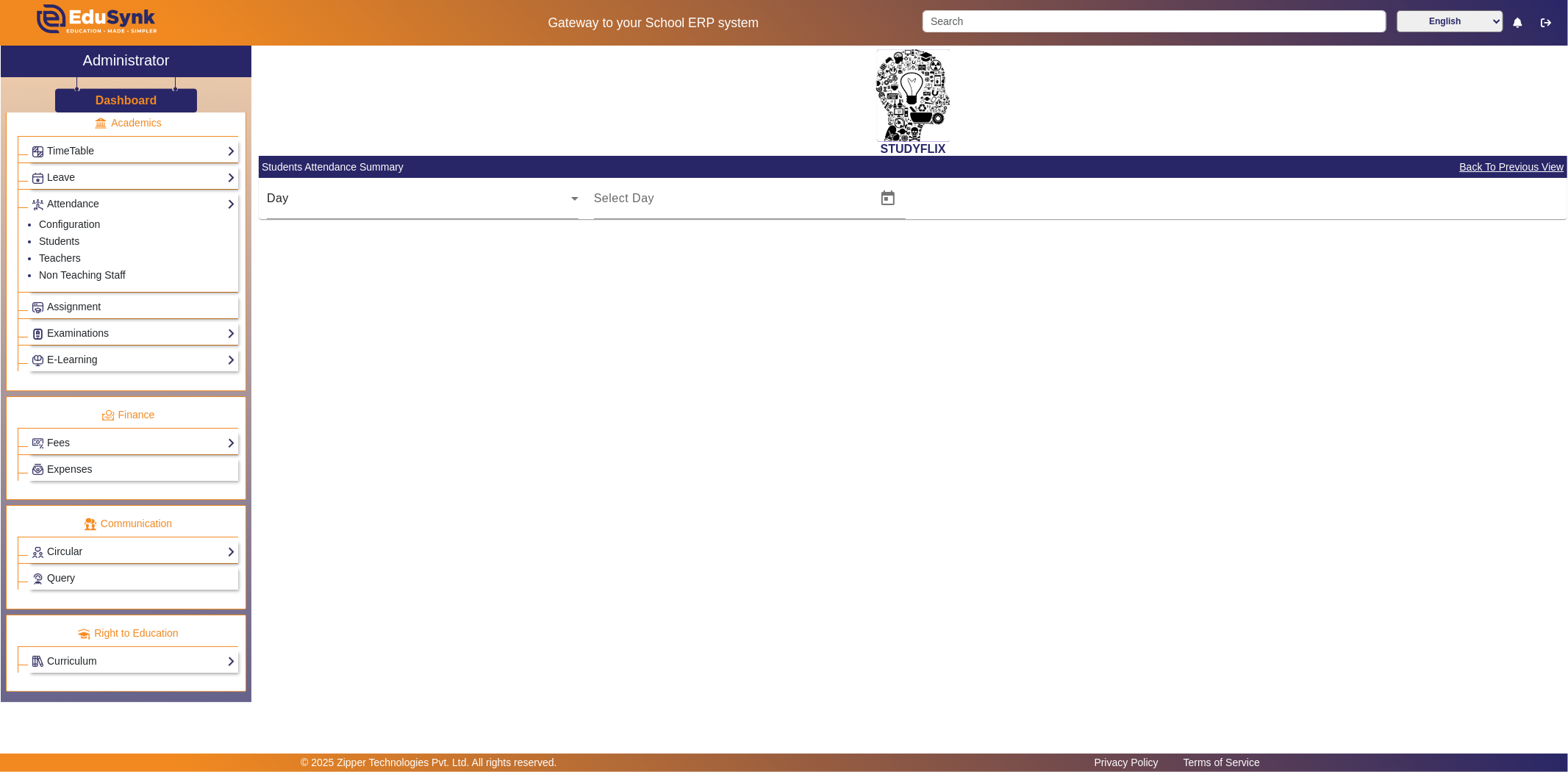
type input "[DATE]"
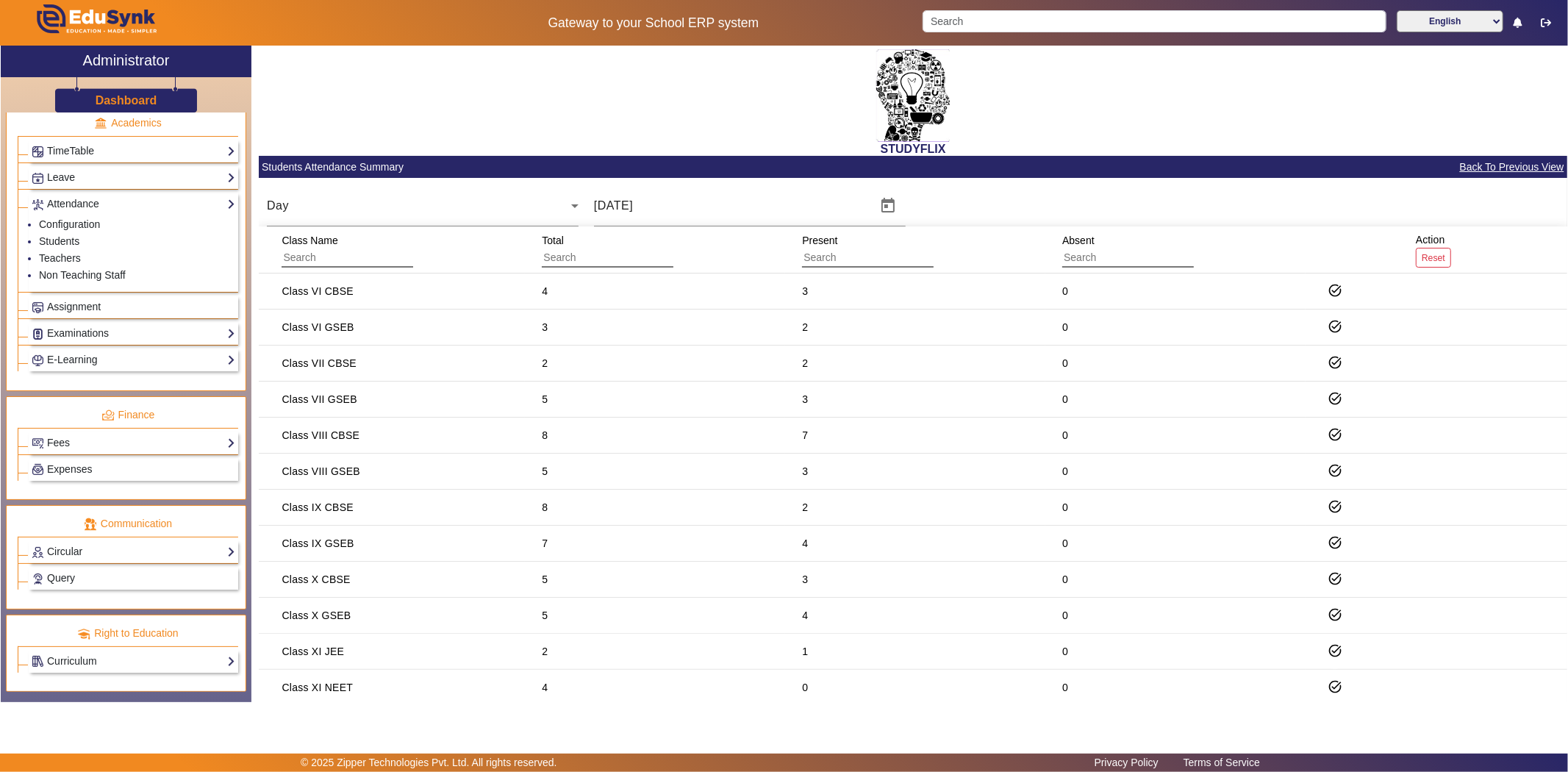
click at [1529, 163] on span "Back To Previous View" at bounding box center [1512, 166] width 106 height 17
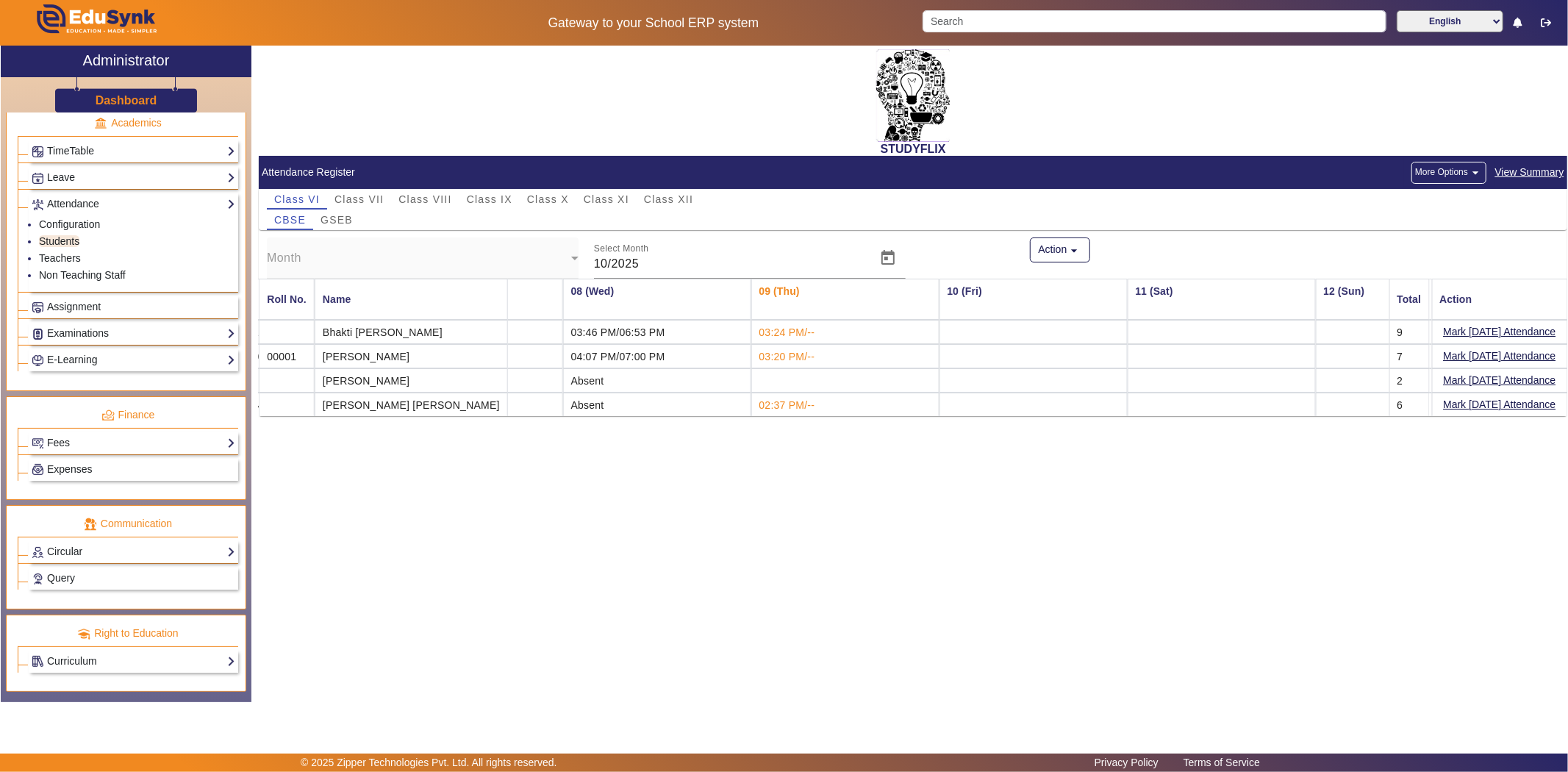
scroll to position [0, 1294]
click at [349, 223] on span "GSEB" at bounding box center [337, 220] width 32 height 10
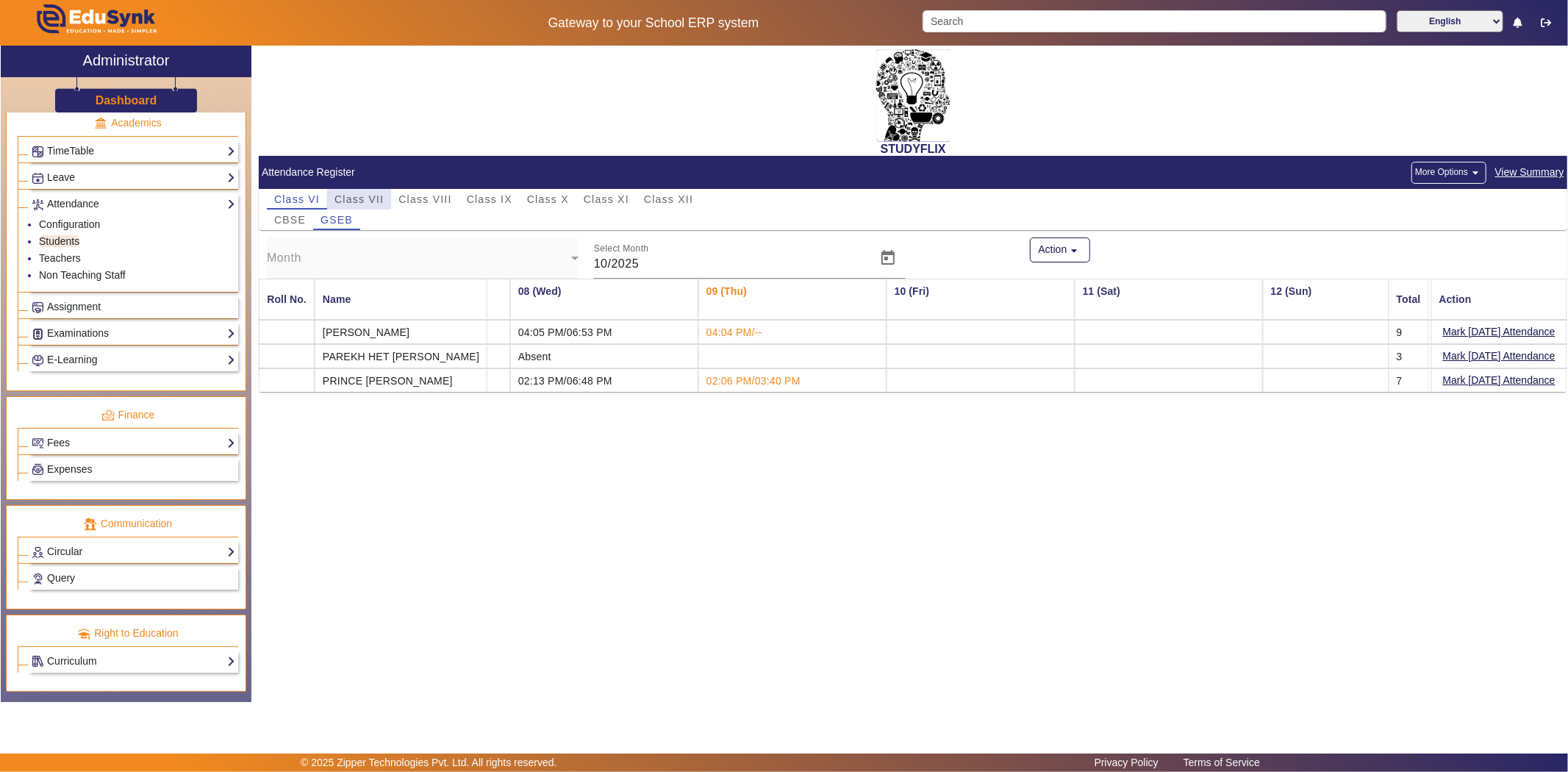
click at [373, 202] on span "Class VII" at bounding box center [359, 199] width 49 height 10
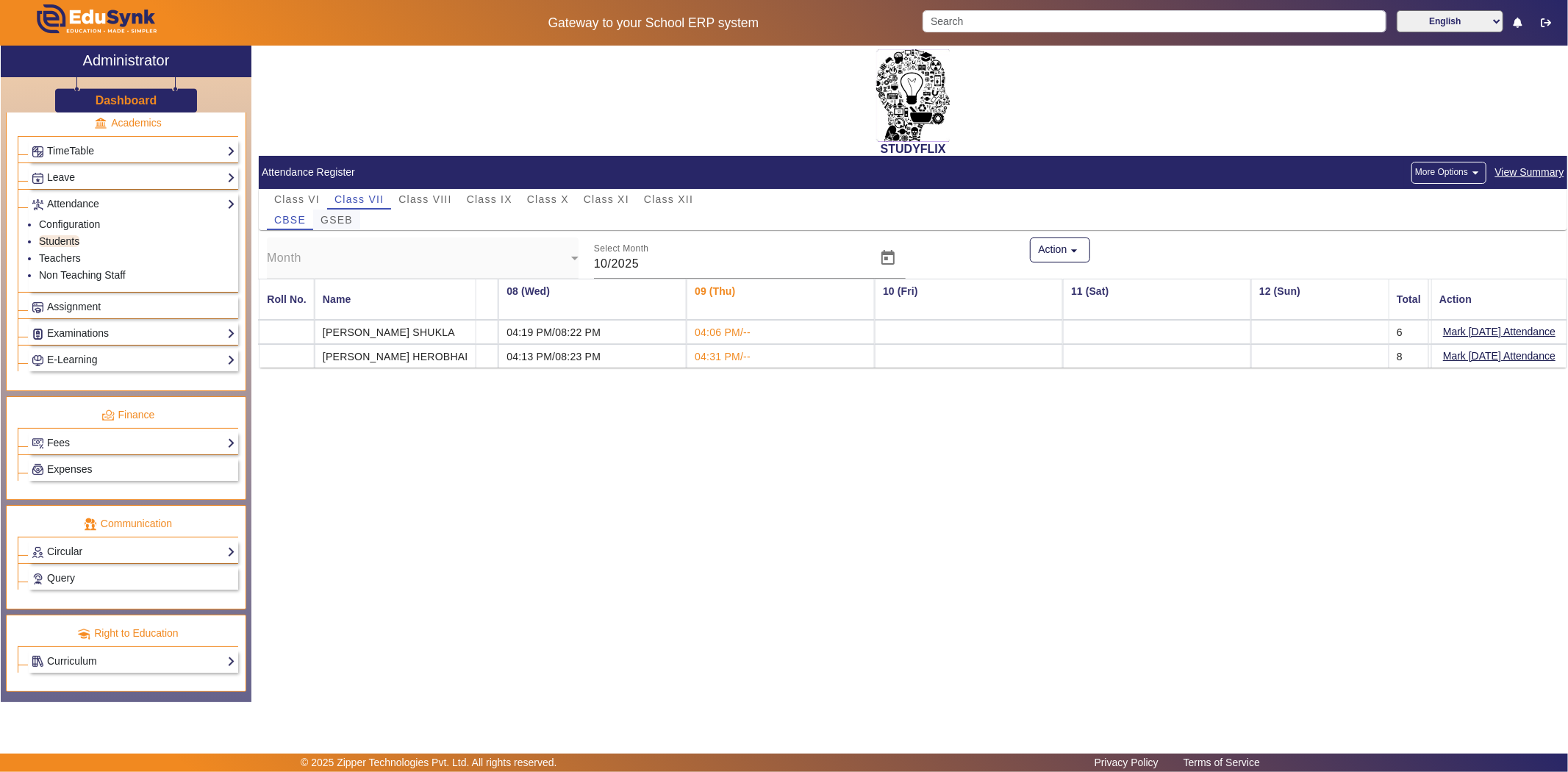
click at [345, 221] on span "GSEB" at bounding box center [337, 220] width 32 height 10
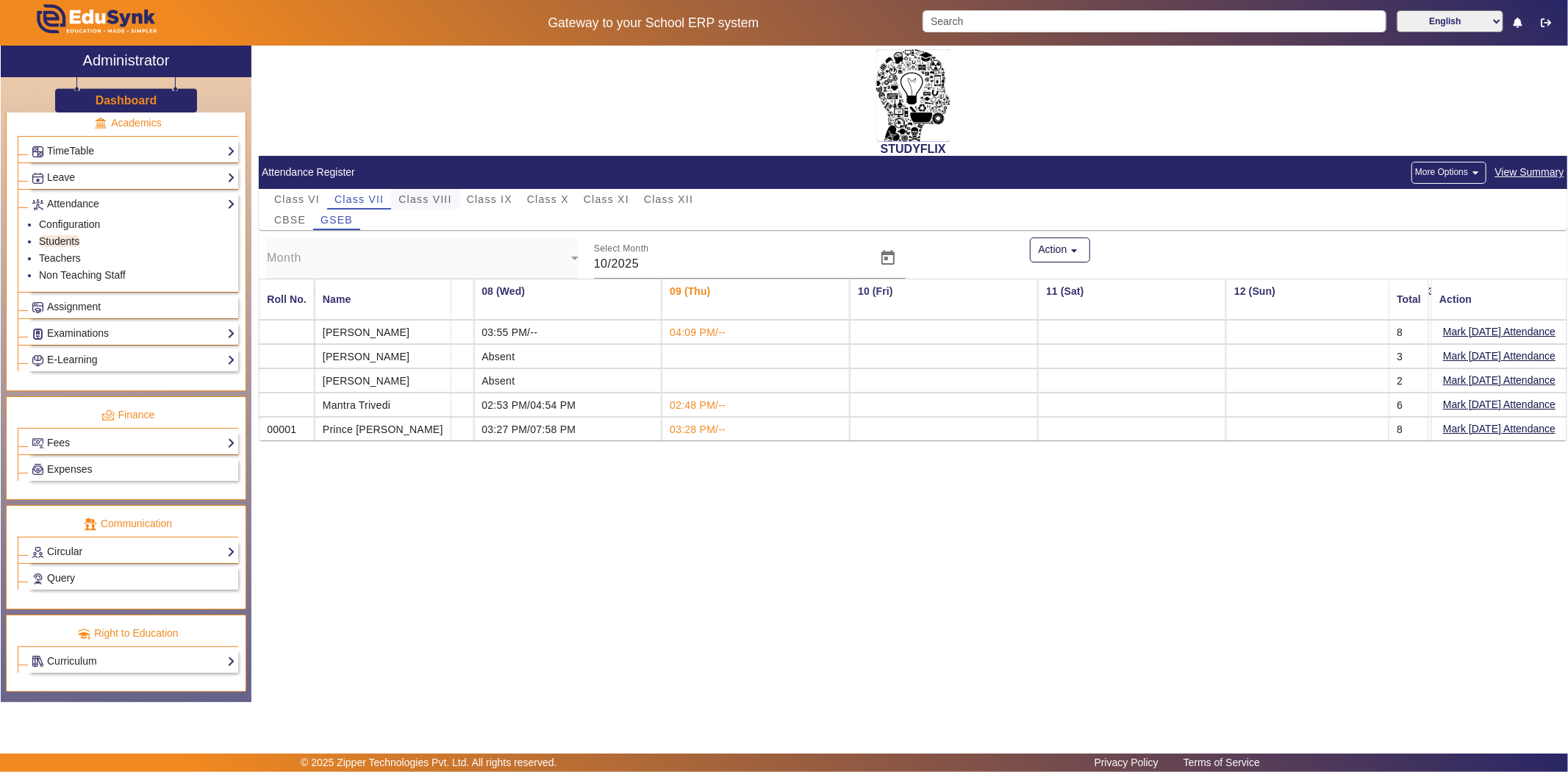
click at [402, 199] on span "Class VIII" at bounding box center [425, 199] width 53 height 10
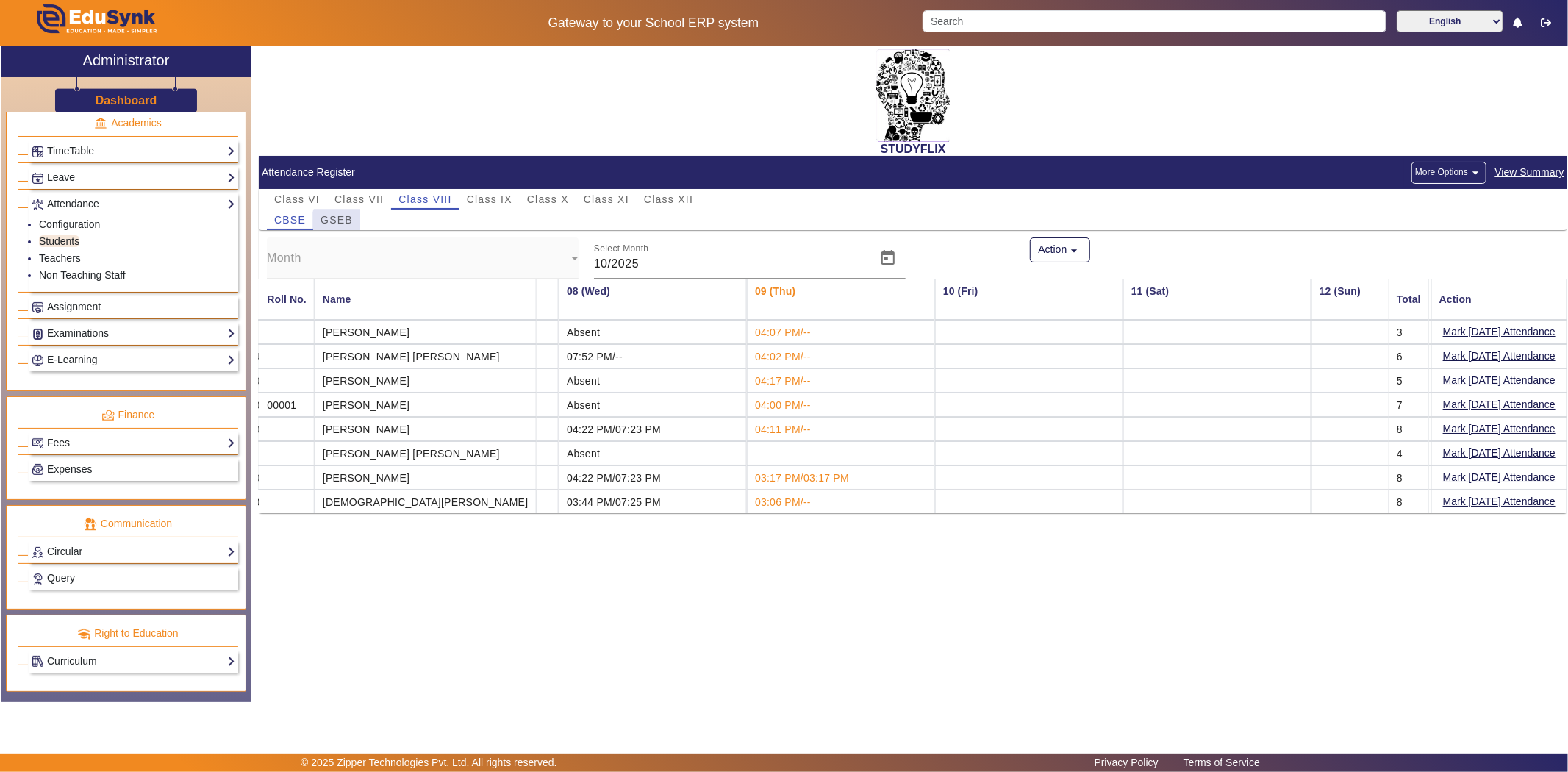
click at [341, 222] on span "GSEB" at bounding box center [337, 220] width 32 height 10
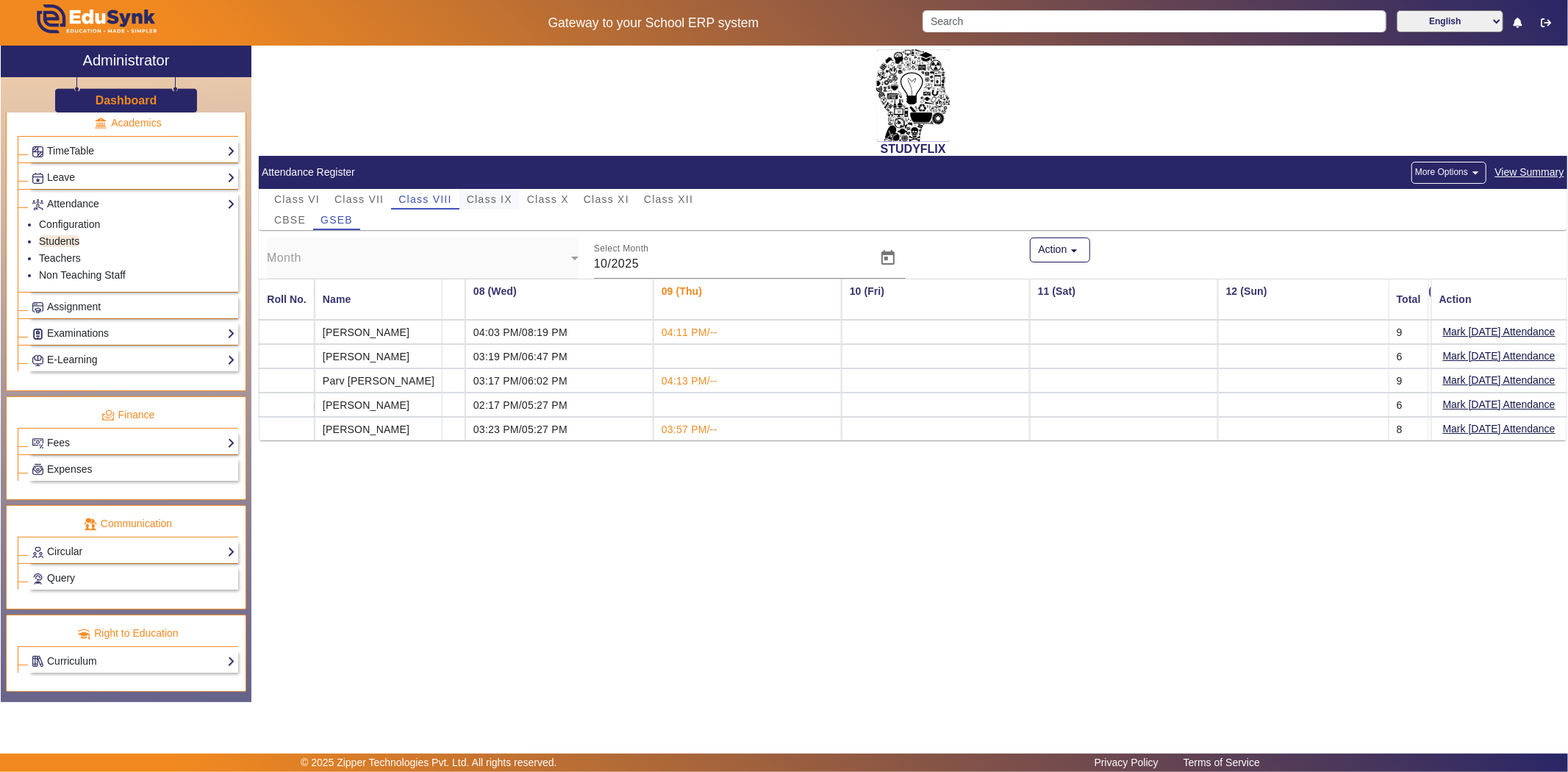
click at [477, 194] on span "Class IX" at bounding box center [489, 199] width 45 height 10
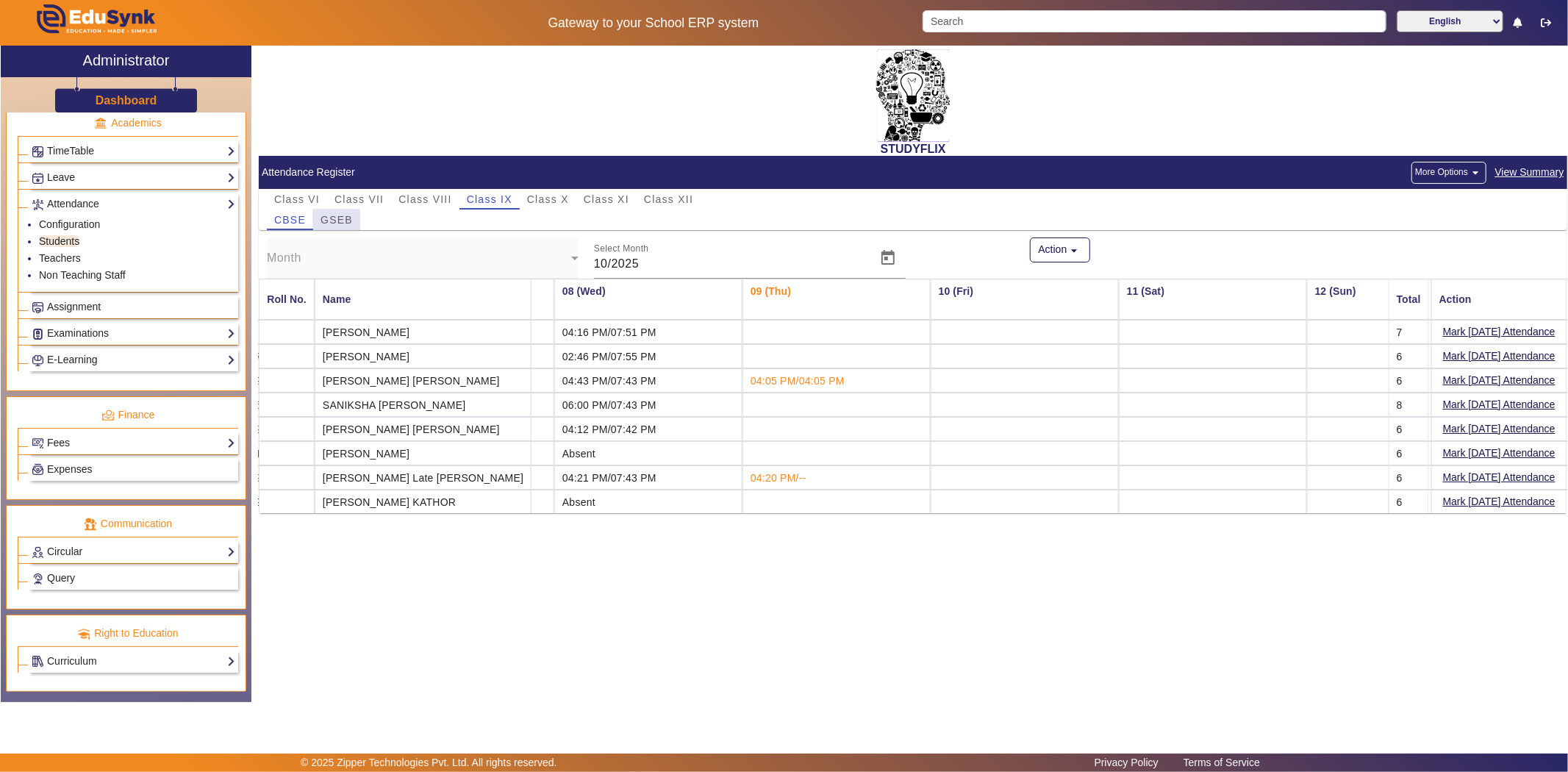
click at [319, 219] on div "GSEB" at bounding box center [337, 220] width 47 height 21
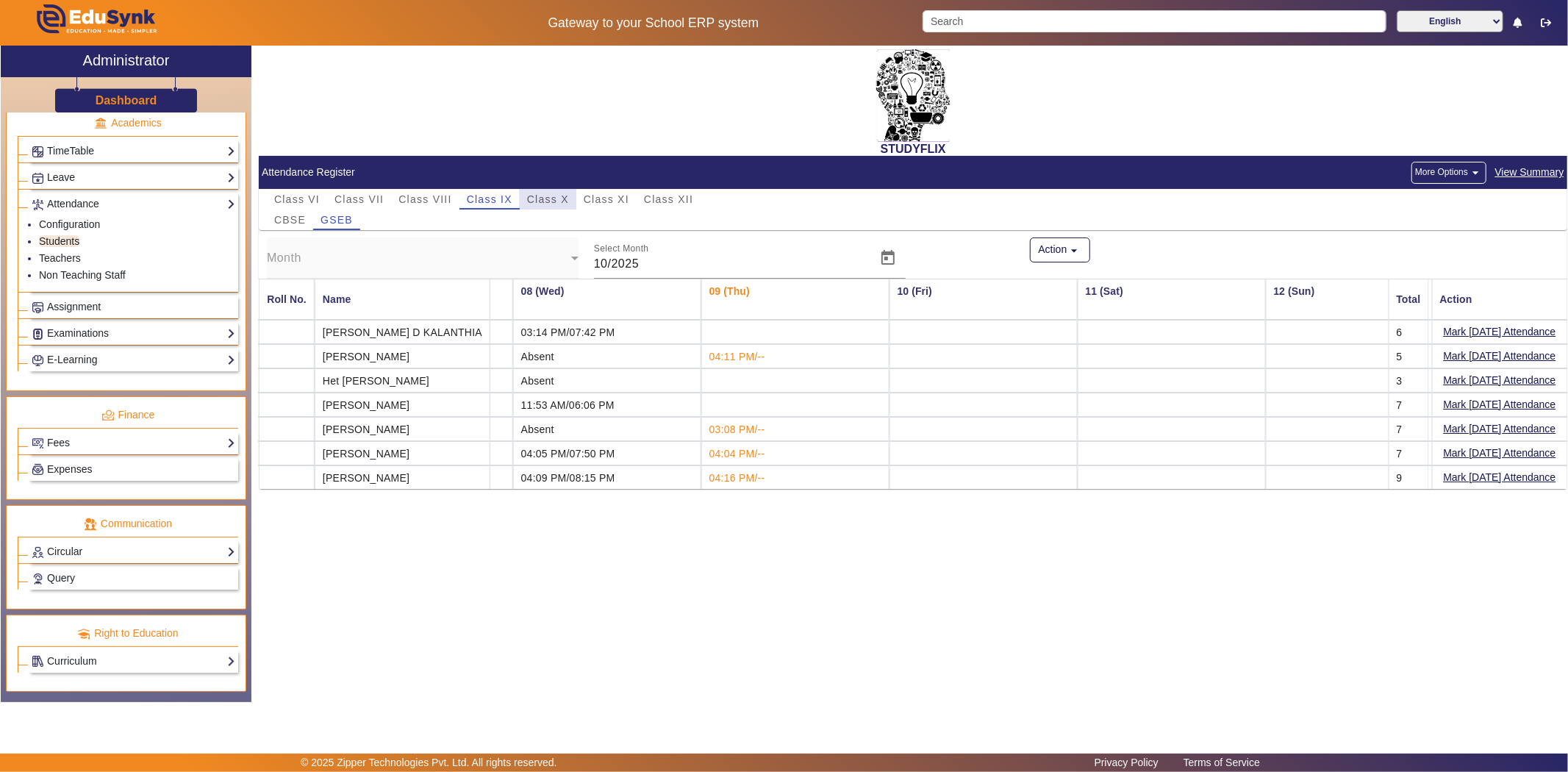
click at [536, 194] on span "Class X" at bounding box center [547, 199] width 42 height 10
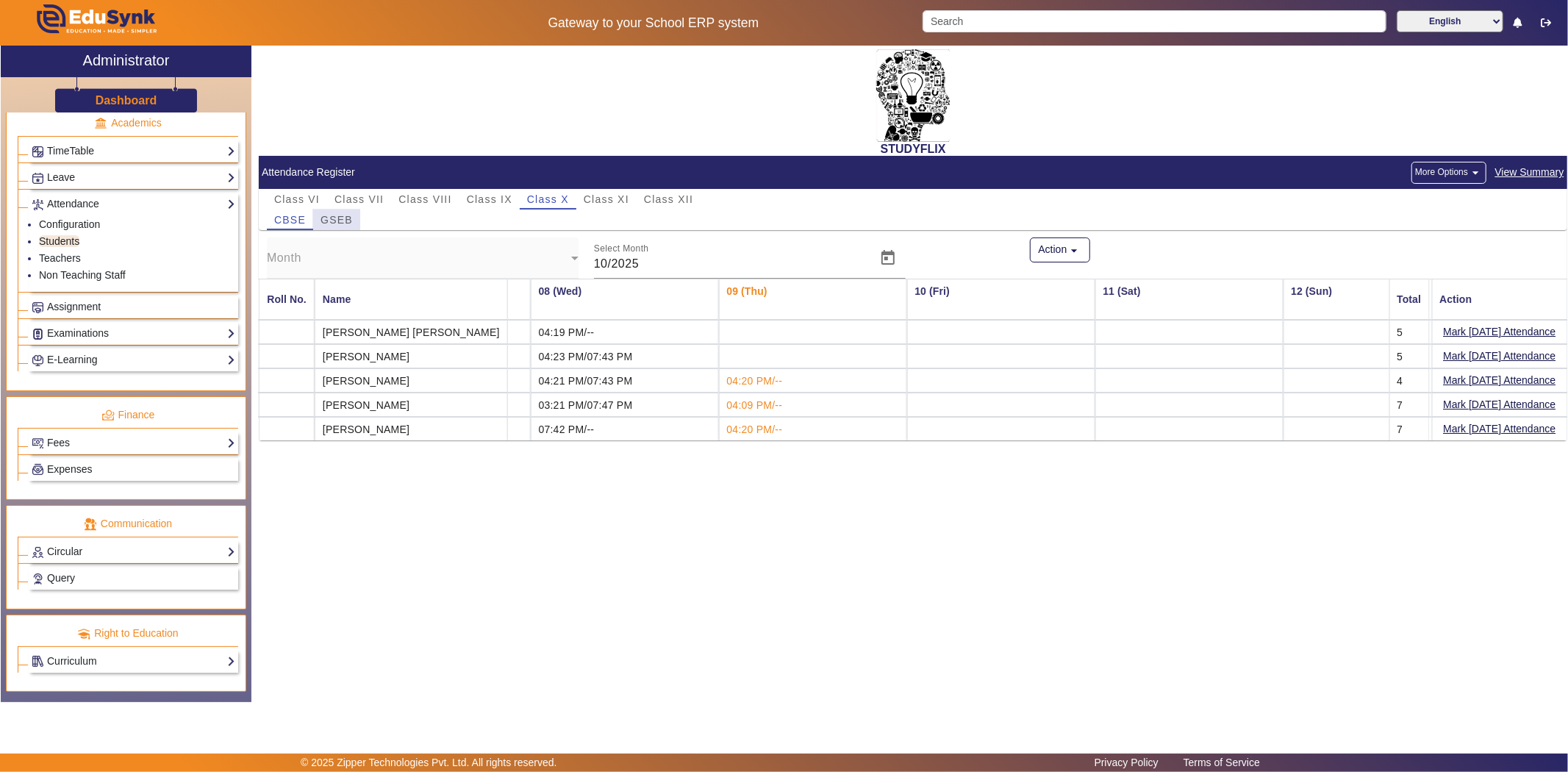
click at [334, 219] on span "GSEB" at bounding box center [337, 220] width 32 height 10
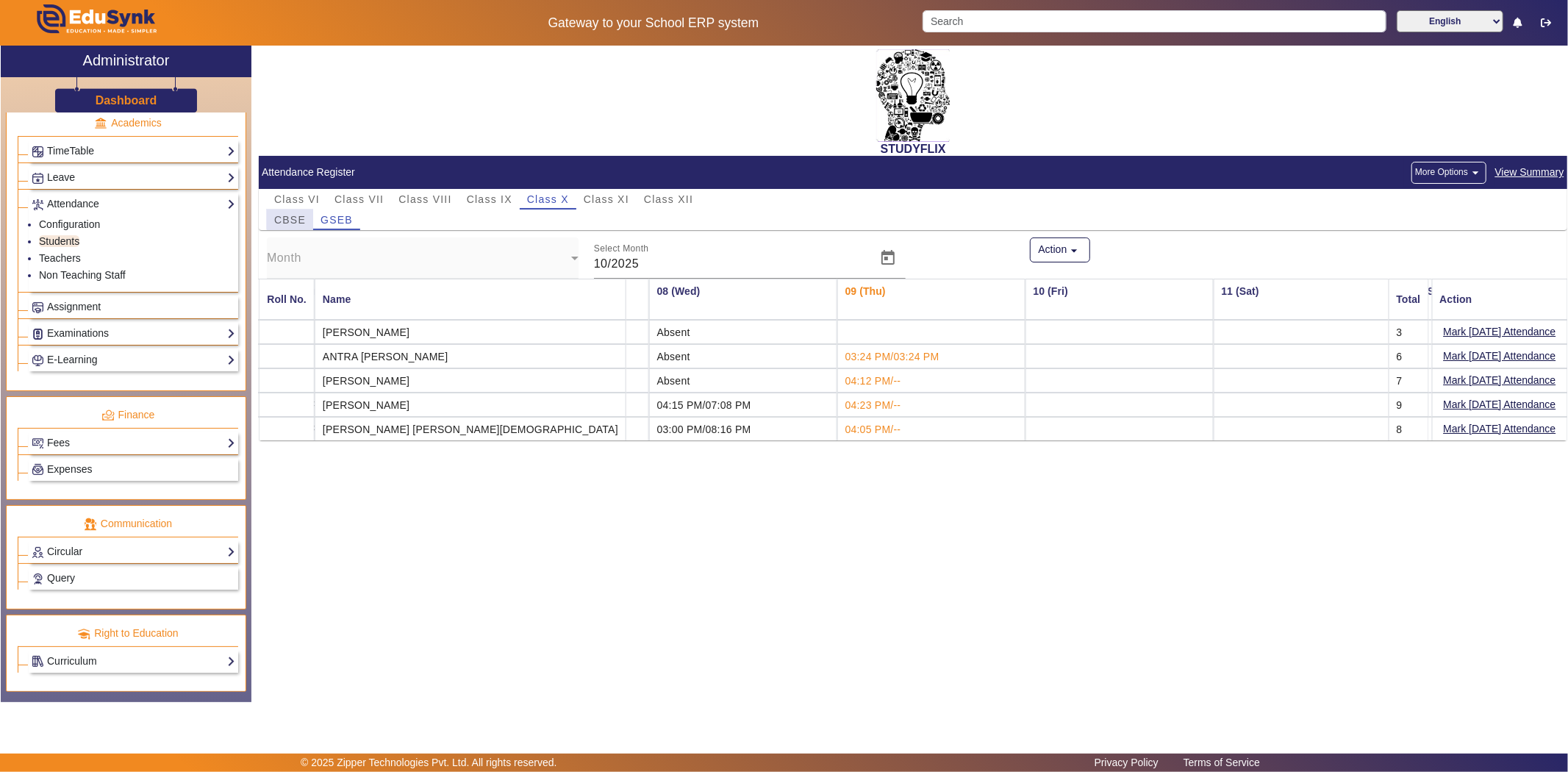
click at [309, 216] on div "CBSE" at bounding box center [289, 220] width 46 height 21
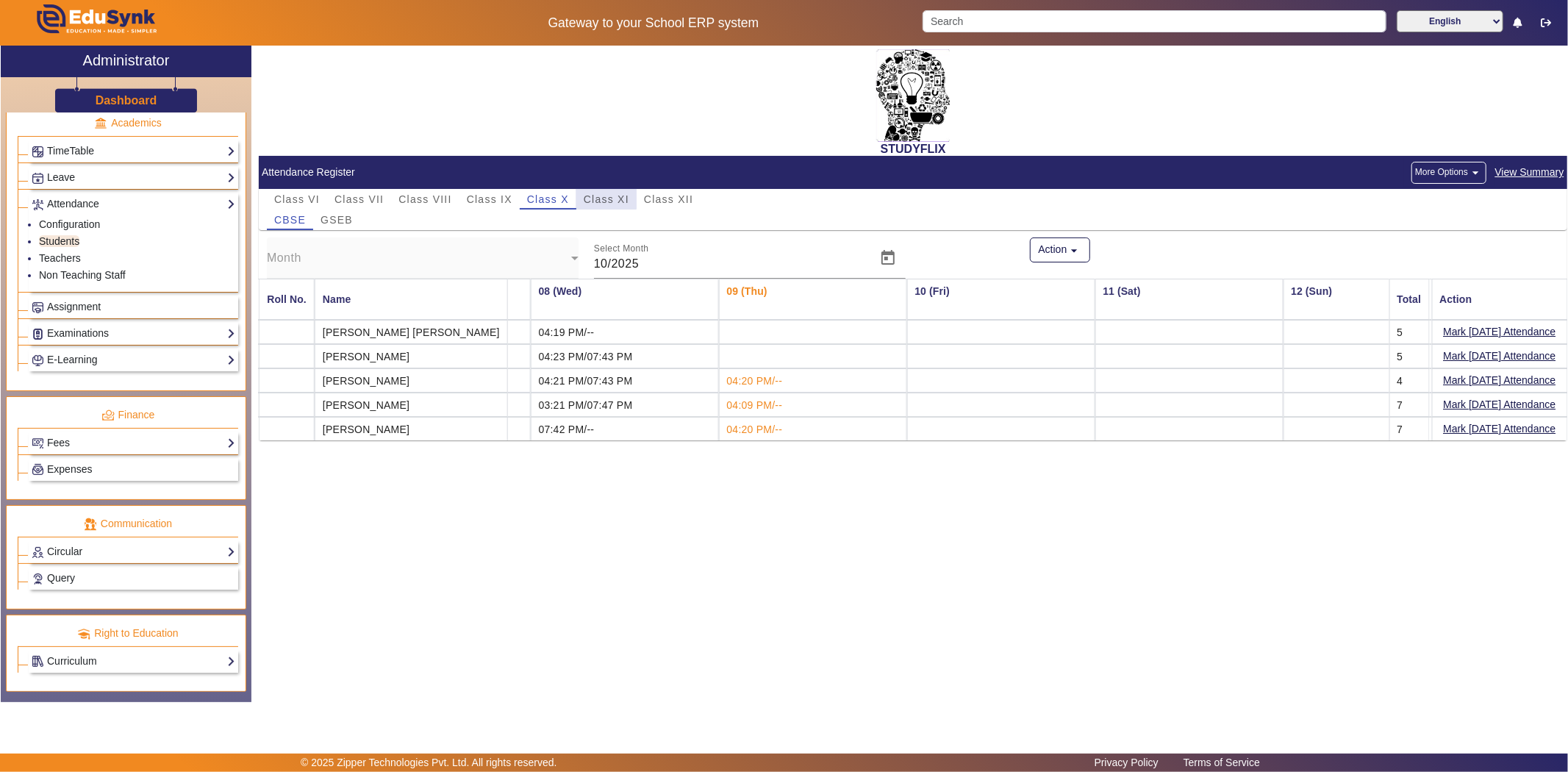
click at [603, 195] on span "Class XI" at bounding box center [606, 199] width 45 height 10
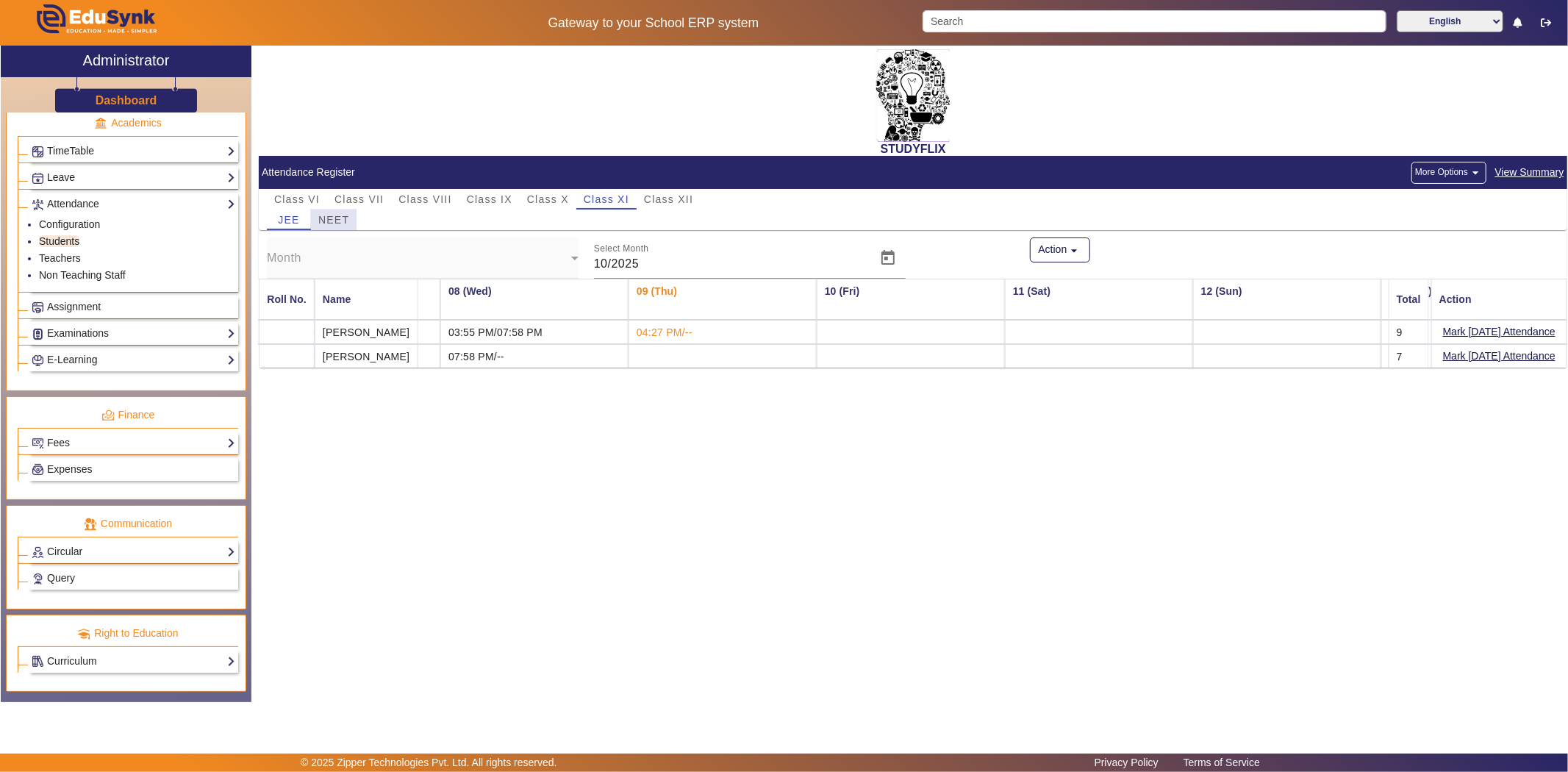
click at [326, 225] on span "NEET" at bounding box center [333, 220] width 31 height 10
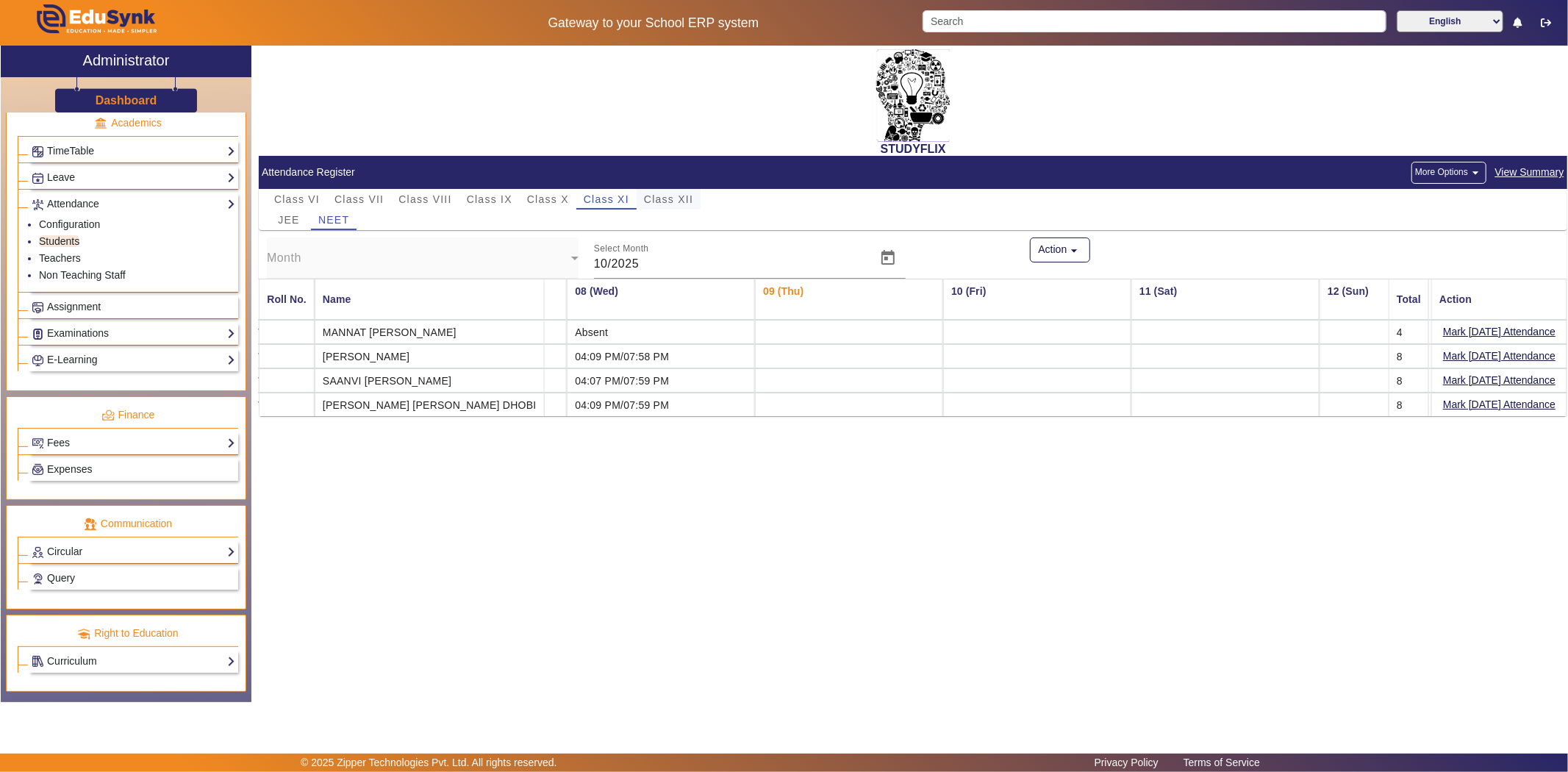
click at [674, 202] on span "Class XII" at bounding box center [668, 199] width 49 height 10
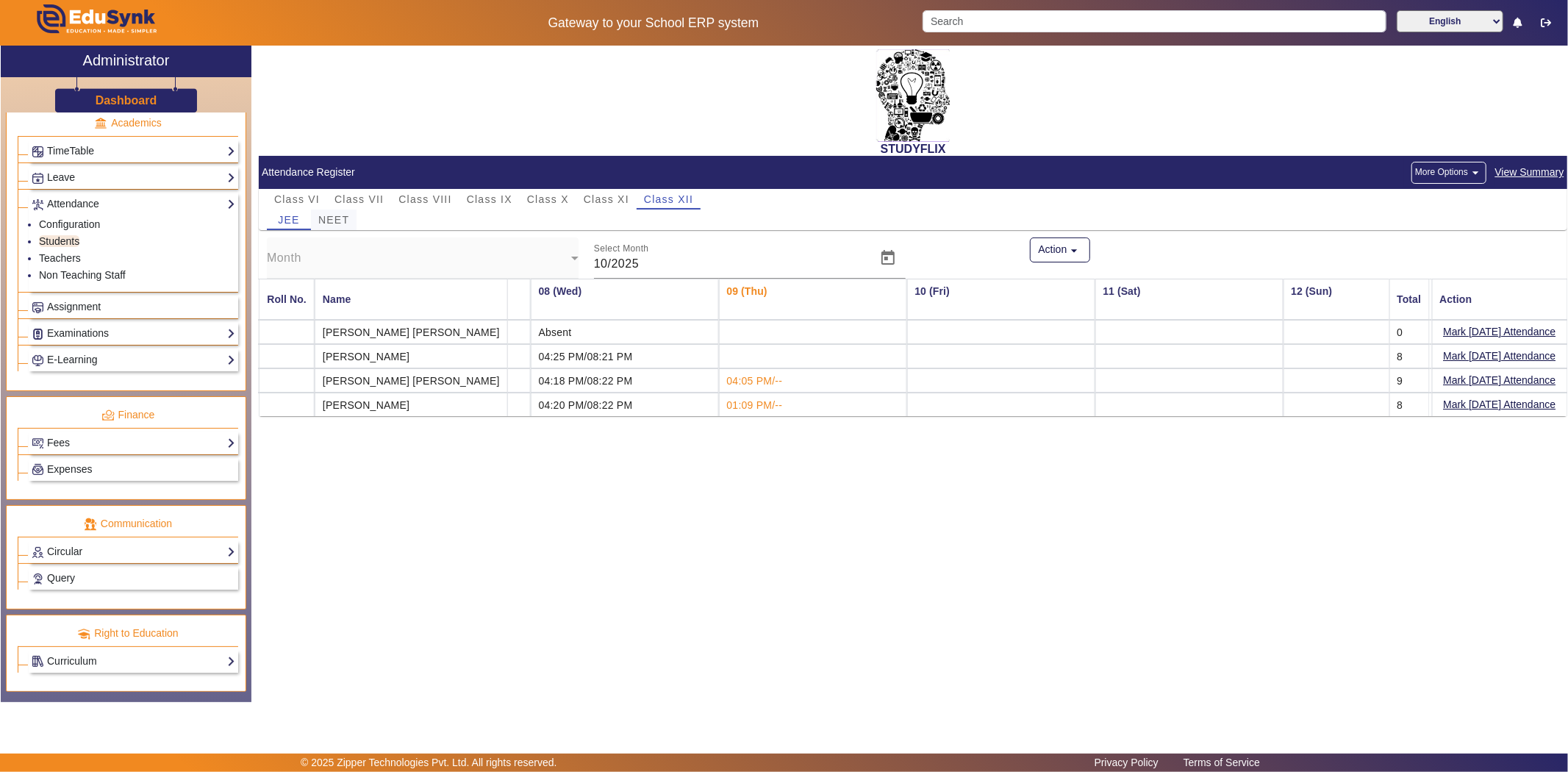
click at [340, 218] on span "NEET" at bounding box center [333, 220] width 31 height 10
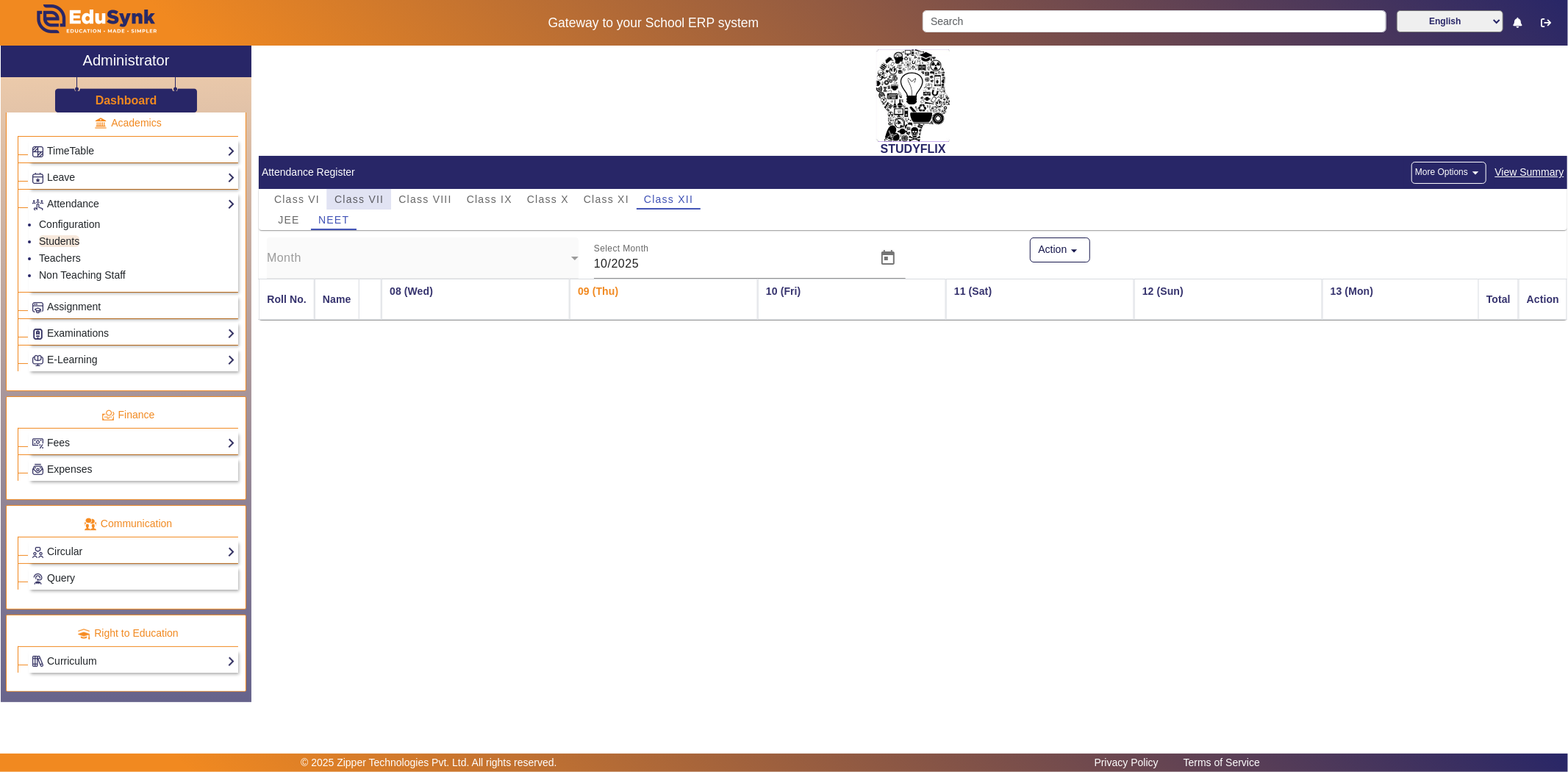
click at [355, 199] on span "Class VII" at bounding box center [359, 199] width 49 height 10
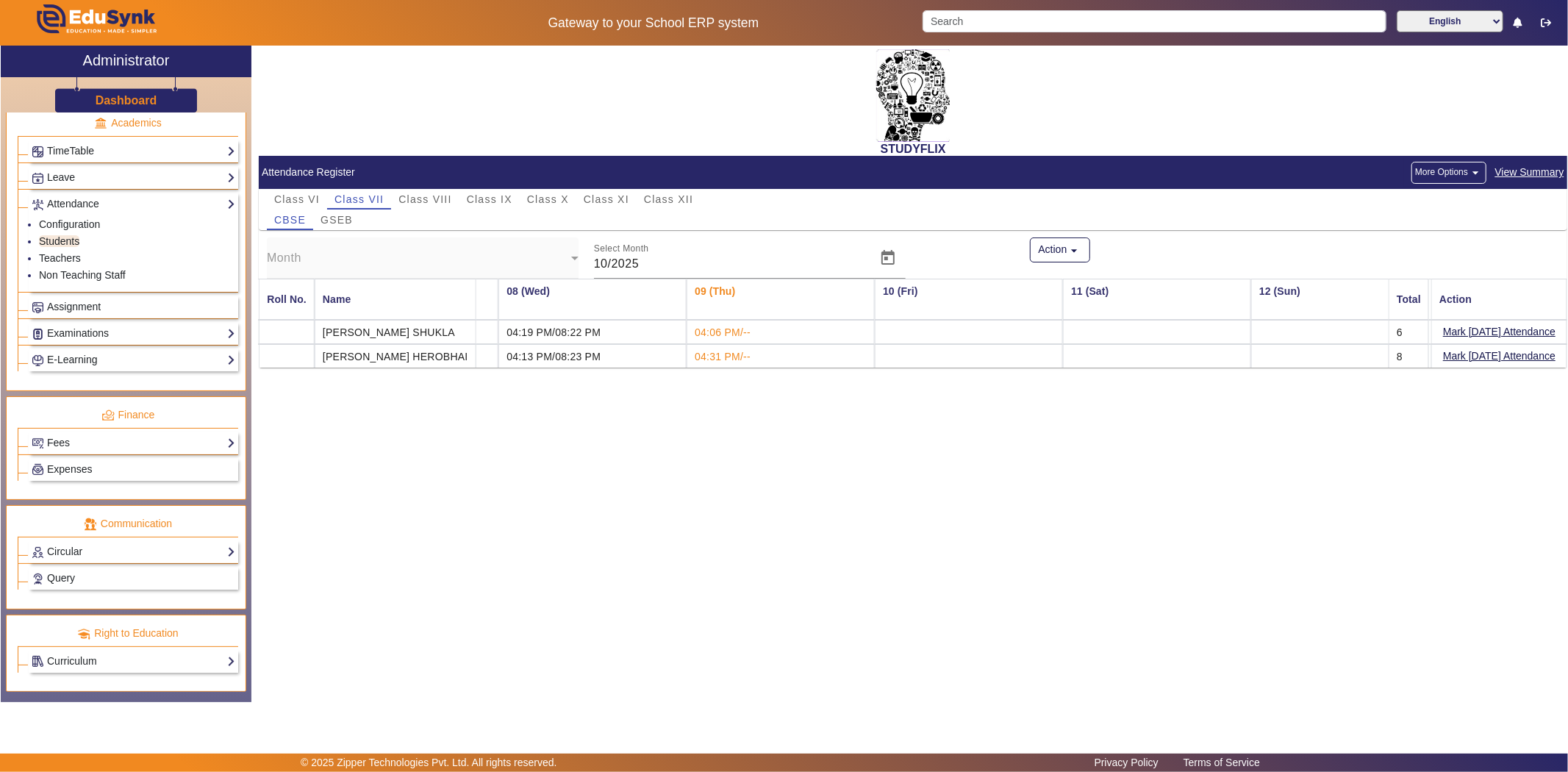
click at [1238, 537] on div "STUDYFLIX Attendance Register More Options arrow_drop_down View Summary Class V…" at bounding box center [909, 365] width 1316 height 641
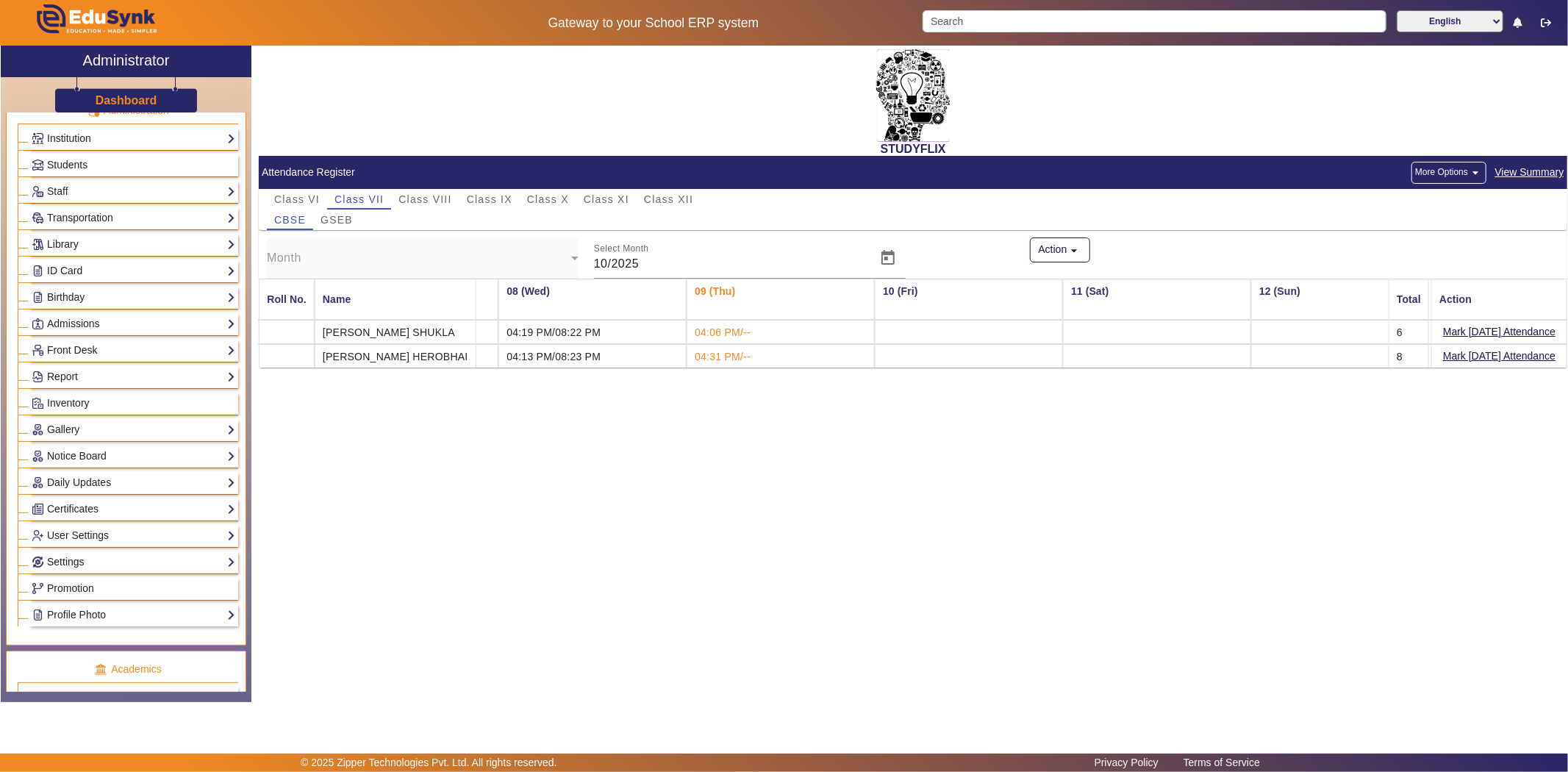
scroll to position [30, 0]
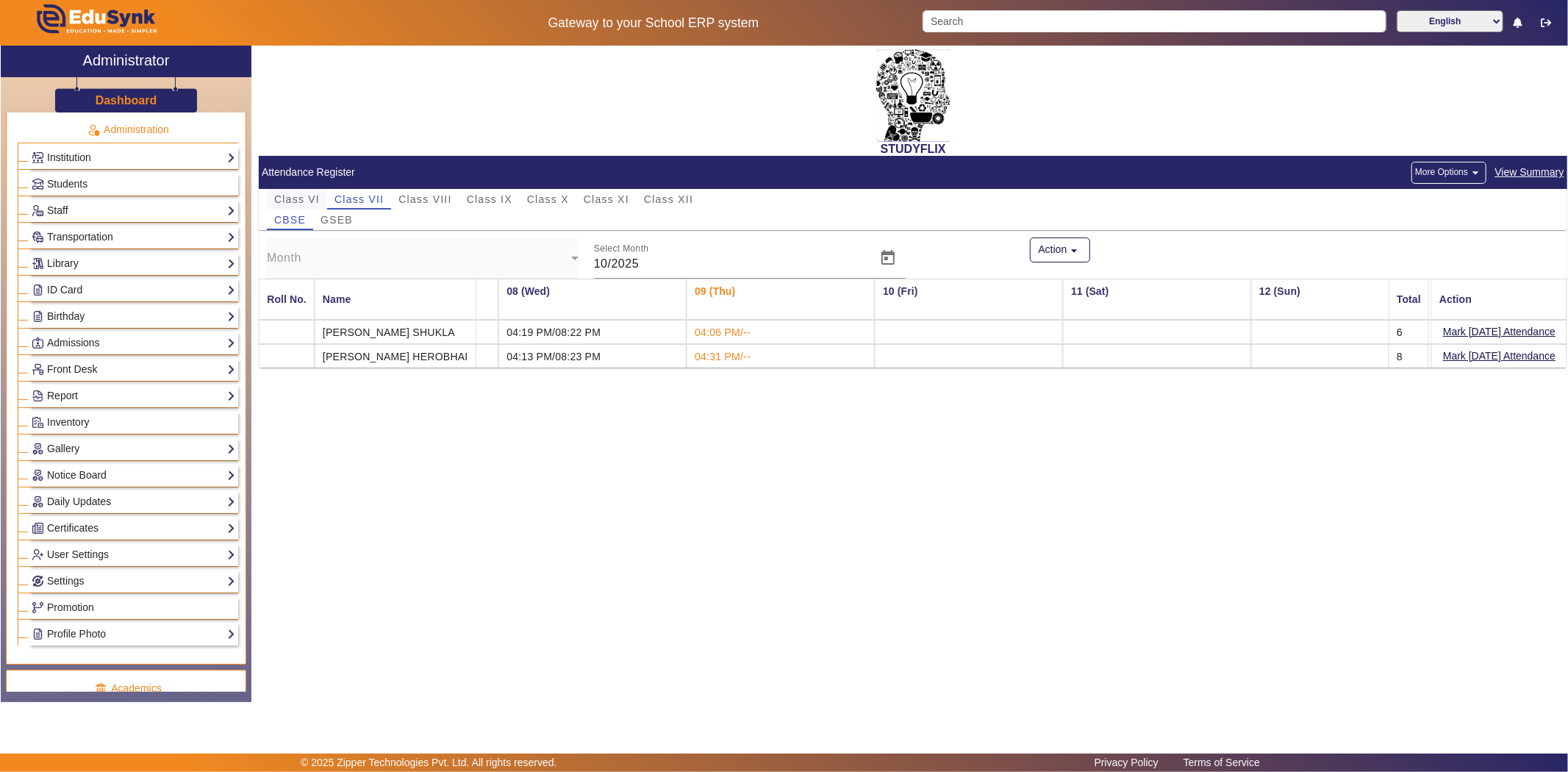
click at [306, 196] on span "Class VI" at bounding box center [297, 199] width 45 height 10
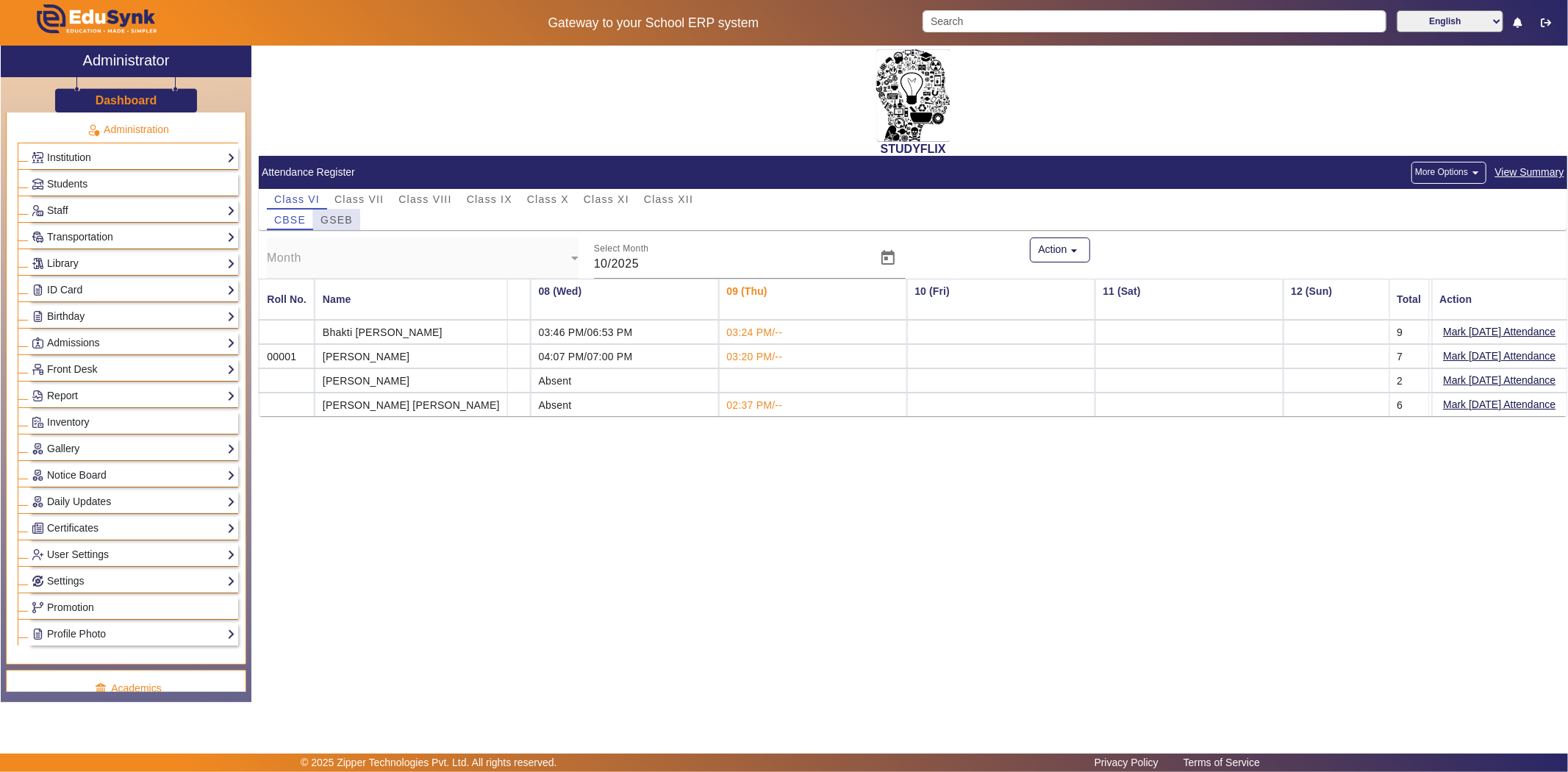
click at [343, 220] on span "GSEB" at bounding box center [337, 220] width 32 height 10
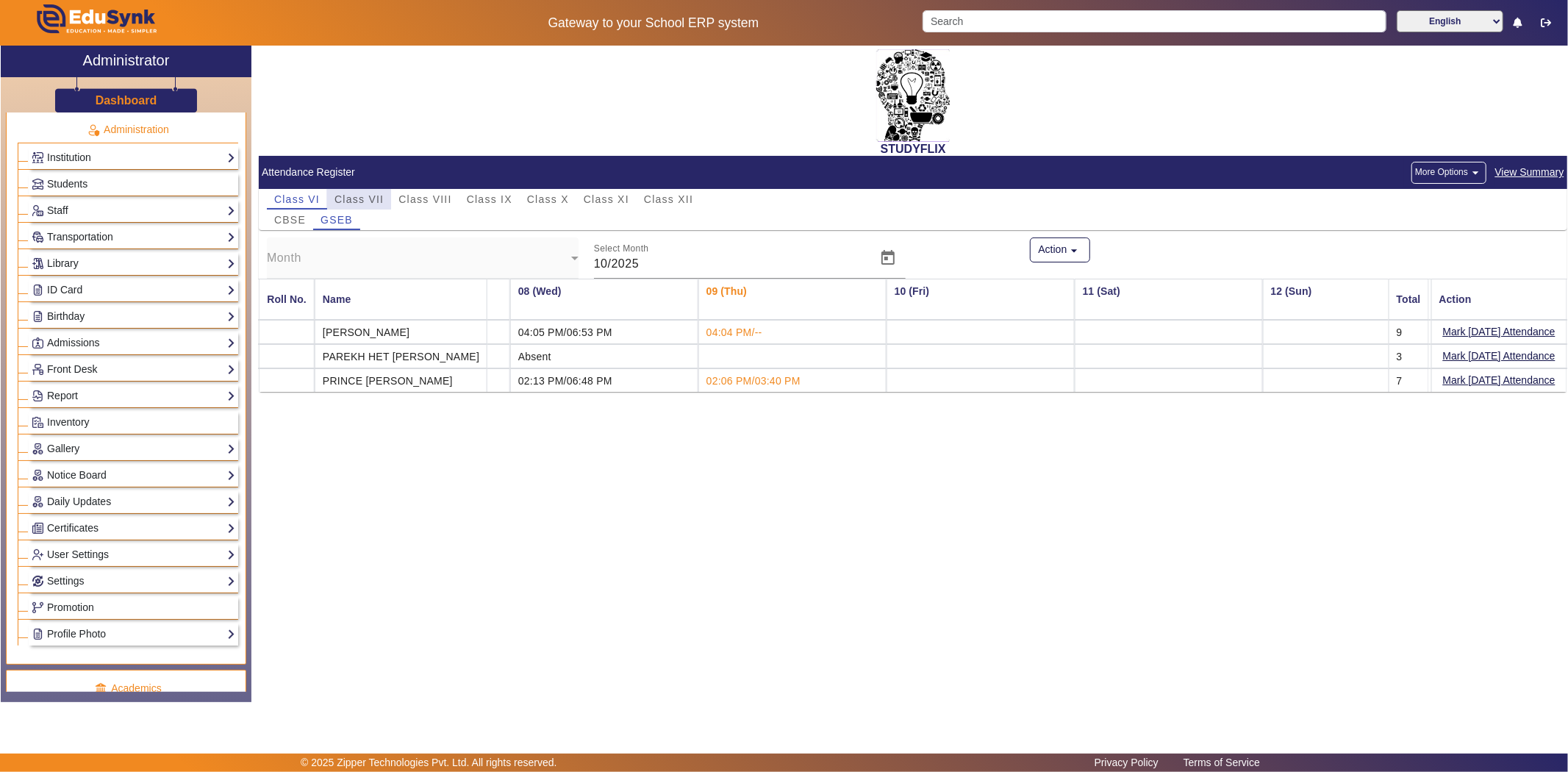
click at [366, 193] on span "Class VII" at bounding box center [359, 199] width 49 height 21
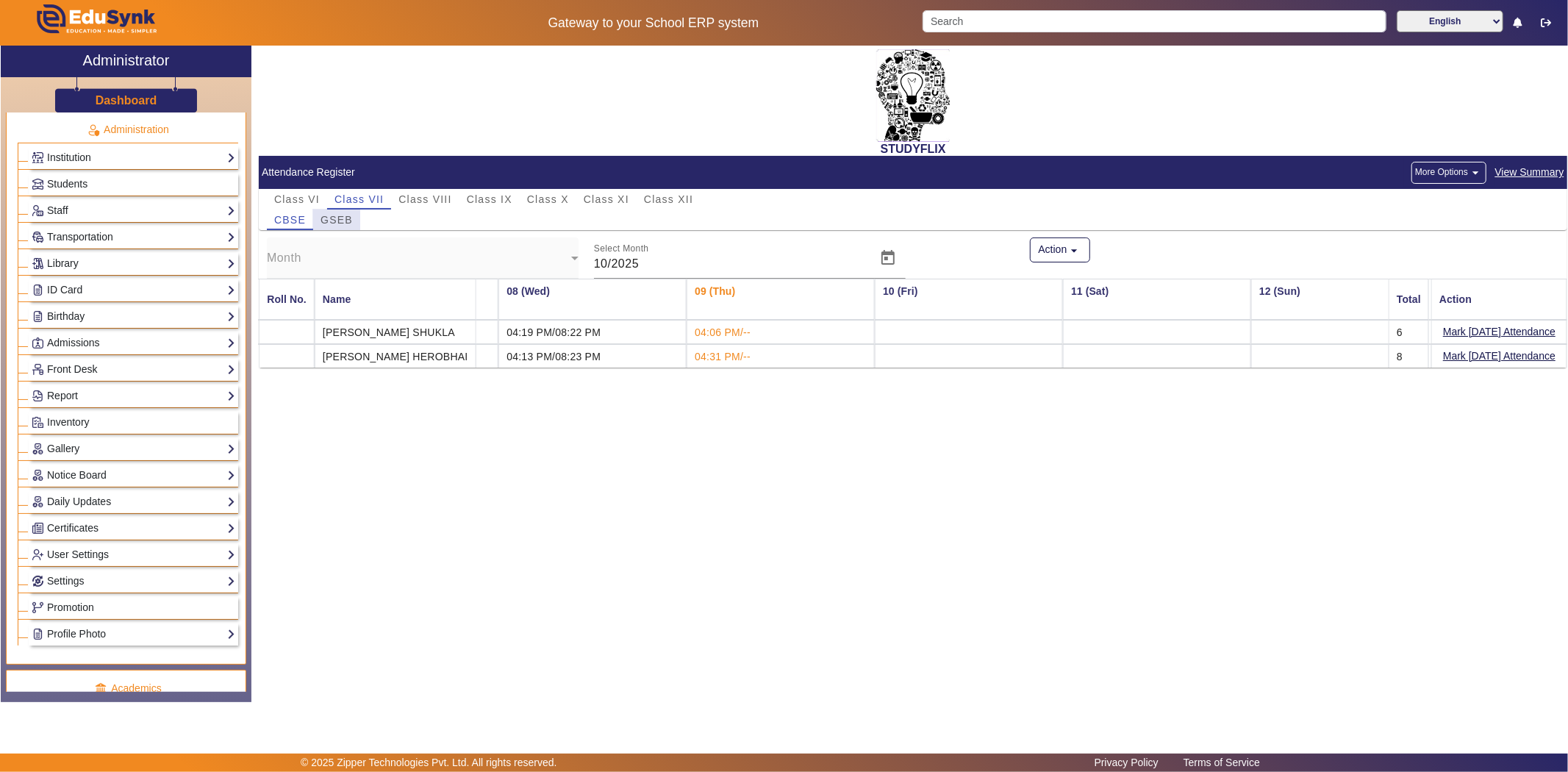
click at [340, 217] on span "GSEB" at bounding box center [337, 220] width 32 height 10
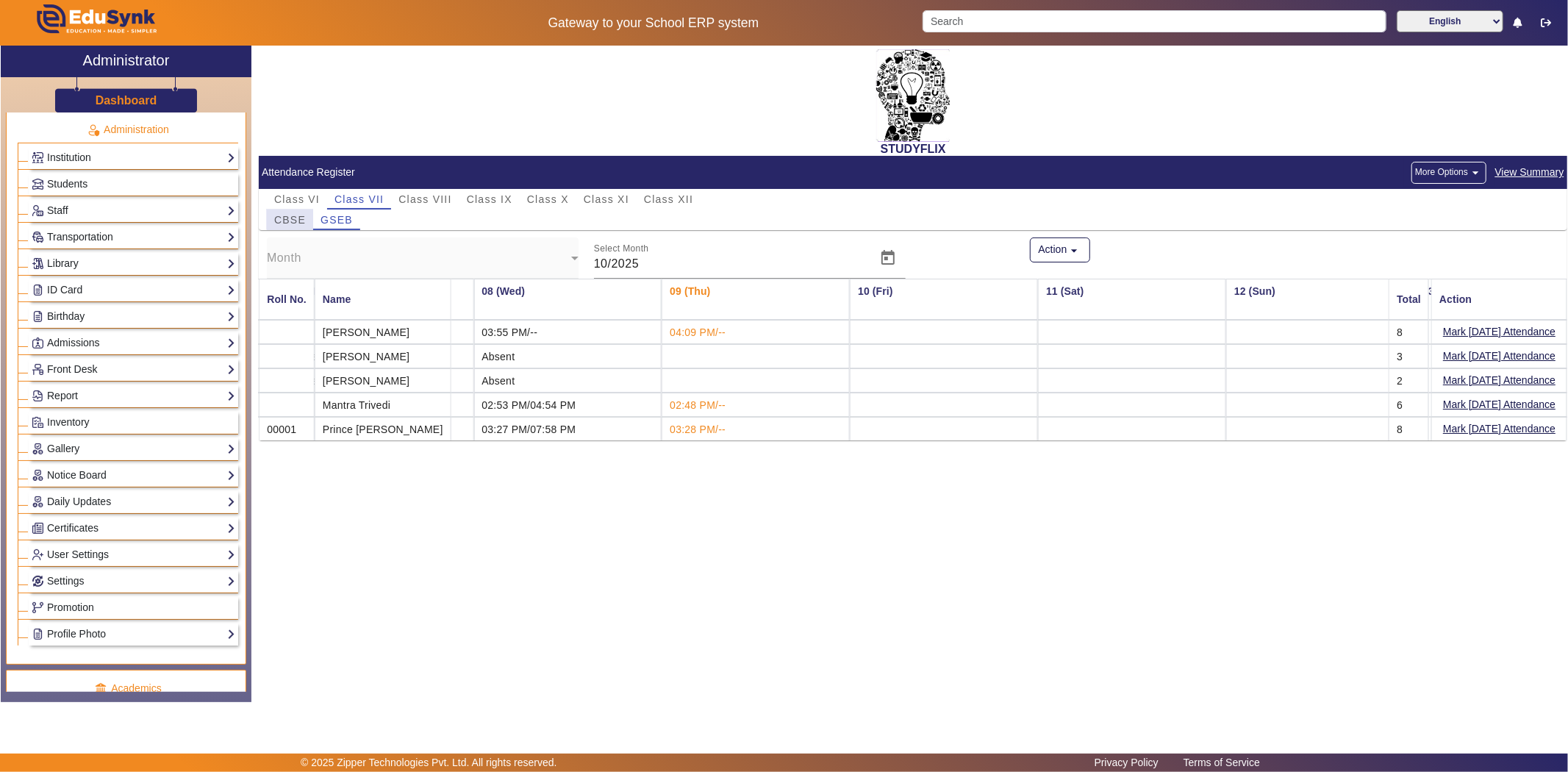
click at [309, 216] on div "CBSE" at bounding box center [289, 220] width 46 height 21
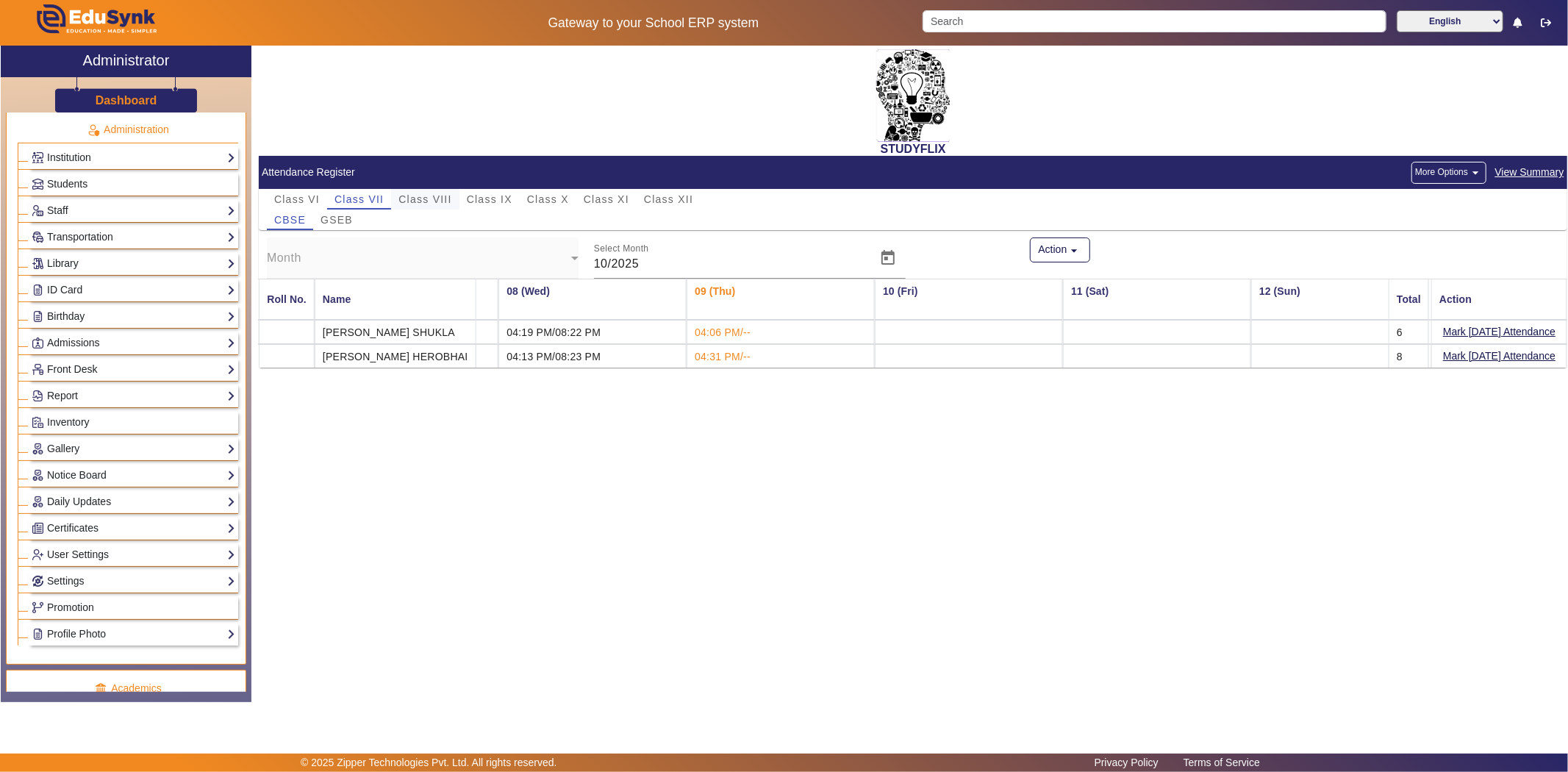
click at [413, 196] on span "Class VIII" at bounding box center [425, 199] width 53 height 10
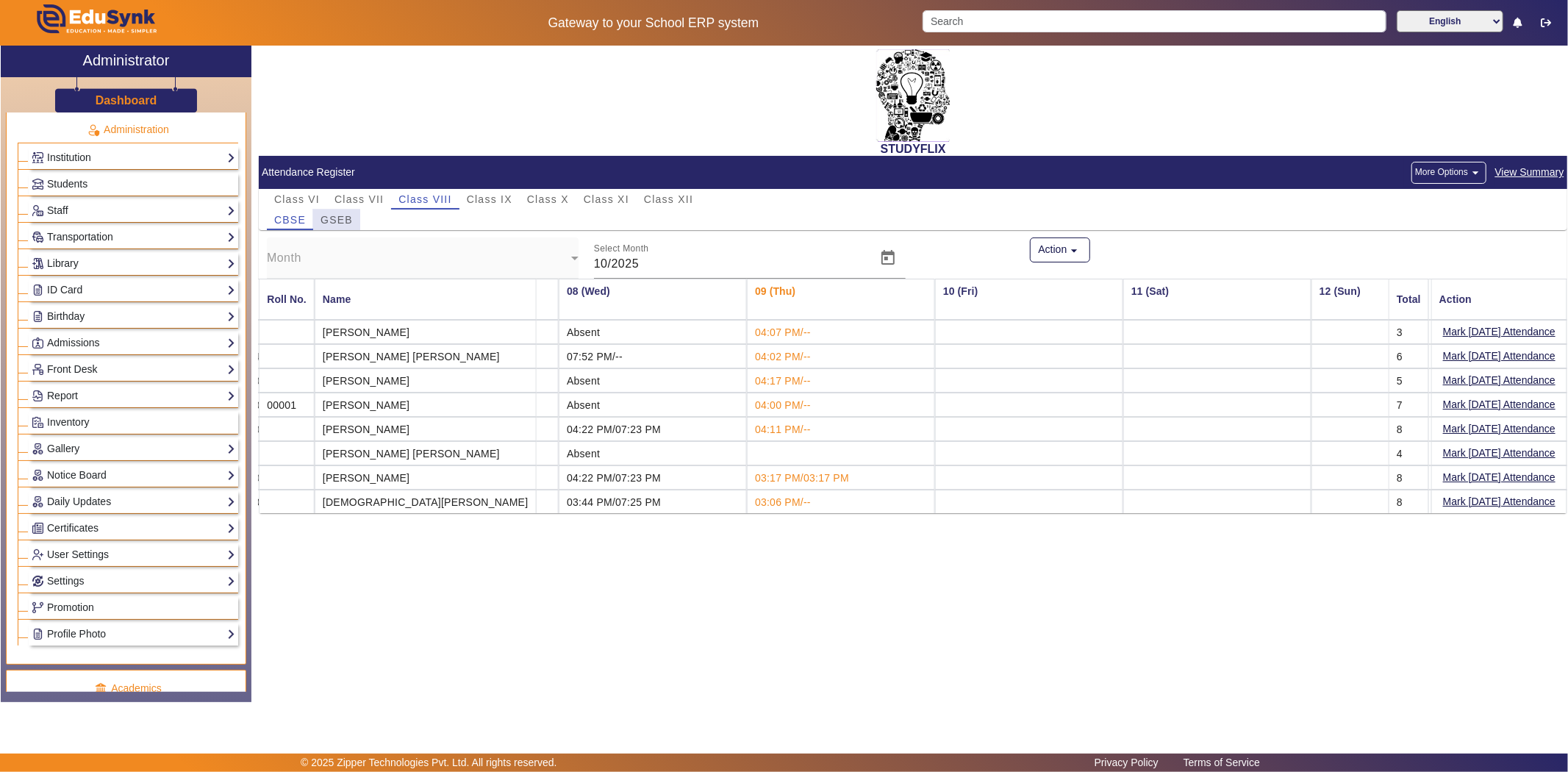
click at [342, 212] on span "GSEB" at bounding box center [337, 220] width 32 height 21
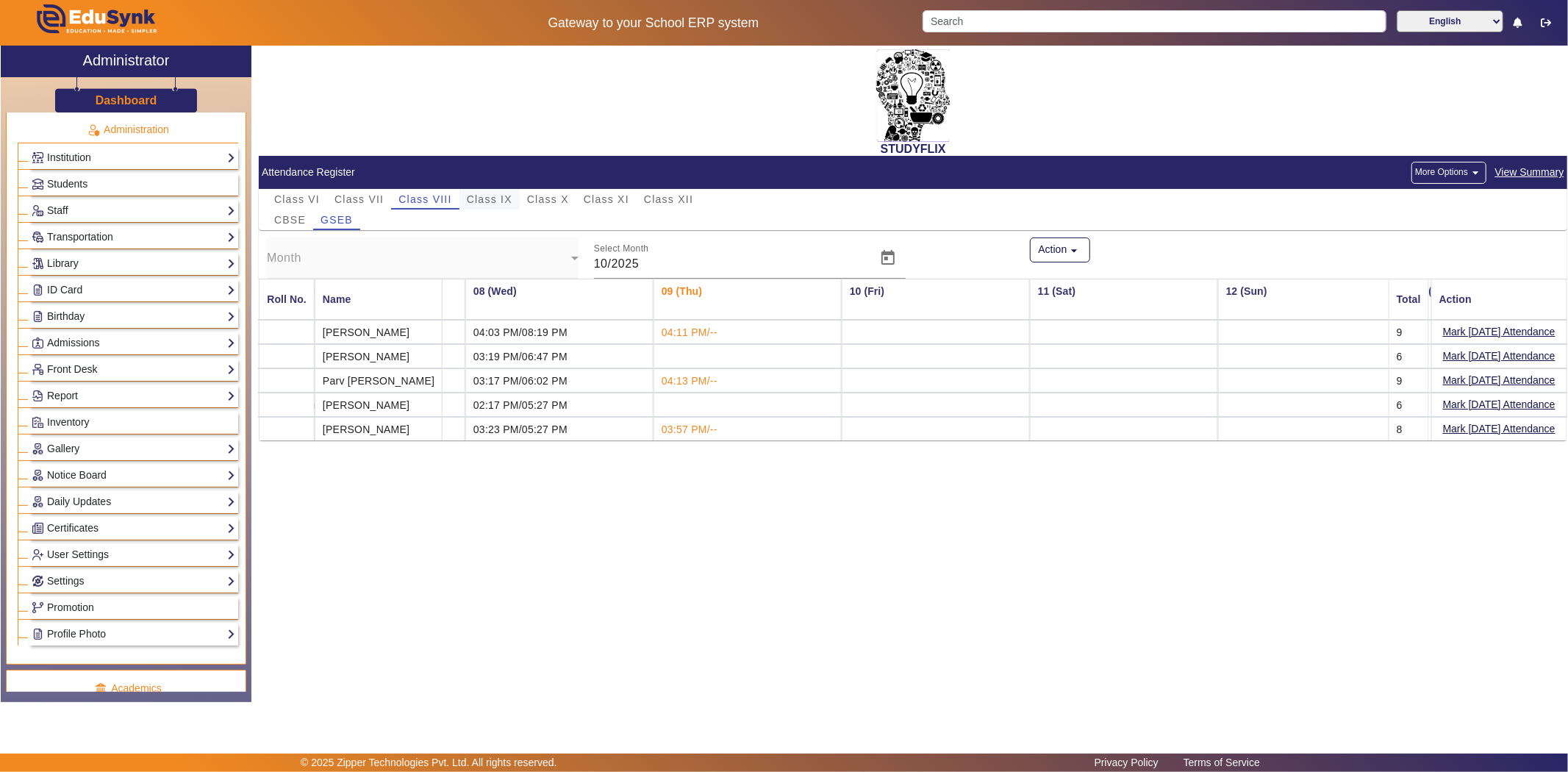
click at [486, 196] on span "Class IX" at bounding box center [489, 199] width 45 height 10
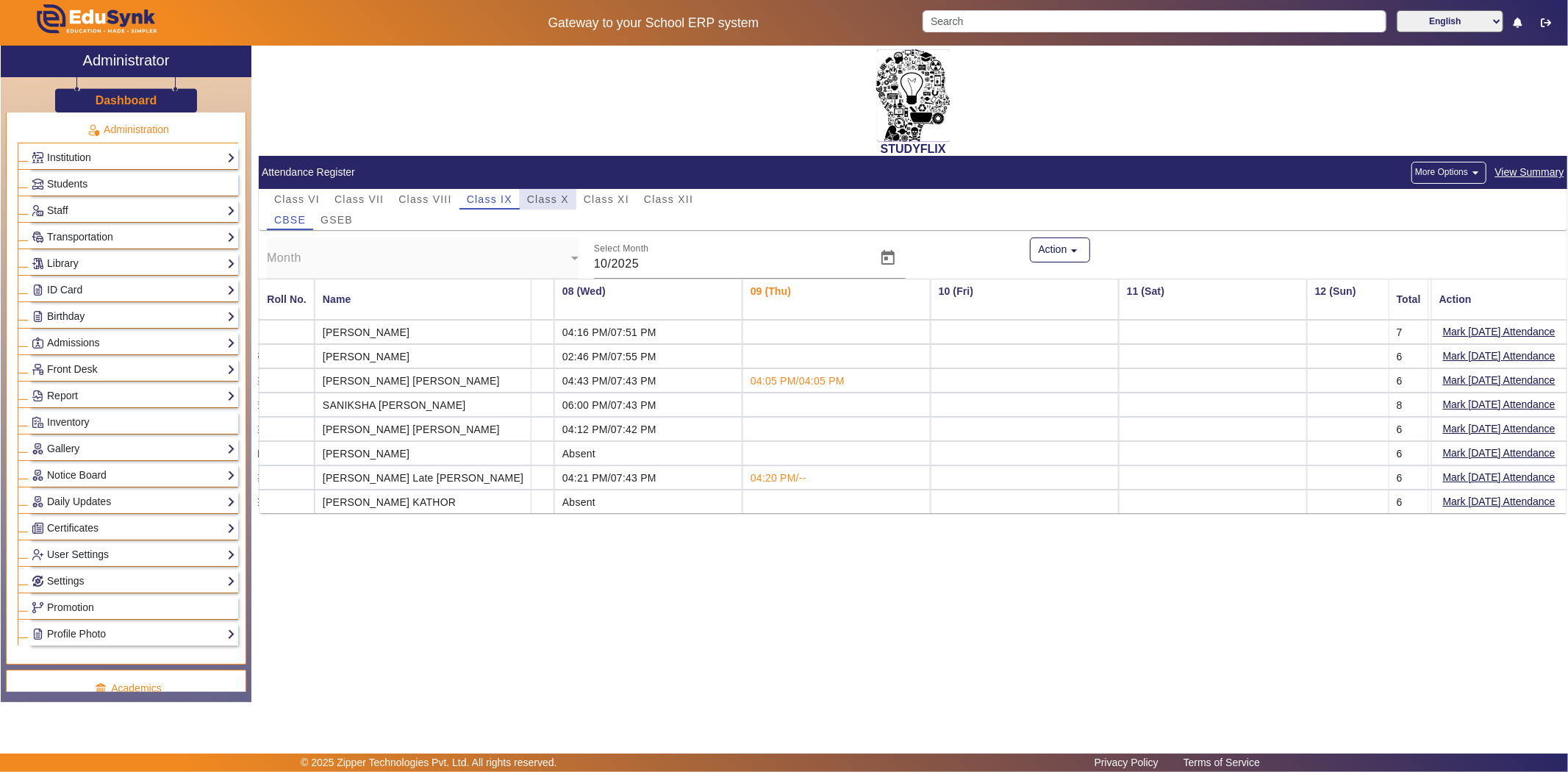
click at [535, 196] on span "Class X" at bounding box center [547, 199] width 42 height 10
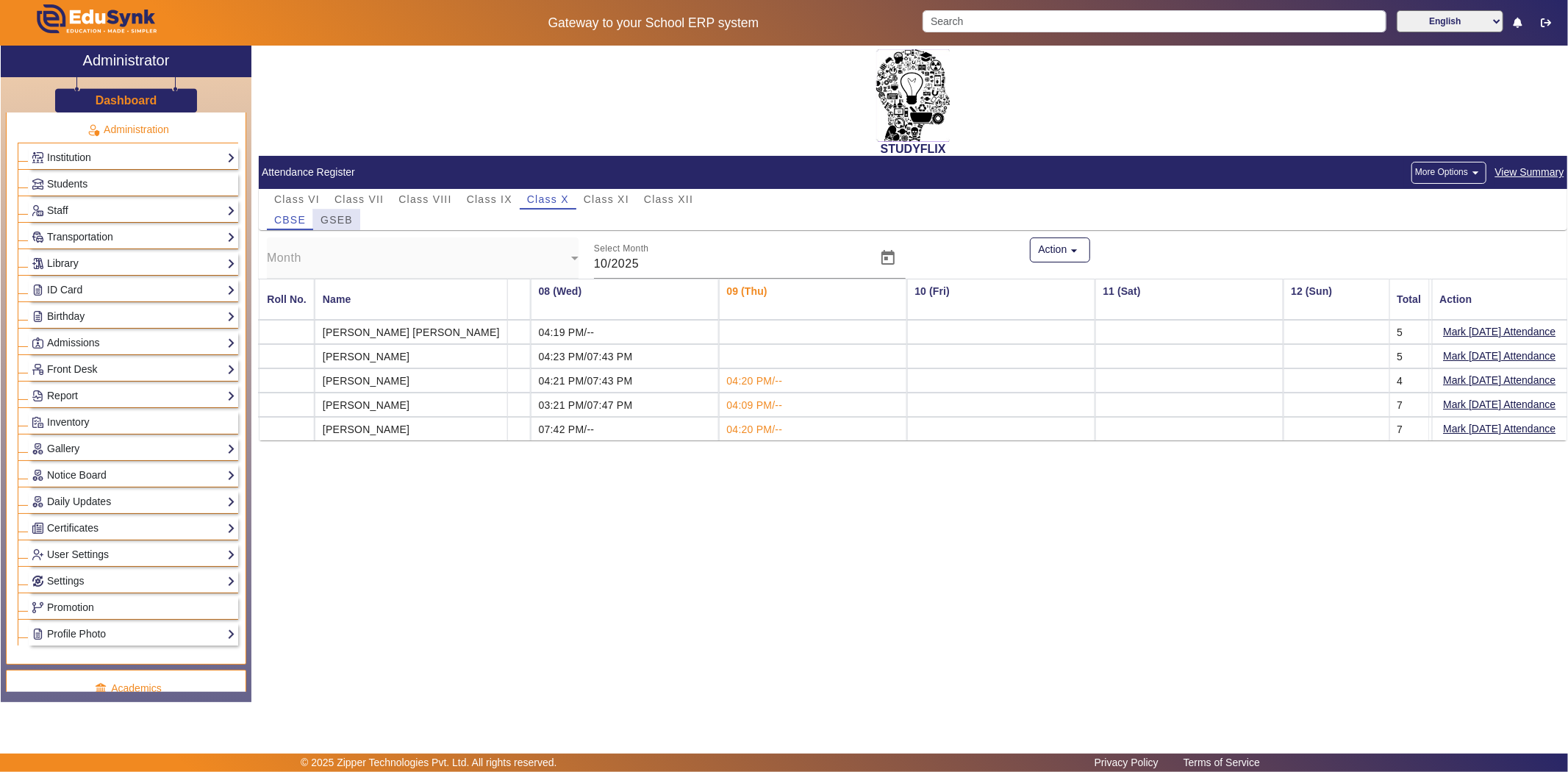
click at [325, 220] on span "GSEB" at bounding box center [337, 220] width 32 height 10
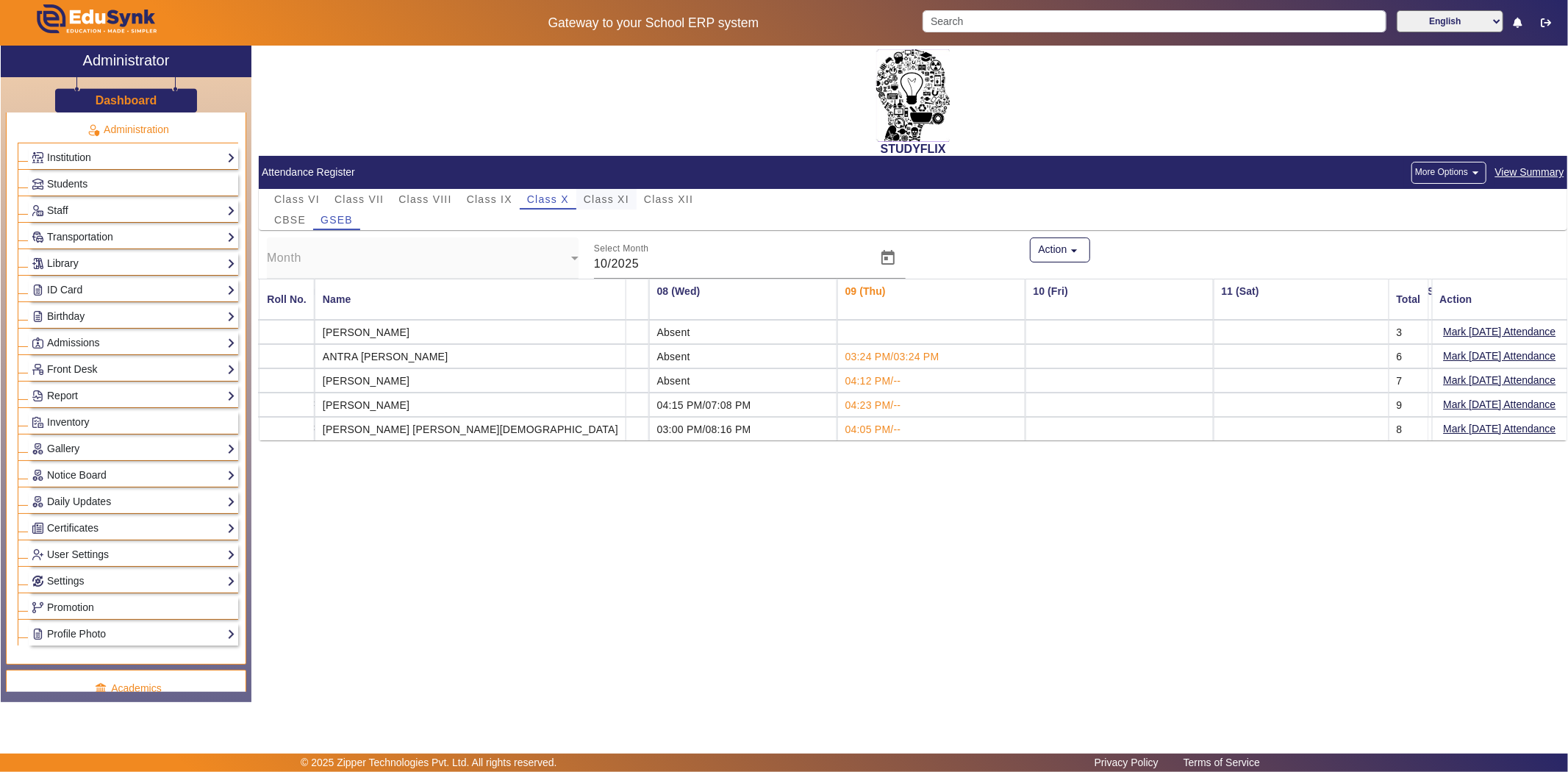
click at [597, 202] on span "Class XI" at bounding box center [606, 199] width 45 height 10
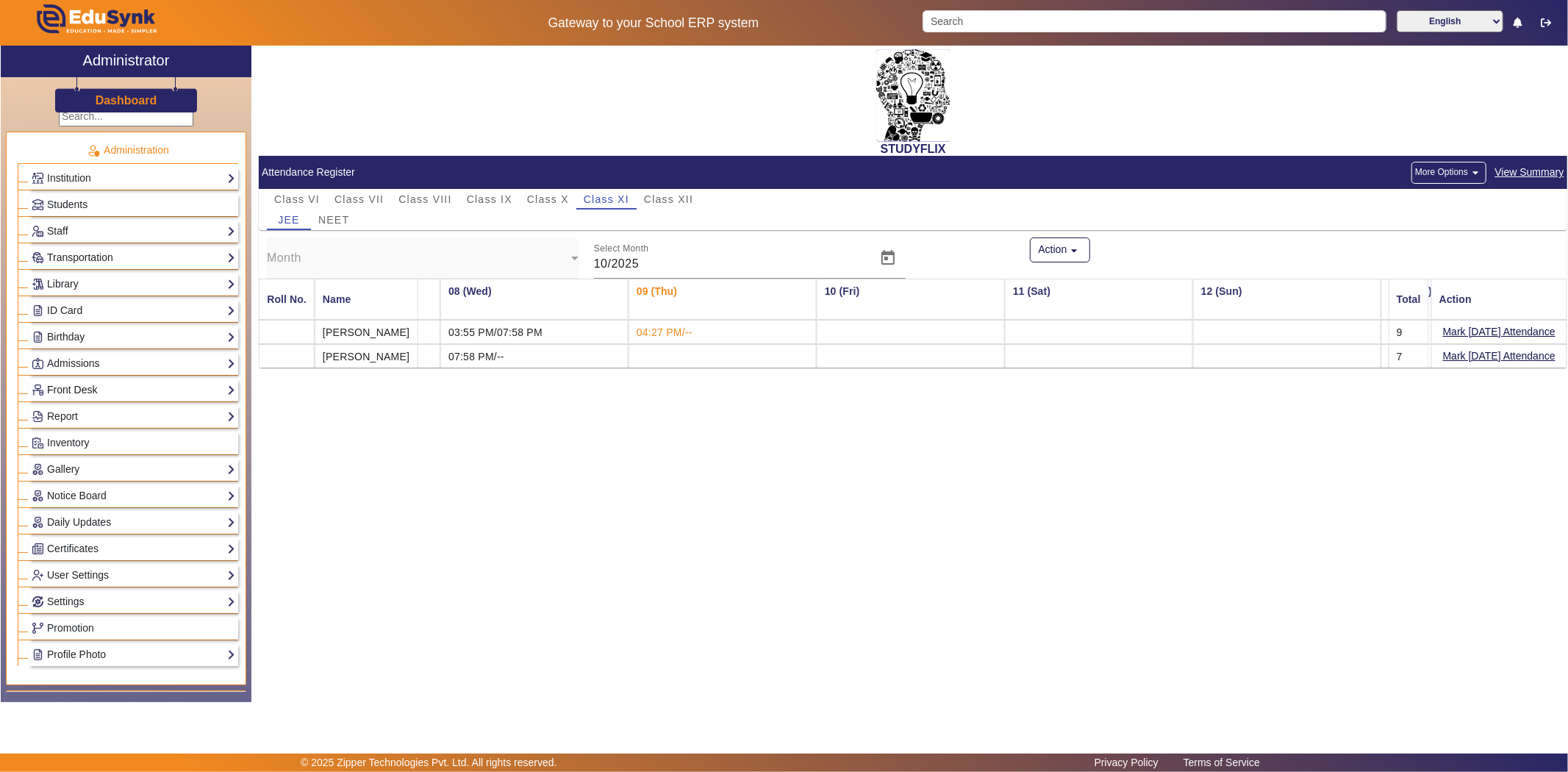
scroll to position [0, 0]
